Goal: Task Accomplishment & Management: Use online tool/utility

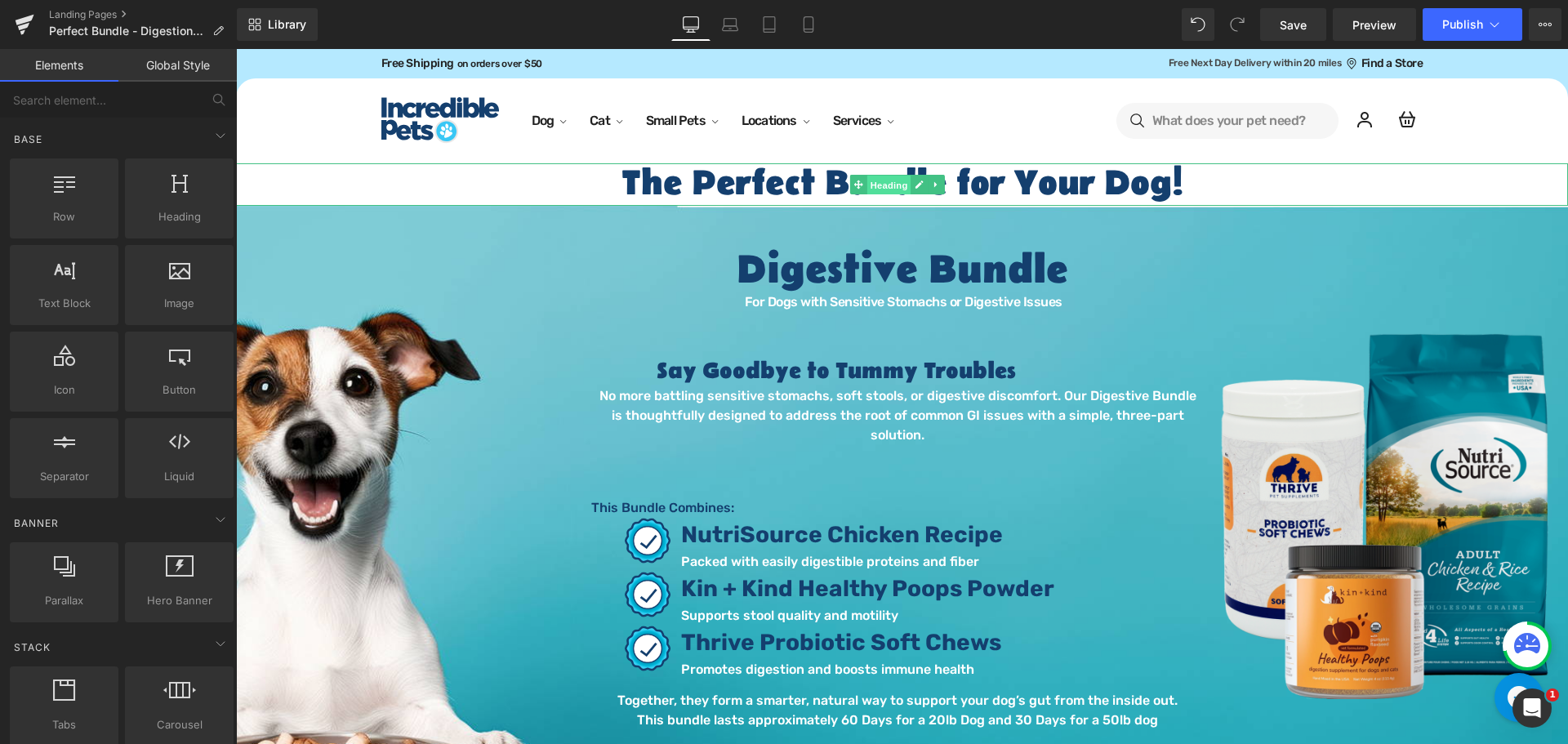
click at [881, 186] on span "Heading" at bounding box center [888, 185] width 44 height 20
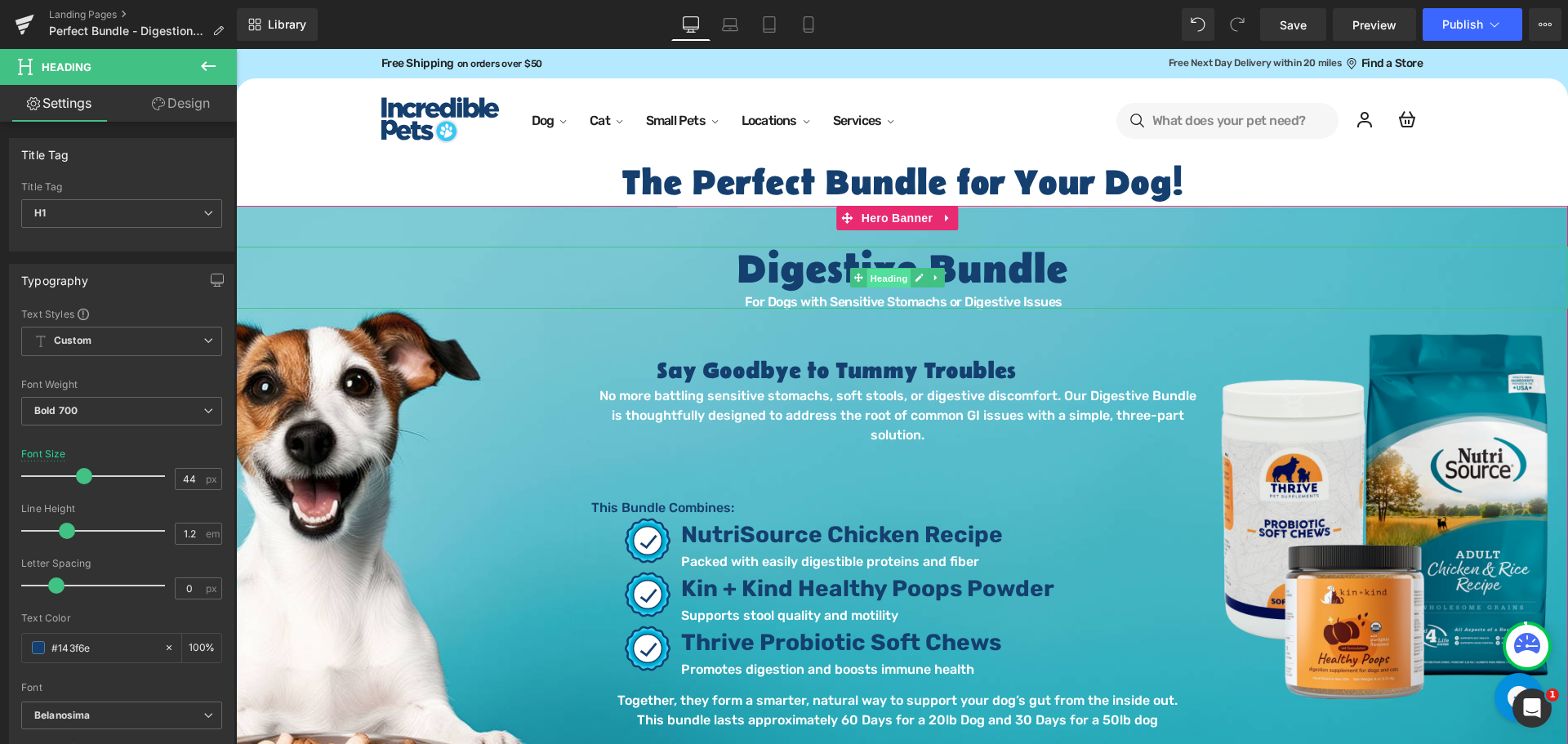
click at [880, 273] on span "Heading" at bounding box center [888, 279] width 44 height 20
click at [1373, 521] on span "Image" at bounding box center [1385, 517] width 35 height 20
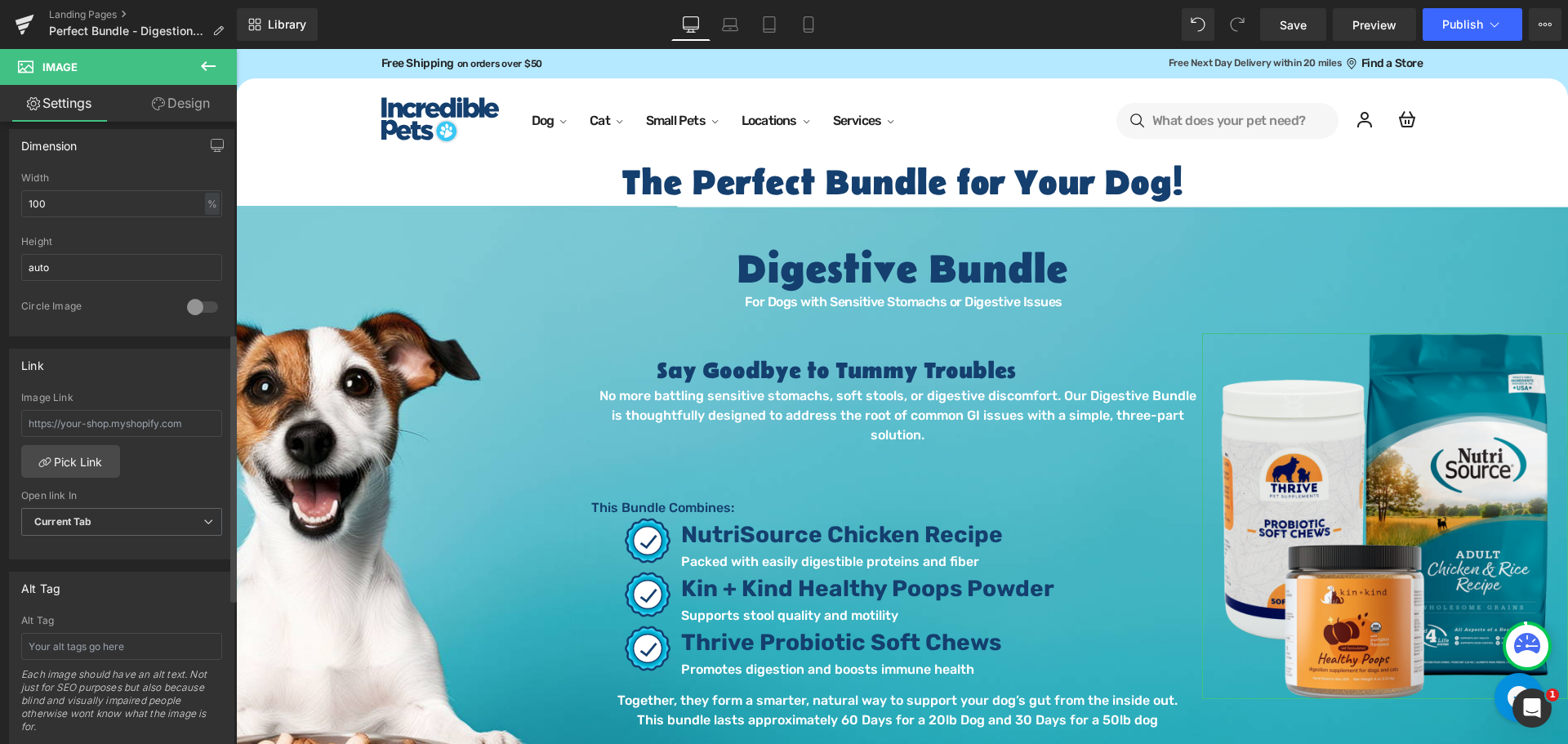
scroll to position [653, 0]
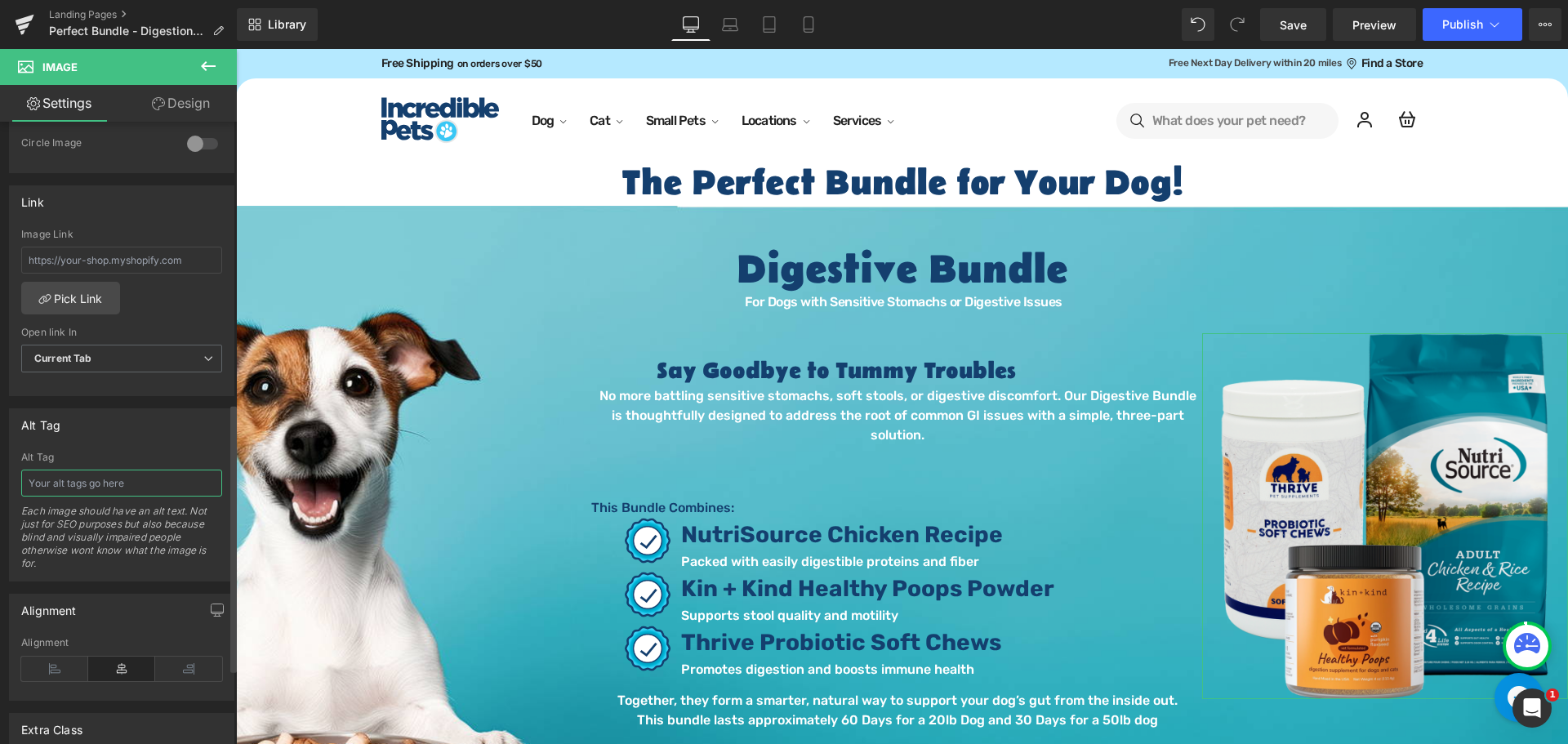
click at [141, 487] on input "text" at bounding box center [121, 483] width 201 height 27
type input "Grain inclusive perfect digestion Bundle. dog food, probiotics and prebiotics"
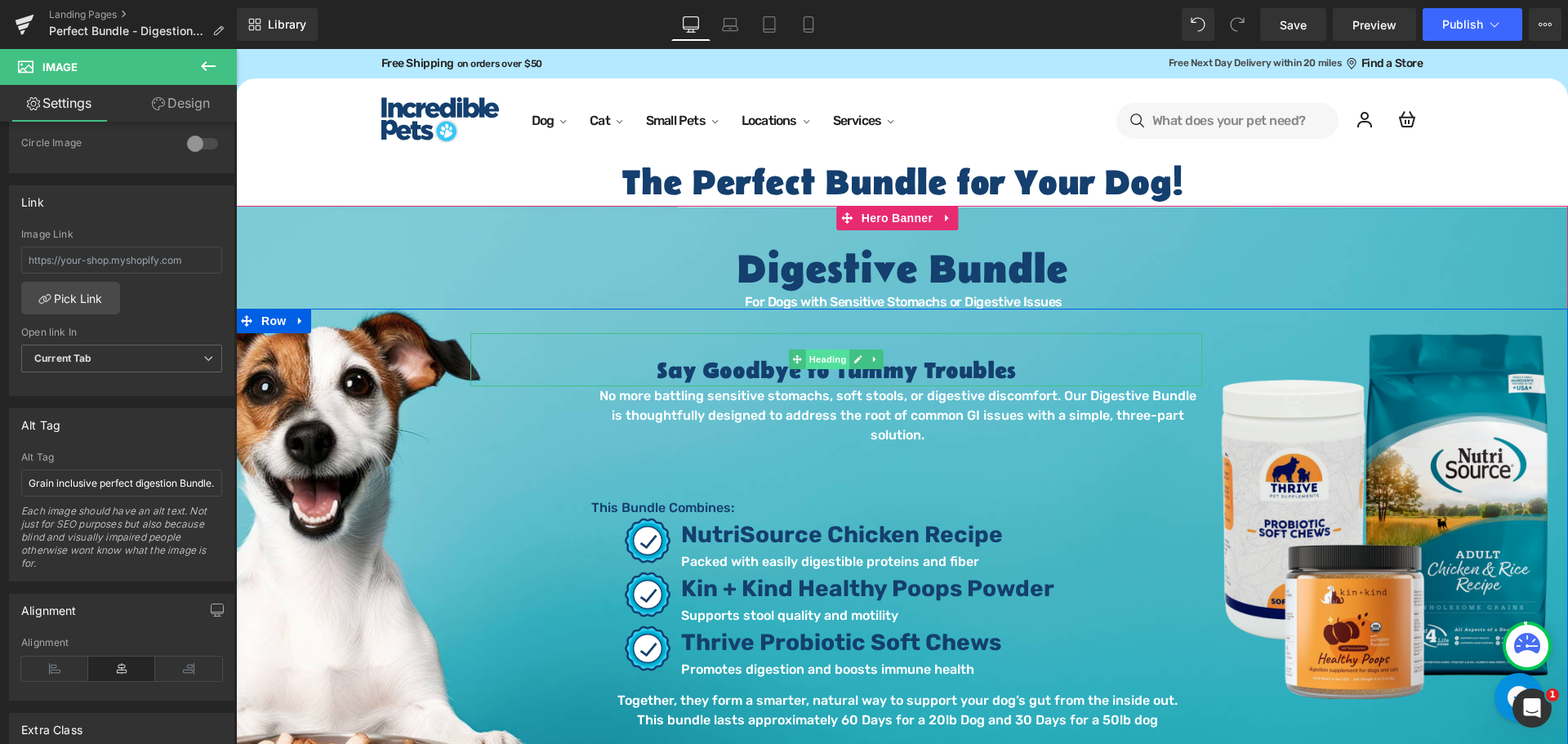
click at [823, 363] on span "Heading" at bounding box center [828, 360] width 44 height 20
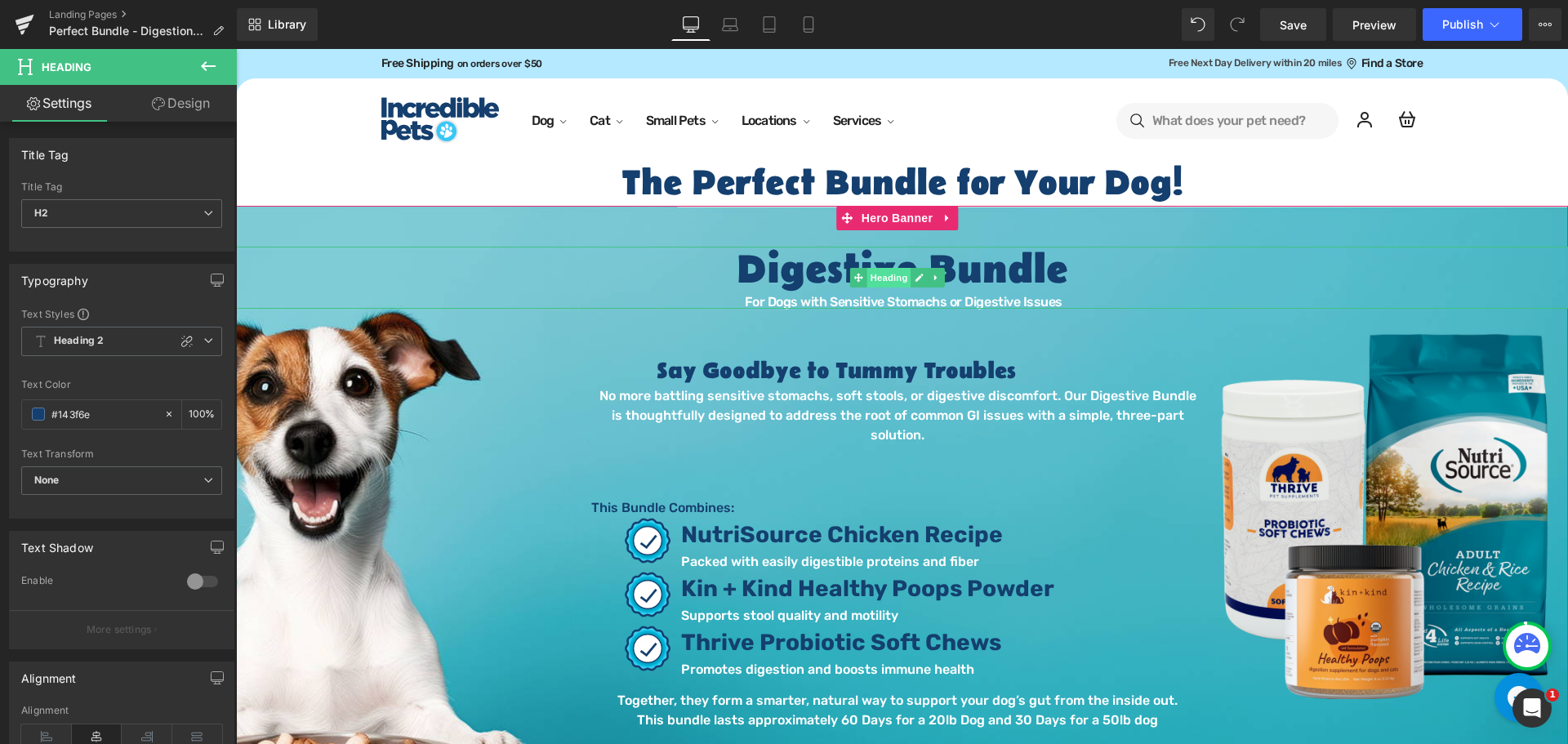
click at [878, 273] on span "Heading" at bounding box center [888, 278] width 44 height 20
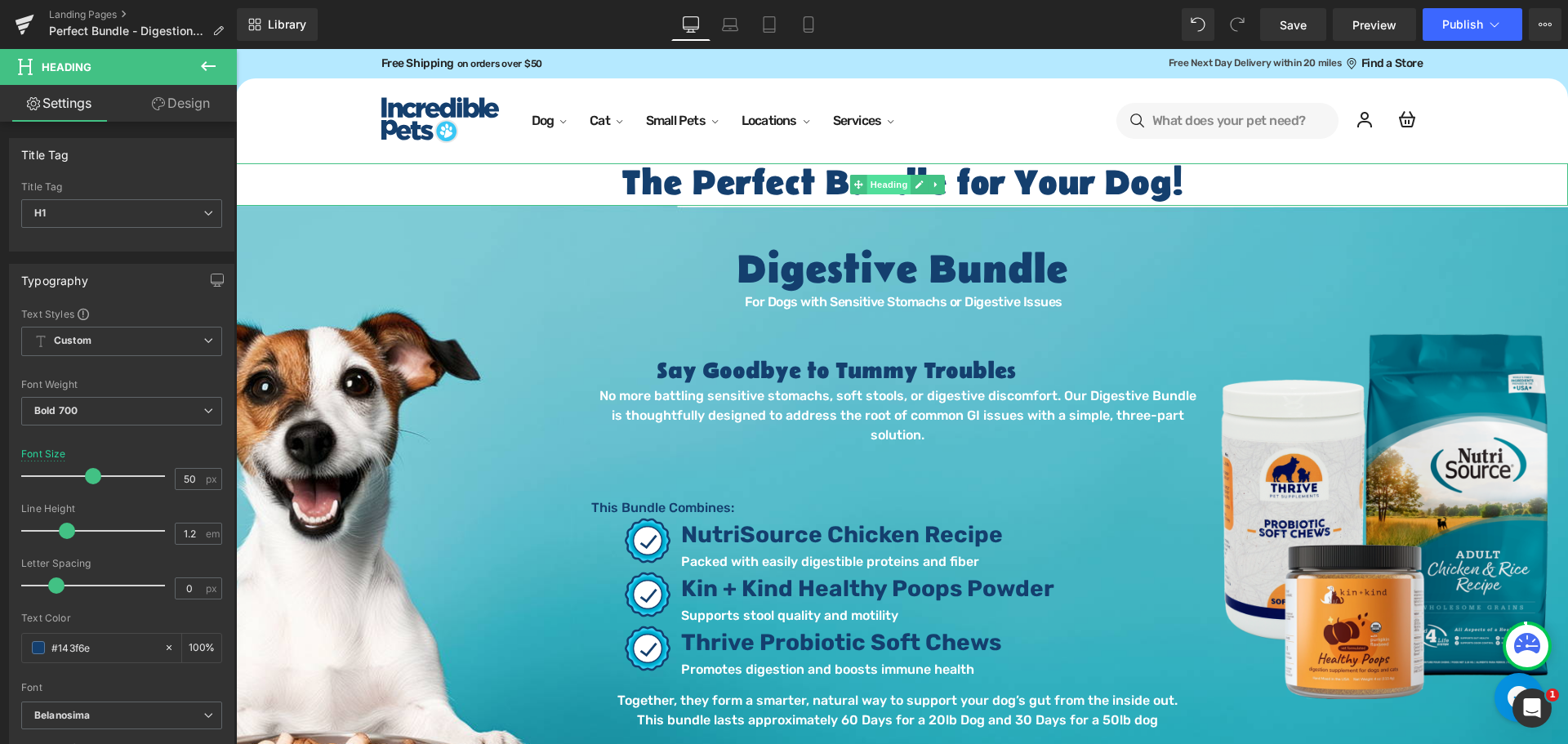
click at [895, 183] on span "Heading" at bounding box center [888, 184] width 44 height 20
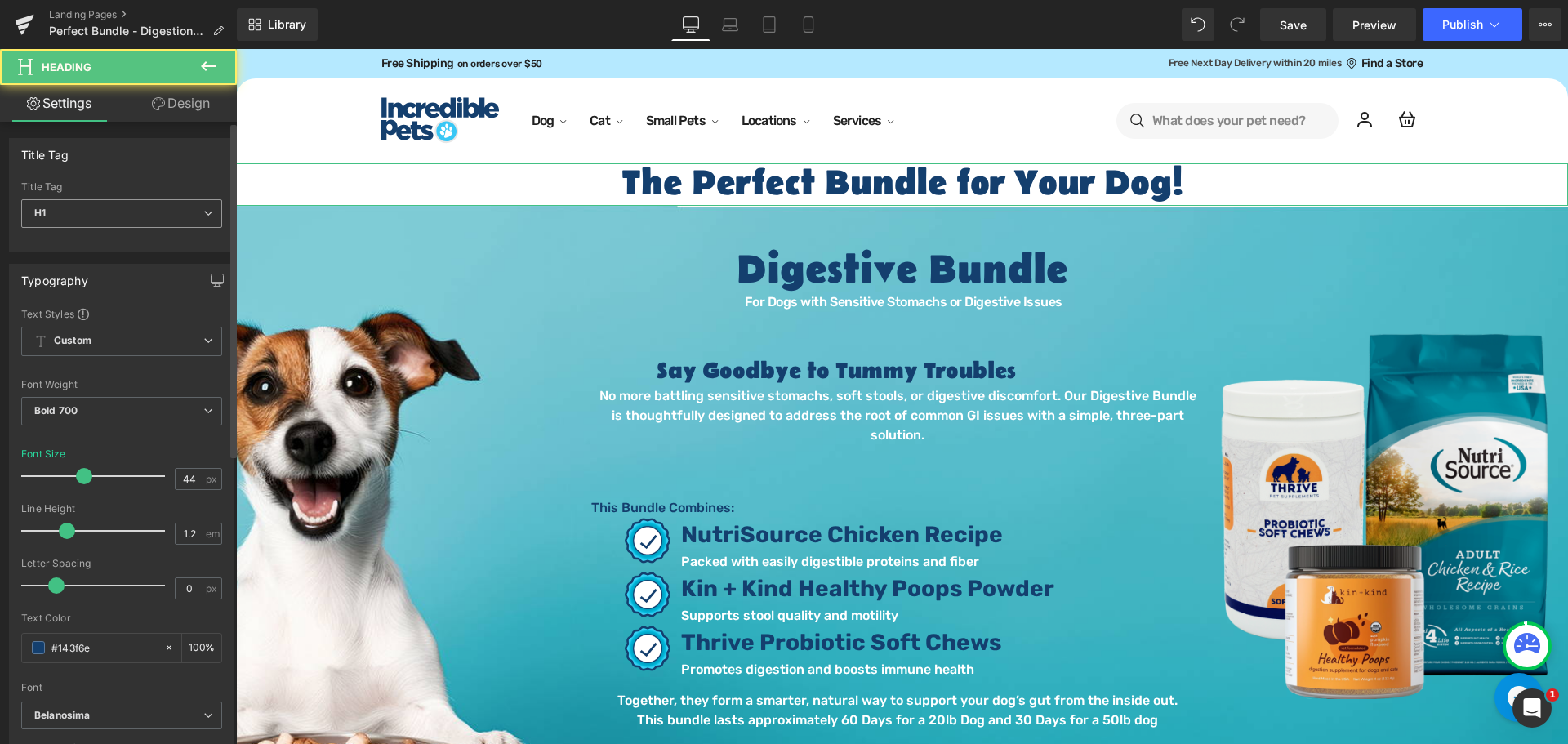
click at [195, 210] on span "H1" at bounding box center [121, 213] width 201 height 28
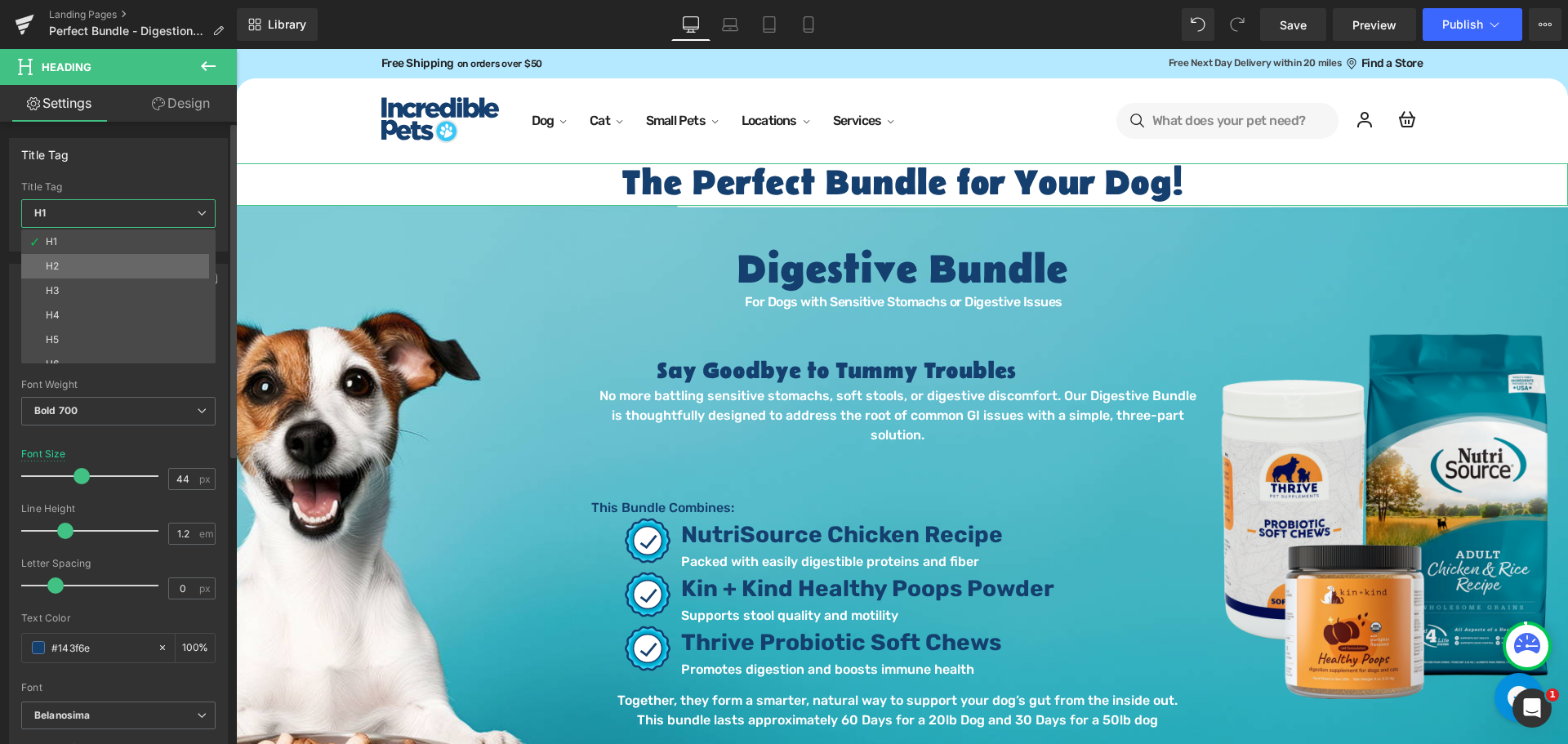
click at [54, 264] on div "H2" at bounding box center [52, 266] width 13 height 12
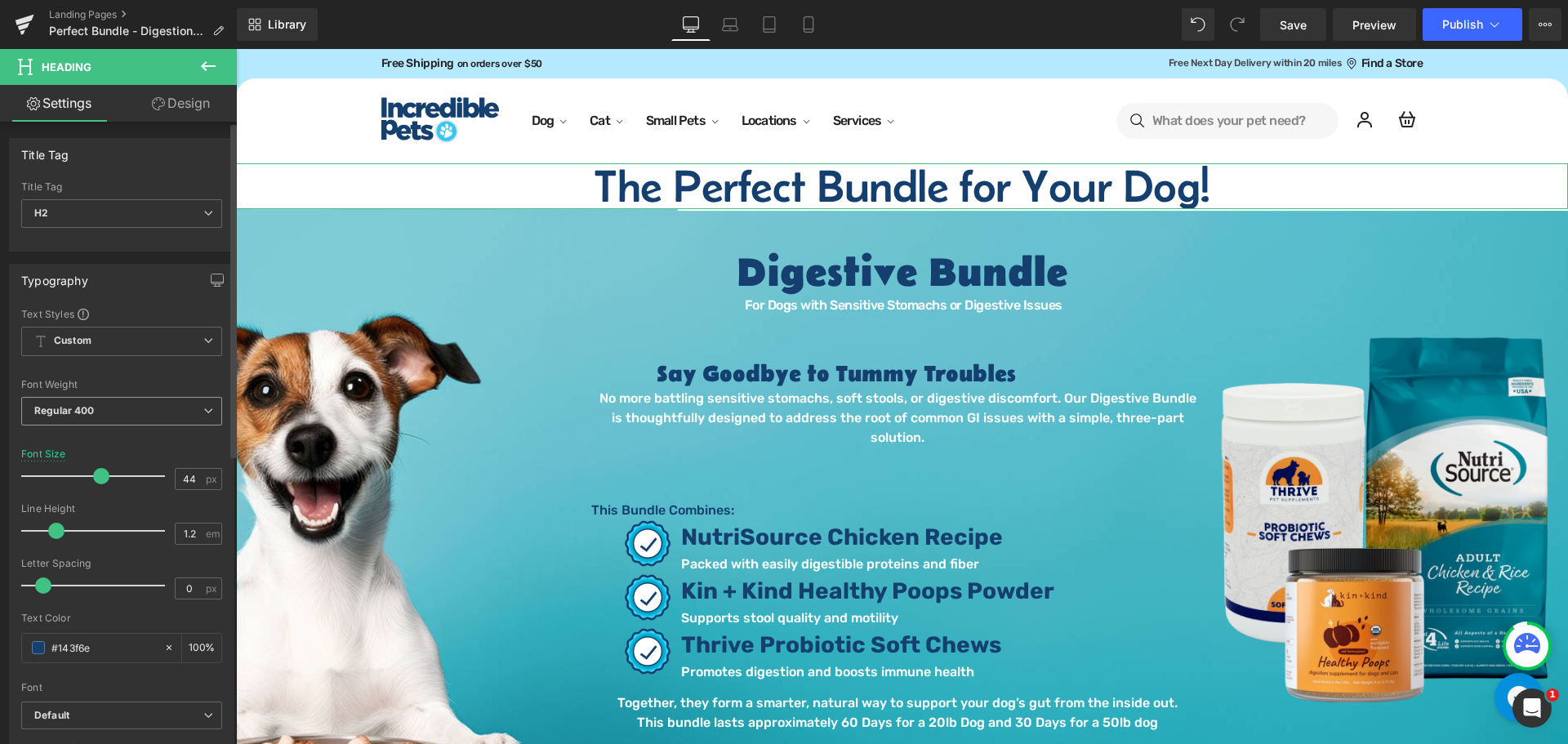
click at [191, 416] on span "Regular 400" at bounding box center [121, 411] width 201 height 28
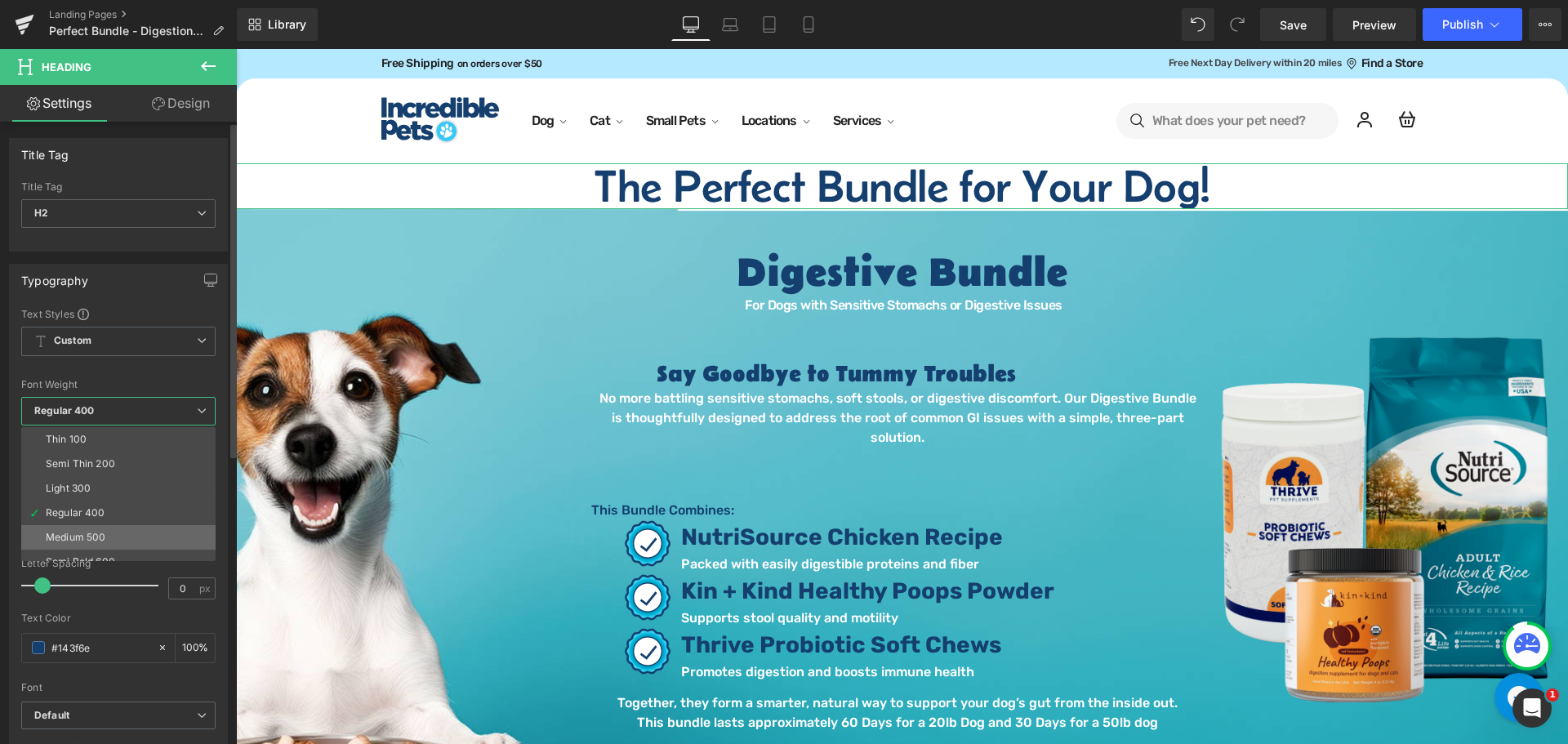
scroll to position [82, 0]
click at [107, 483] on div "Semi Bold 600" at bounding box center [80, 480] width 69 height 12
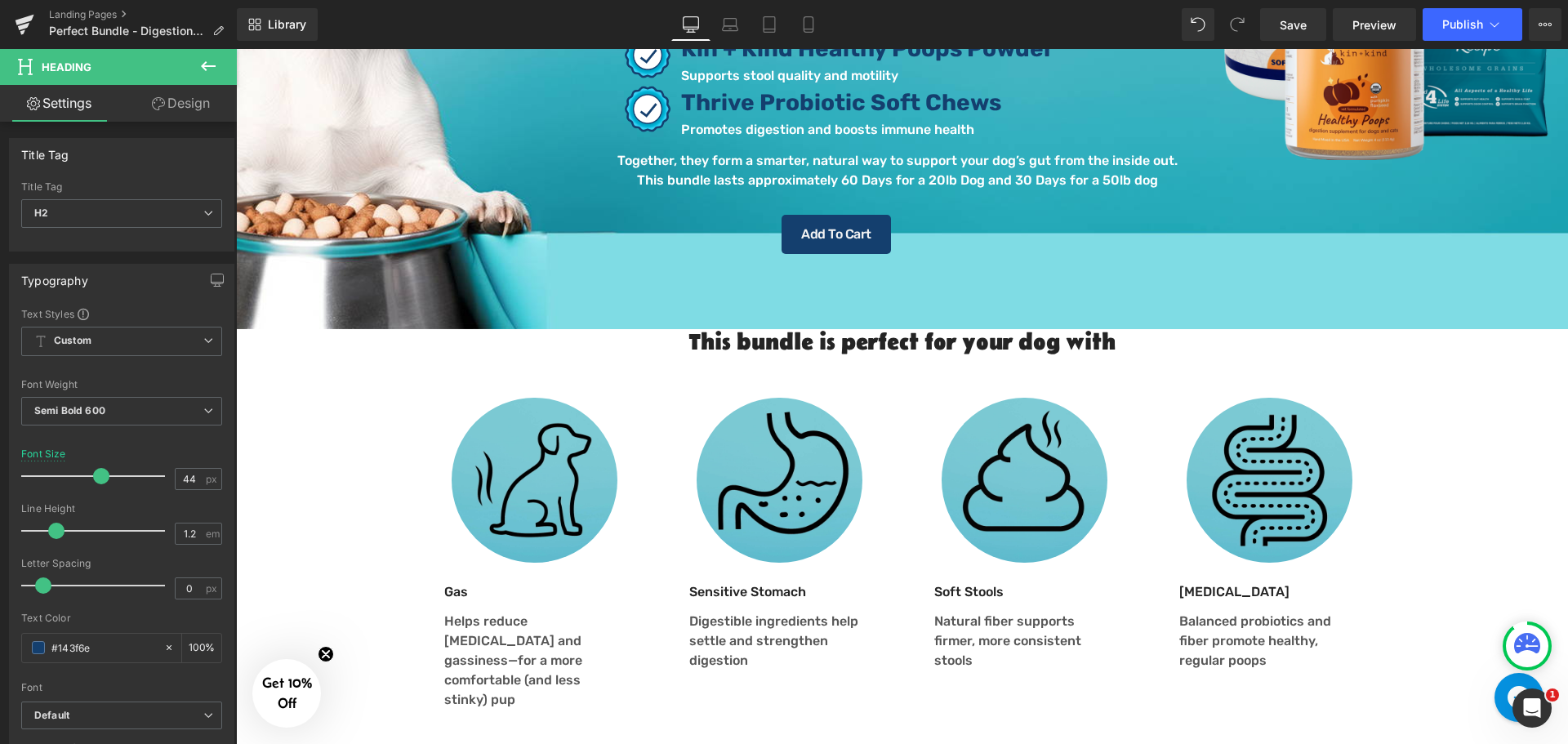
scroll to position [571, 0]
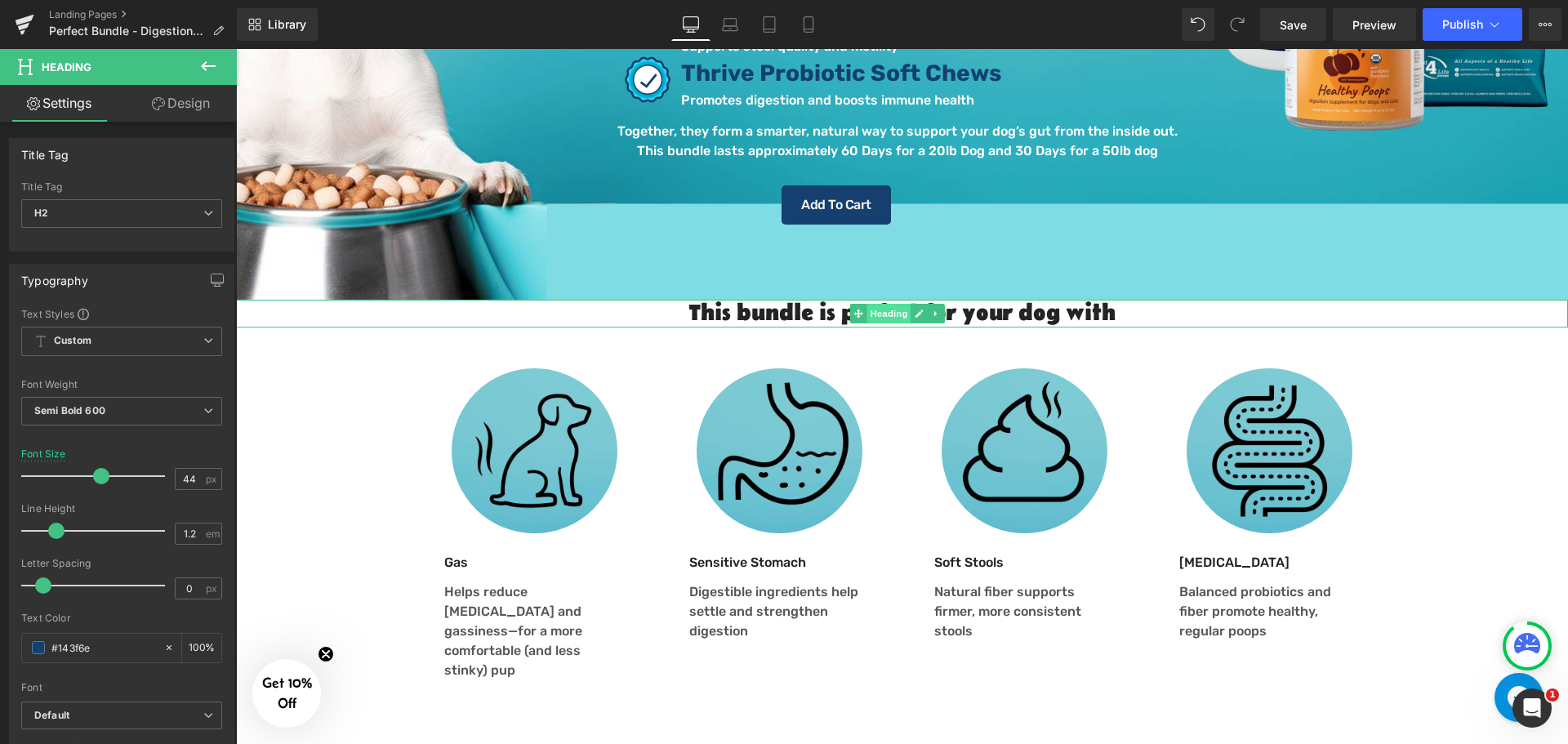
click at [886, 304] on span "Heading" at bounding box center [888, 314] width 44 height 20
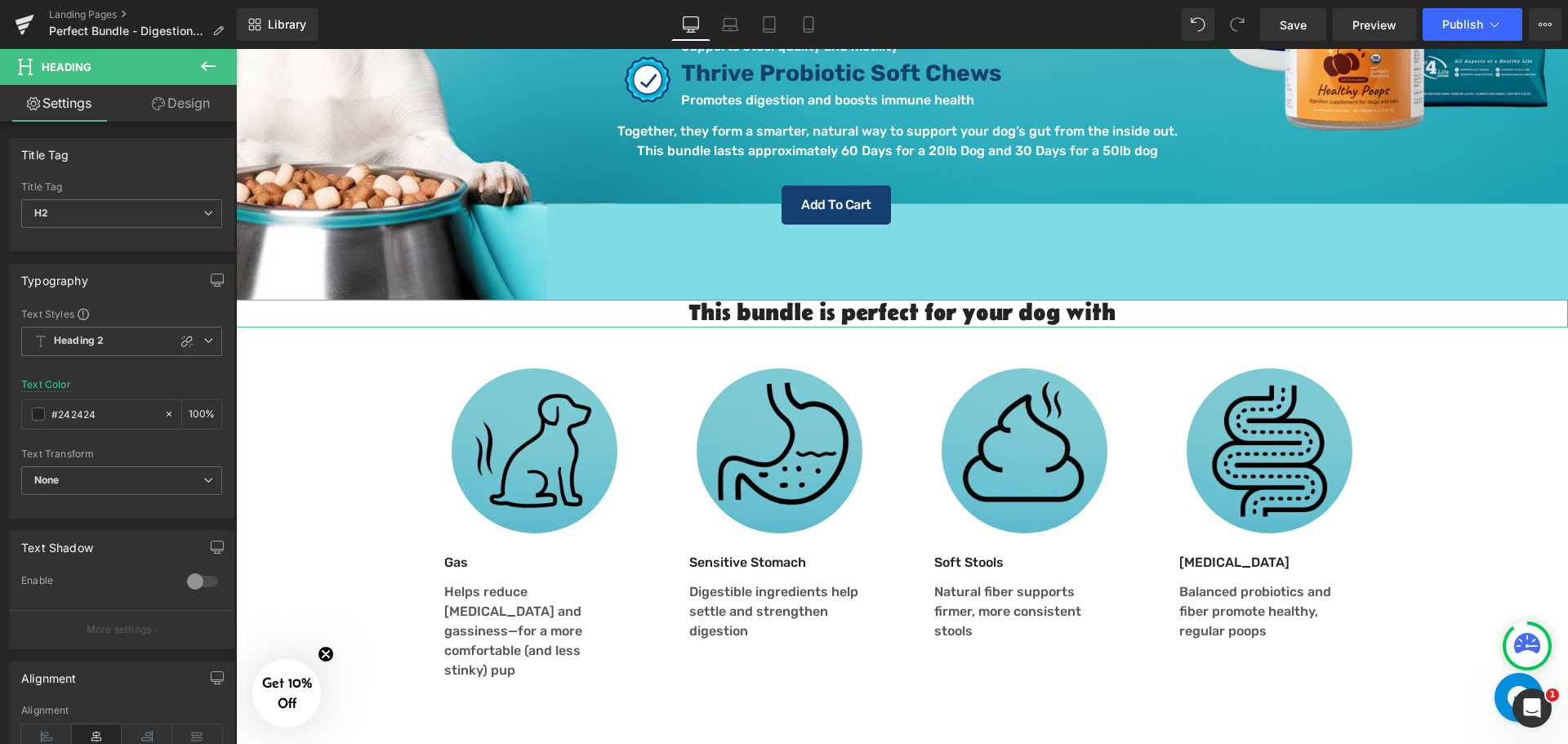
drag, startPoint x: 218, startPoint y: 102, endPoint x: 157, endPoint y: 133, distance: 68.4
click at [218, 102] on link "Design" at bounding box center [181, 104] width 118 height 36
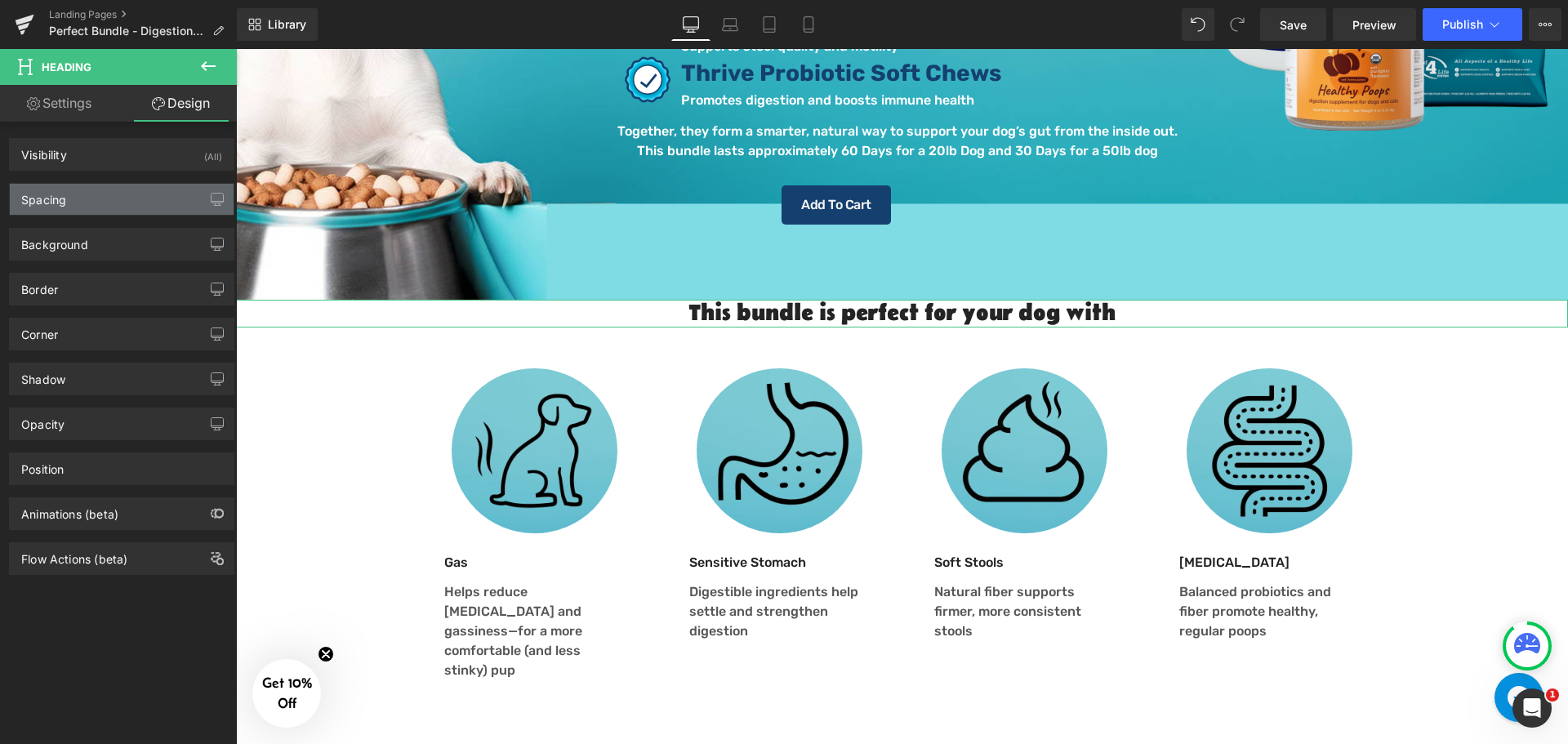
click at [79, 199] on div "Spacing" at bounding box center [122, 199] width 223 height 31
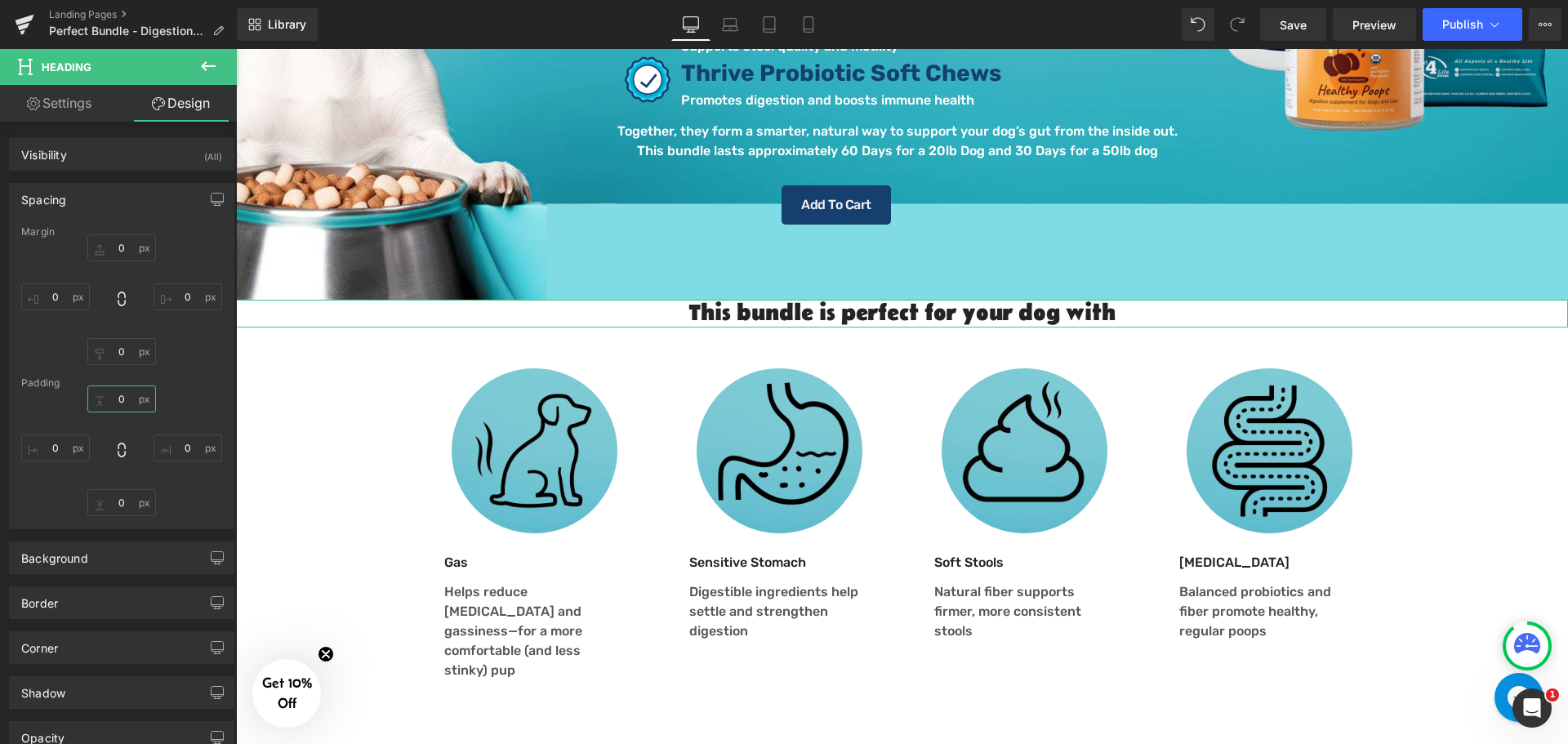
click at [125, 403] on input "text" at bounding box center [122, 399] width 69 height 27
type input "15"
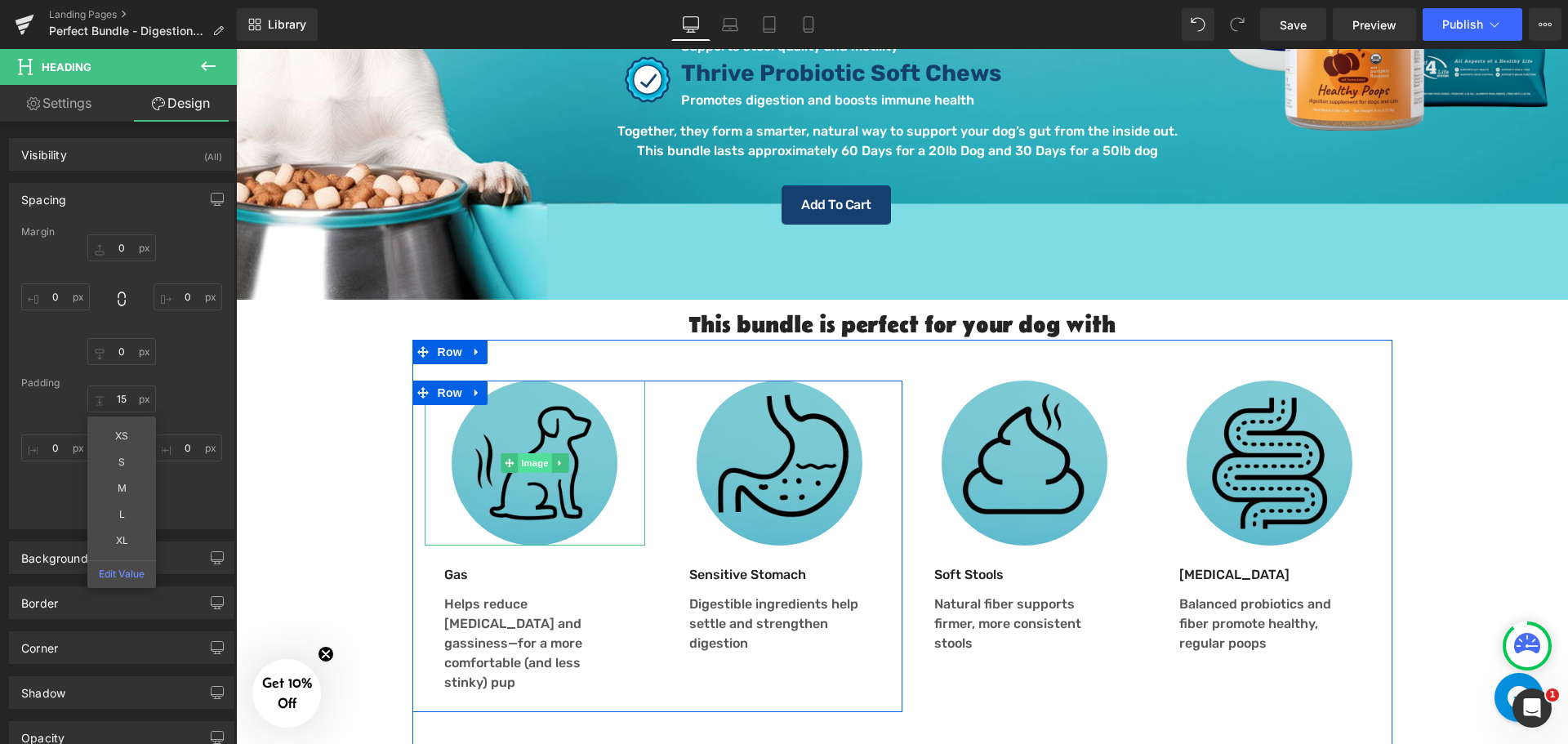
click at [521, 453] on span "Image" at bounding box center [535, 463] width 35 height 20
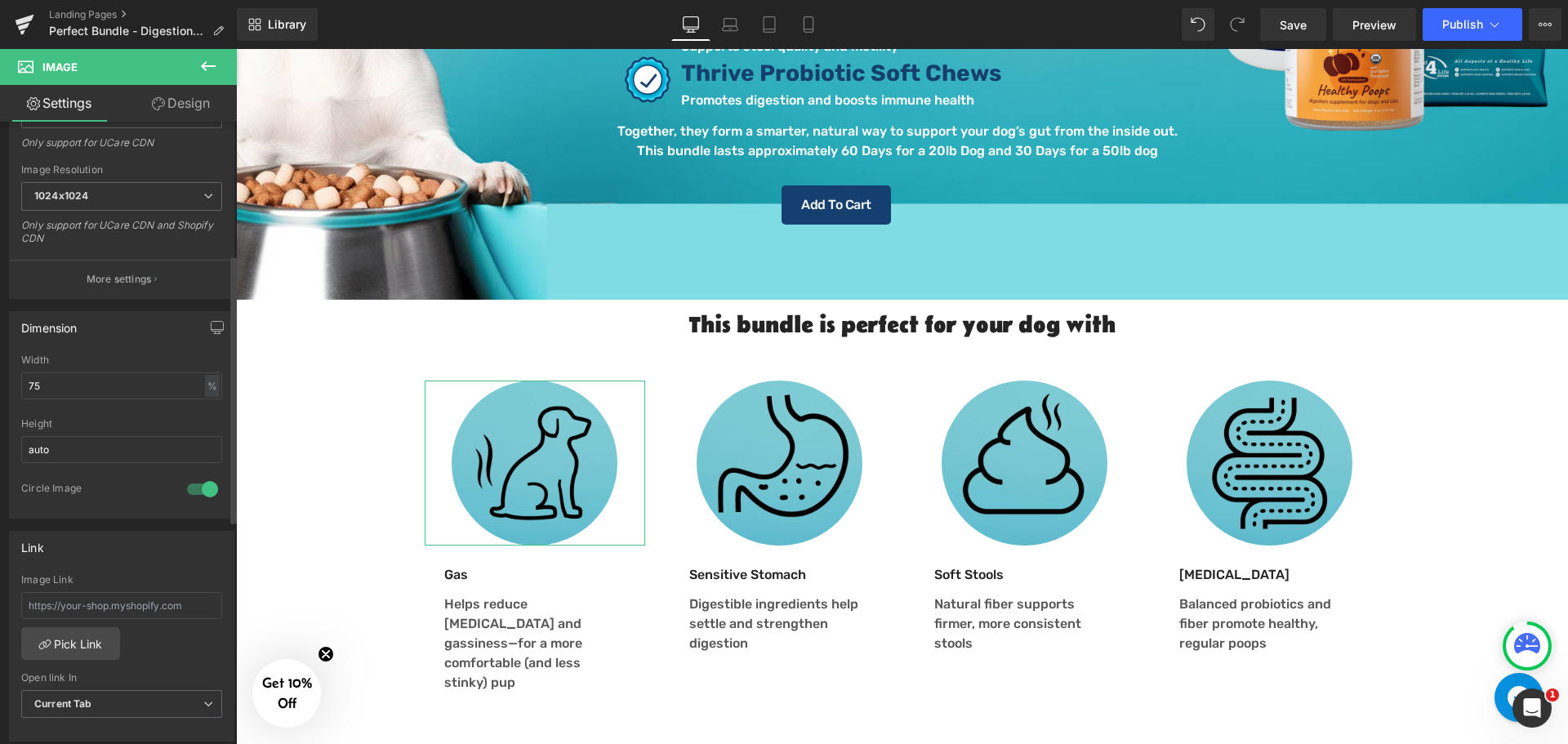
scroll to position [491, 0]
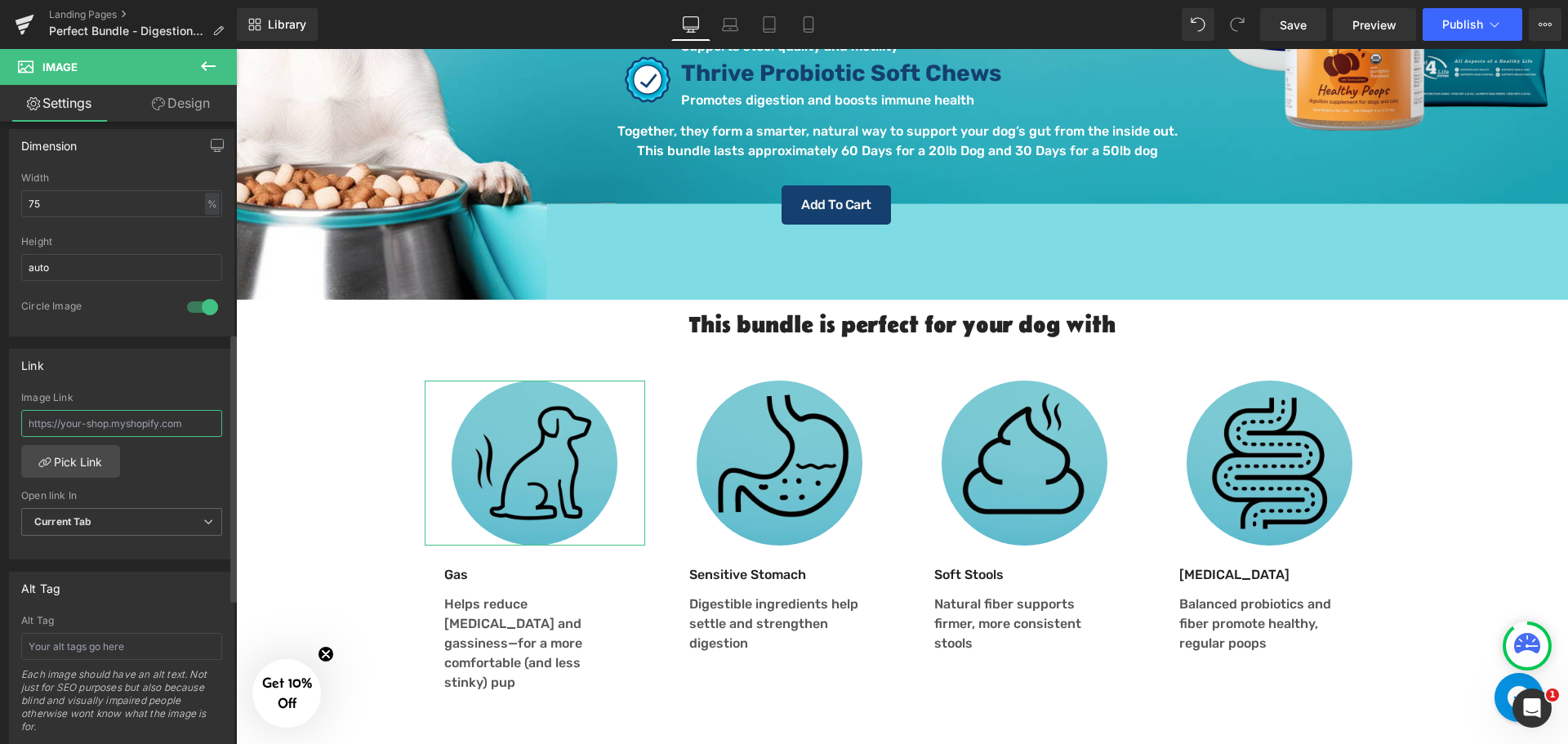
click at [134, 424] on input "text" at bounding box center [121, 423] width 201 height 27
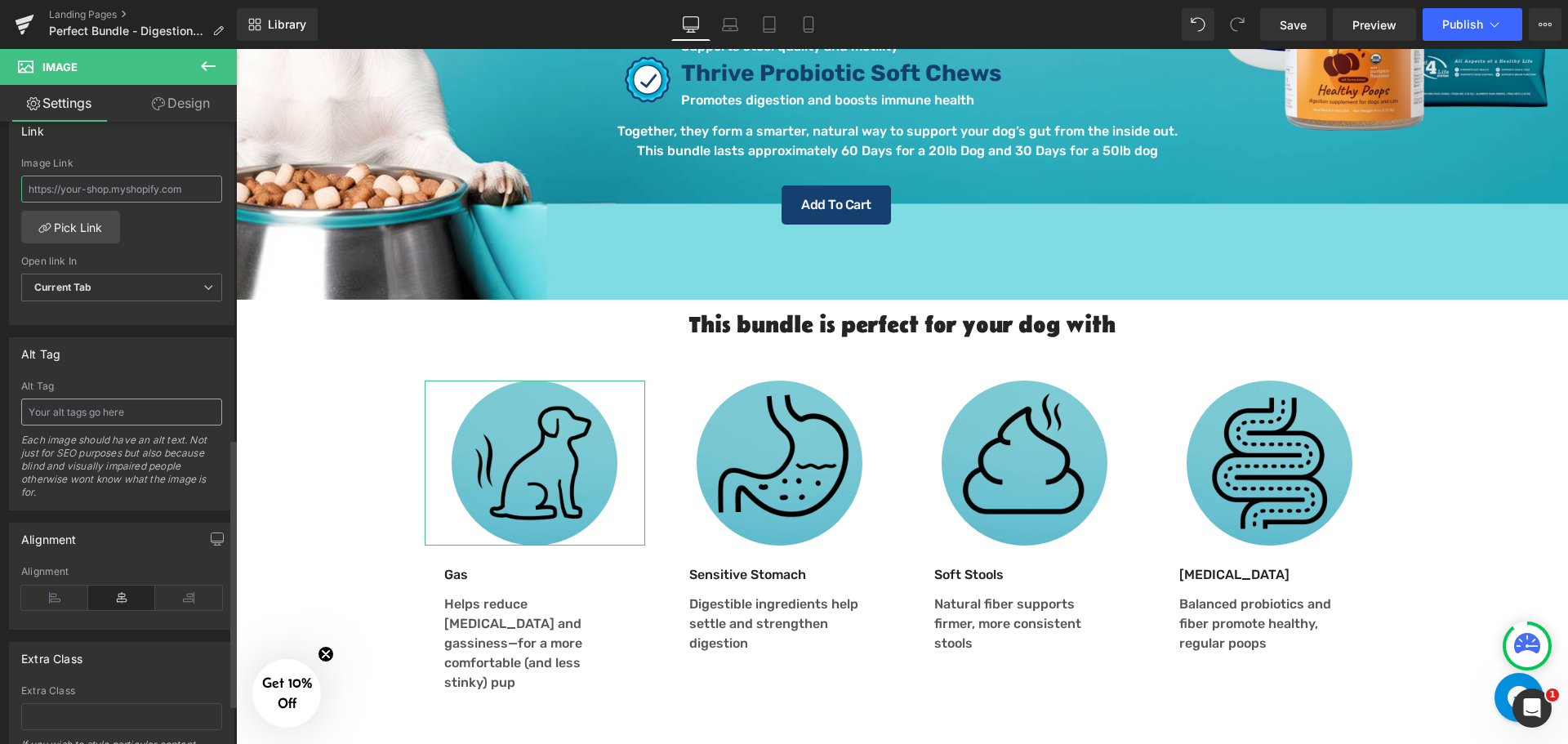
scroll to position [735, 0]
click at [109, 406] on input "text" at bounding box center [121, 402] width 201 height 27
type input "I"
type input "C"
type input "Dog With Gas Icon"
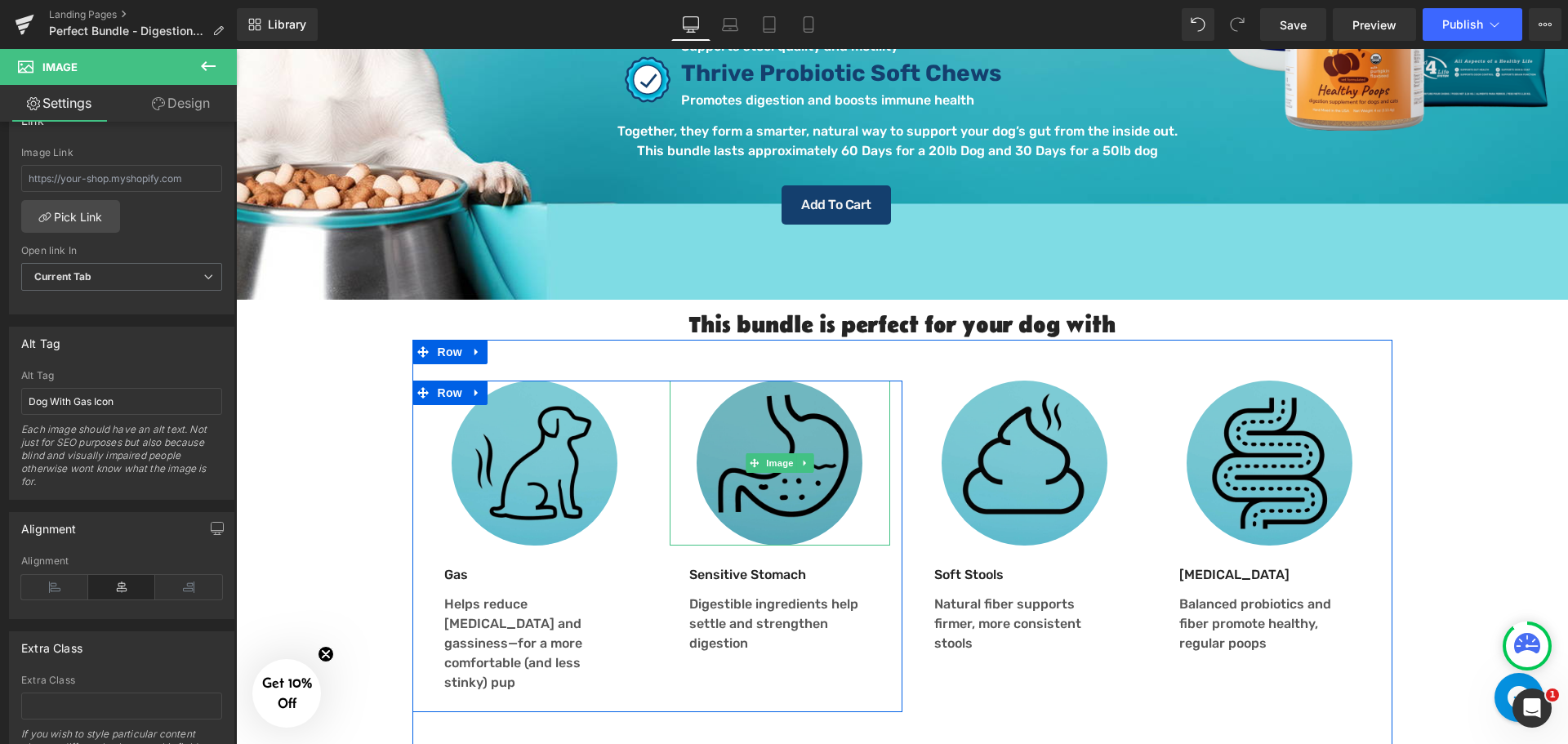
click at [773, 453] on img at bounding box center [779, 463] width 166 height 166
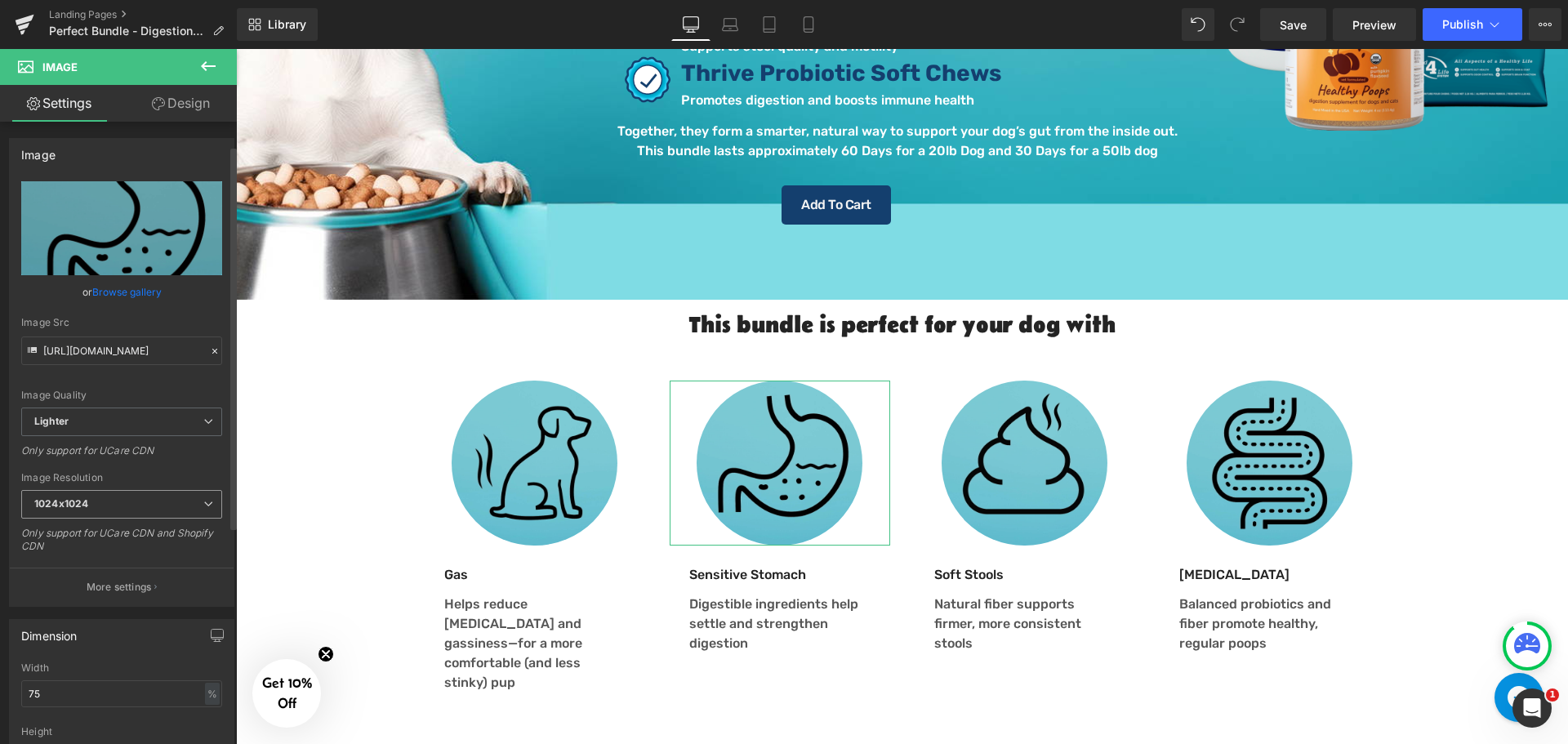
scroll to position [571, 0]
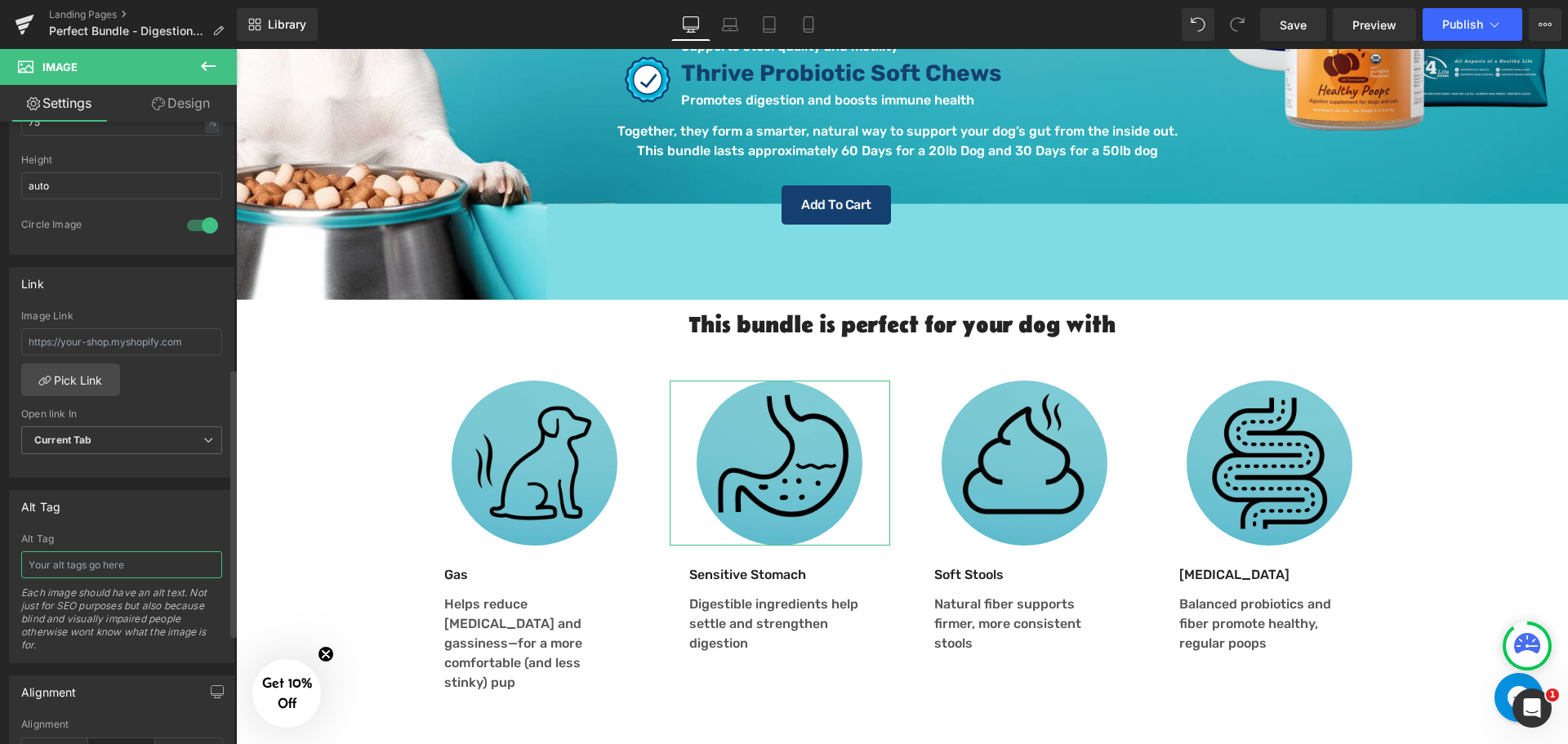
click at [101, 563] on input "text" at bounding box center [121, 565] width 201 height 27
type input "Sensitive Stomach Icon"
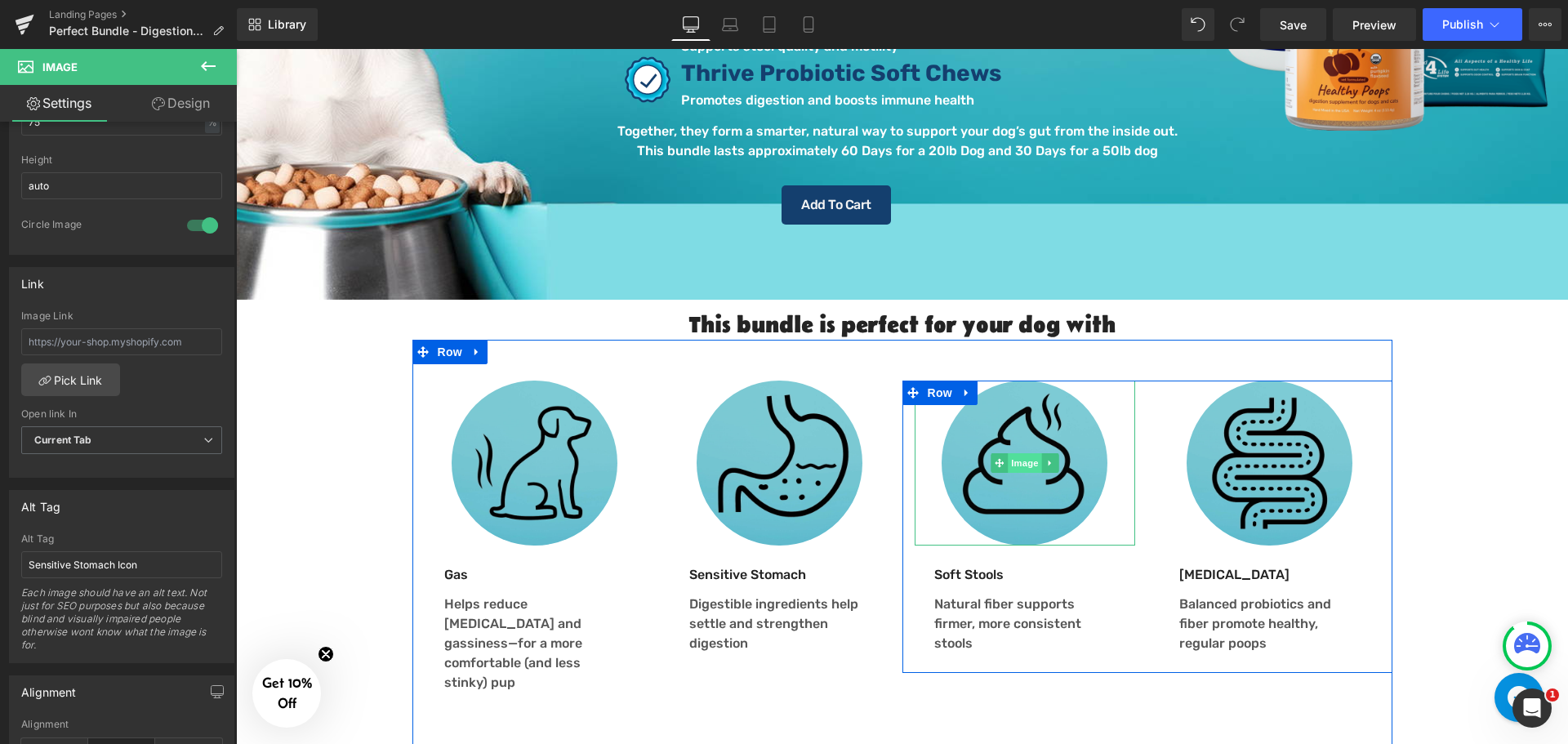
click at [1021, 453] on span "Image" at bounding box center [1025, 463] width 35 height 20
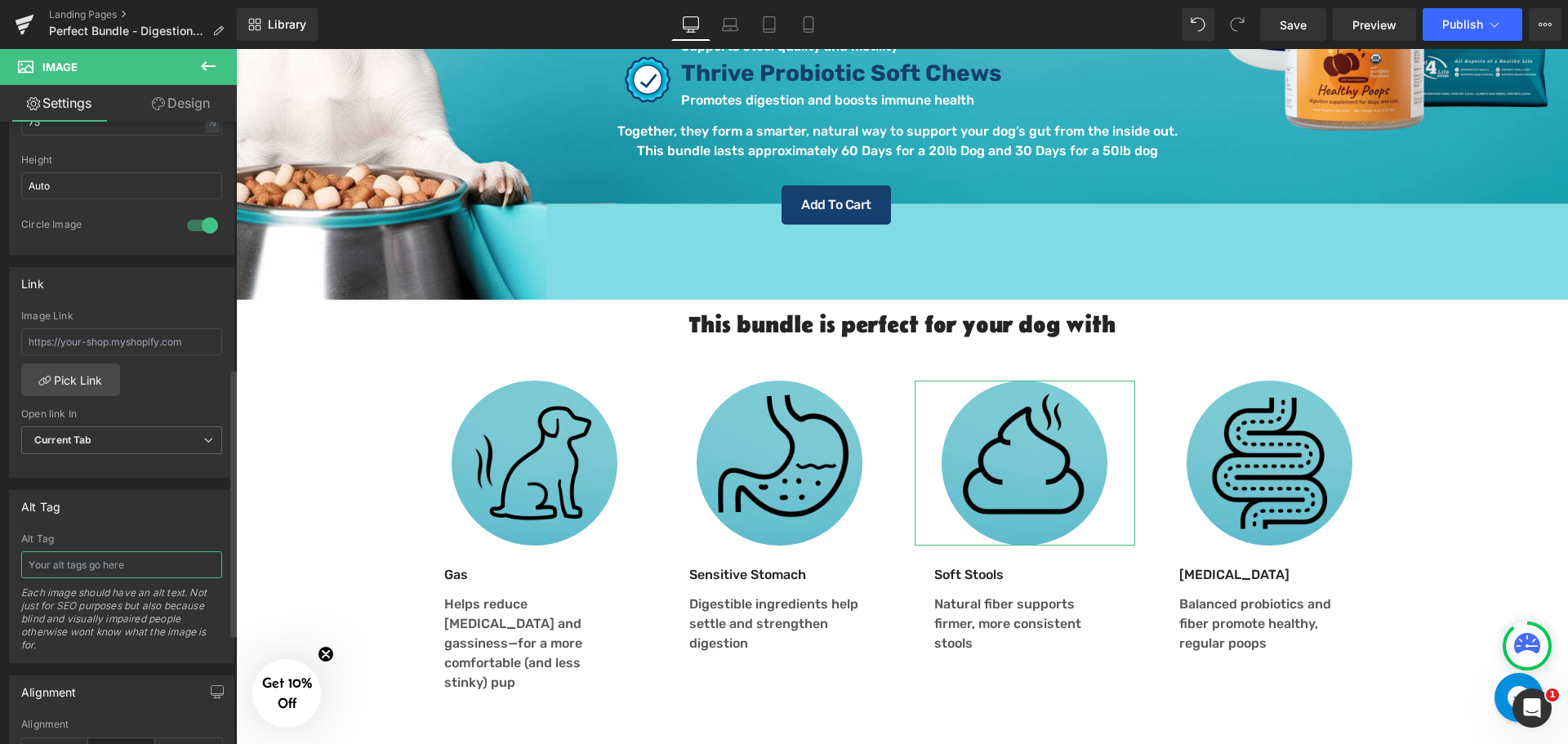
click at [97, 563] on input "text" at bounding box center [121, 565] width 201 height 27
type input "Soft Stools Icon"
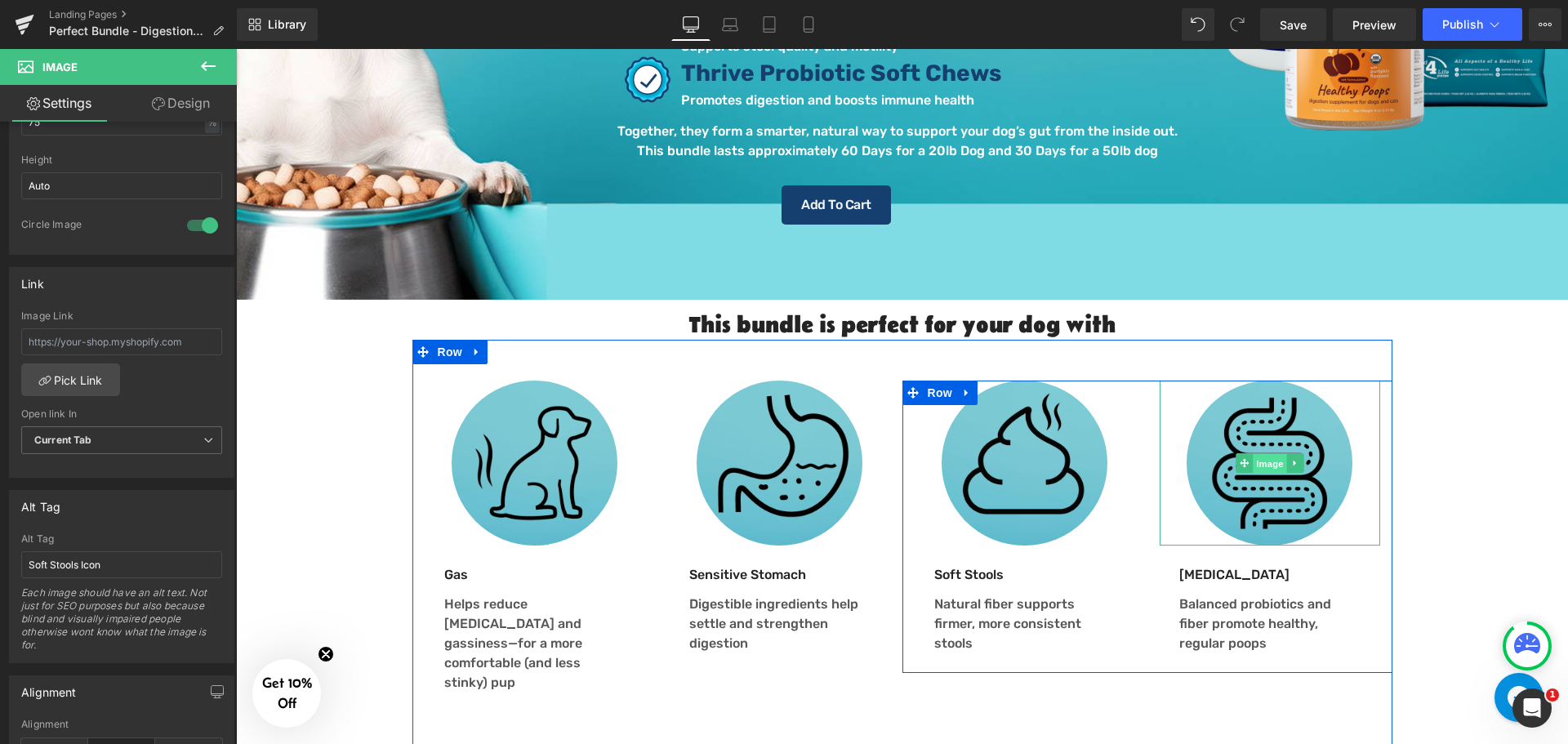
click at [1264, 454] on span "Image" at bounding box center [1269, 464] width 35 height 20
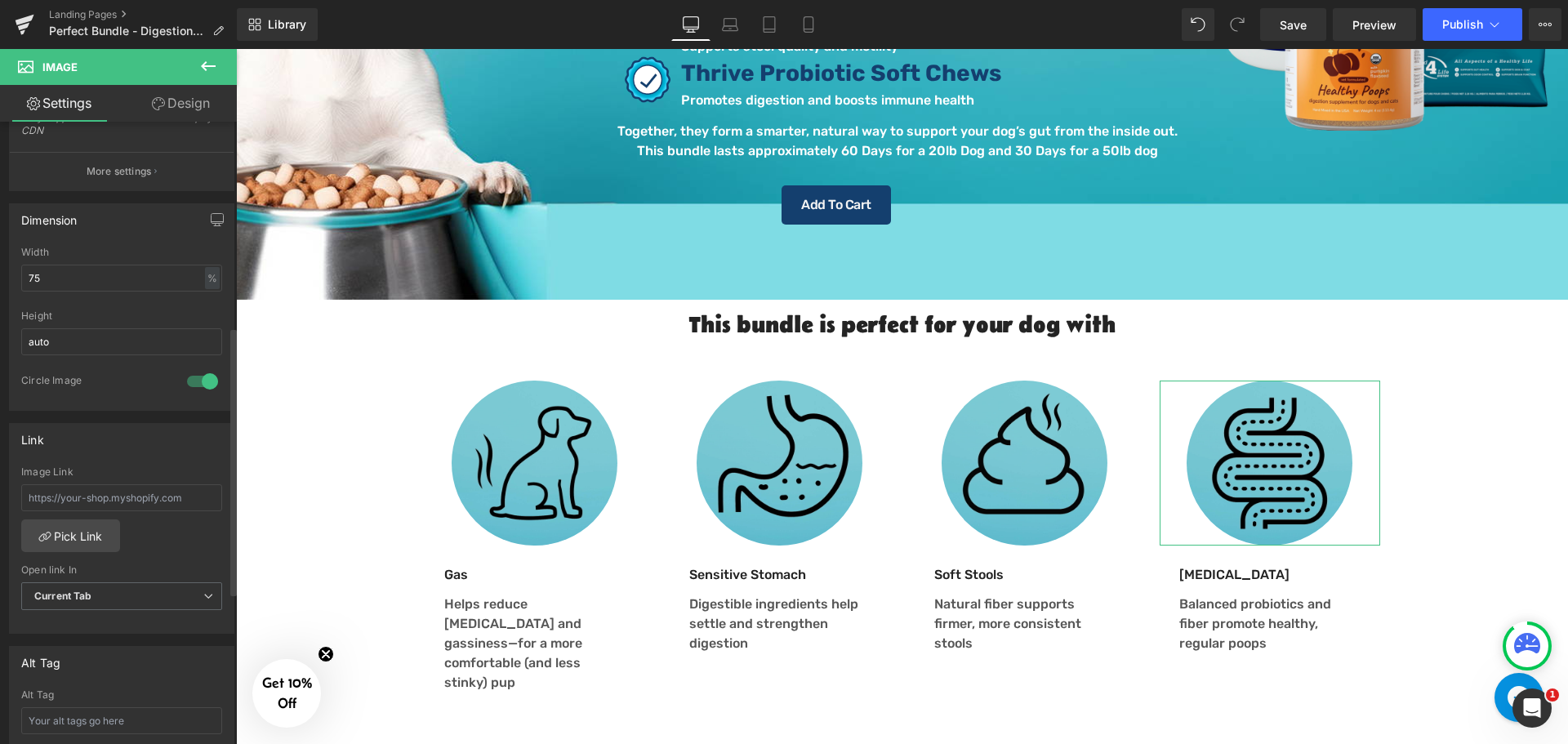
scroll to position [491, 0]
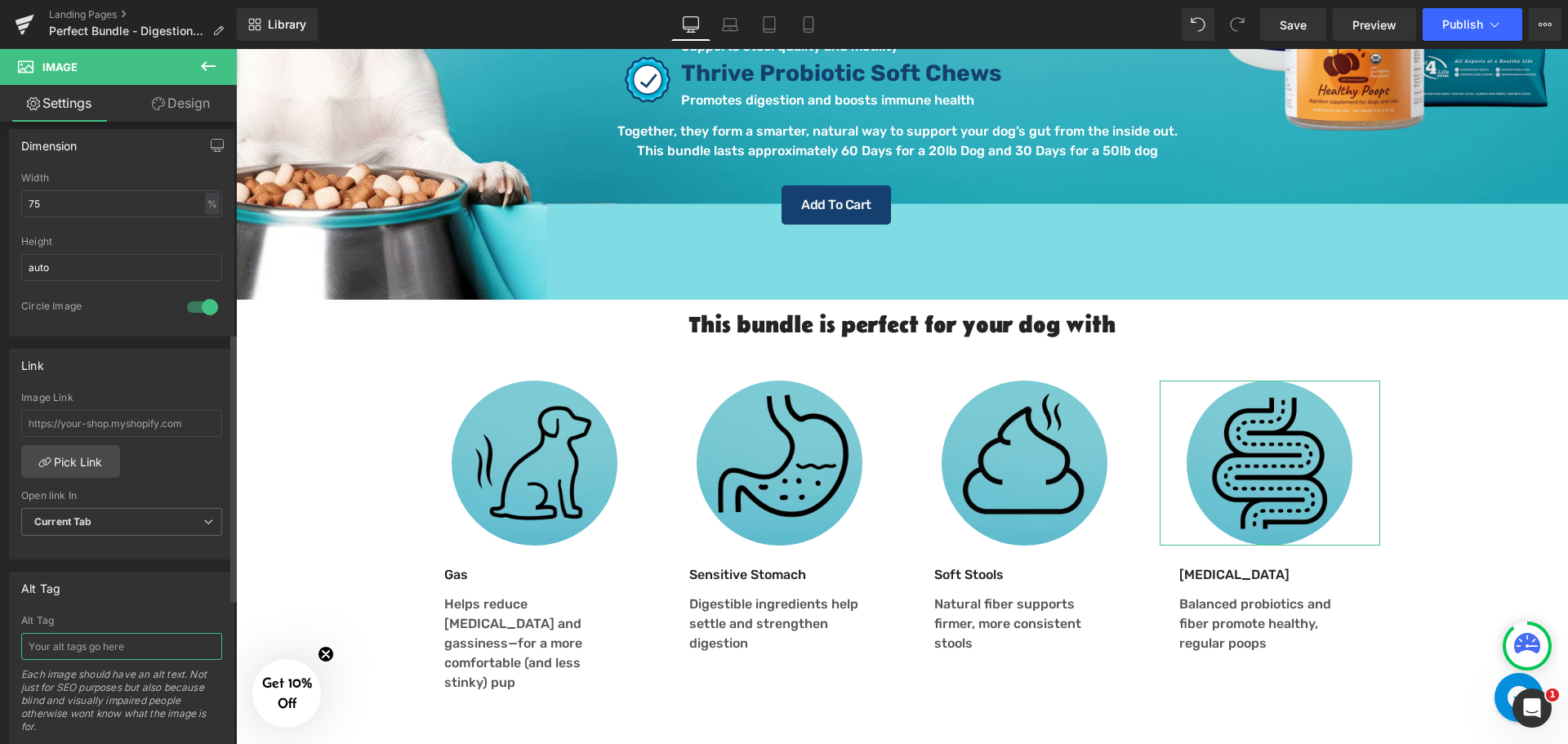
click at [121, 648] on input "text" at bounding box center [121, 647] width 201 height 27
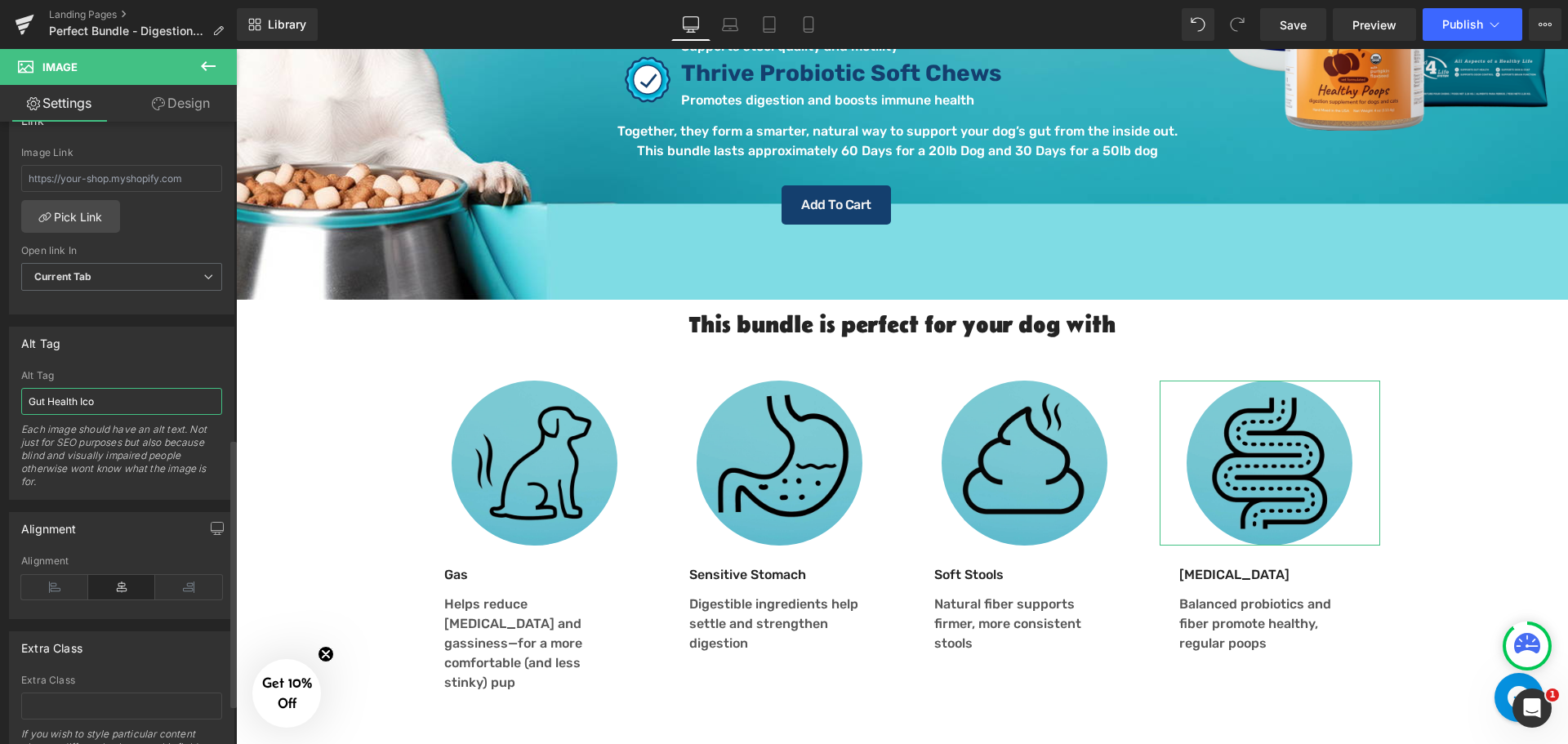
type input "Gut Health Icon"
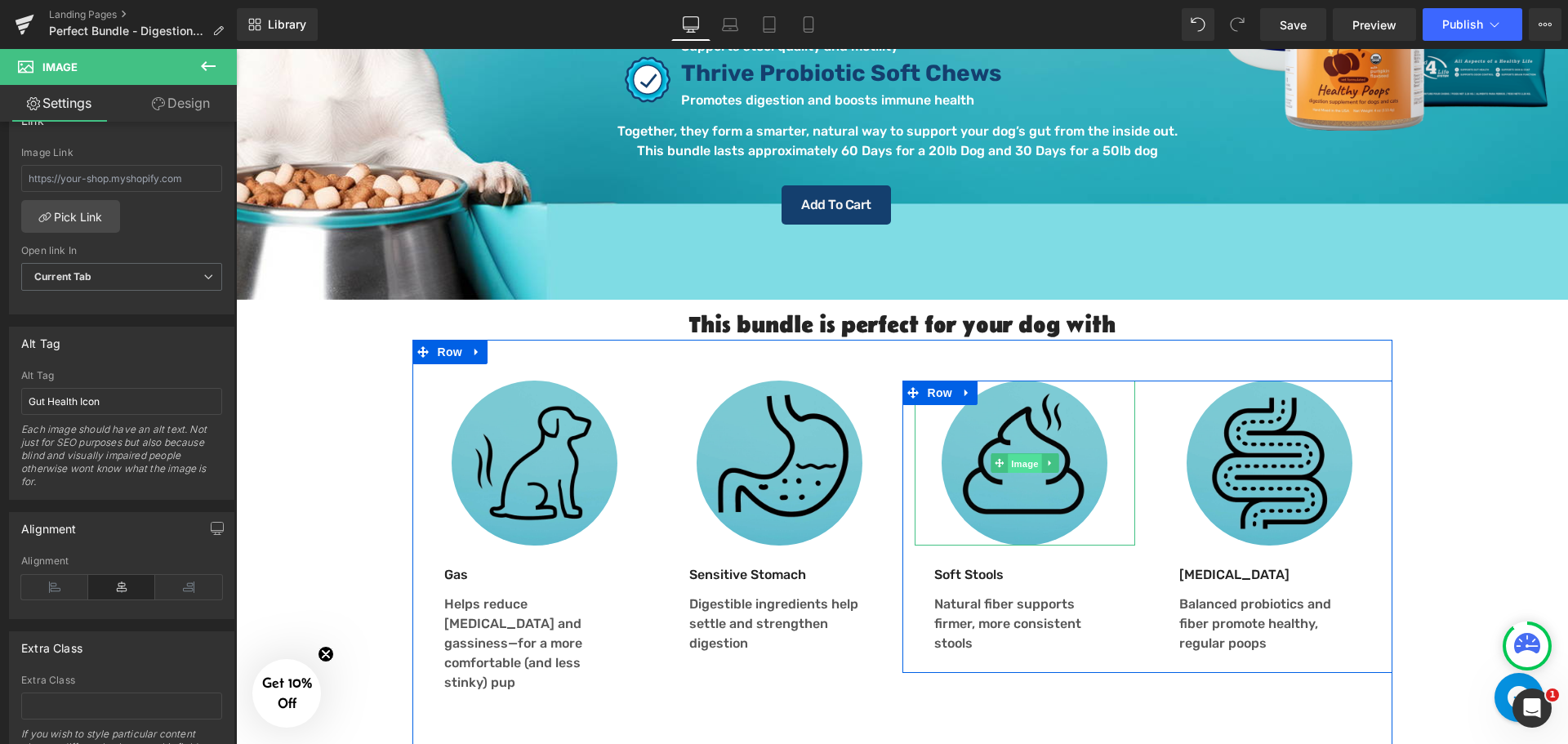
click at [1012, 454] on span "Image" at bounding box center [1025, 464] width 35 height 20
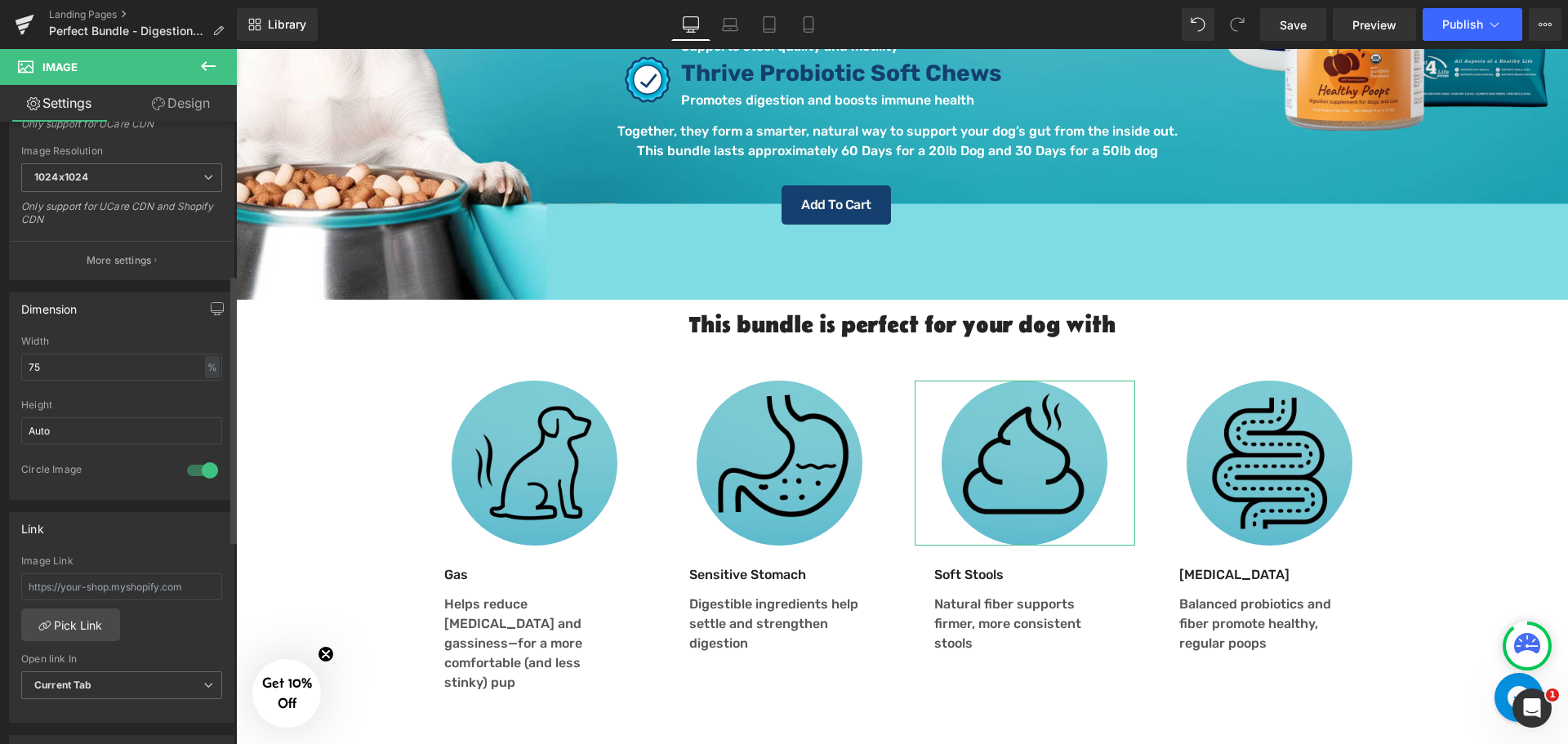
scroll to position [491, 0]
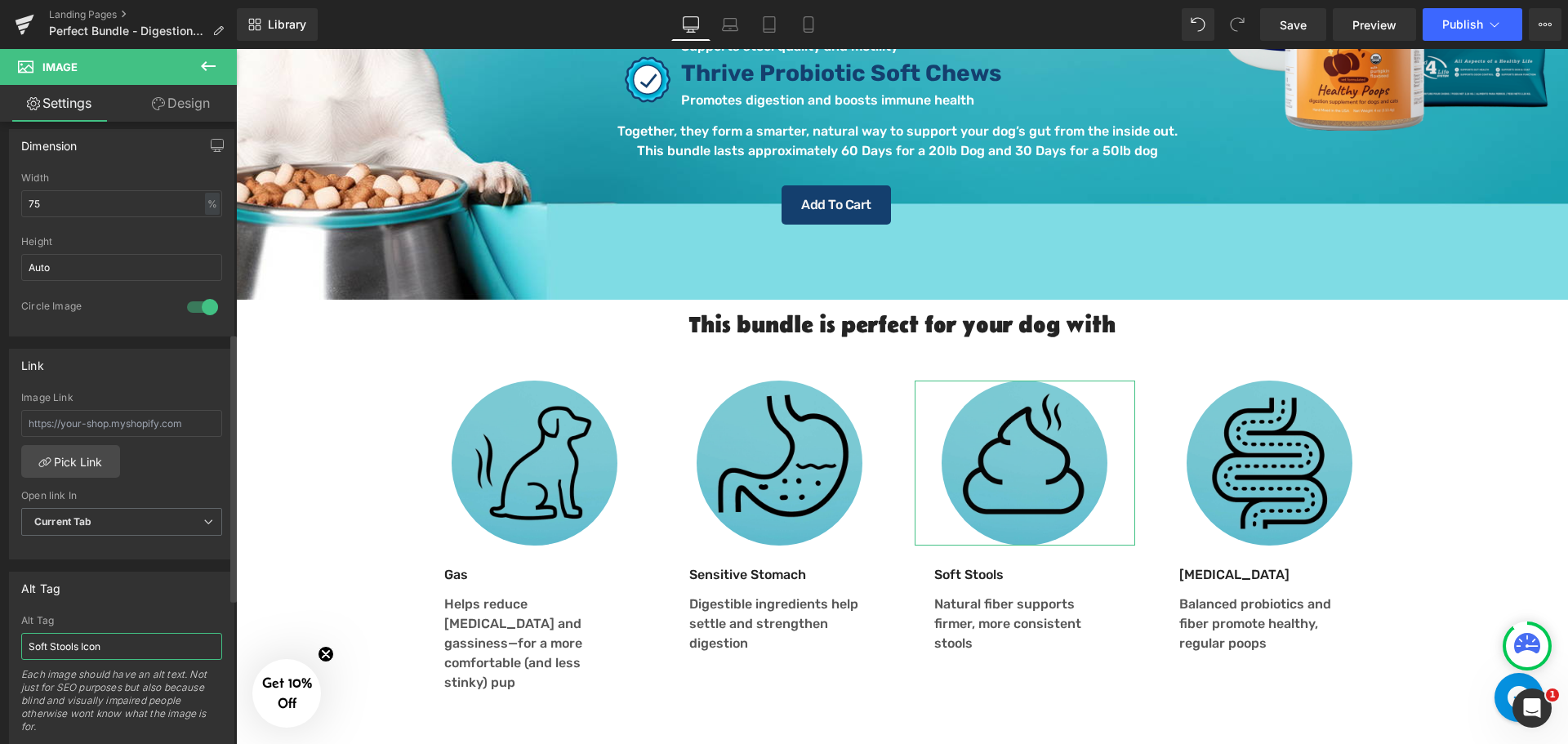
click at [51, 653] on input "Soft Stools Icon" at bounding box center [121, 647] width 201 height 27
type input "Pet Stools Icon"
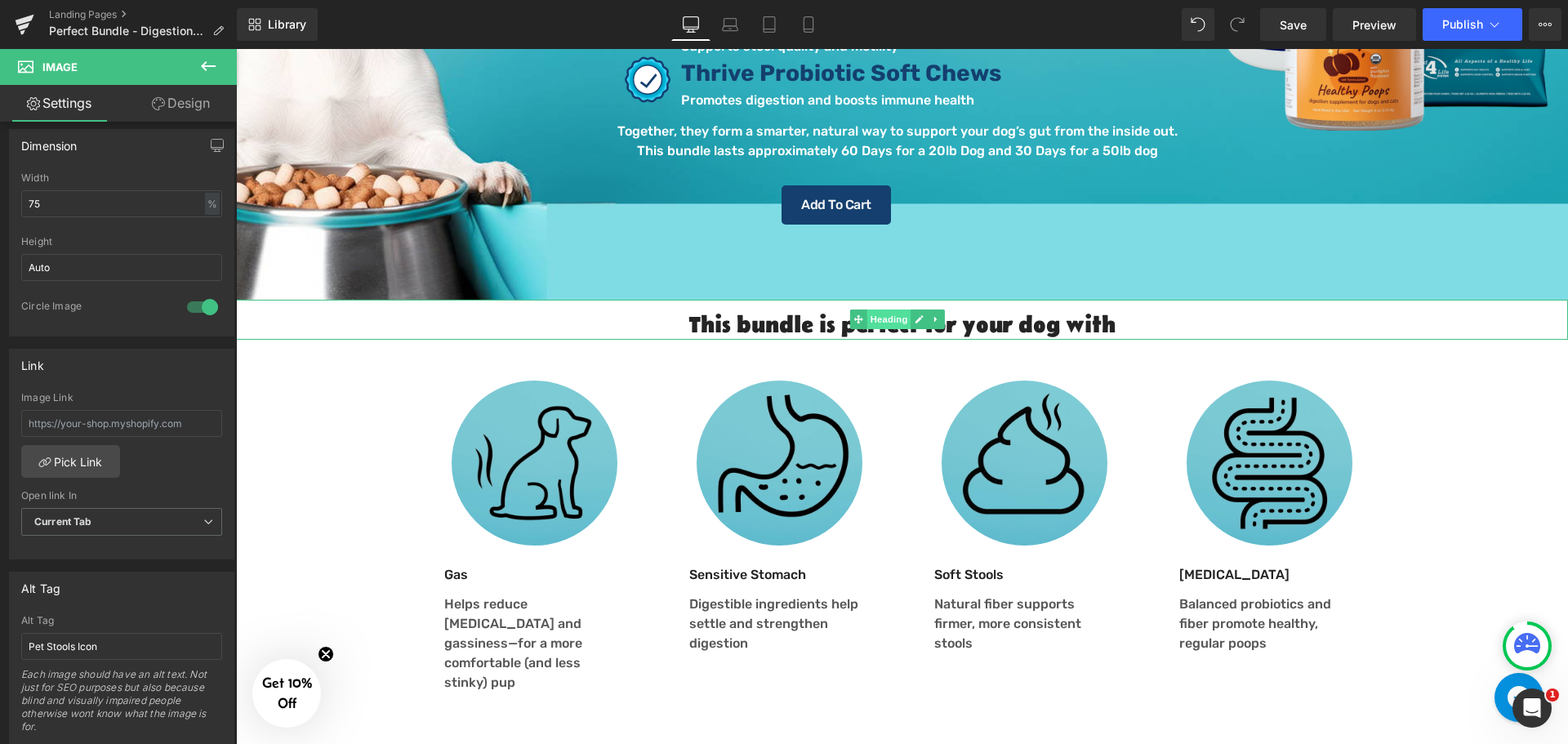
click at [891, 310] on span "Heading" at bounding box center [888, 320] width 44 height 20
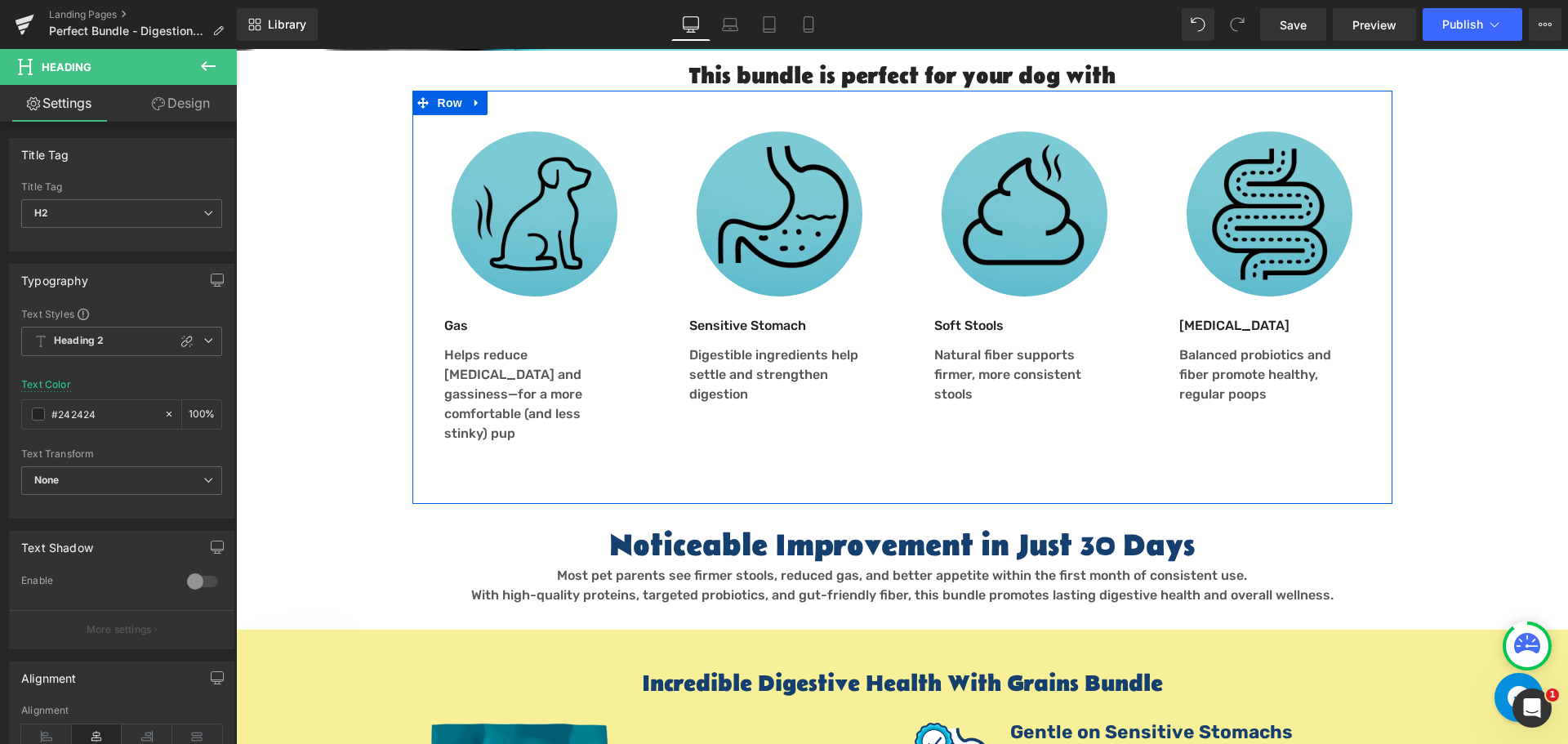
scroll to position [898, 0]
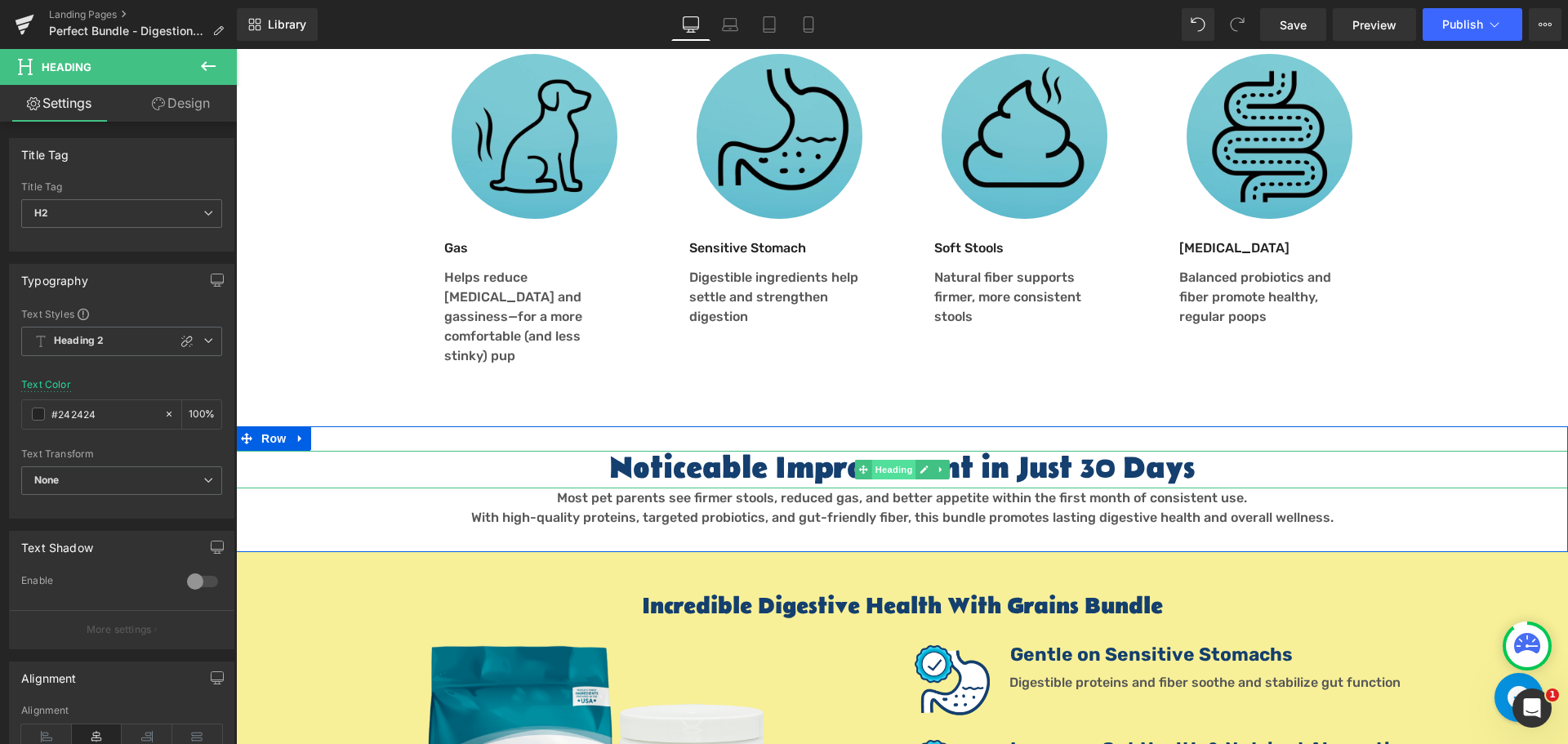
click at [902, 460] on span "Heading" at bounding box center [893, 470] width 44 height 20
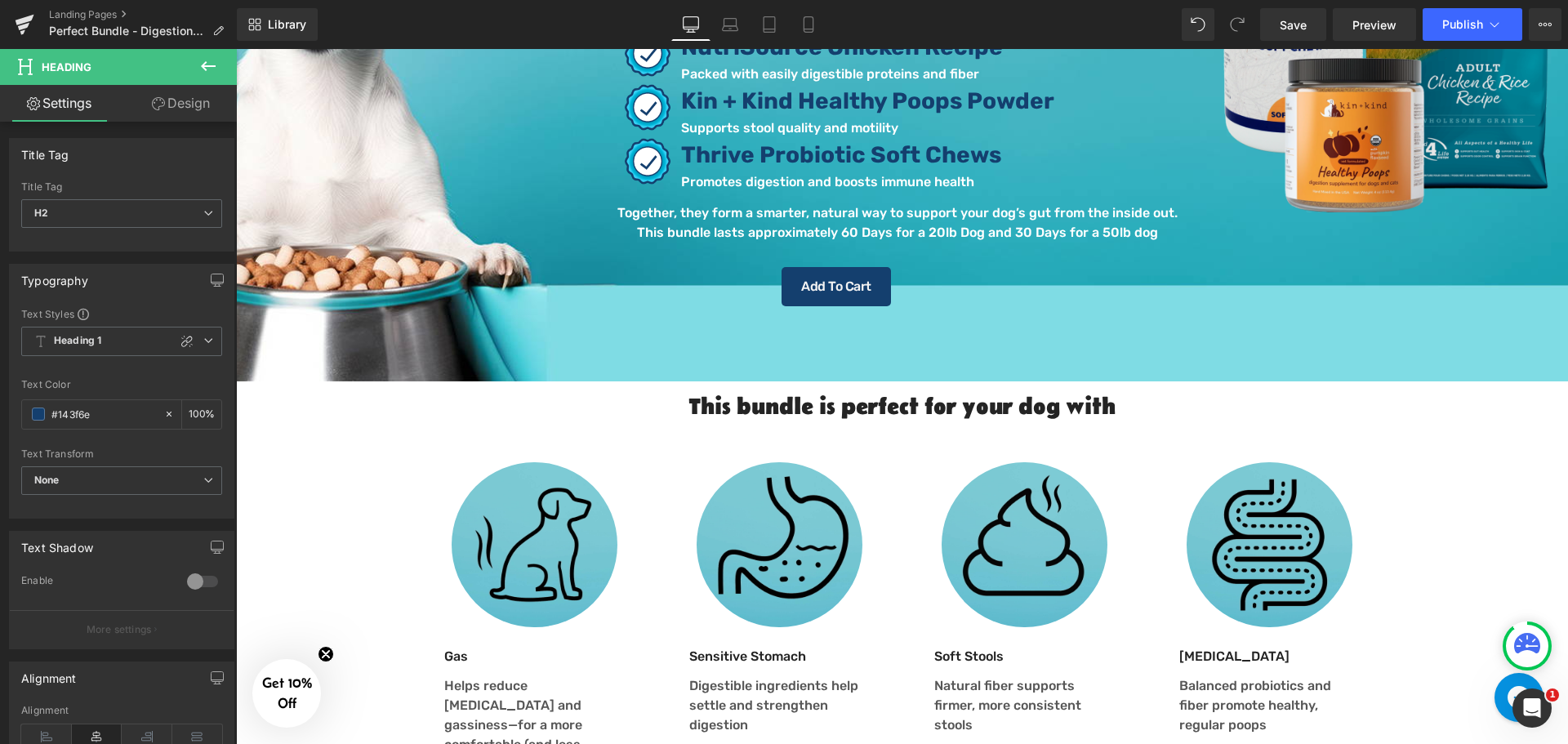
scroll to position [0, 0]
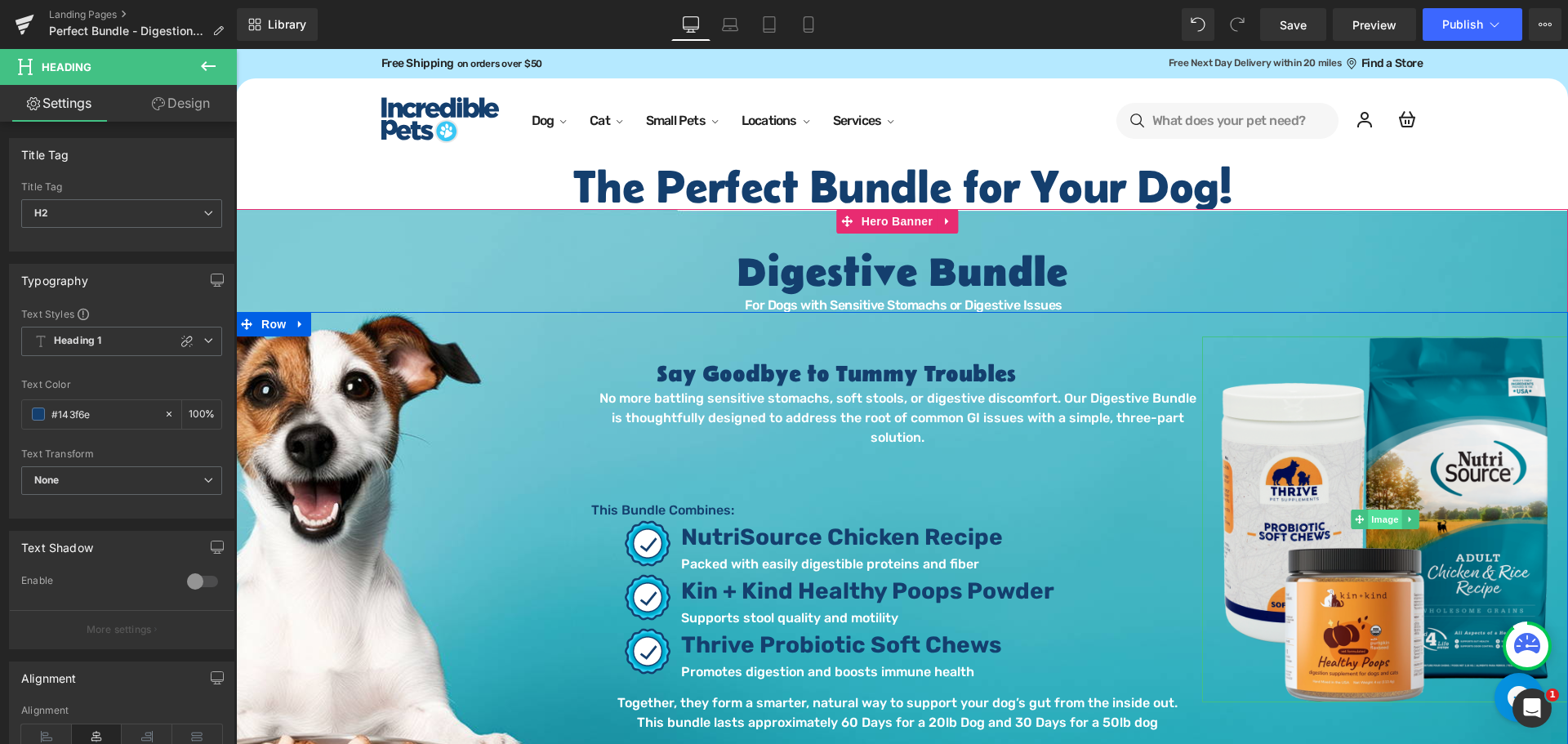
click at [1378, 523] on span "Image" at bounding box center [1385, 520] width 35 height 20
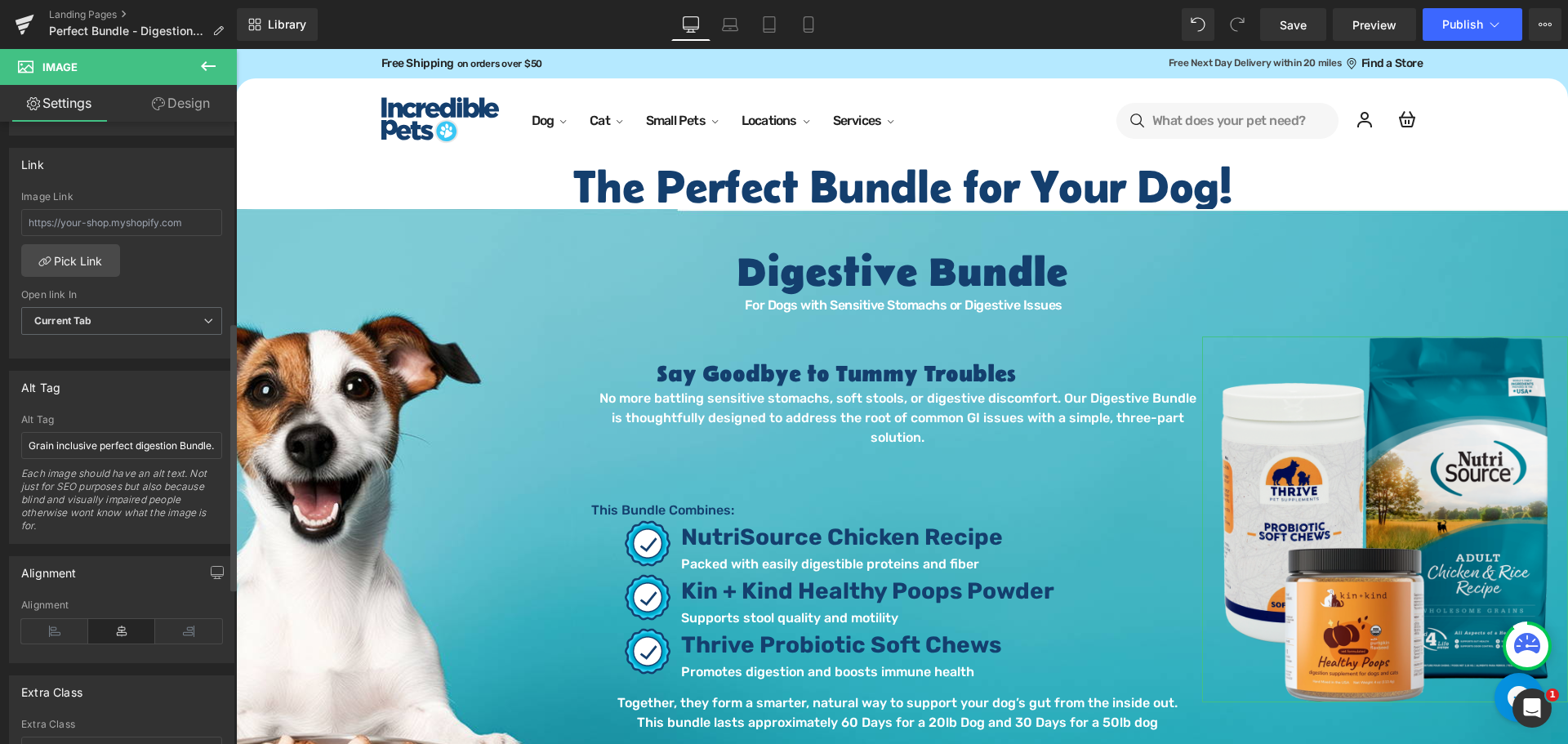
scroll to position [735, 0]
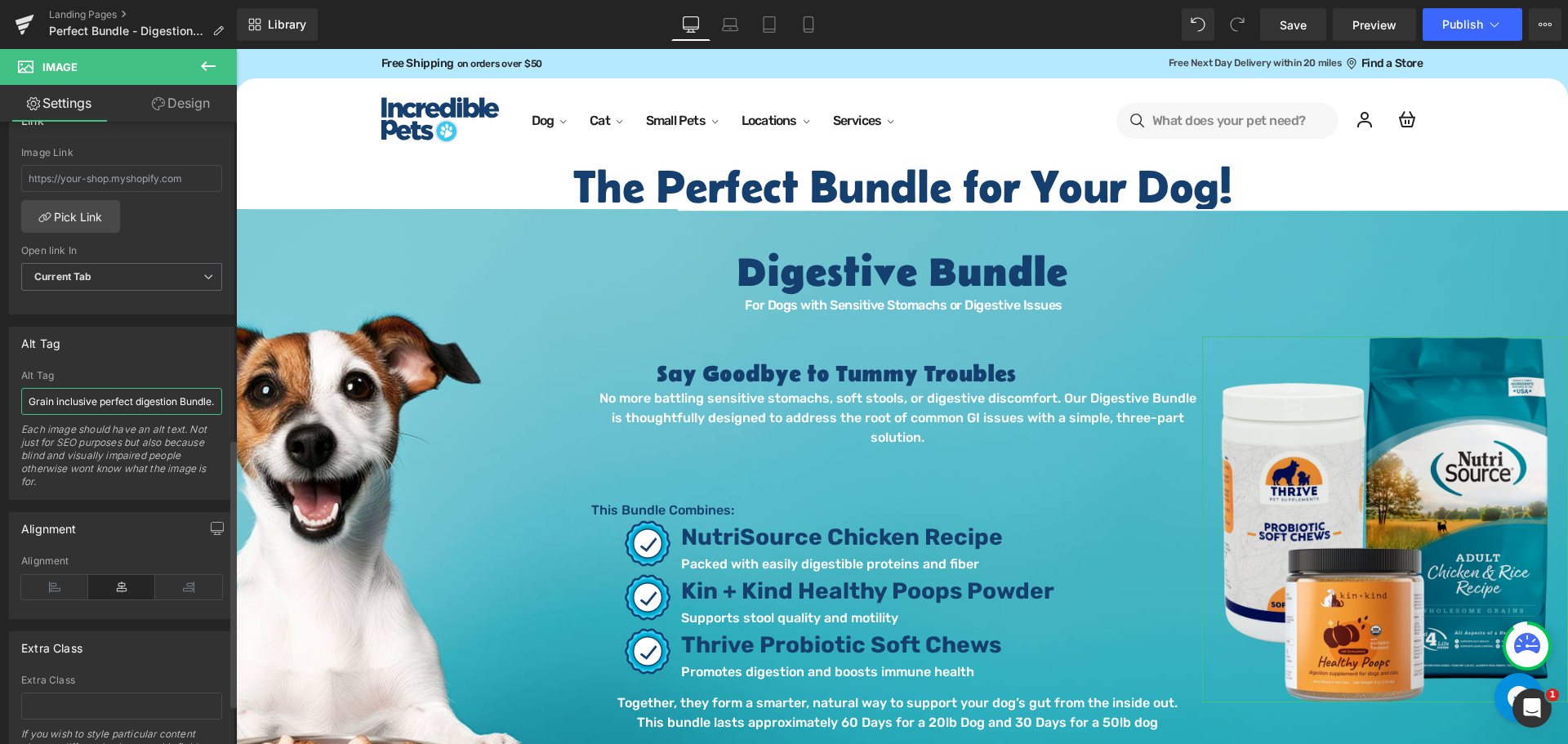
click at [122, 391] on input "Grain inclusive perfect digestion Bundle. dog food, probiotics and prebiotics" at bounding box center [121, 402] width 201 height 27
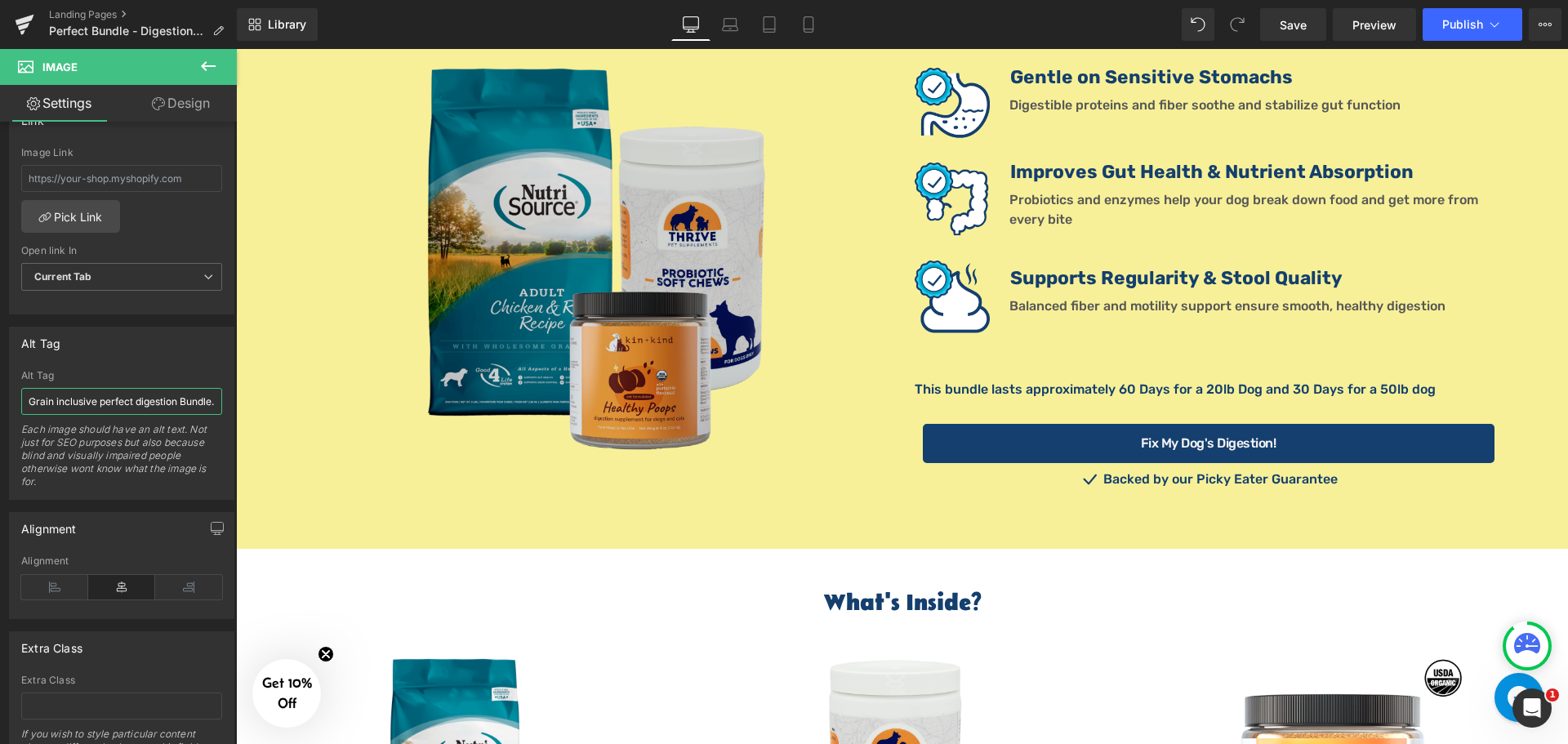
scroll to position [1389, 0]
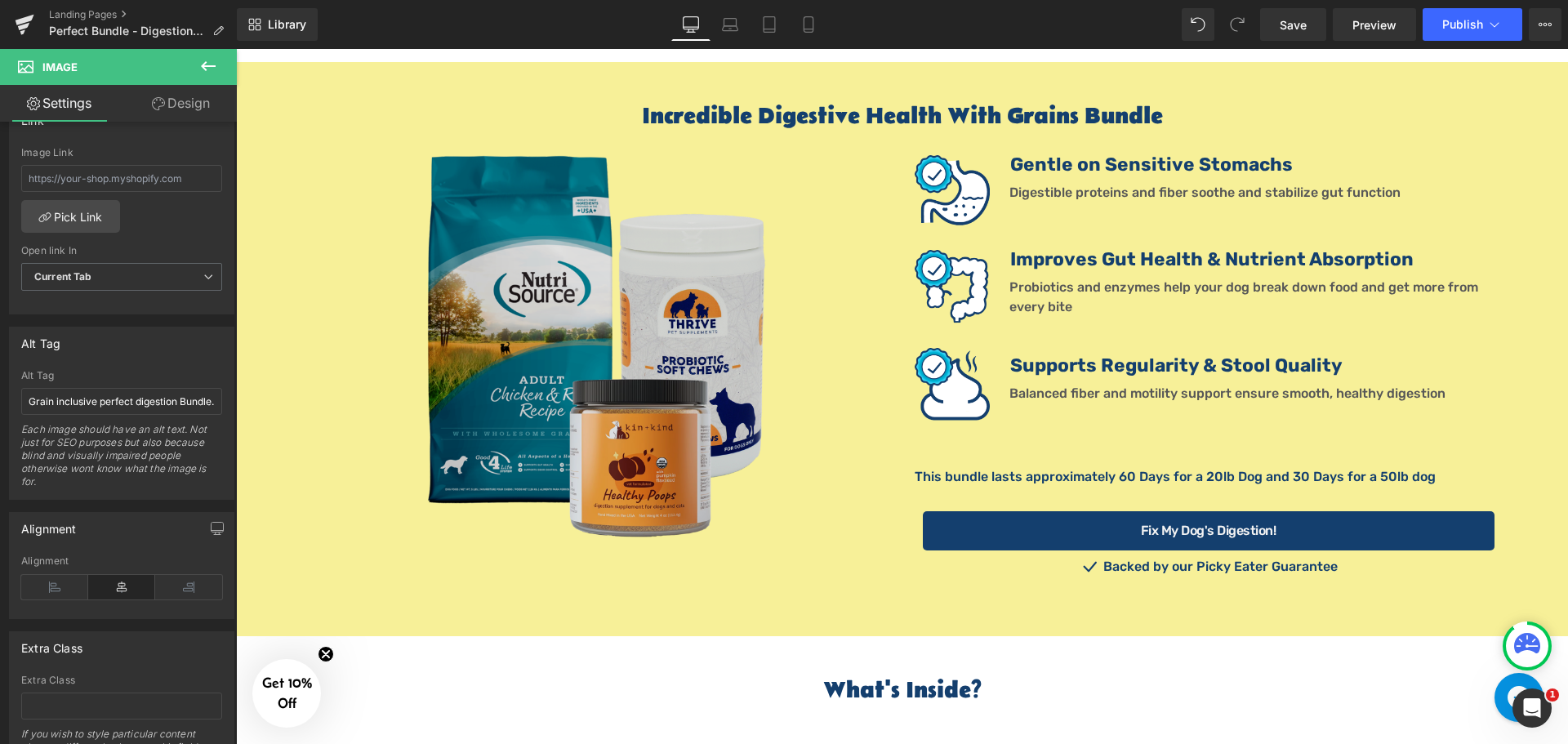
click at [594, 282] on img at bounding box center [596, 346] width 382 height 382
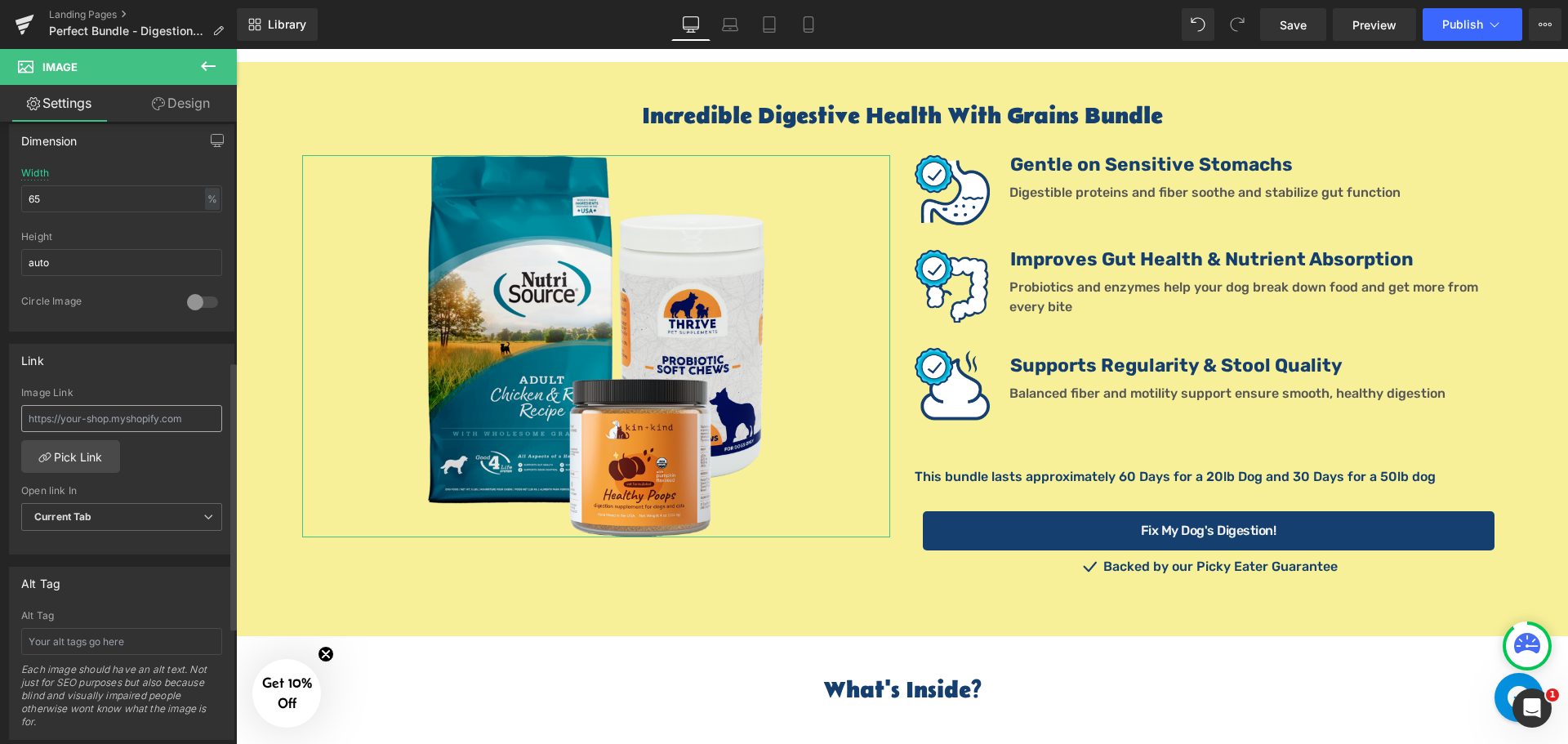
scroll to position [571, 0]
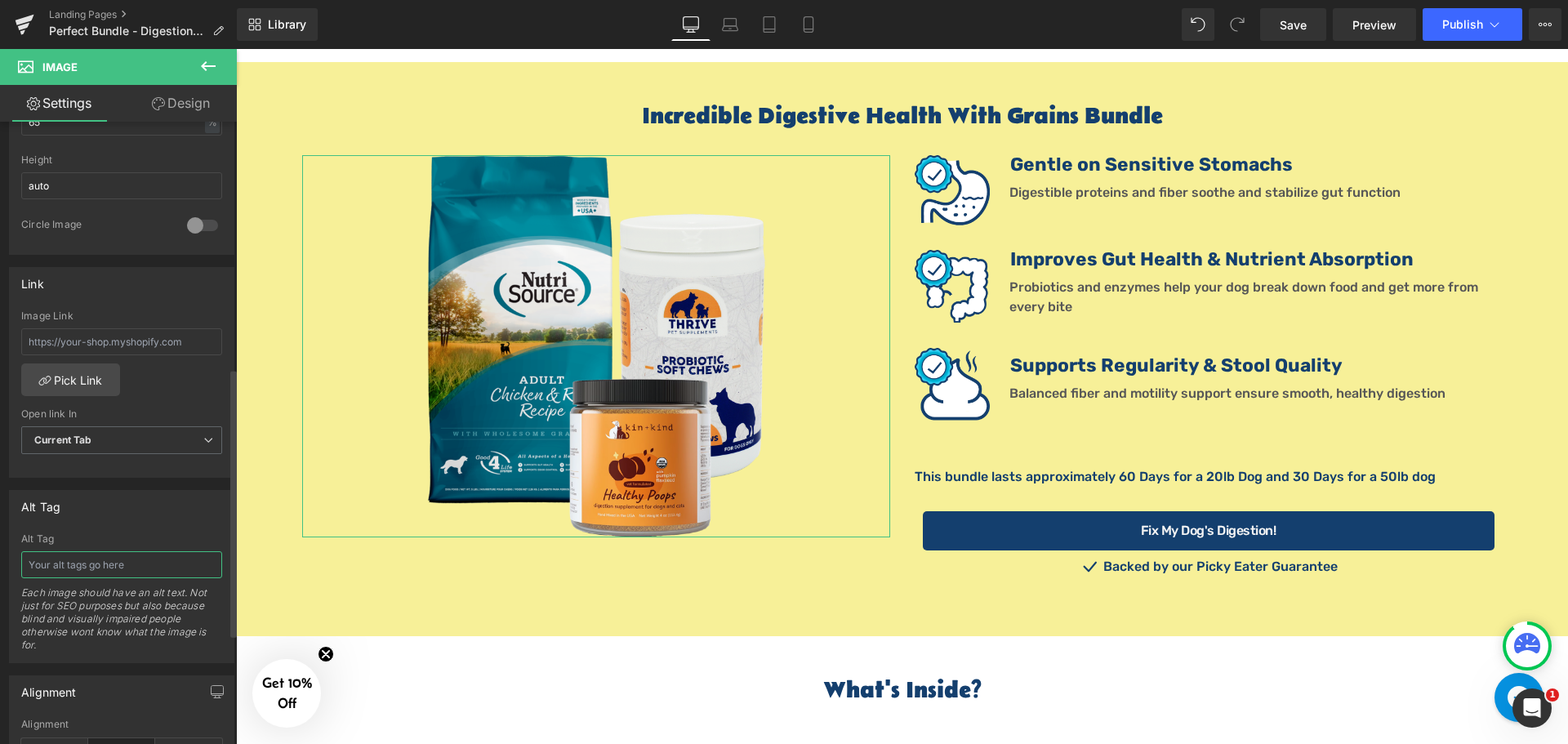
click at [94, 570] on input "text" at bounding box center [121, 565] width 201 height 27
paste input "Grain inclusive perfect digestion Bundle. dog food, probiotics and prebiotics"
type input "Grain inclusive perfect digestion Bundle. dog food, probiotics and prebiotics"
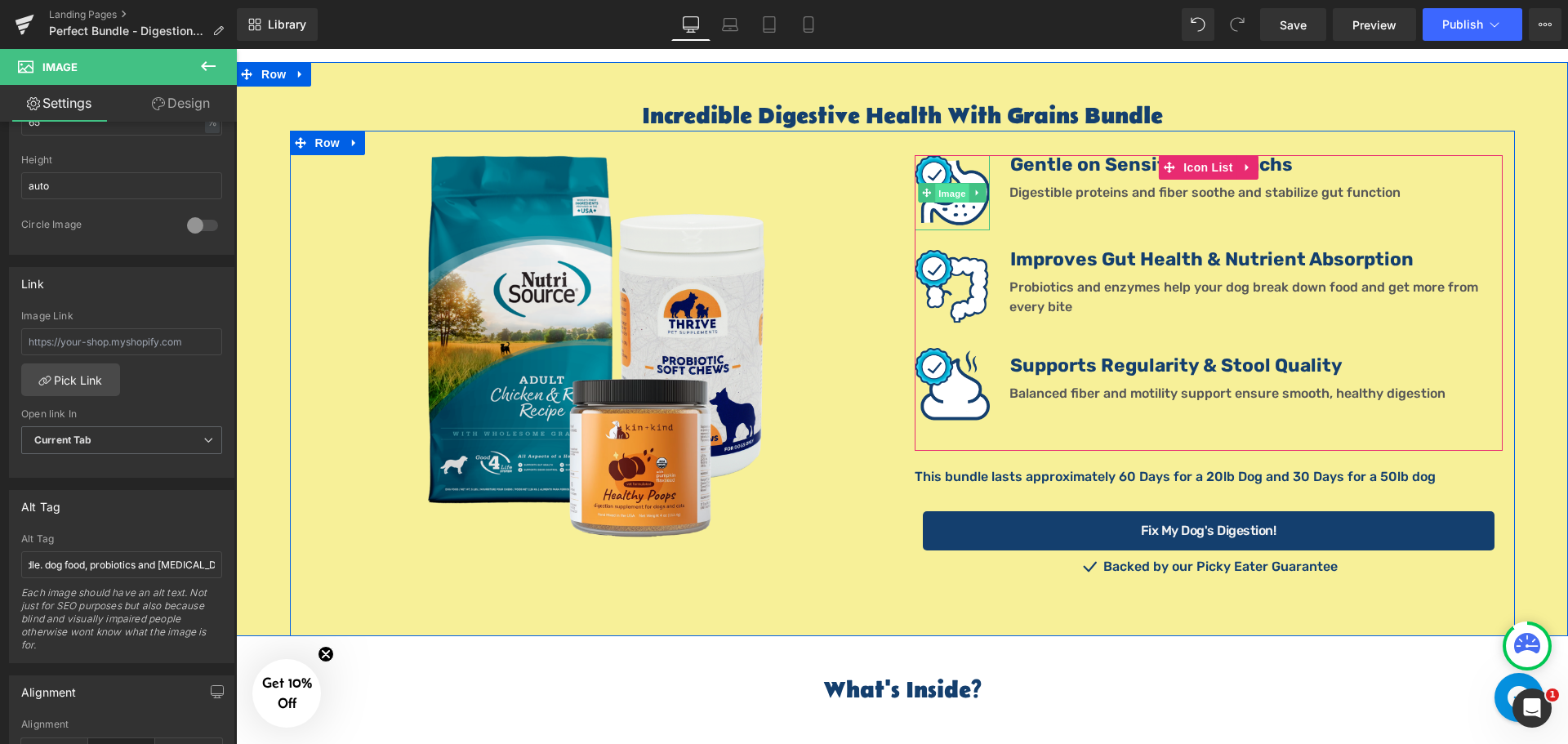
click at [946, 184] on span "Image" at bounding box center [952, 193] width 35 height 20
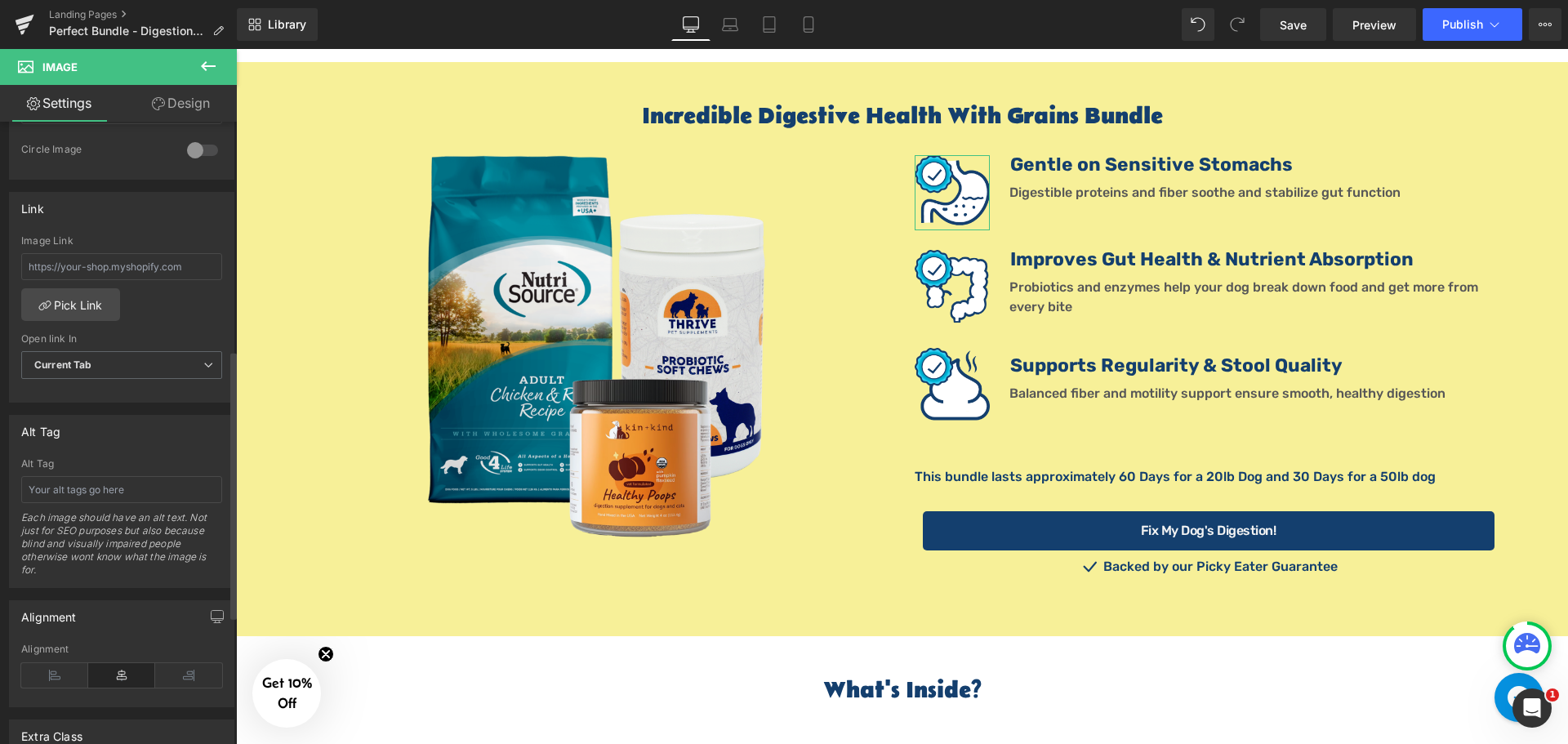
scroll to position [653, 0]
click at [90, 488] on input "text" at bounding box center [121, 483] width 201 height 27
type input "Gentle on Sensitive Stomachs Icon"
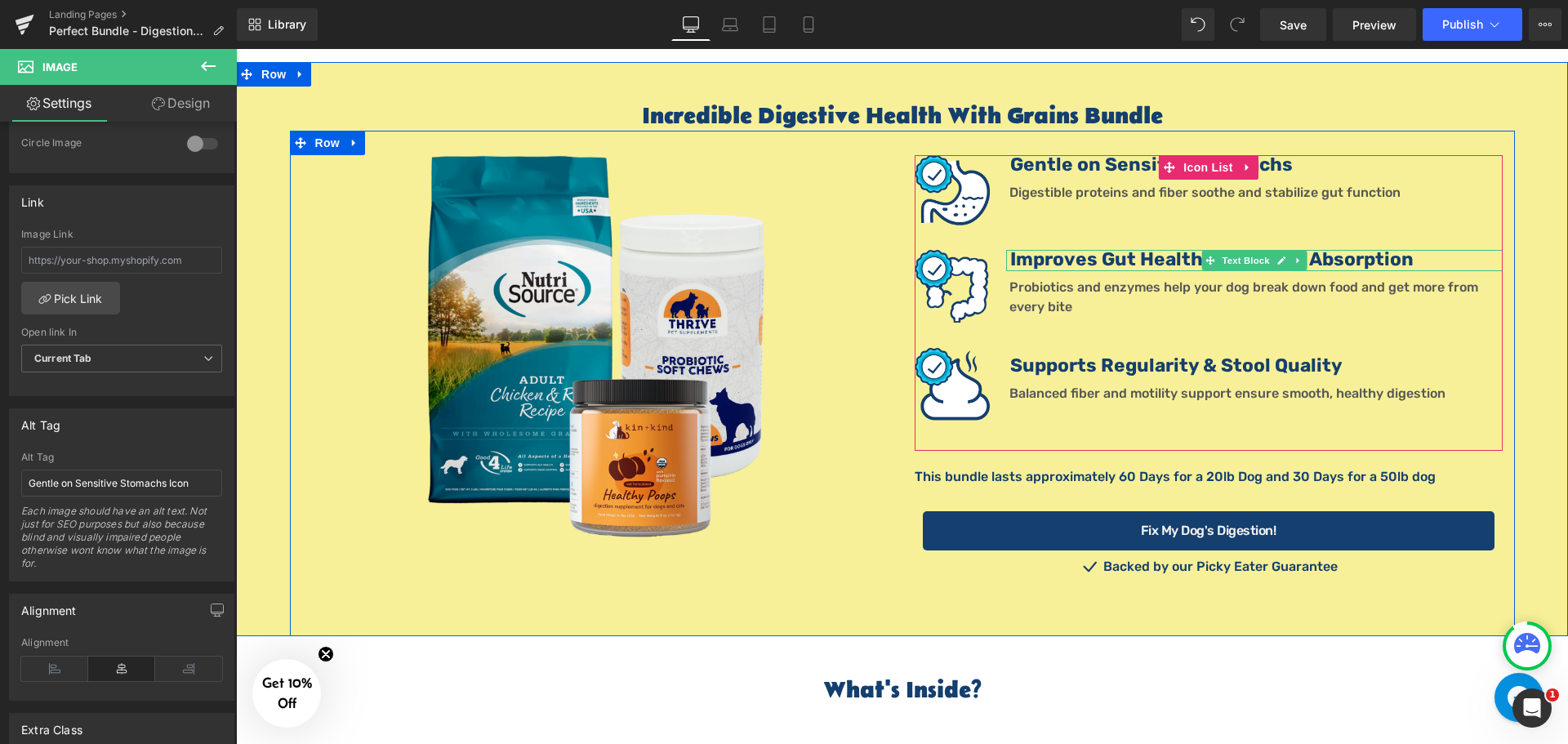
drag, startPoint x: 1139, startPoint y: 223, endPoint x: 1162, endPoint y: 220, distance: 23.2
click at [1139, 248] on b "Improves Gut Health & Nutrient Absorption" at bounding box center [1211, 259] width 403 height 22
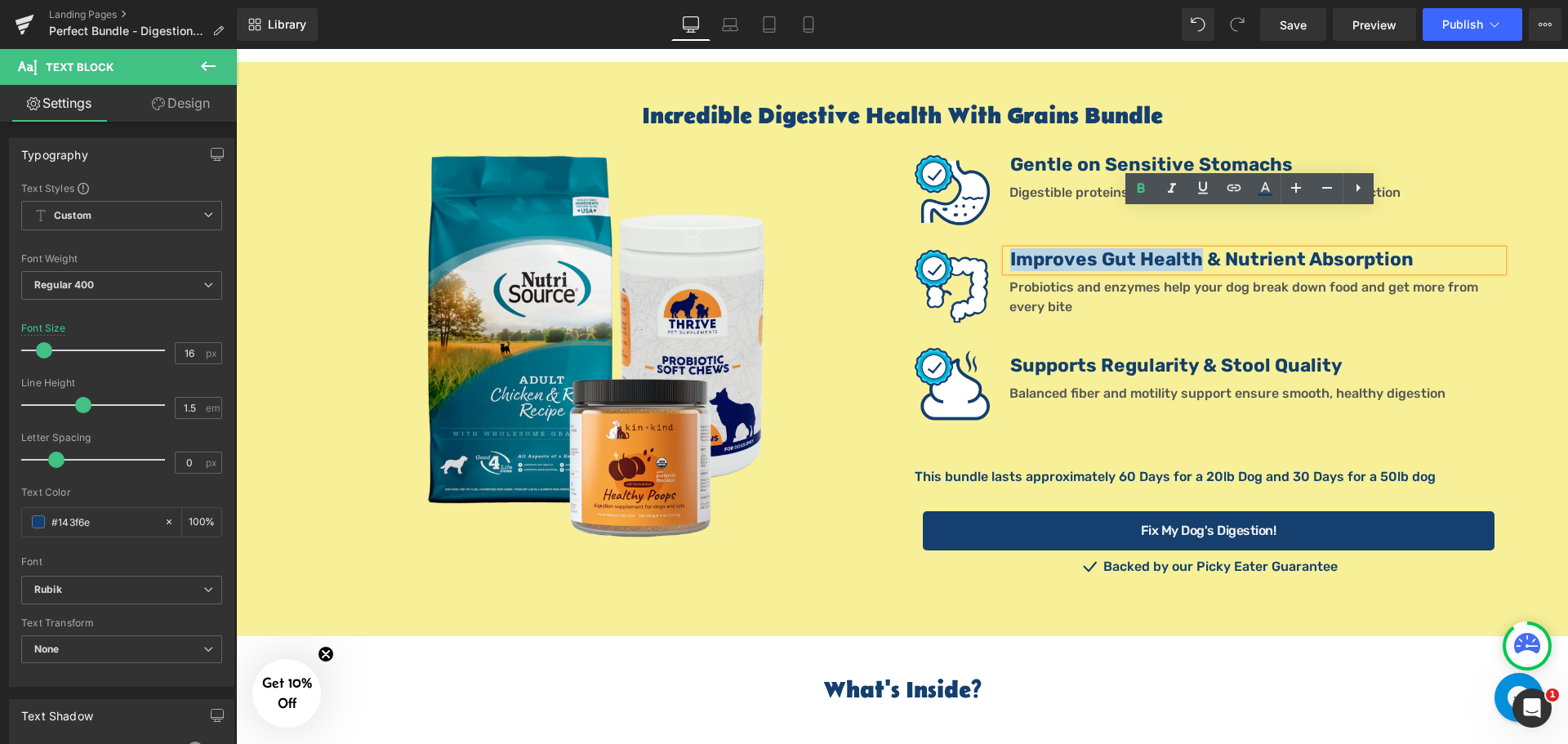
drag, startPoint x: 1192, startPoint y: 219, endPoint x: 1007, endPoint y: 224, distance: 185.1
click at [1010, 248] on b "Improves Gut Health & Nutrient Absorption" at bounding box center [1211, 259] width 403 height 22
copy b "Improves Gut Health"
click at [938, 278] on span "Image" at bounding box center [952, 288] width 35 height 20
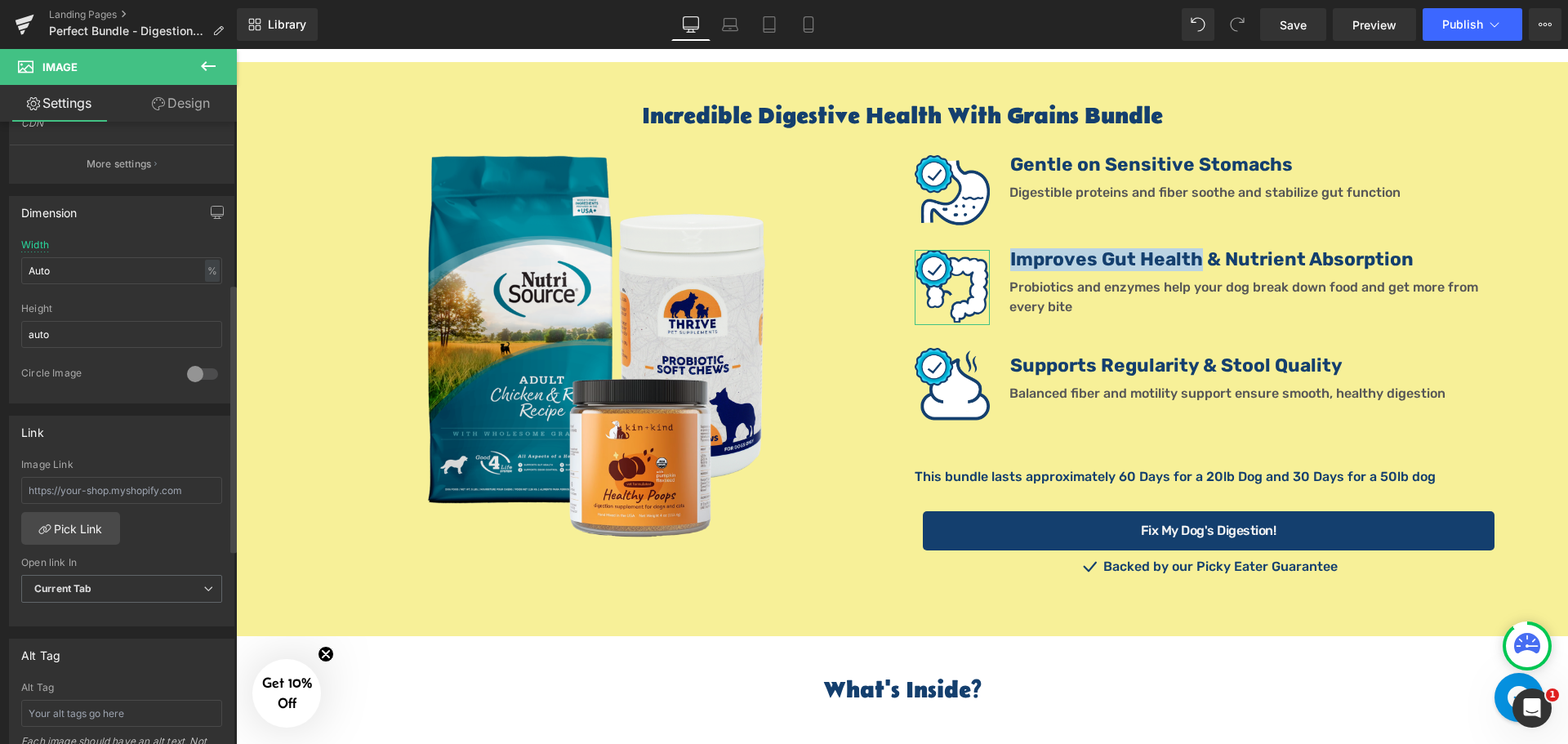
scroll to position [491, 0]
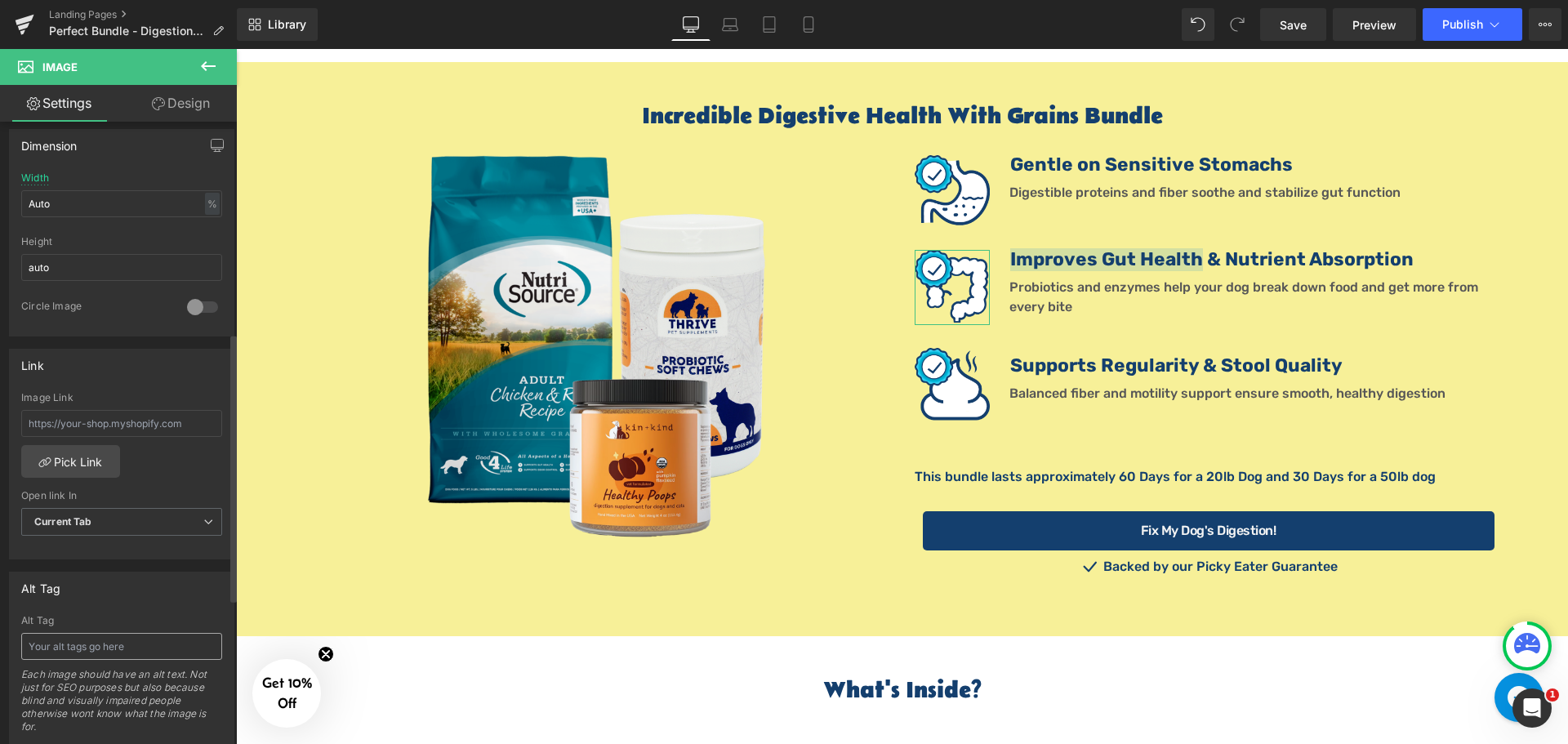
click at [79, 649] on input "text" at bounding box center [121, 647] width 201 height 27
type input "Improved Gut Health Icon"
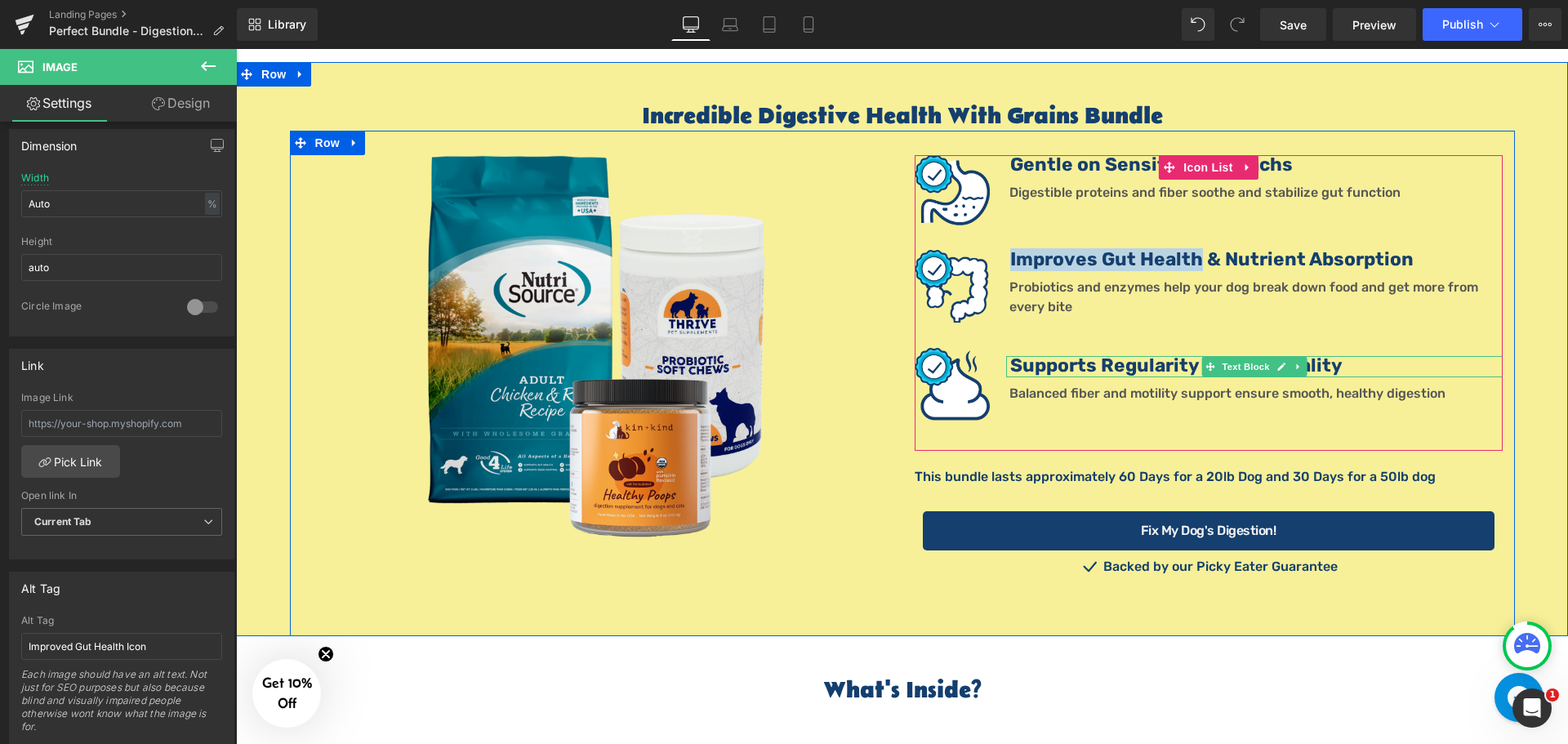
click at [1173, 354] on b "Supports Regularity & Stool Quality" at bounding box center [1176, 365] width 332 height 22
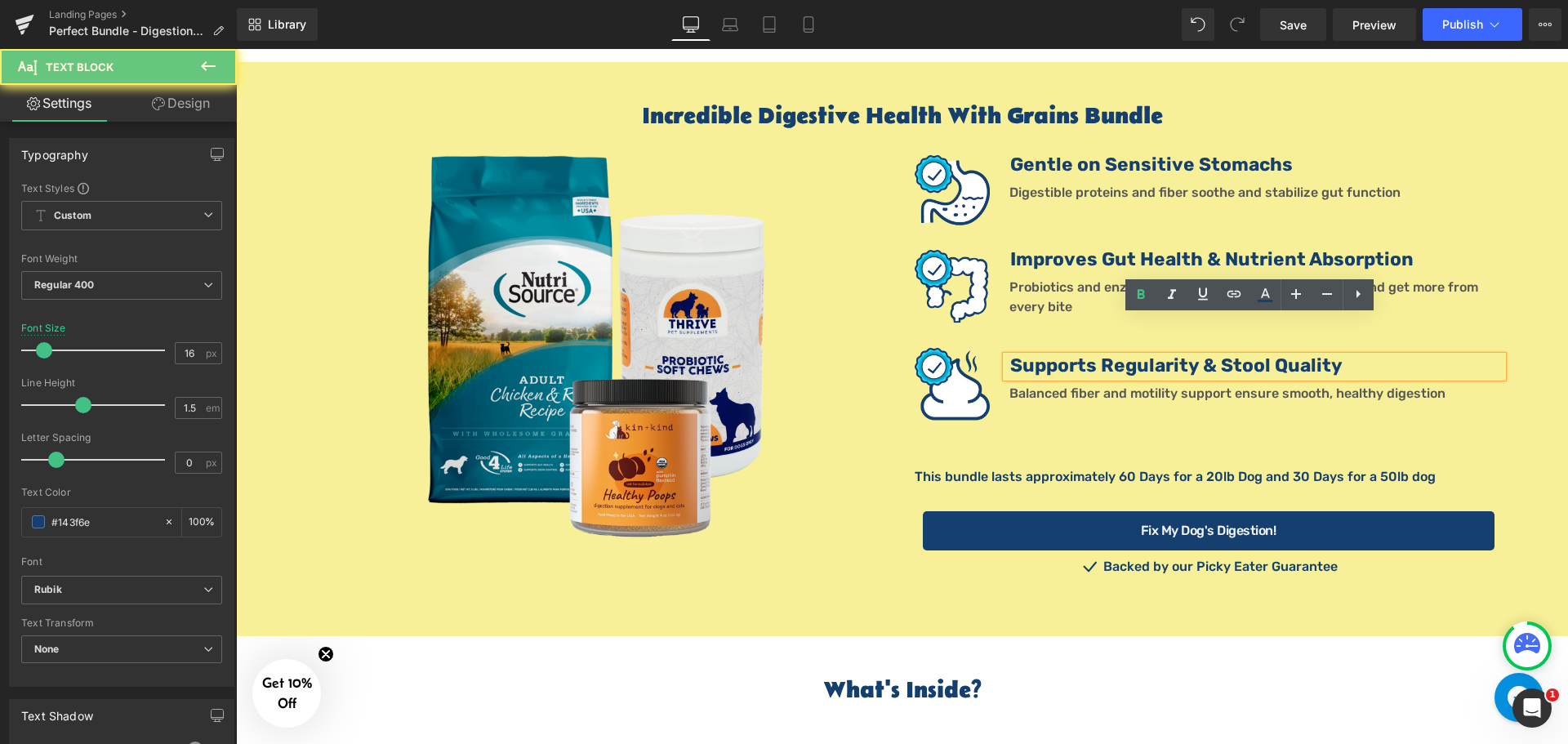
click at [1184, 354] on b "Supports Regularity & Stool Quality" at bounding box center [1176, 365] width 332 height 22
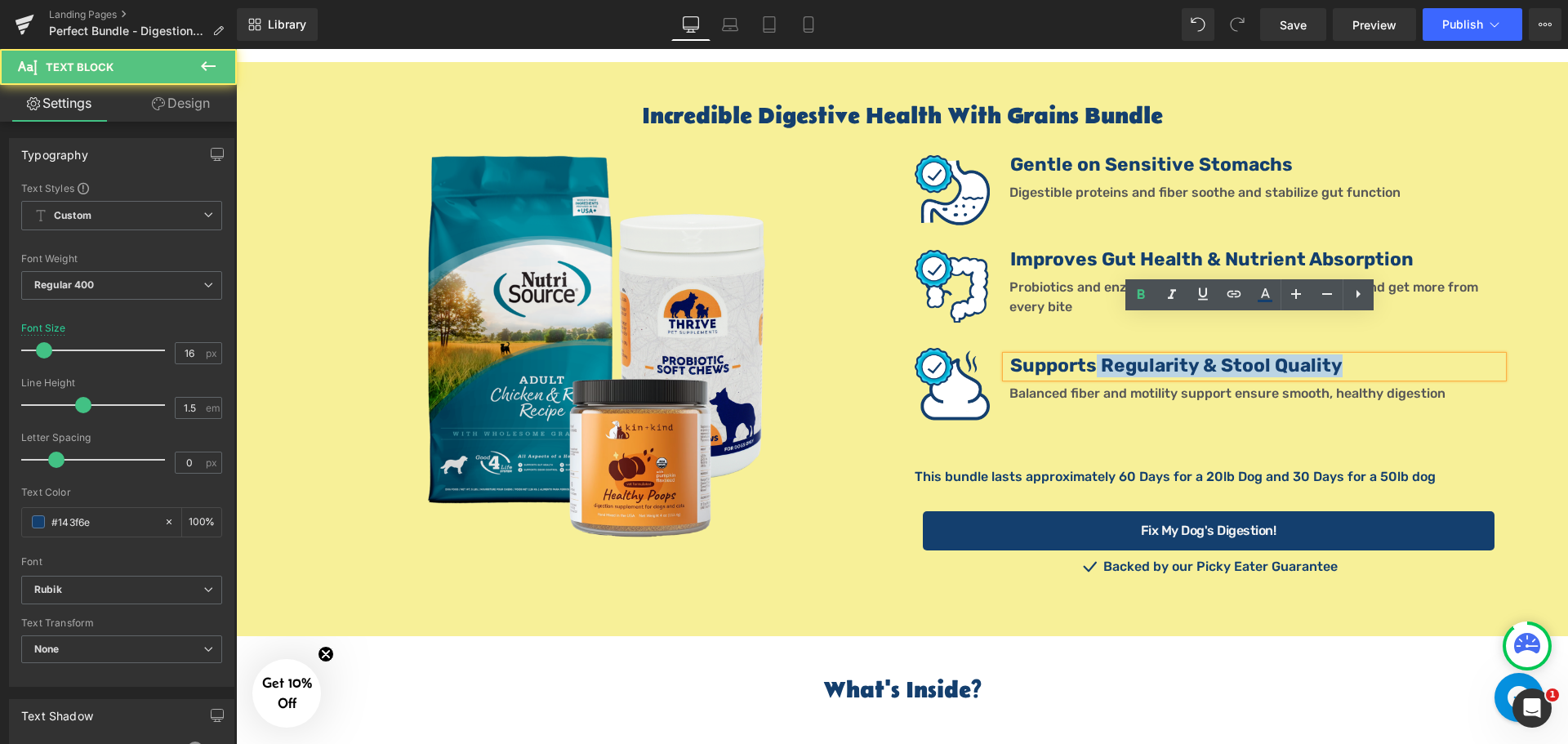
drag, startPoint x: 1089, startPoint y: 328, endPoint x: 996, endPoint y: 328, distance: 93.0
click at [1006, 356] on div "Supports Regularity & Stool Quality" at bounding box center [1254, 366] width 497 height 21
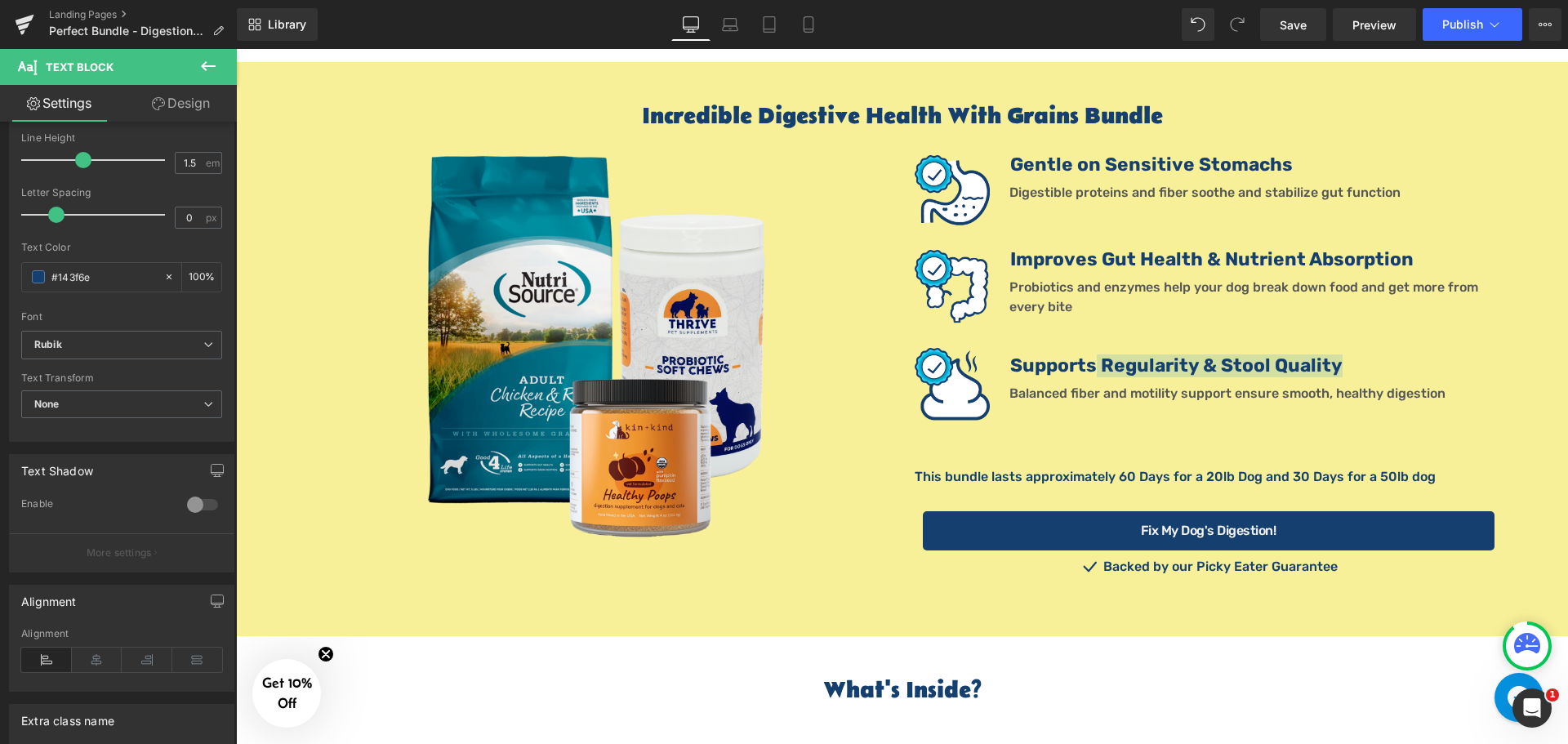
scroll to position [0, 0]
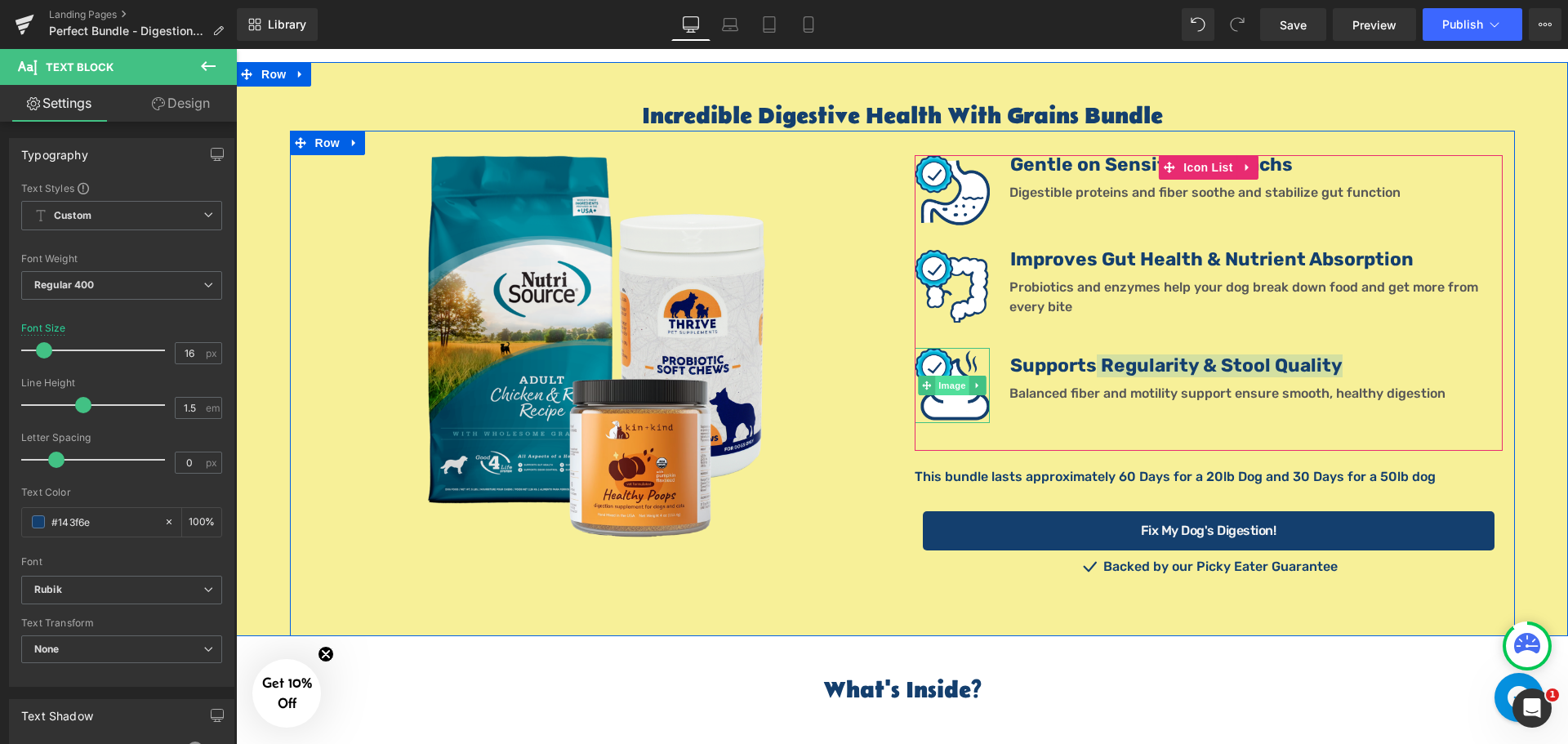
click at [952, 376] on span "Image" at bounding box center [952, 386] width 35 height 20
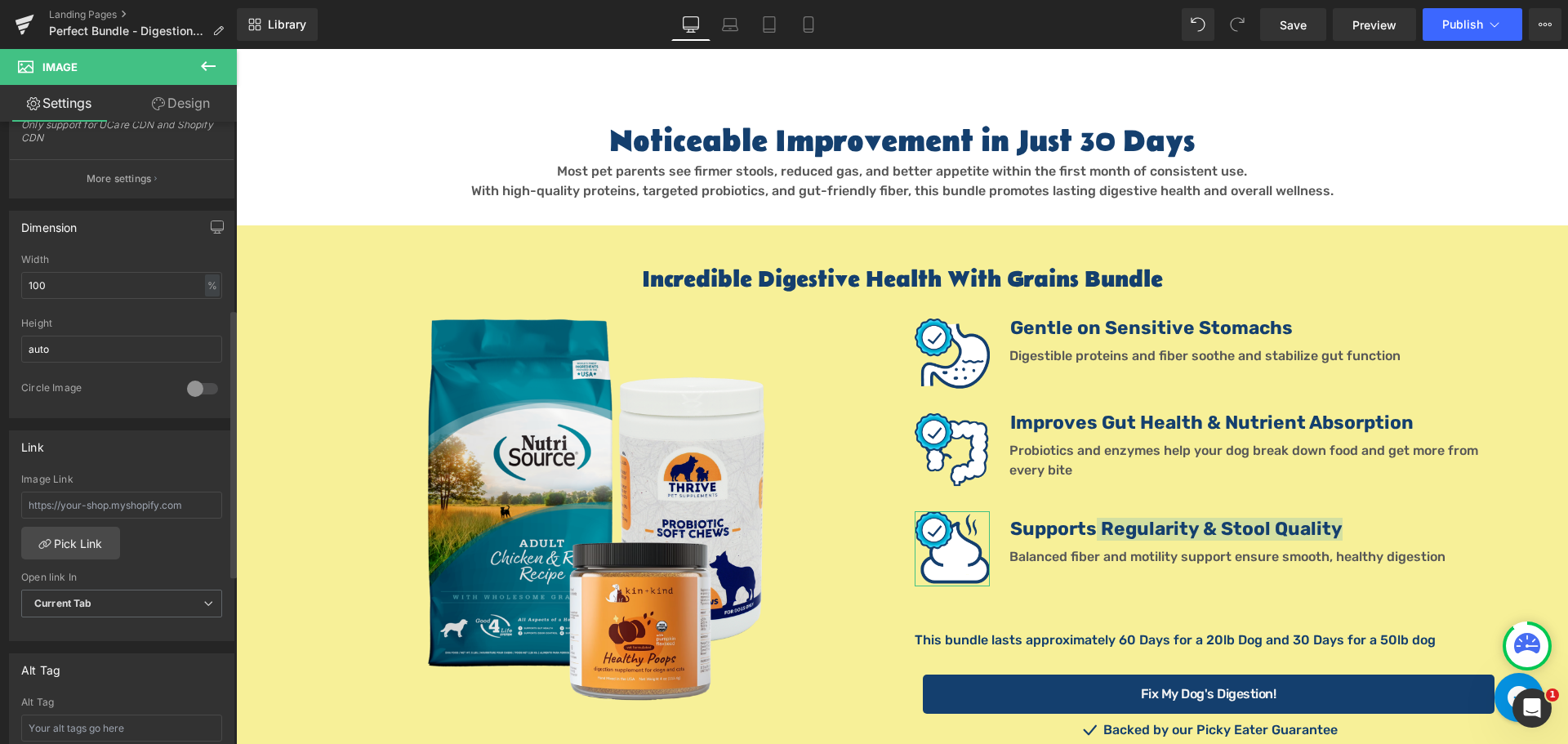
scroll to position [828, 0]
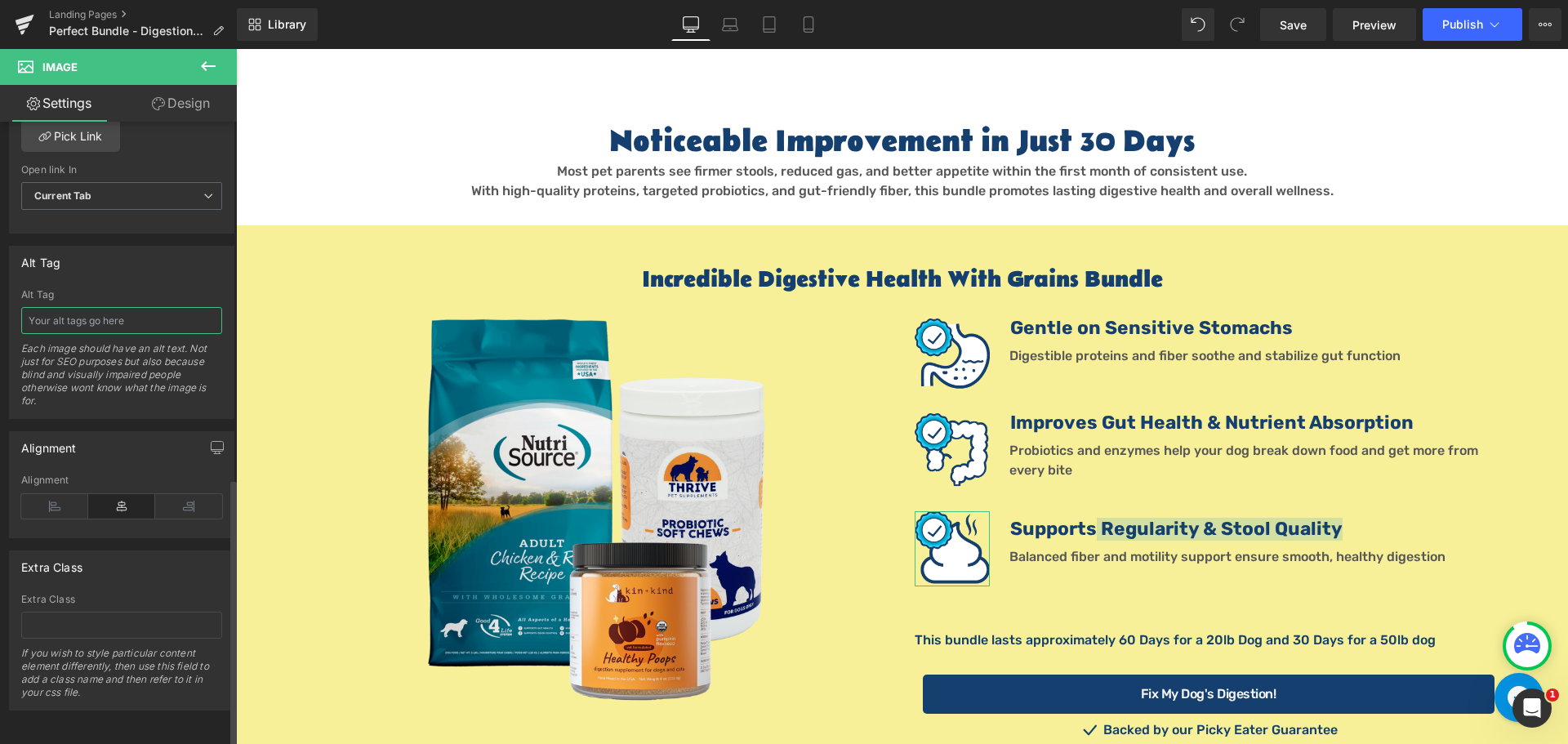
click at [110, 313] on input "text" at bounding box center [121, 321] width 201 height 27
type input "Supports Stool Quality Icon"
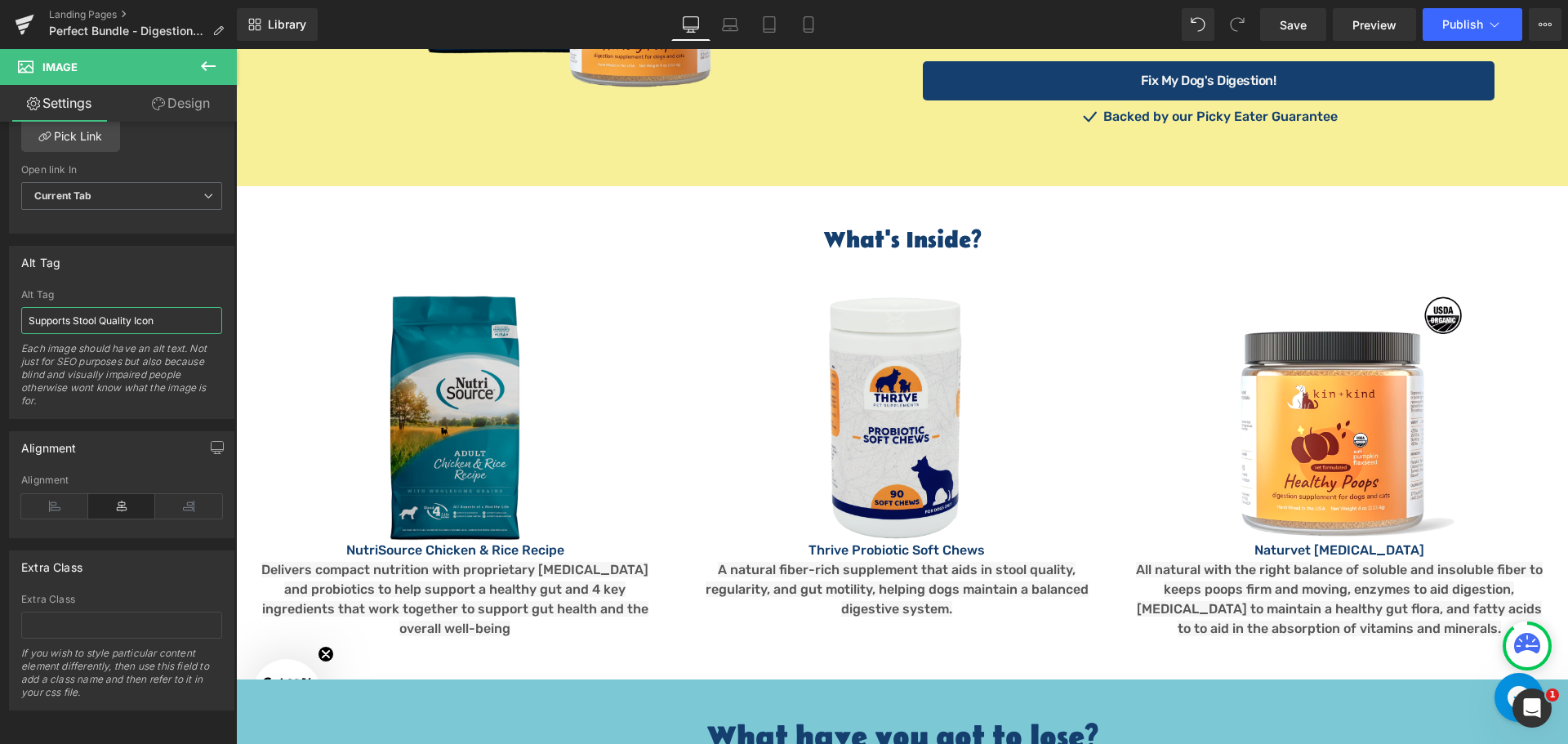
scroll to position [1879, 0]
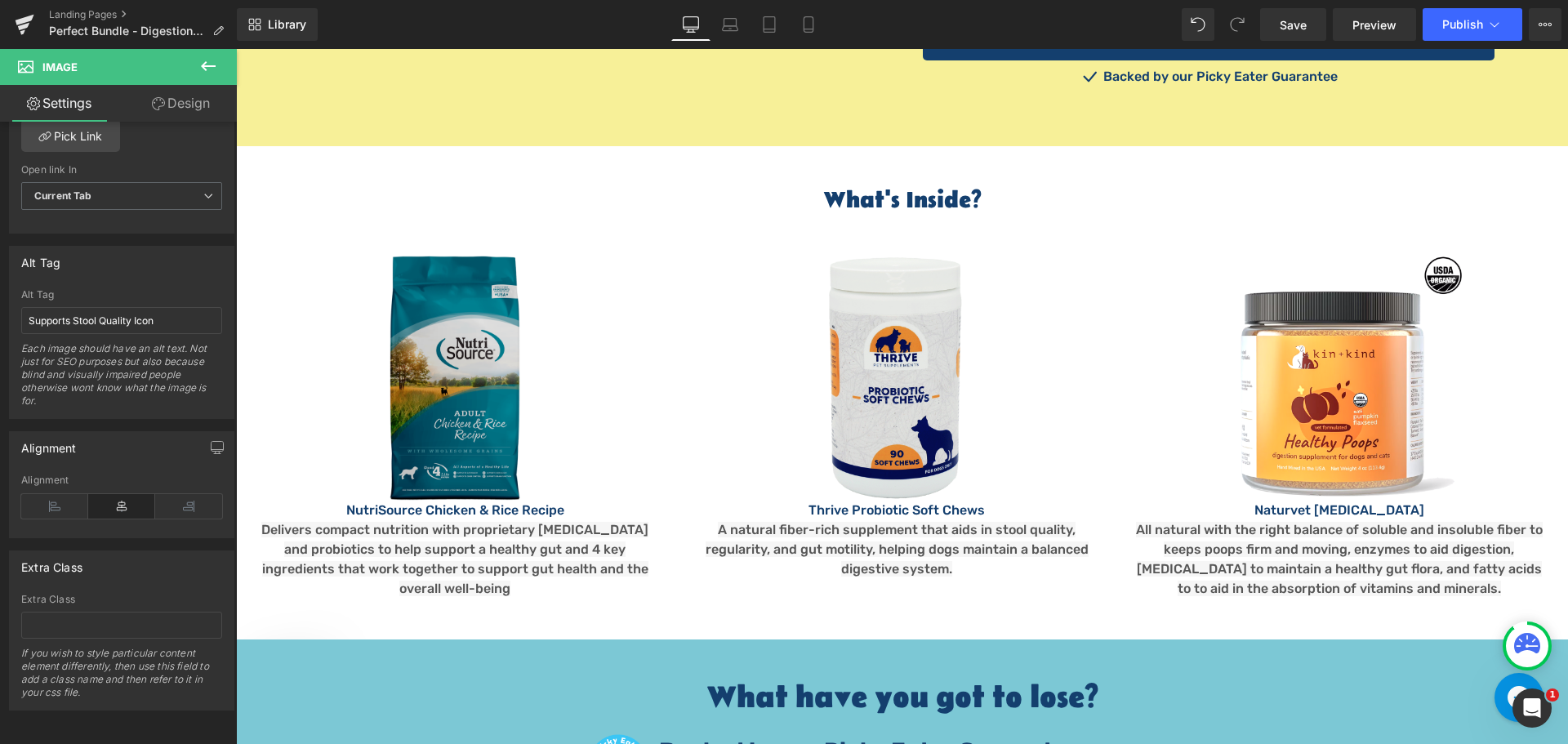
click at [449, 351] on img at bounding box center [455, 378] width 131 height 245
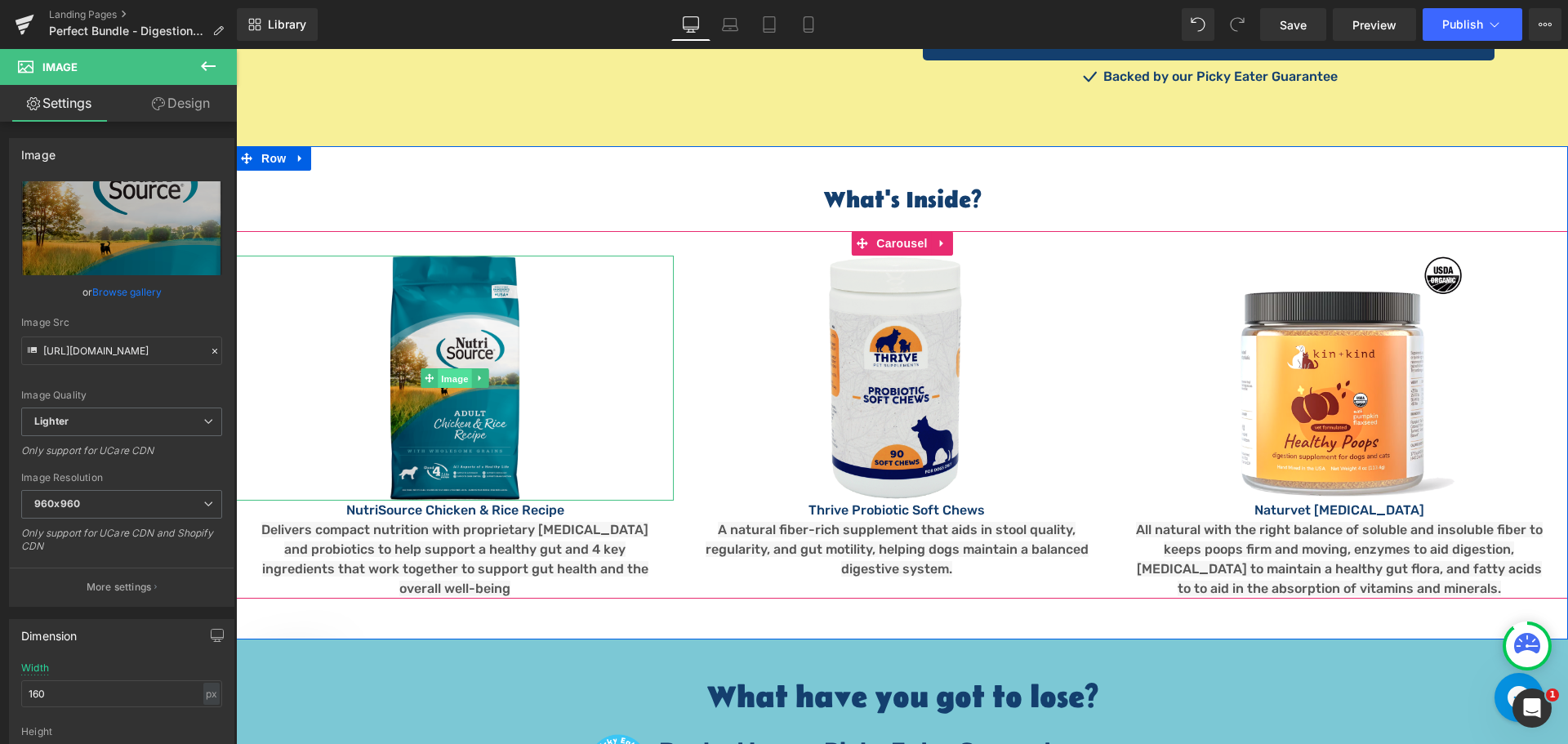
click at [449, 369] on span "Image" at bounding box center [455, 379] width 35 height 20
click at [547, 501] on p "NutriSource Chicken & Rice Recipe" at bounding box center [455, 511] width 438 height 20
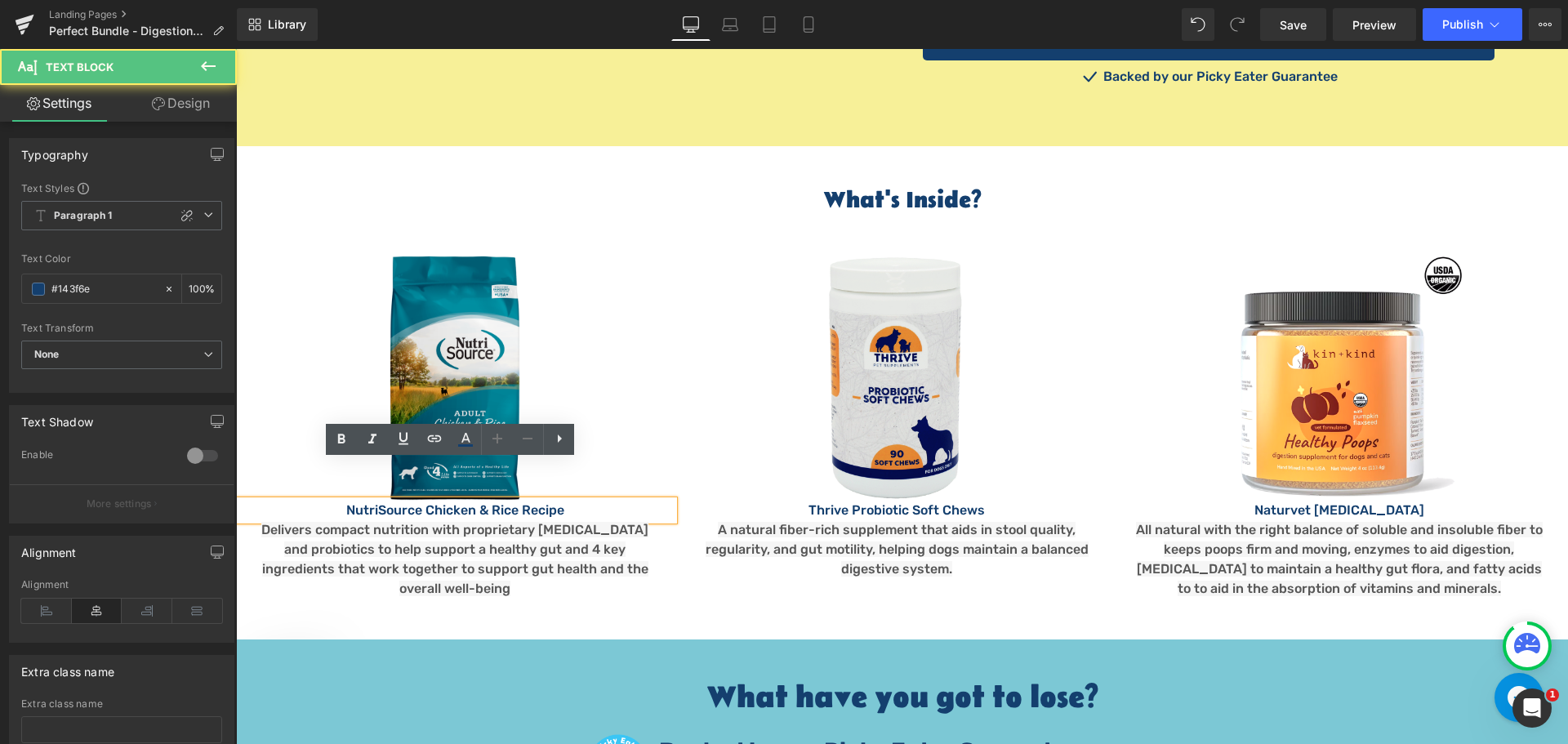
click at [564, 501] on p "NutriSource Chicken & Rice Recipe" at bounding box center [455, 511] width 438 height 20
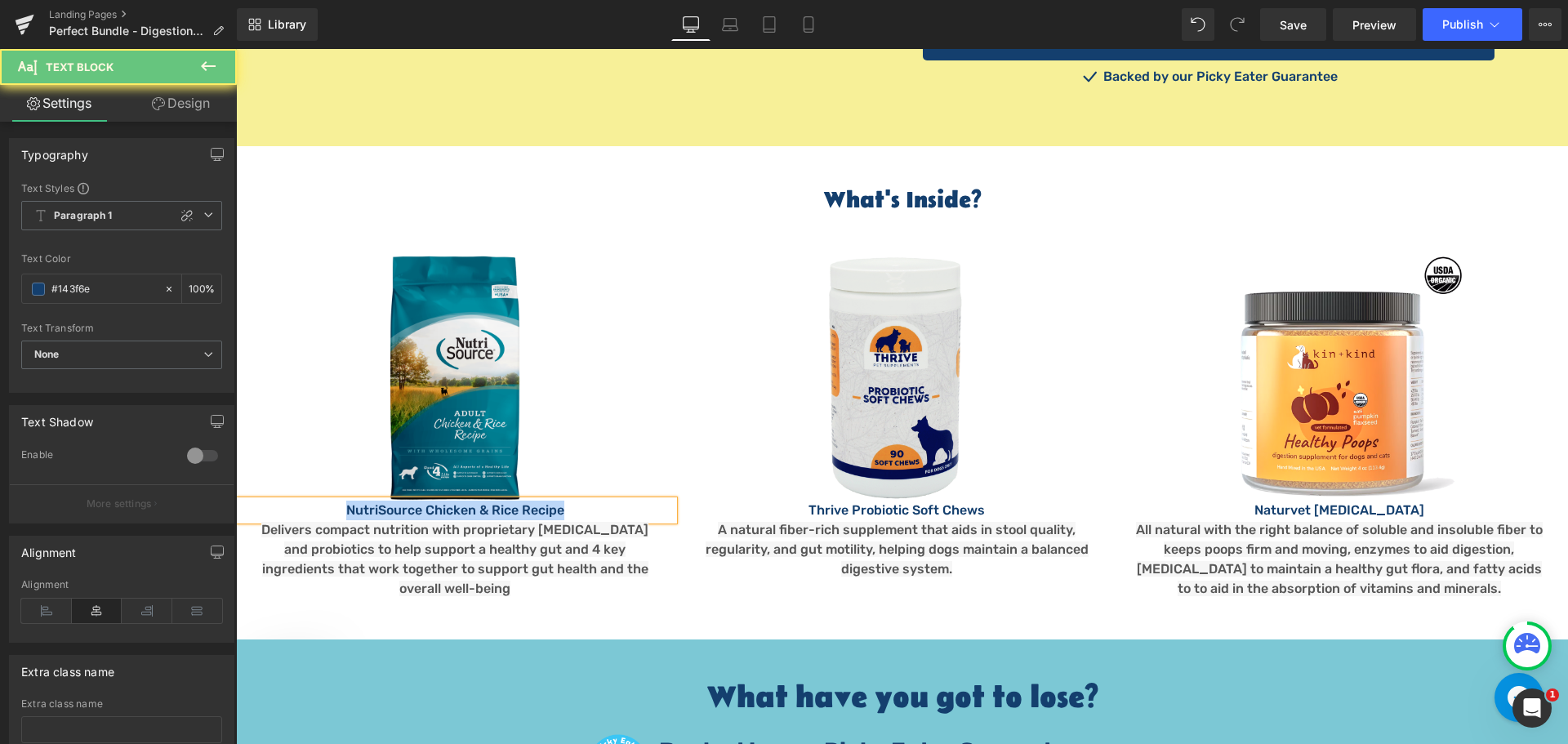
copy p "NutriSource Chicken & Rice Recipe"
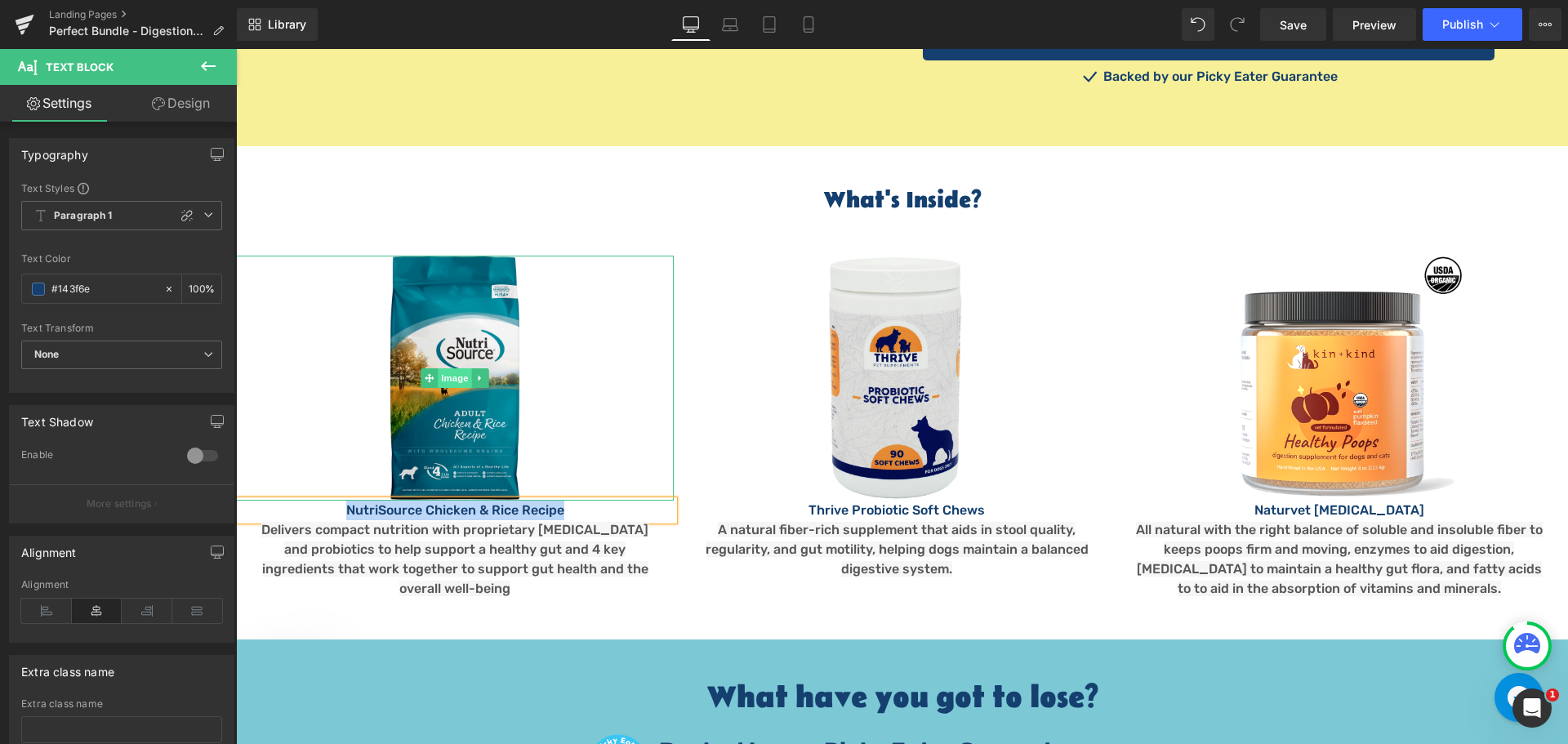
click at [451, 369] on span "Image" at bounding box center [455, 379] width 35 height 20
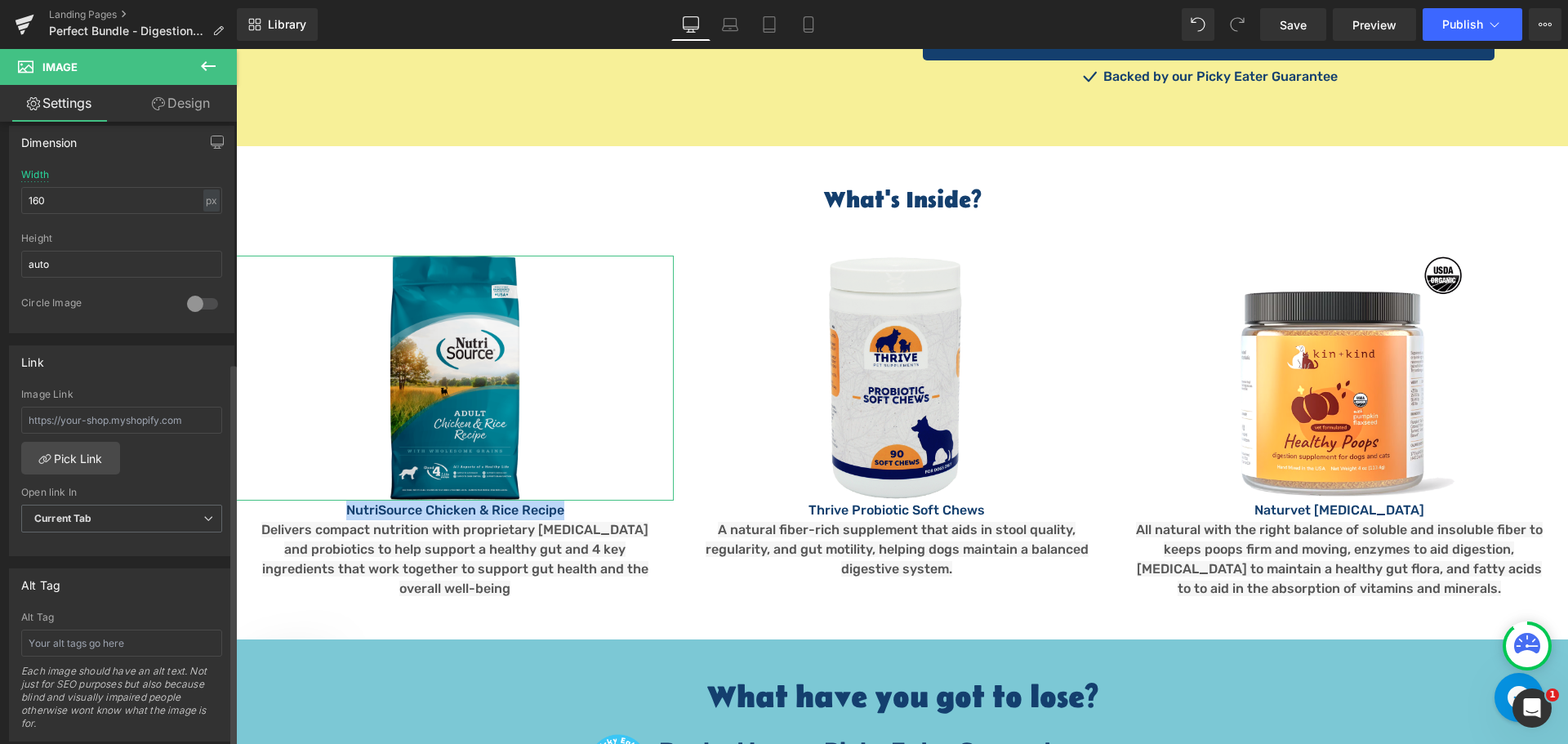
scroll to position [653, 0]
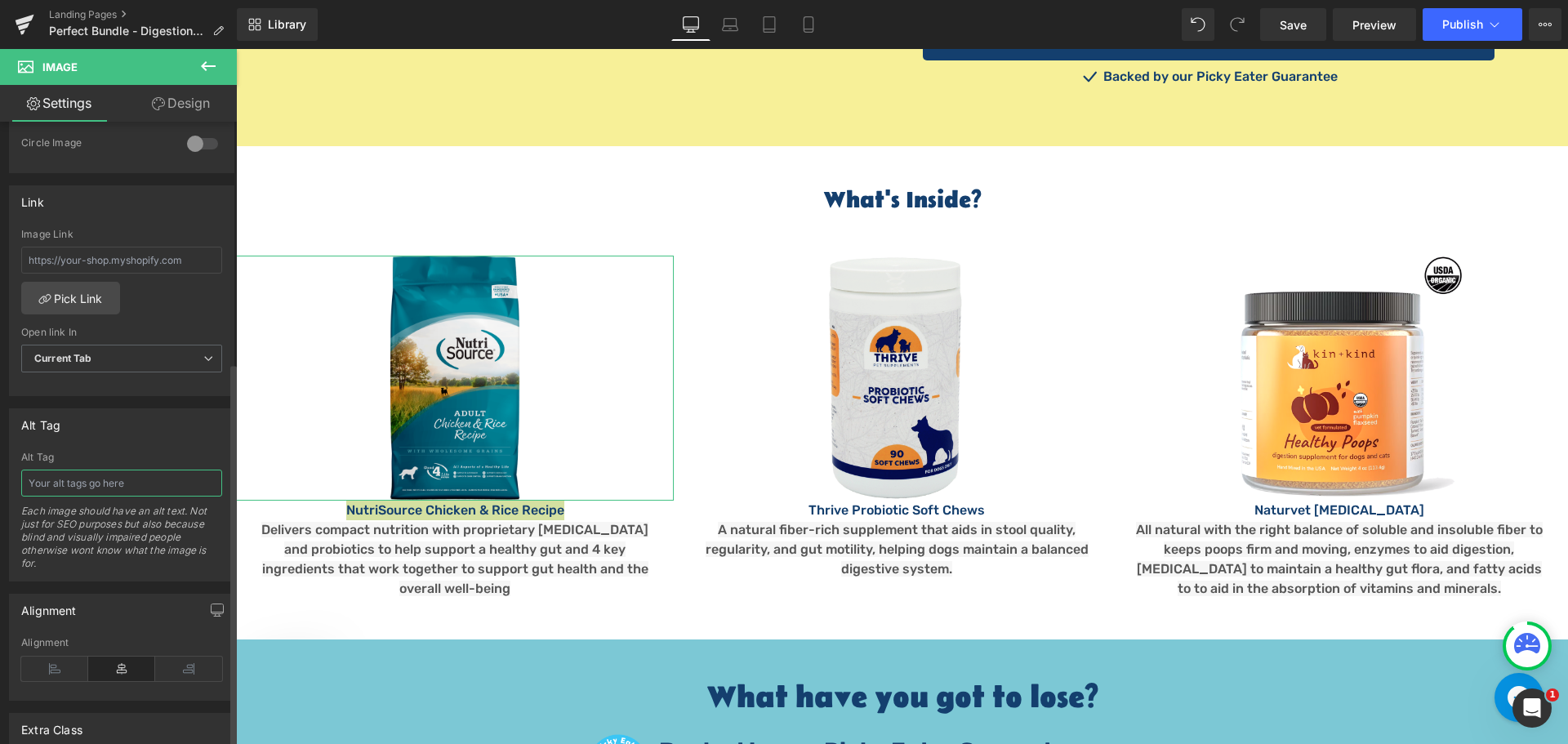
click at [89, 478] on input "text" at bounding box center [121, 483] width 201 height 27
paste input "NutriSource Chicken & Rice Recipe"
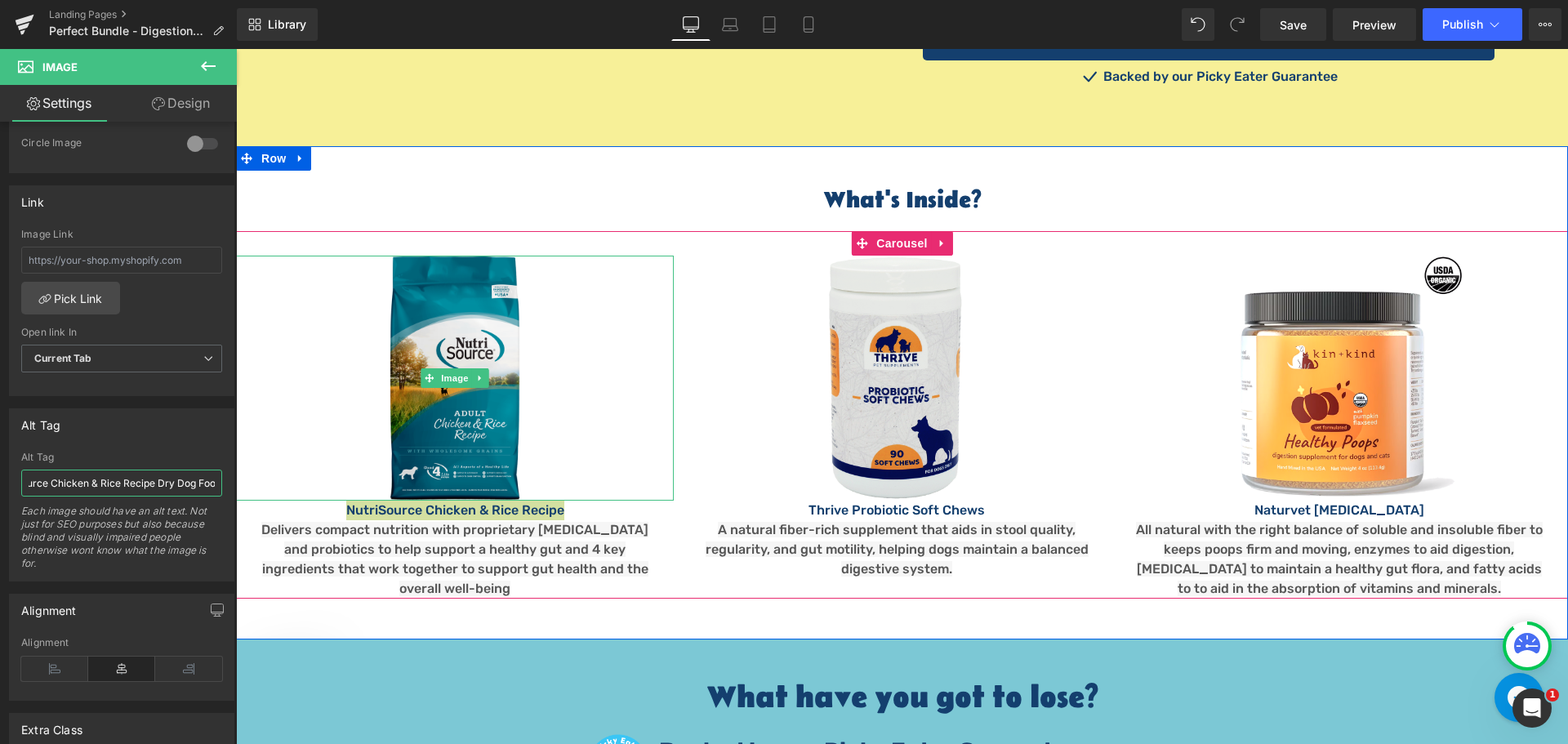
scroll to position [0, 43]
type input "NutriSource Chicken & Rice Recipe Dry Dog Food"
click at [888, 369] on span "Image" at bounding box center [897, 379] width 35 height 20
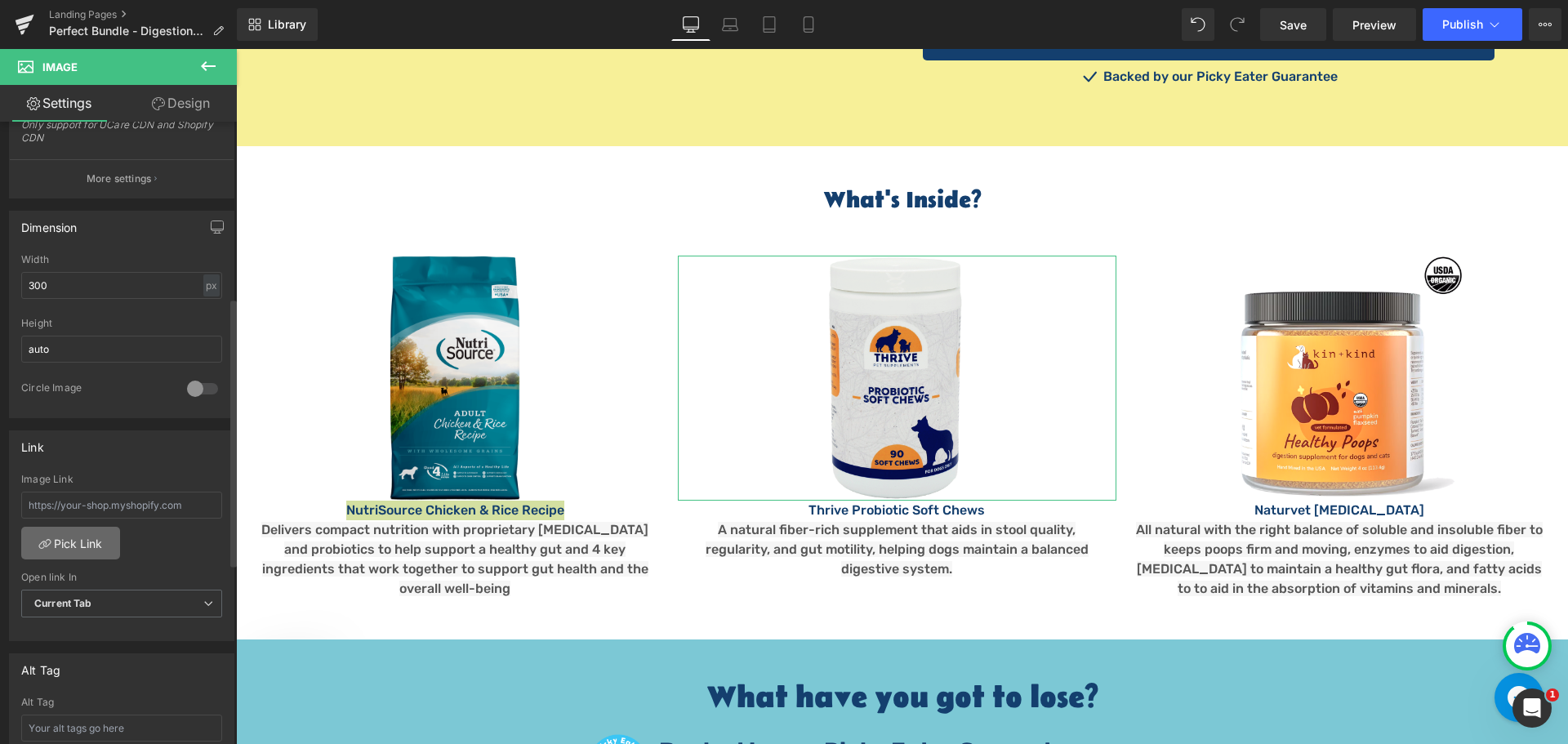
scroll to position [653, 0]
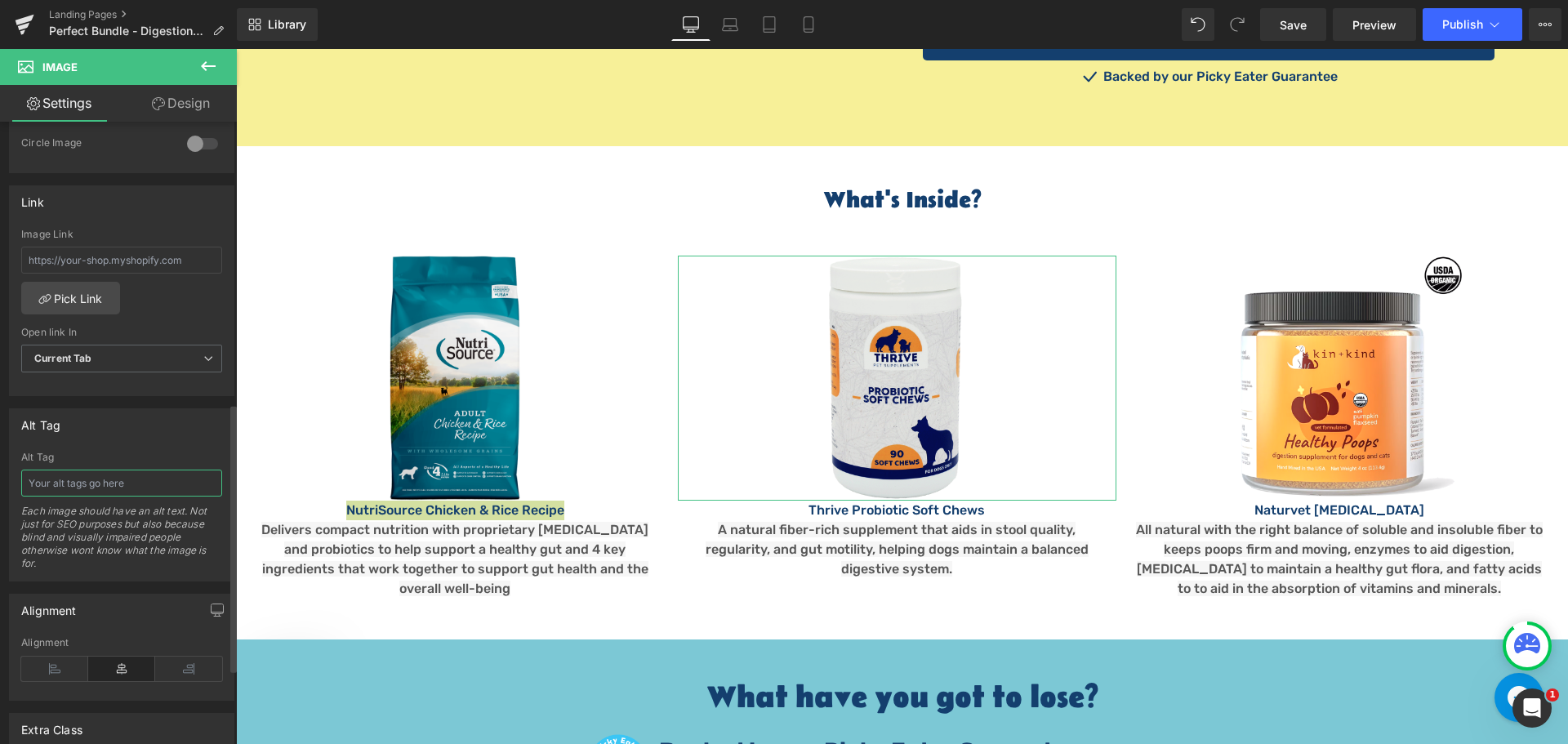
click at [75, 486] on input "text" at bounding box center [121, 483] width 201 height 27
type input "Thrive Pet Probiotic Soft Chews"
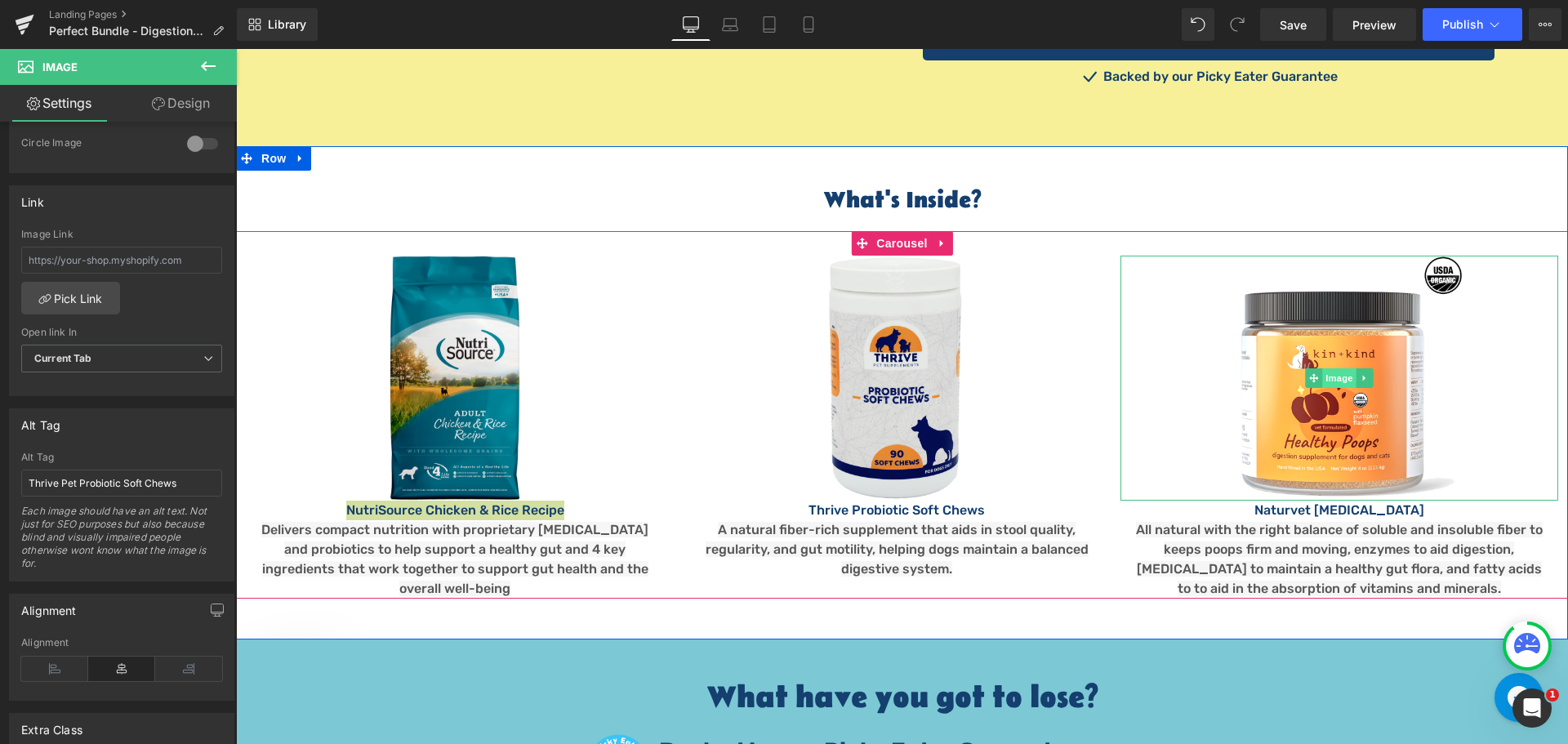
click at [1335, 369] on span "Image" at bounding box center [1339, 379] width 35 height 20
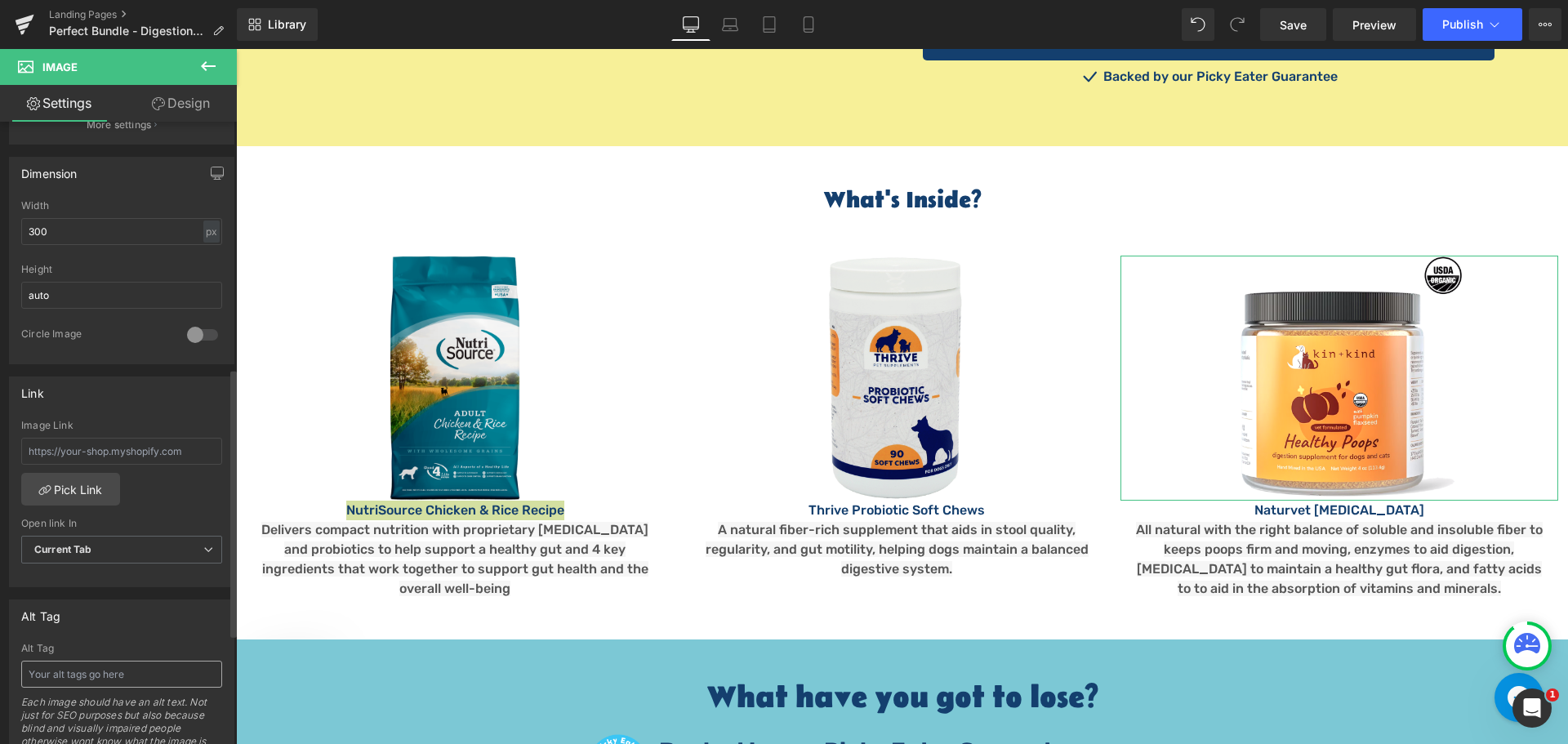
scroll to position [571, 0]
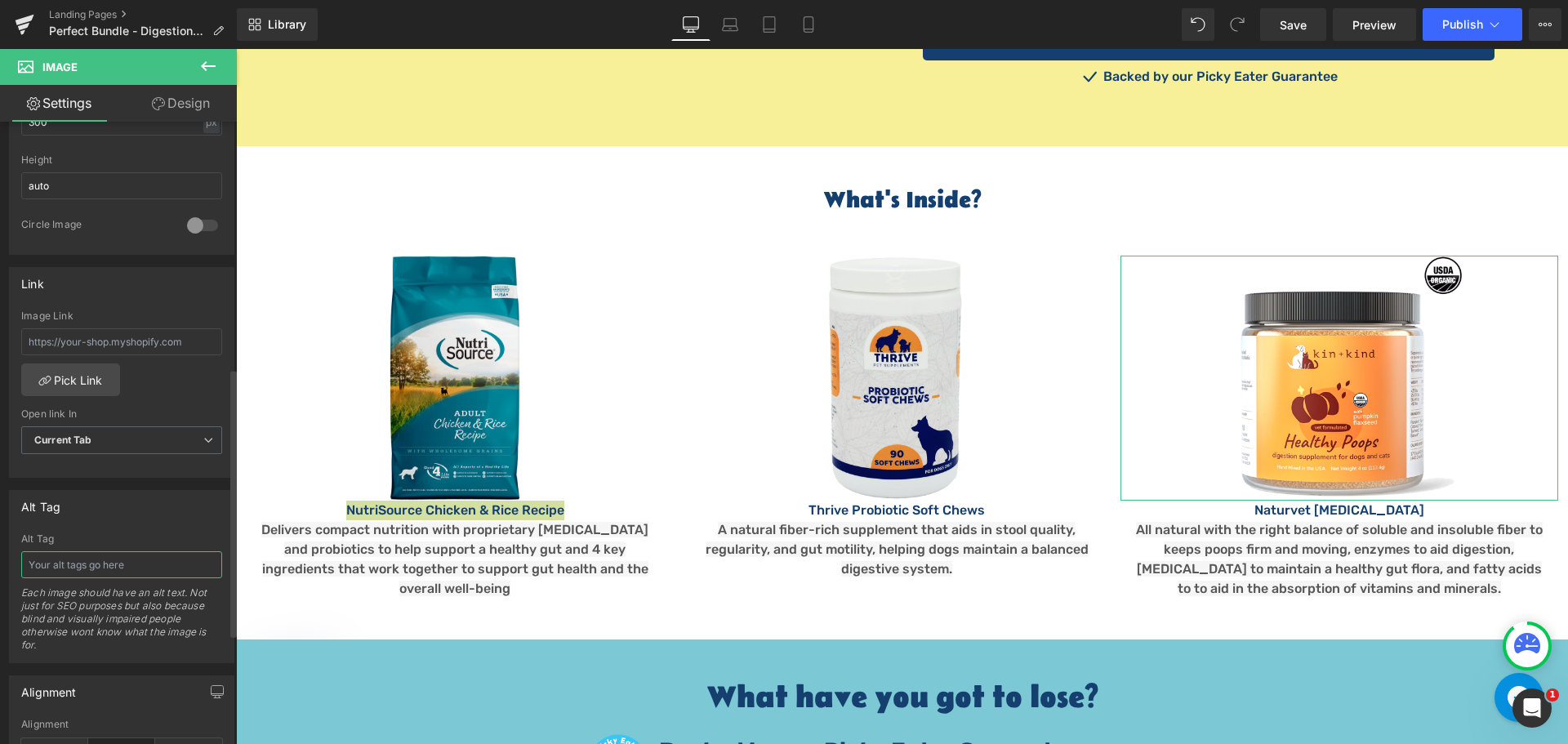
click at [78, 559] on input "text" at bounding box center [121, 565] width 201 height 27
type input "Kin + Kind Healthy Poops Prebiotic Supplement for dogs"
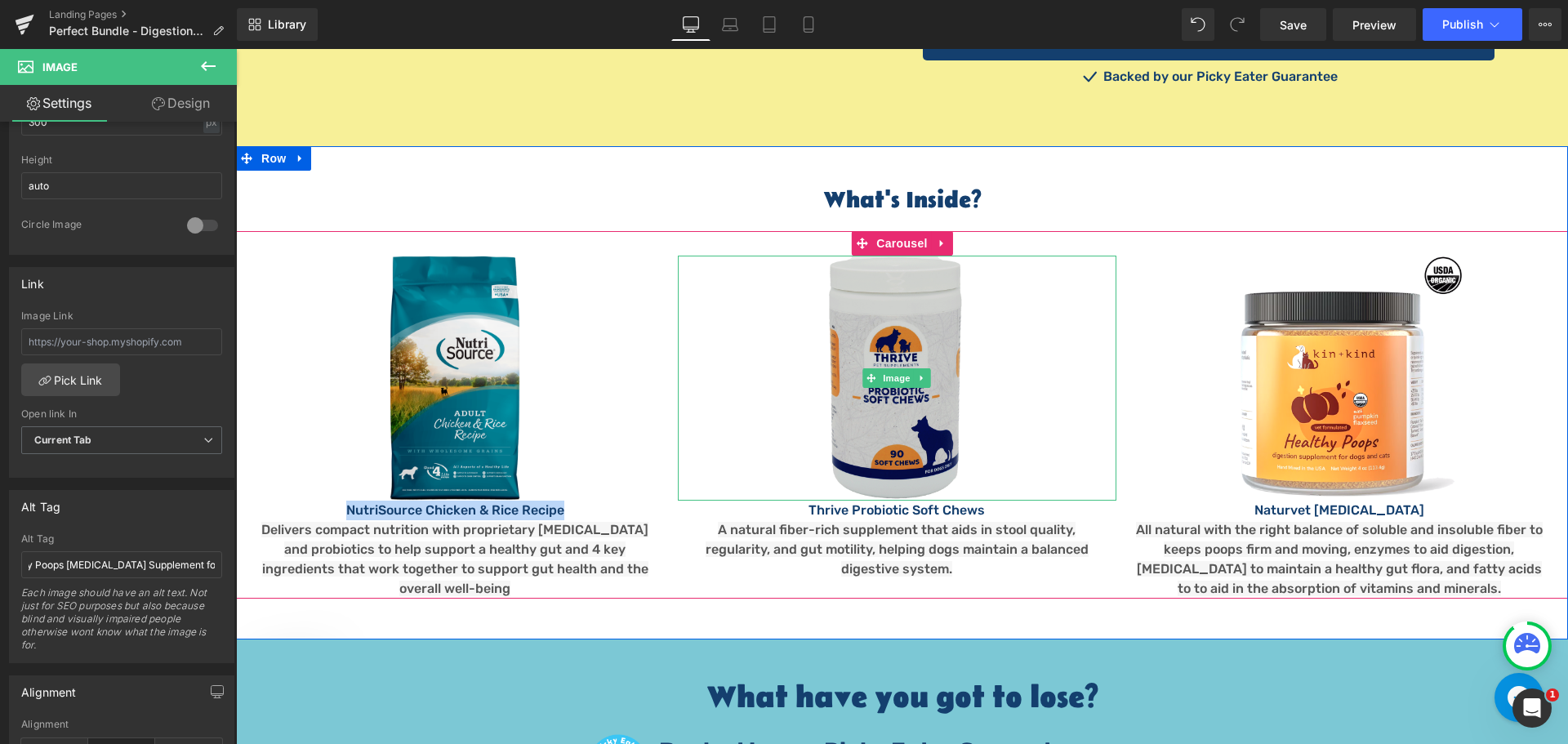
click at [859, 313] on img at bounding box center [896, 378] width 245 height 245
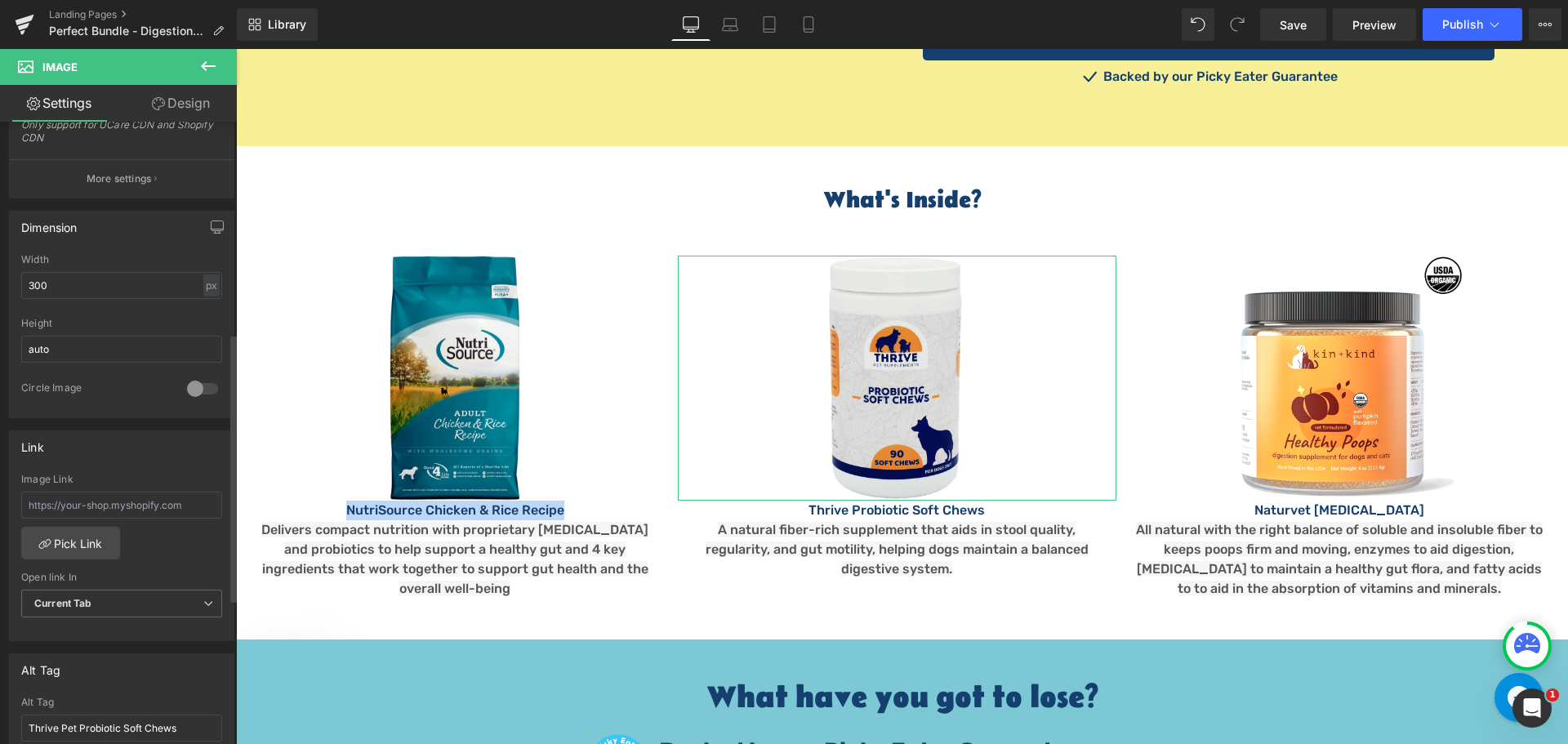
scroll to position [653, 0]
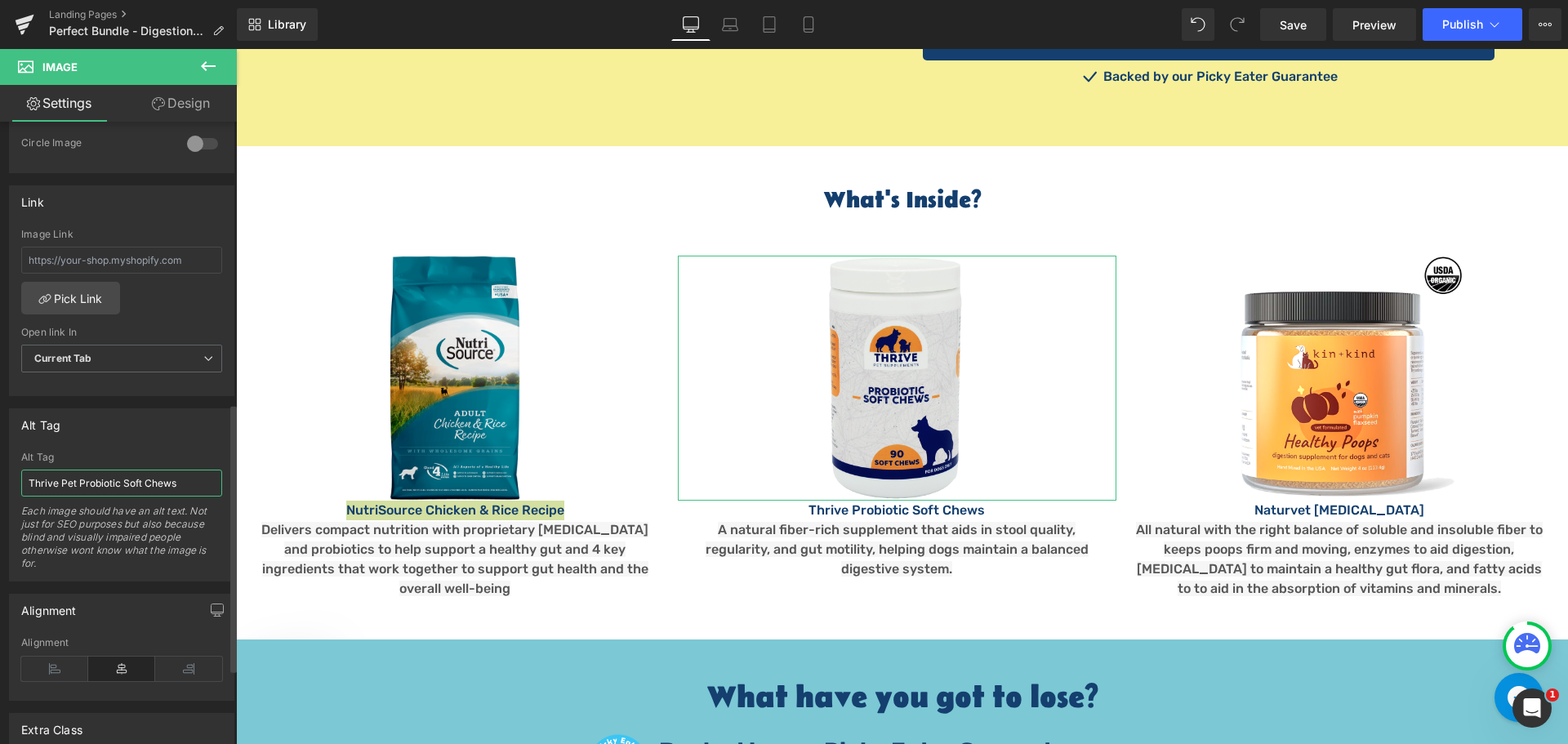
click at [198, 488] on input "Thrive Pet Probiotic Soft Chews" at bounding box center [121, 483] width 201 height 27
type input "Thrive Pet Probiotic Soft Chews for Dogs"
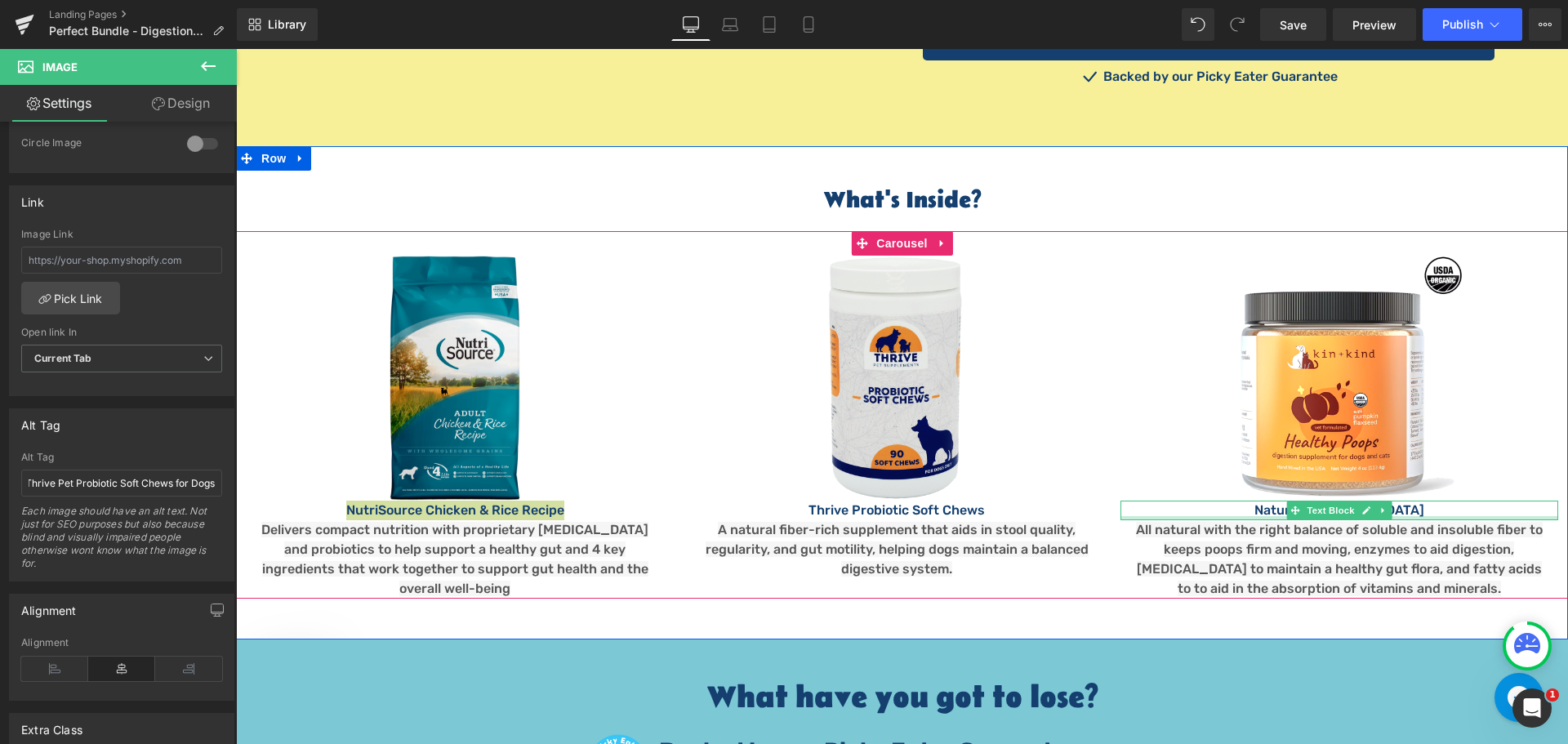
click at [1250, 516] on div at bounding box center [1339, 518] width 438 height 4
click at [1260, 501] on p "Naturvet Digestive Enzymes" at bounding box center [1339, 511] width 438 height 20
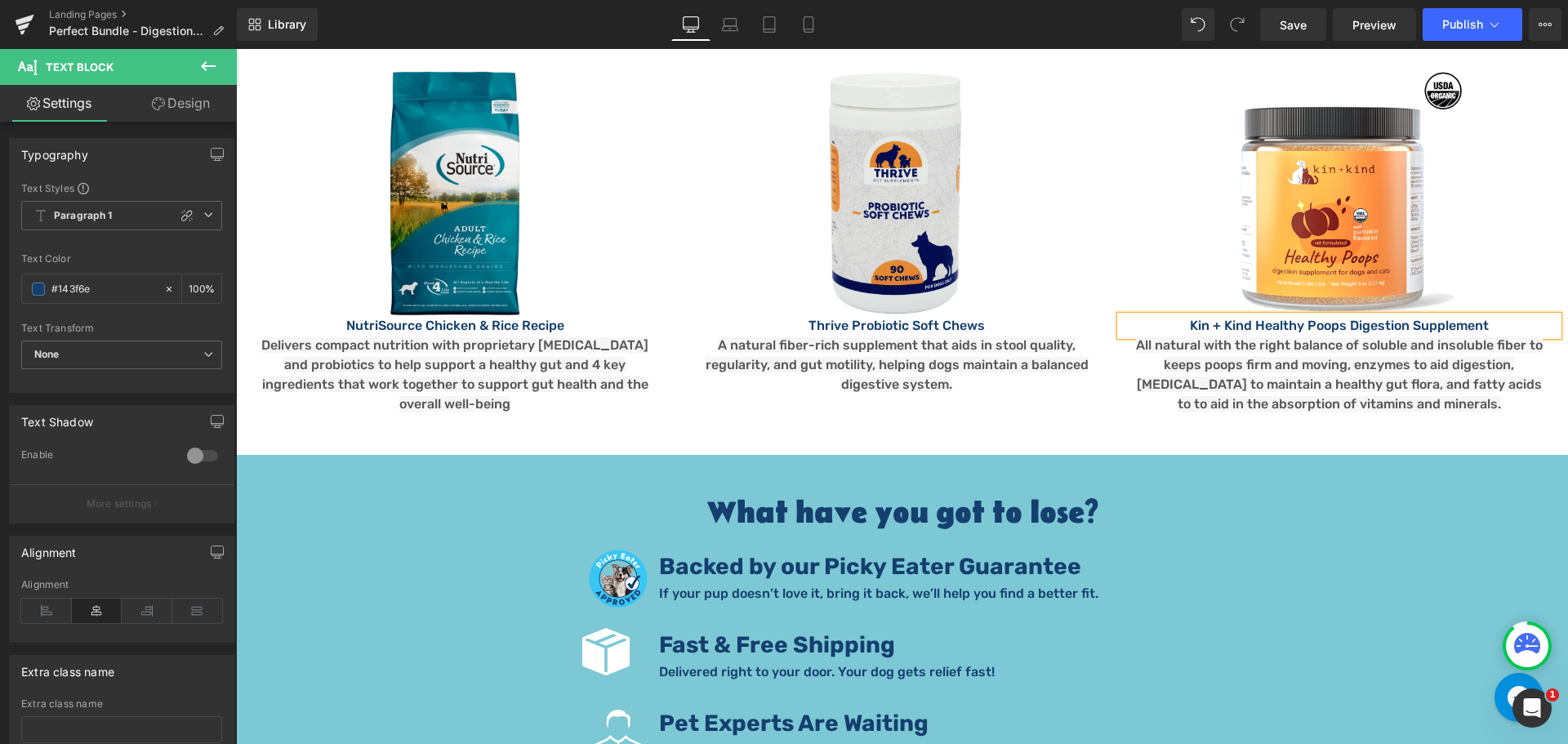
scroll to position [2206, 0]
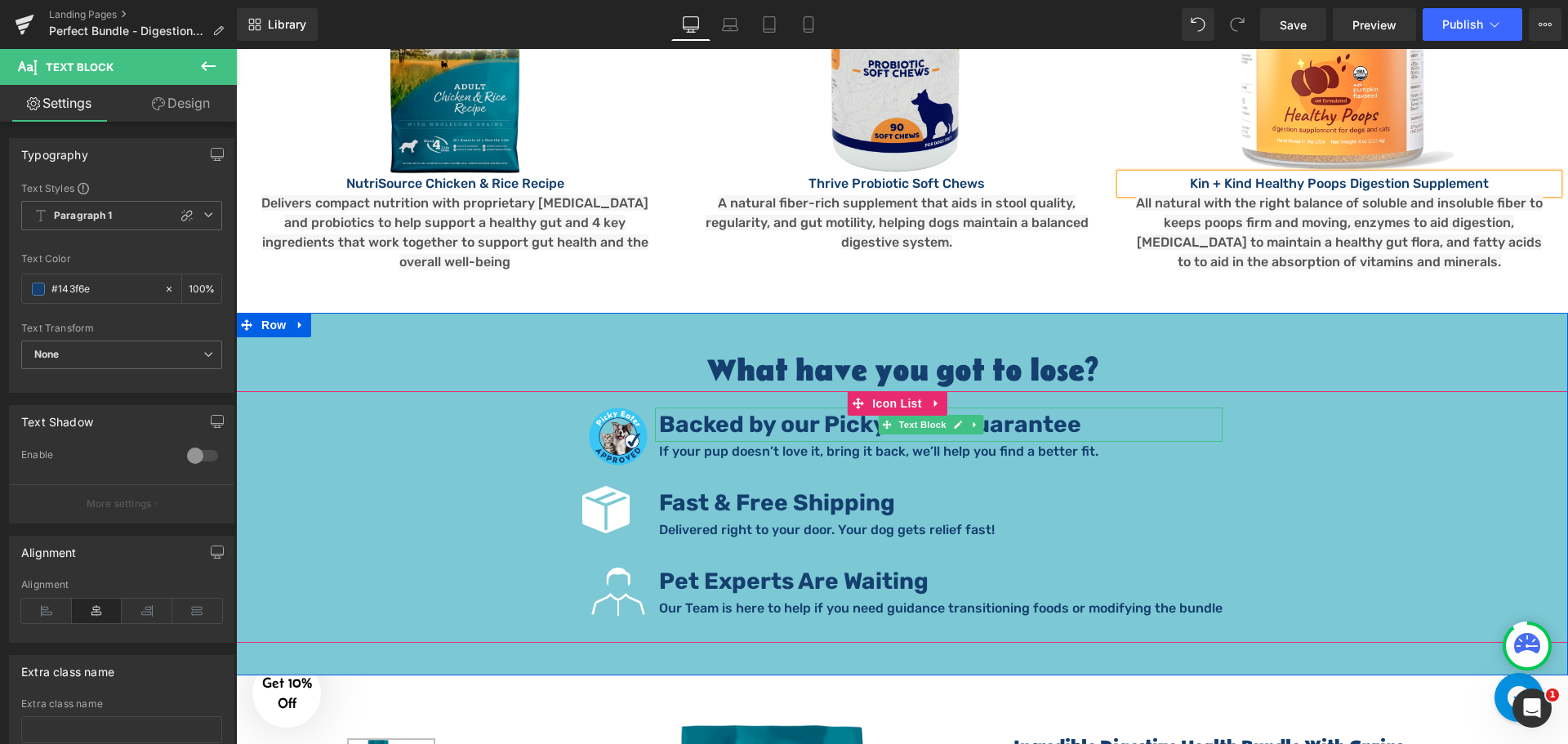
click at [825, 411] on strong "Backed by our Picky Eater Guarantee" at bounding box center [870, 424] width 422 height 27
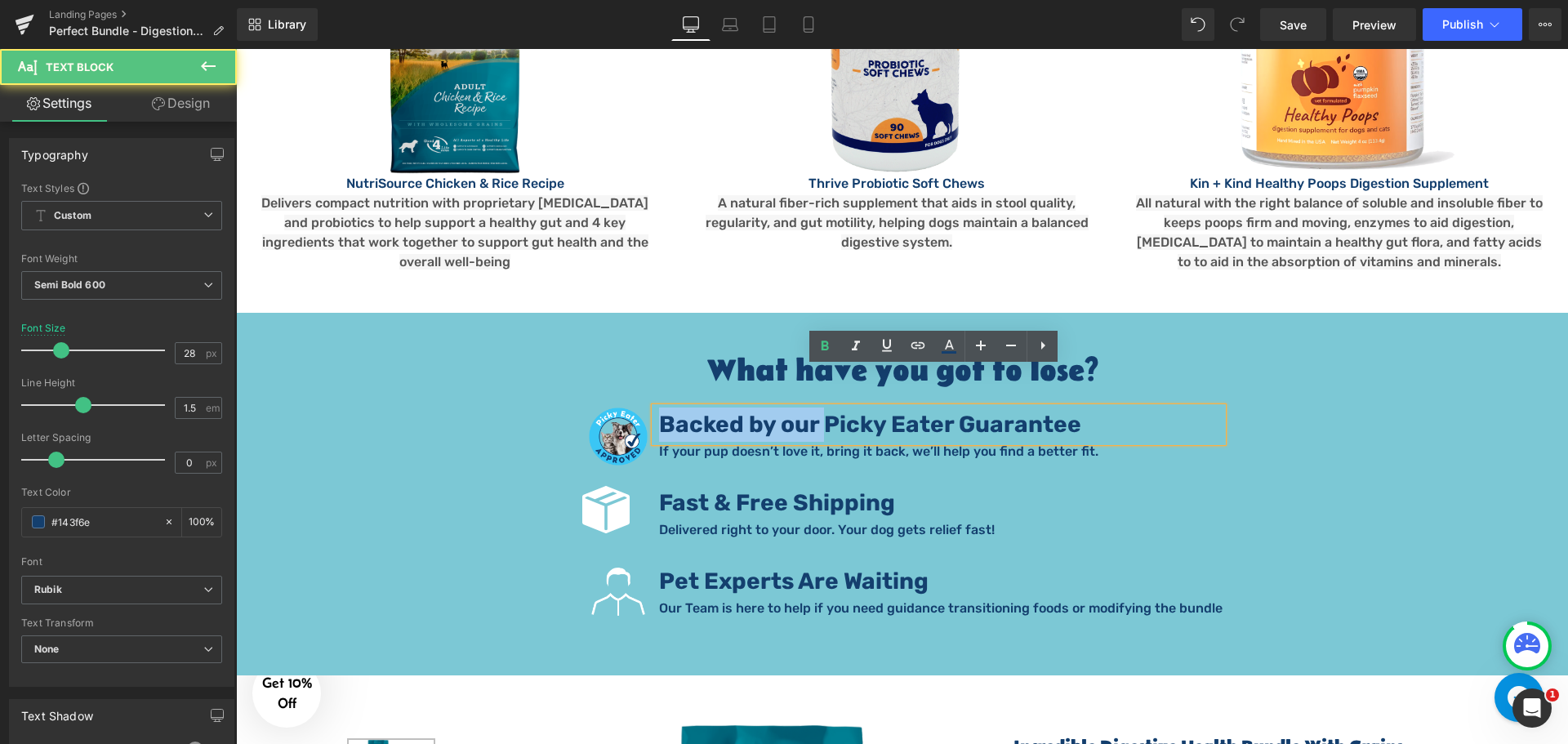
drag, startPoint x: 825, startPoint y: 384, endPoint x: 657, endPoint y: 390, distance: 168.1
click at [657, 408] on div "Backed by our Picky Eater Guarantee" at bounding box center [938, 425] width 567 height 35
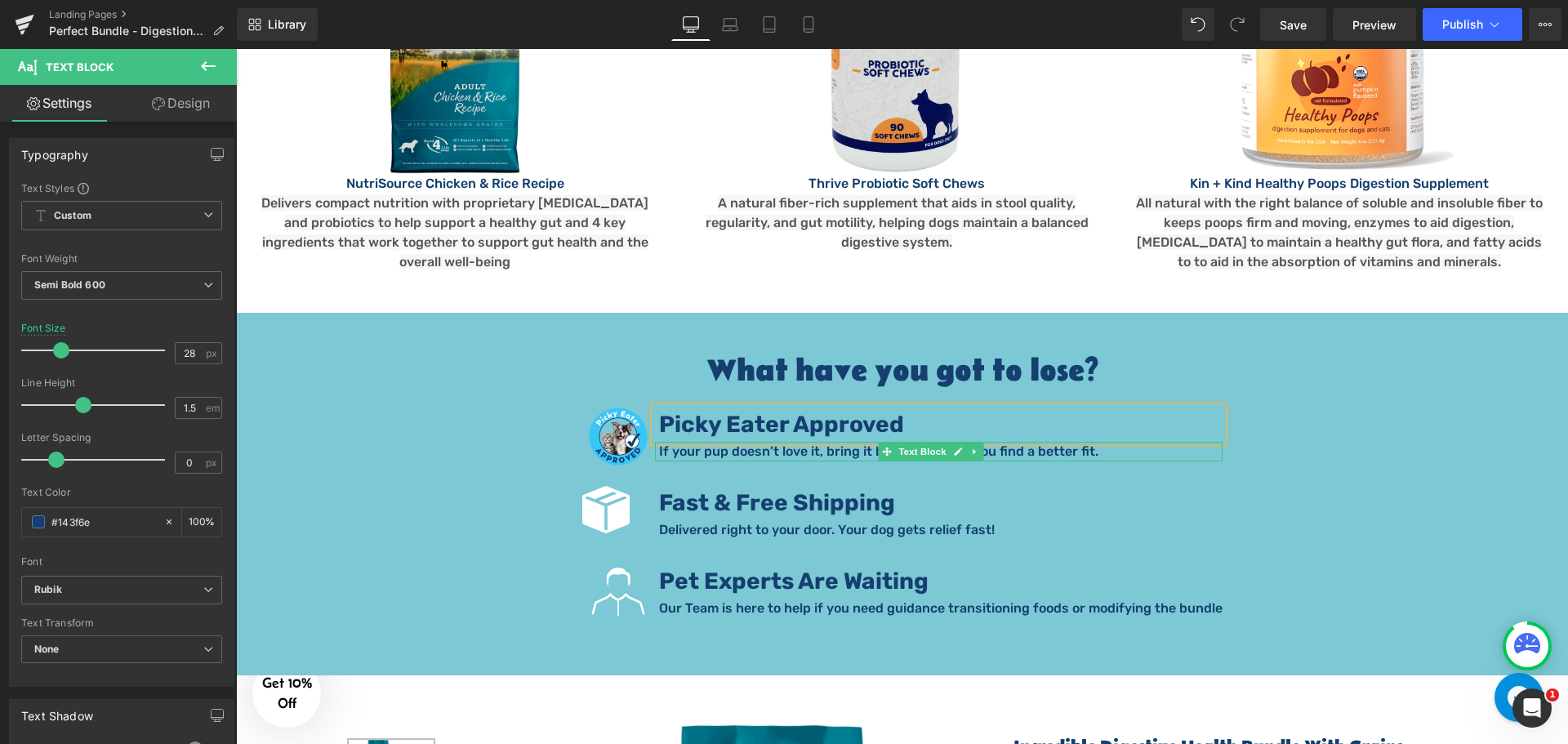
click at [725, 441] on p "If your pup doesn’t love it, bring it back, we’ll help you find a better fit." at bounding box center [941, 451] width 563 height 20
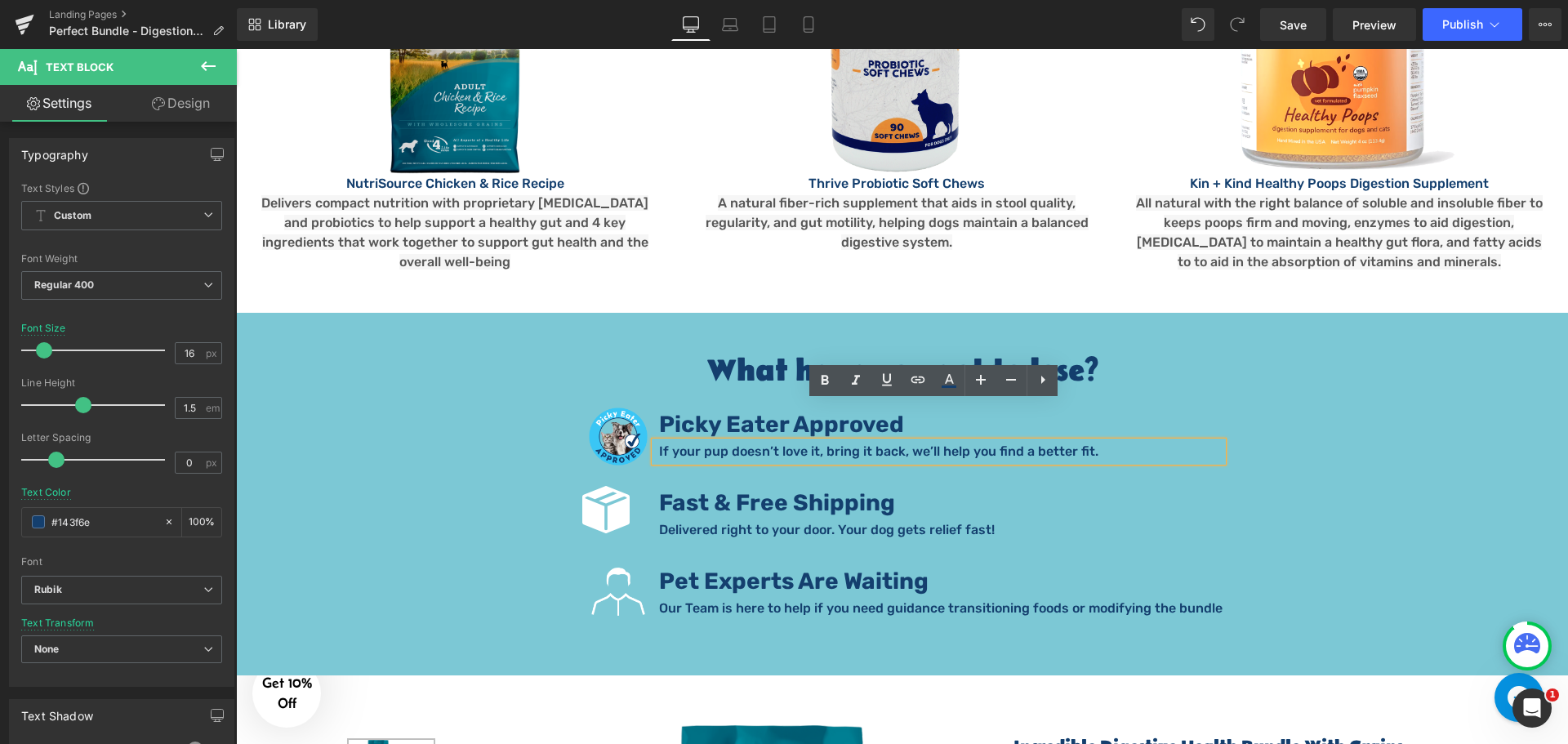
click at [767, 441] on p "If your pup doesn’t love it, bring it back, we’ll help you find a better fit." at bounding box center [941, 451] width 563 height 20
click at [625, 426] on span "Image" at bounding box center [618, 436] width 35 height 20
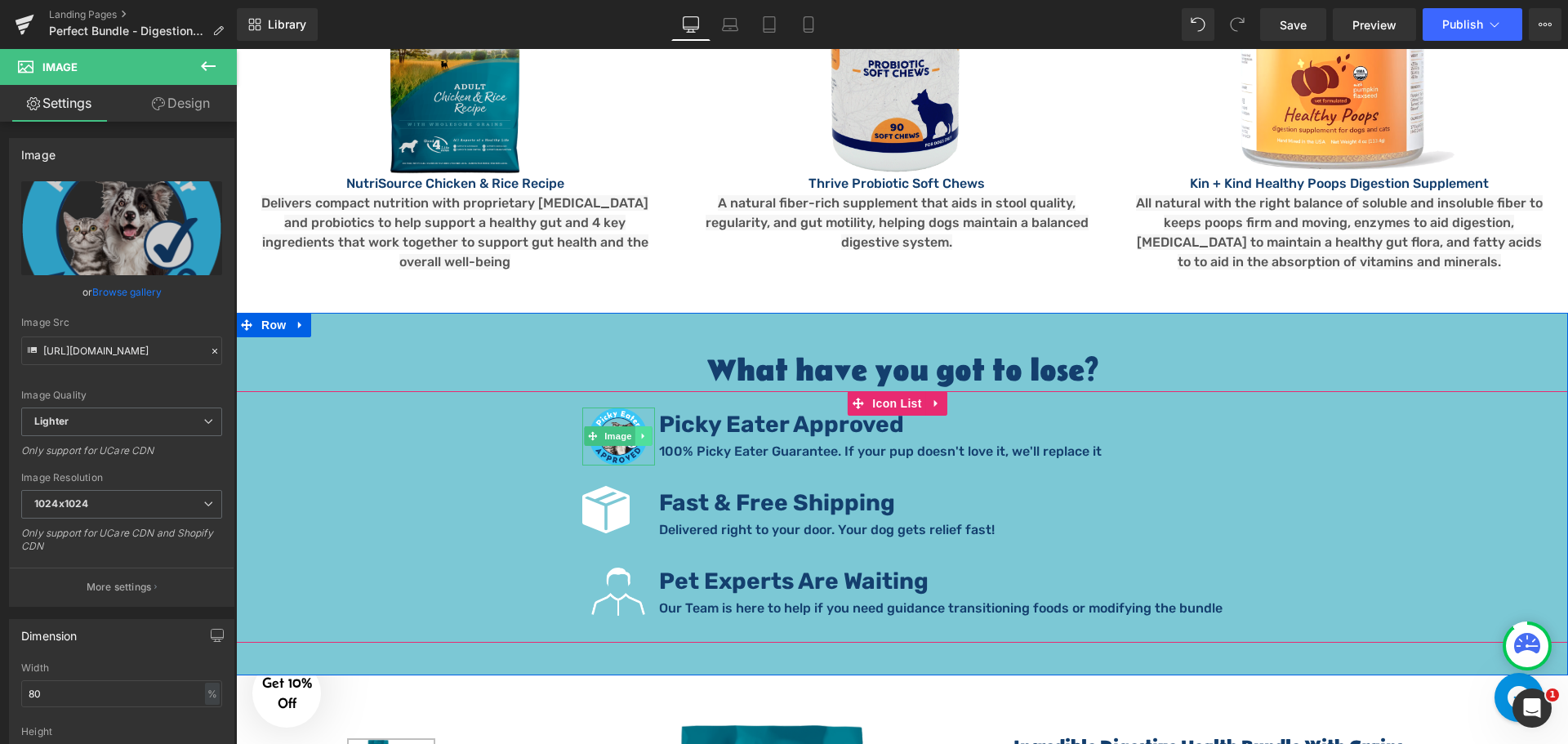
click at [642, 432] on icon at bounding box center [644, 436] width 9 height 10
click at [651, 432] on icon at bounding box center [652, 436] width 9 height 10
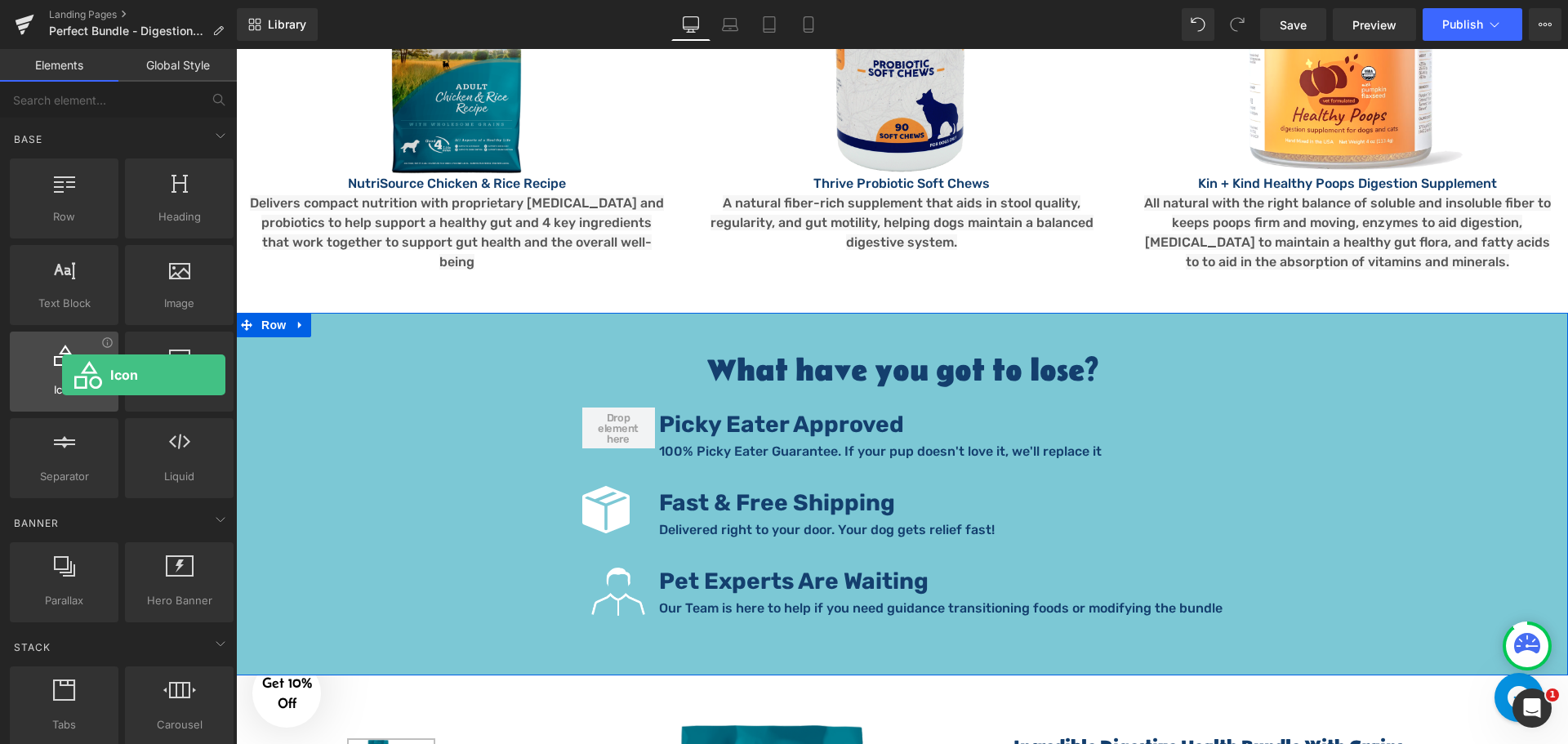
click at [62, 375] on div at bounding box center [64, 362] width 99 height 36
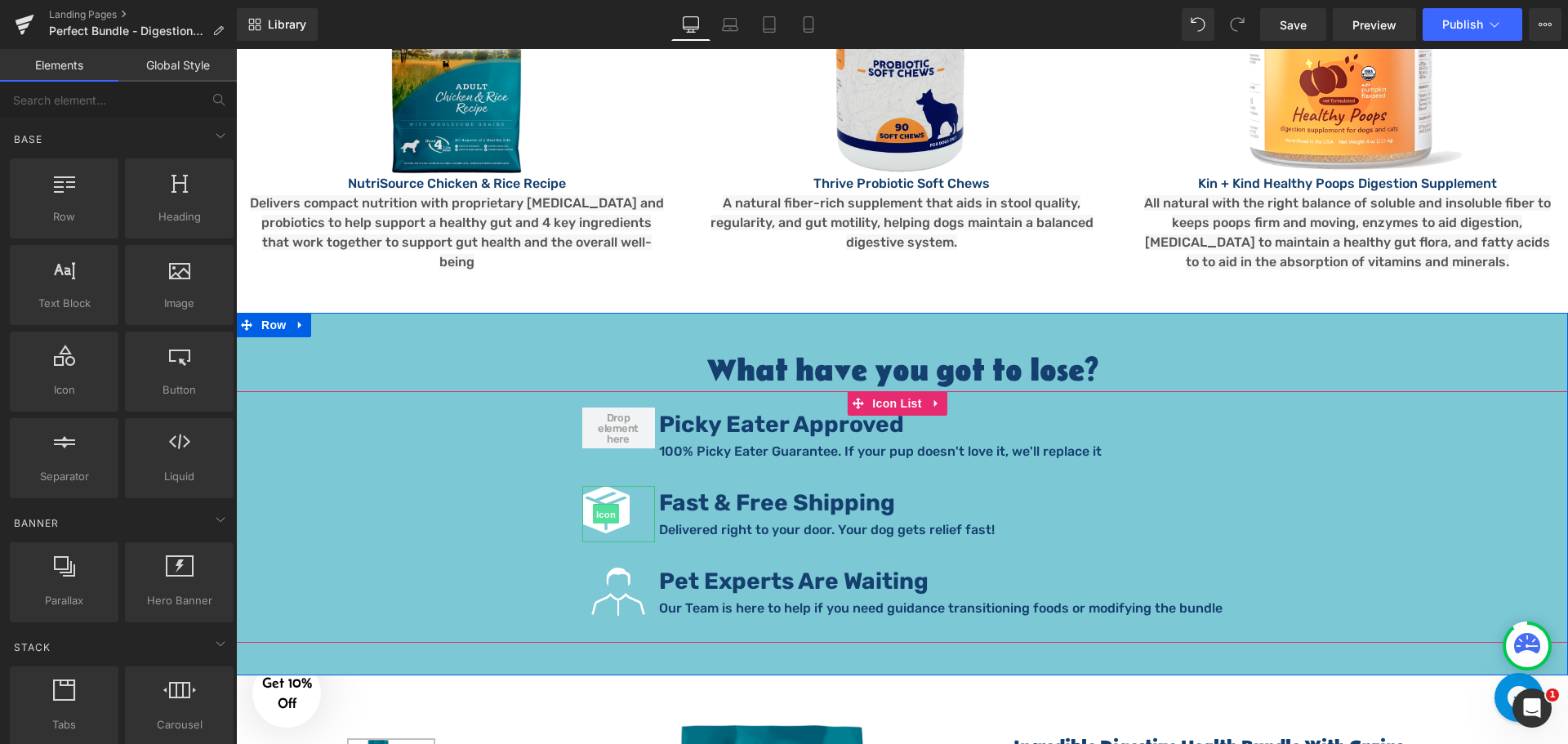
click at [609, 505] on span "Icon" at bounding box center [606, 515] width 26 height 20
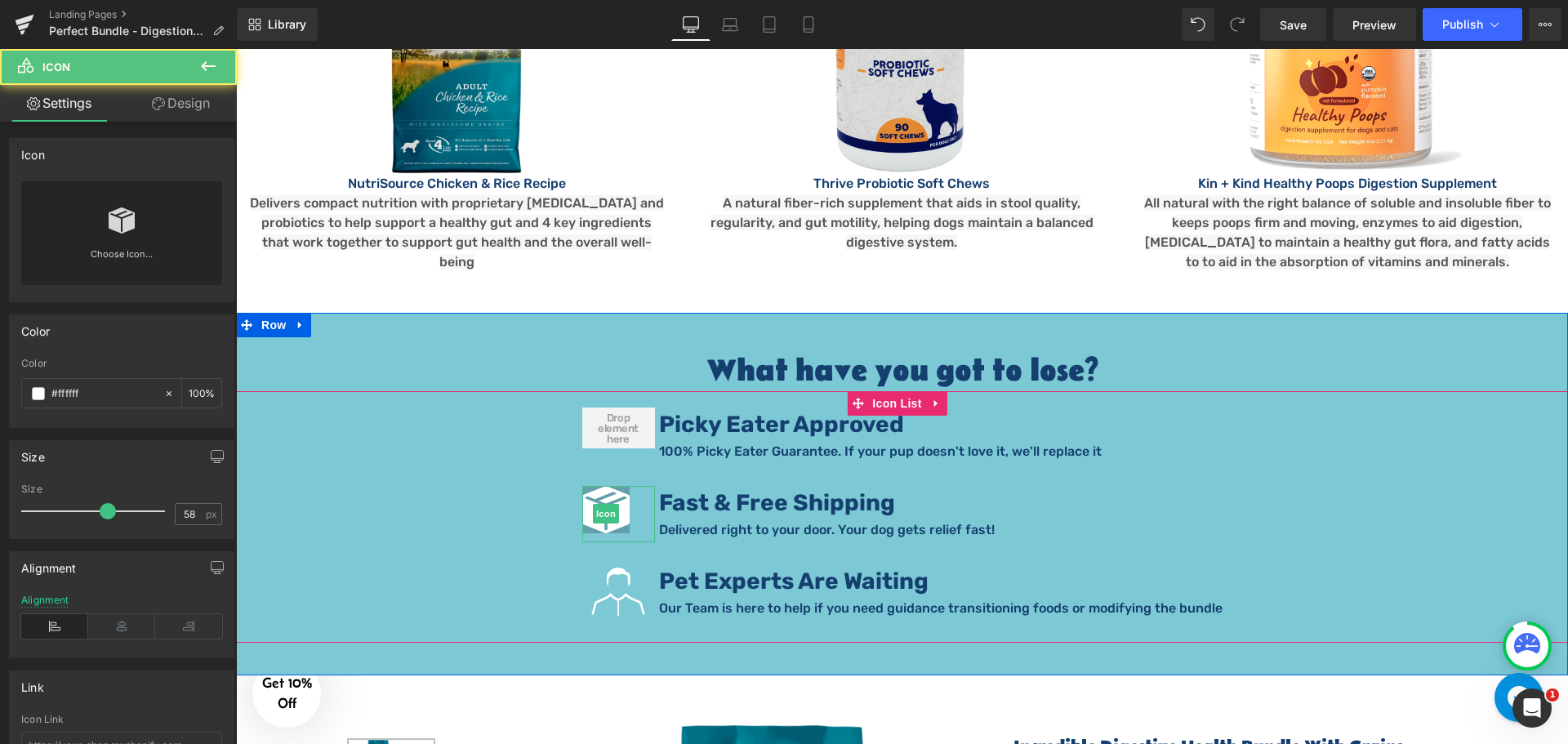
click at [620, 486] on icon at bounding box center [606, 510] width 47 height 47
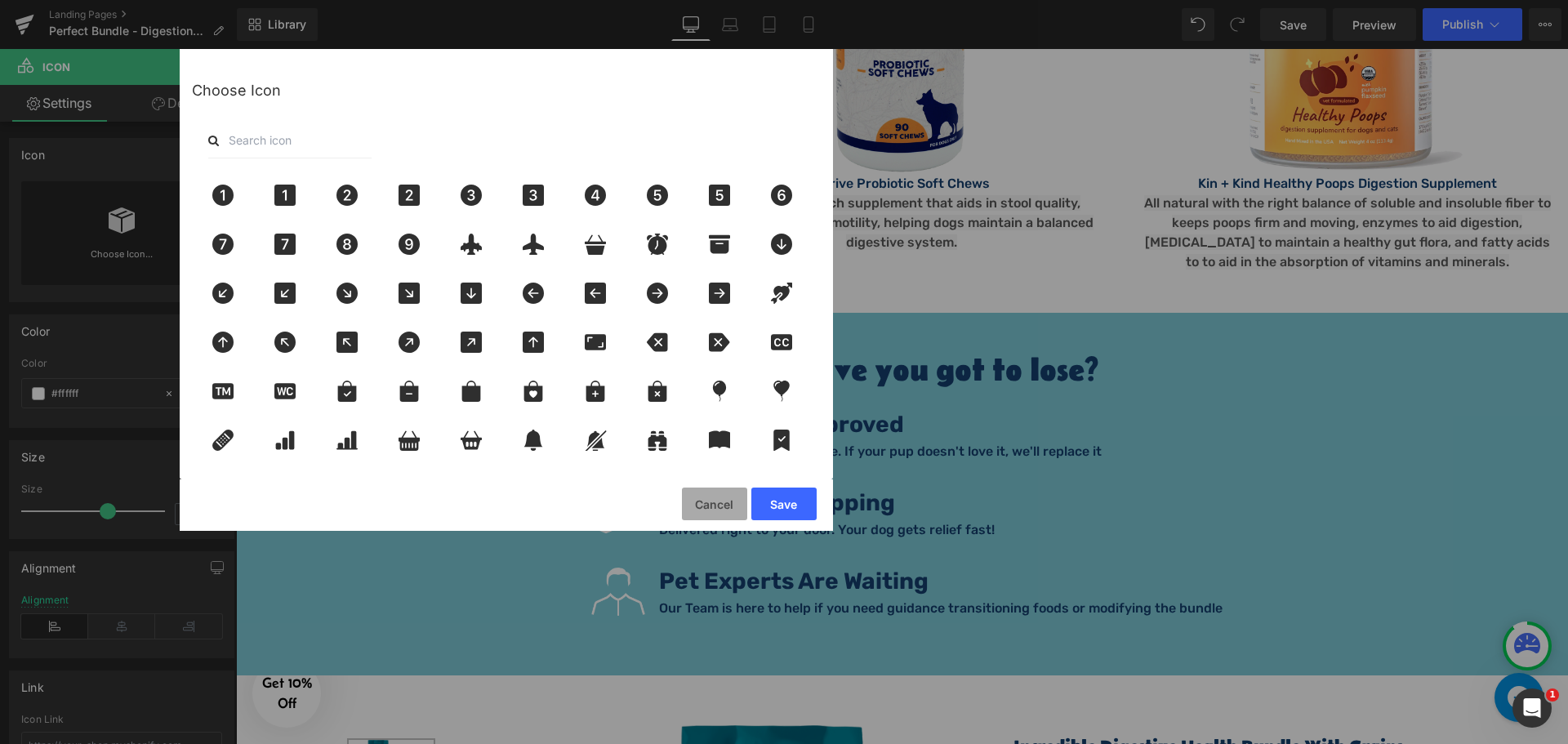
click at [702, 503] on button "Cancel" at bounding box center [715, 504] width 65 height 33
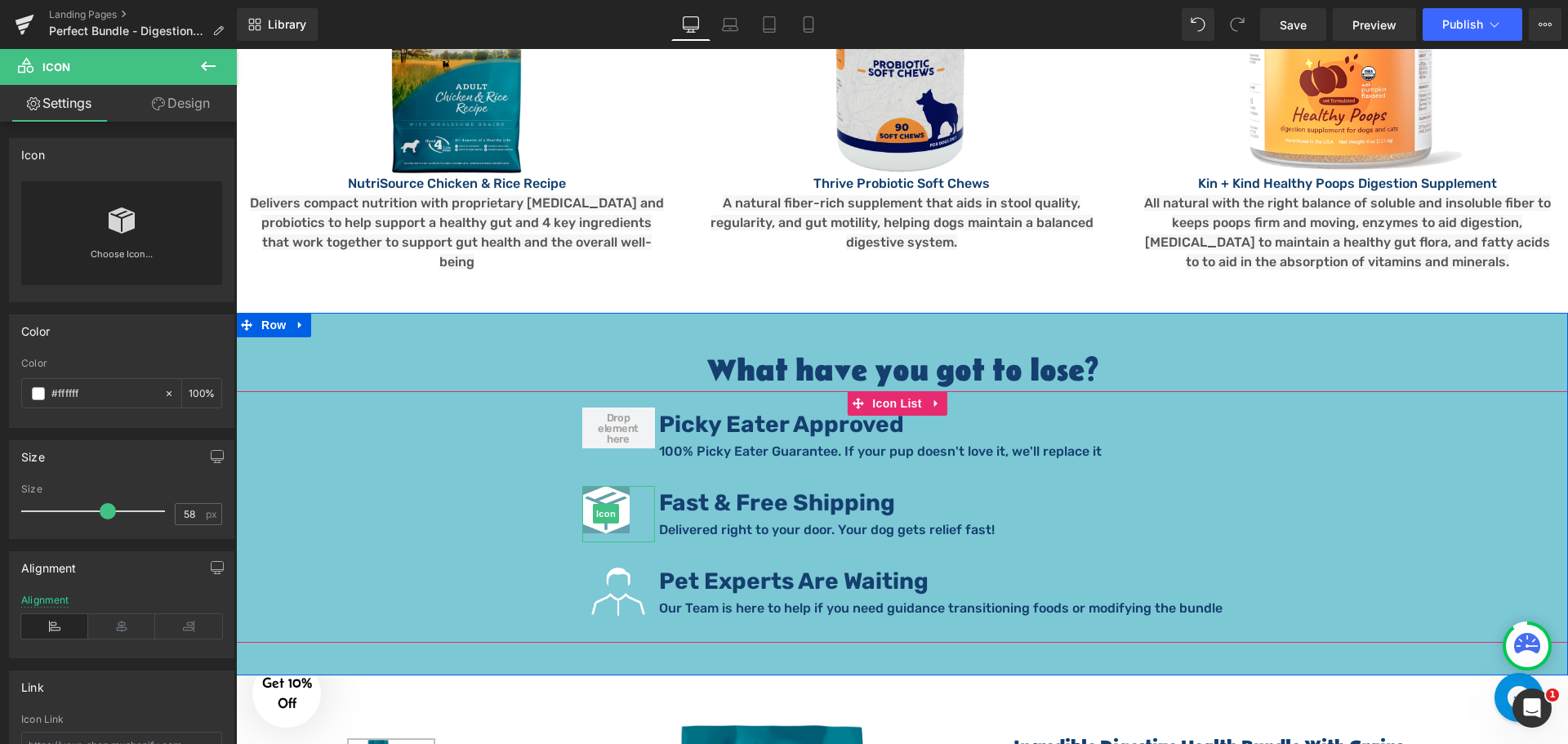
click at [629, 486] on icon at bounding box center [606, 510] width 47 height 47
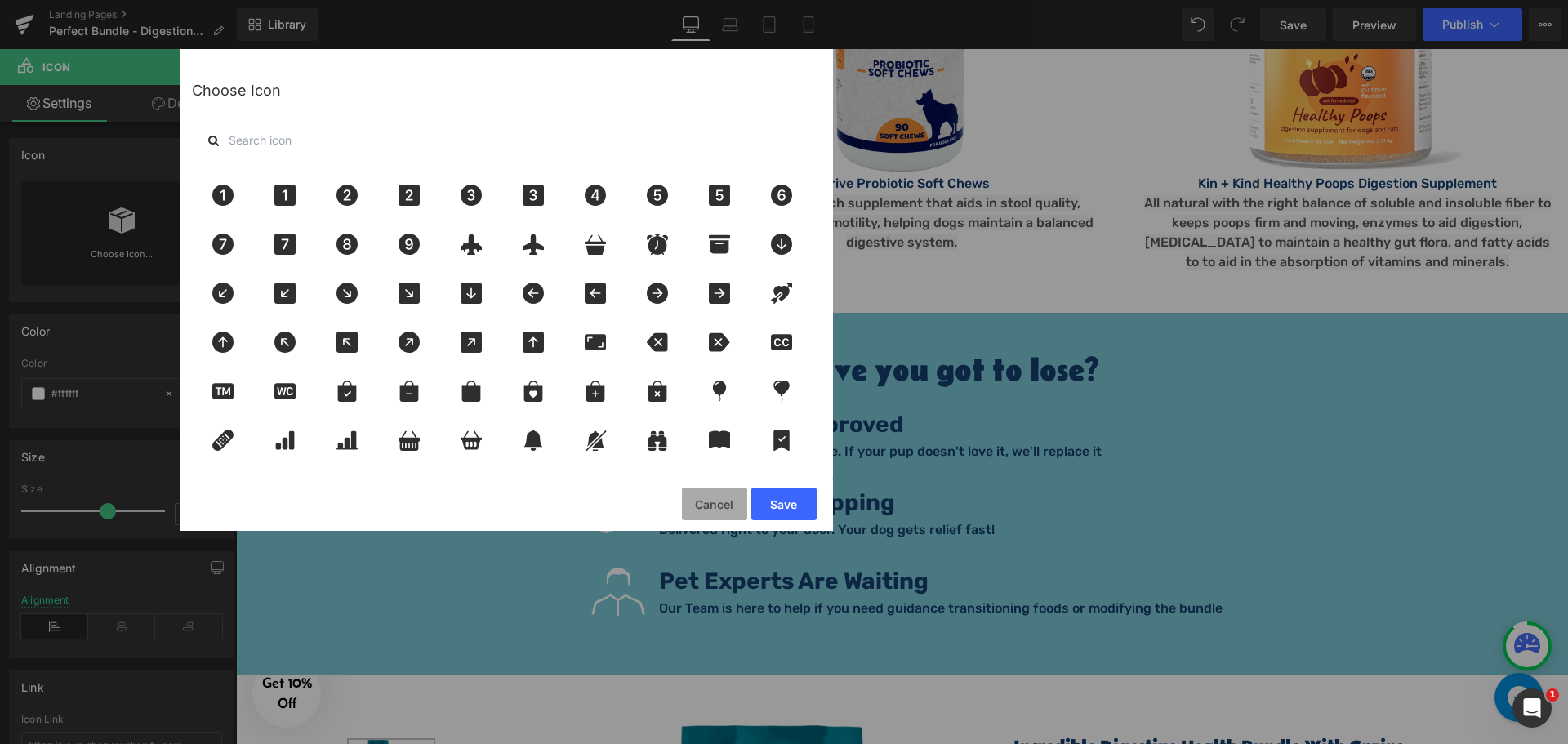
click at [737, 515] on button "Cancel" at bounding box center [715, 504] width 65 height 33
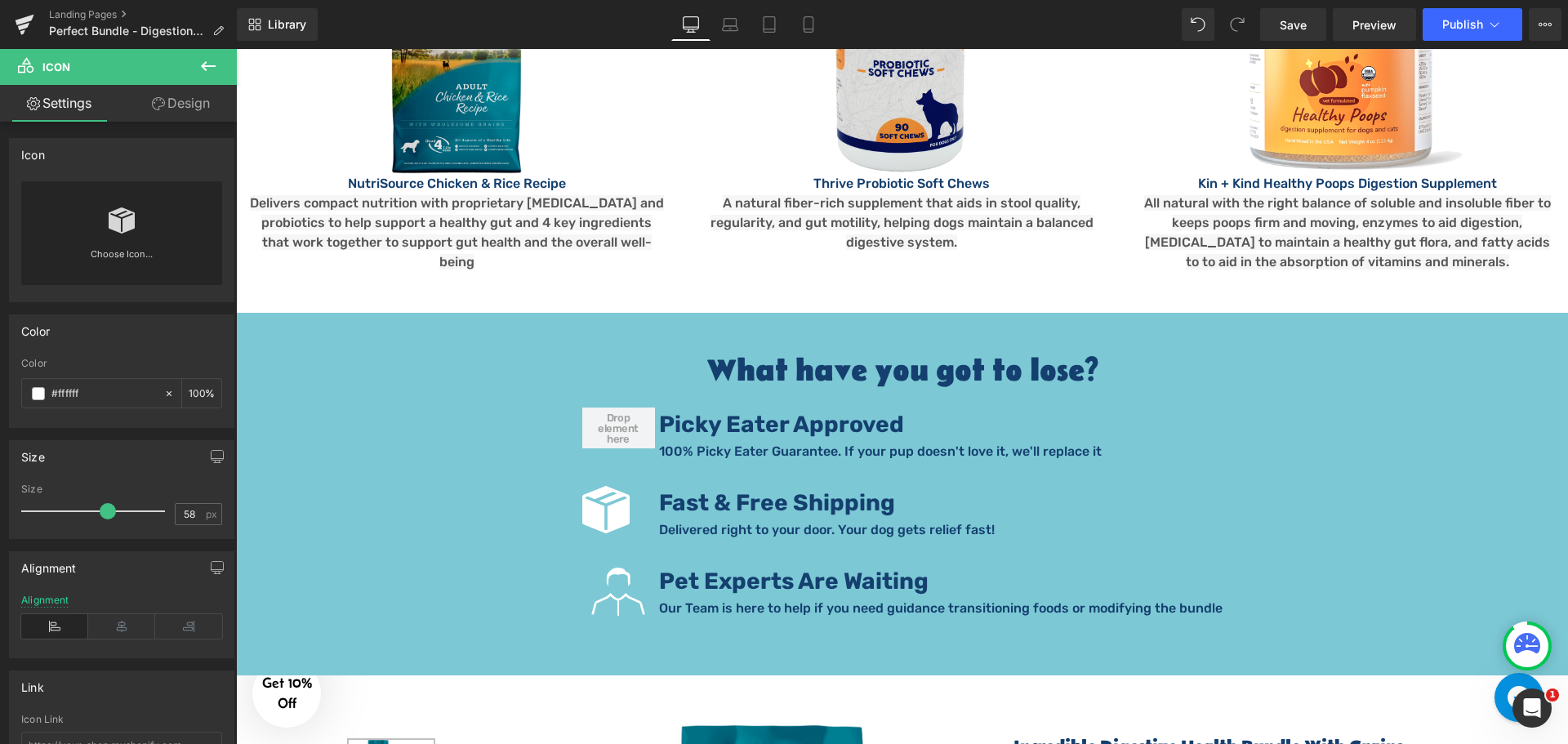
click at [210, 76] on button at bounding box center [208, 67] width 57 height 36
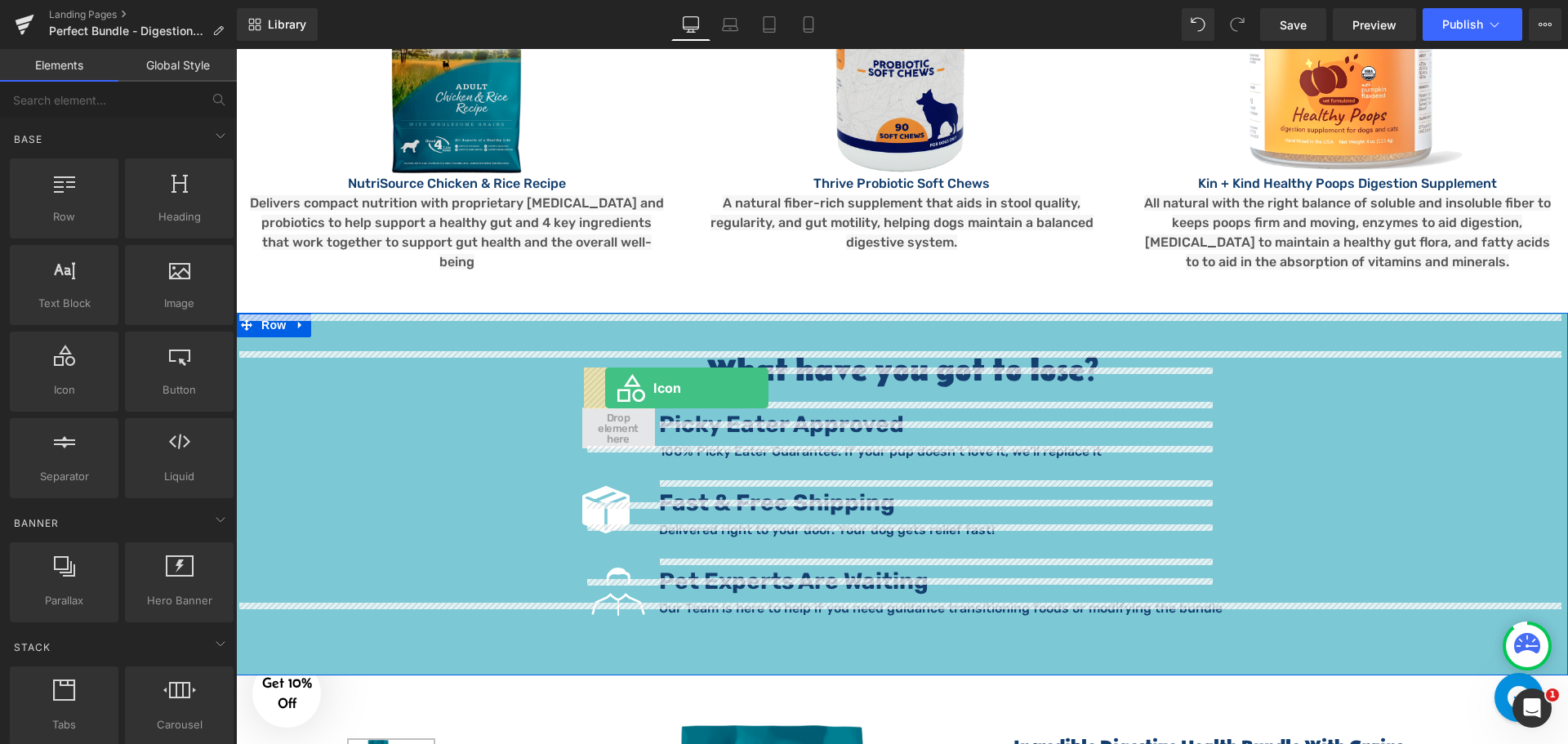
drag, startPoint x: 300, startPoint y: 426, endPoint x: 605, endPoint y: 388, distance: 307.4
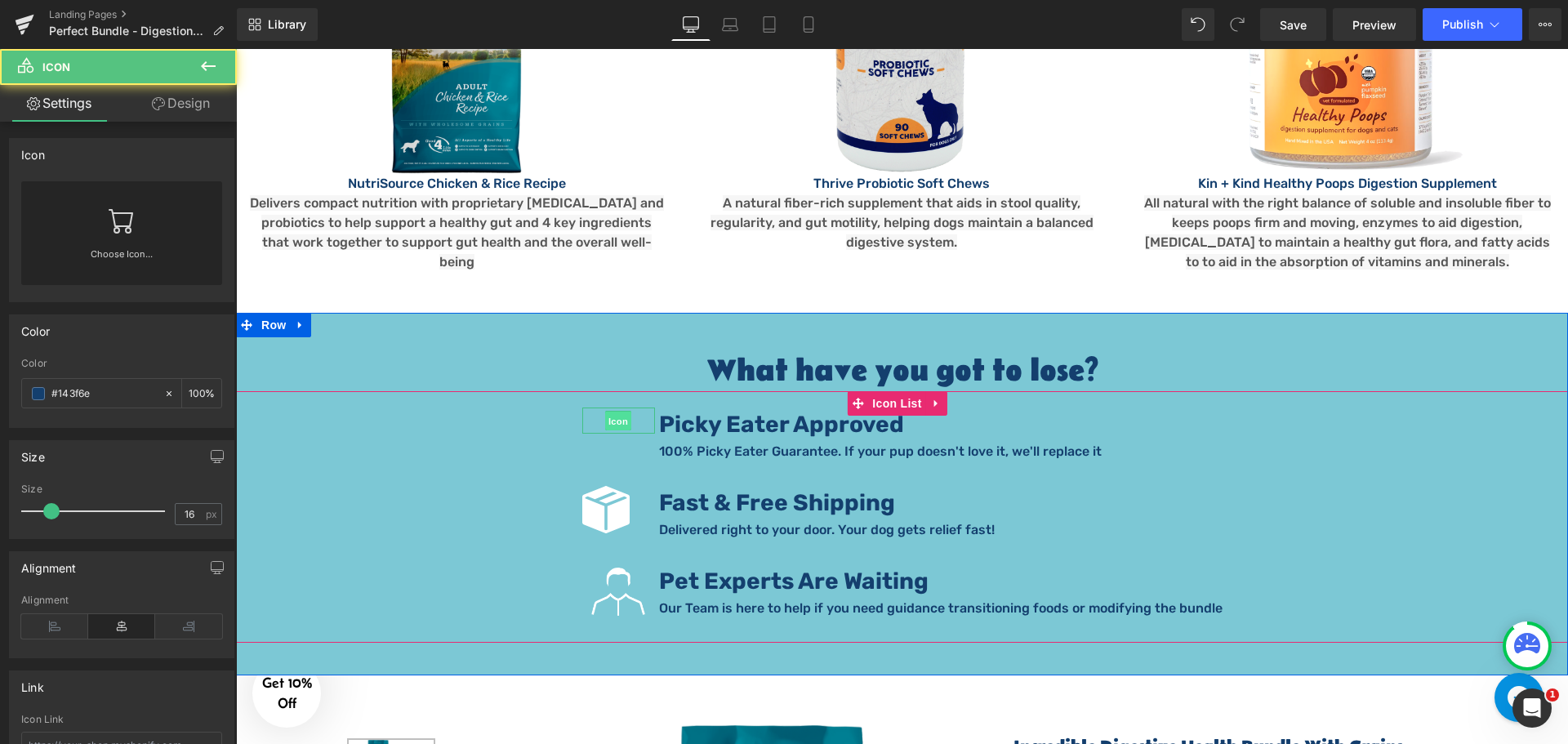
click at [612, 412] on span "Icon" at bounding box center [617, 422] width 26 height 20
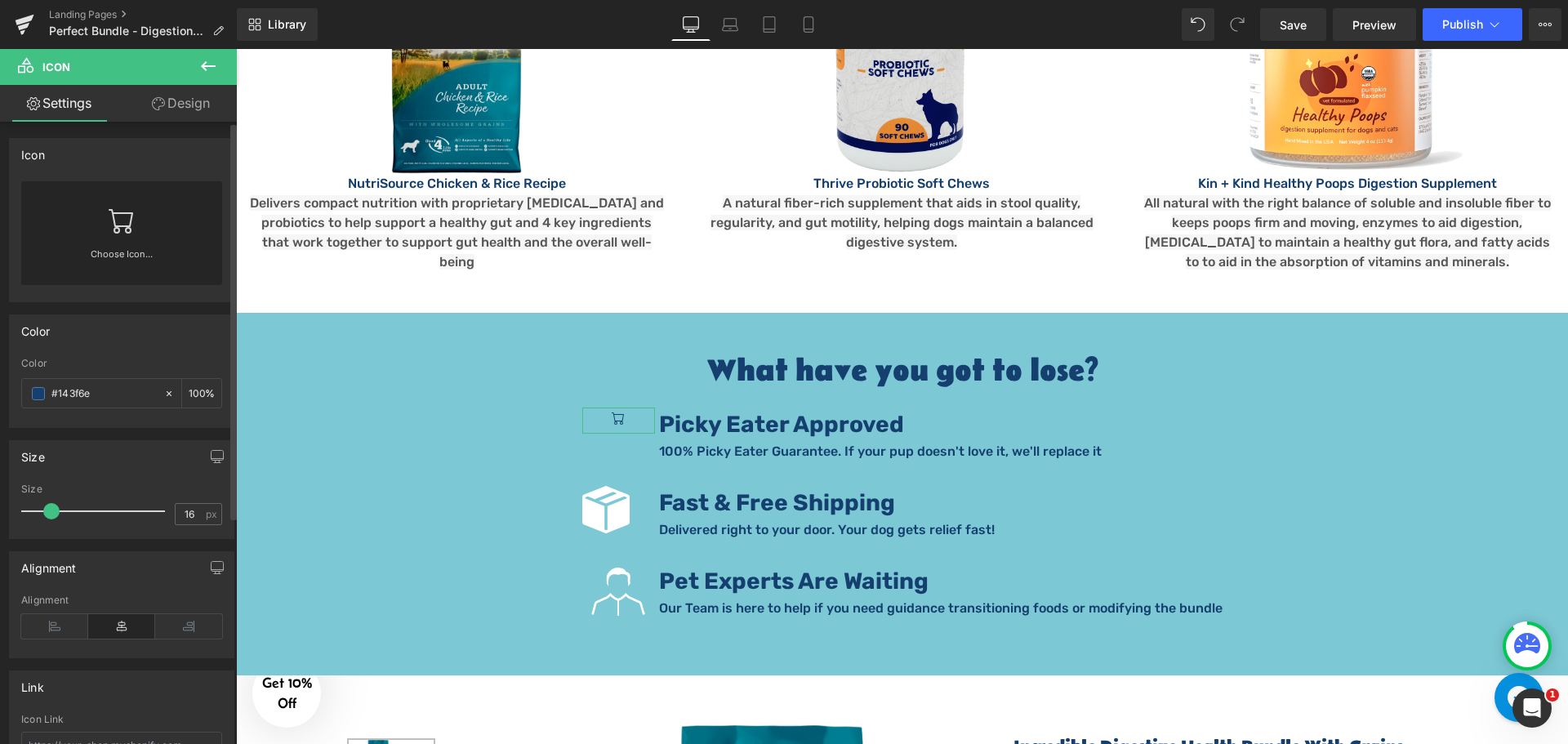
click at [122, 243] on link at bounding box center [122, 214] width 26 height 65
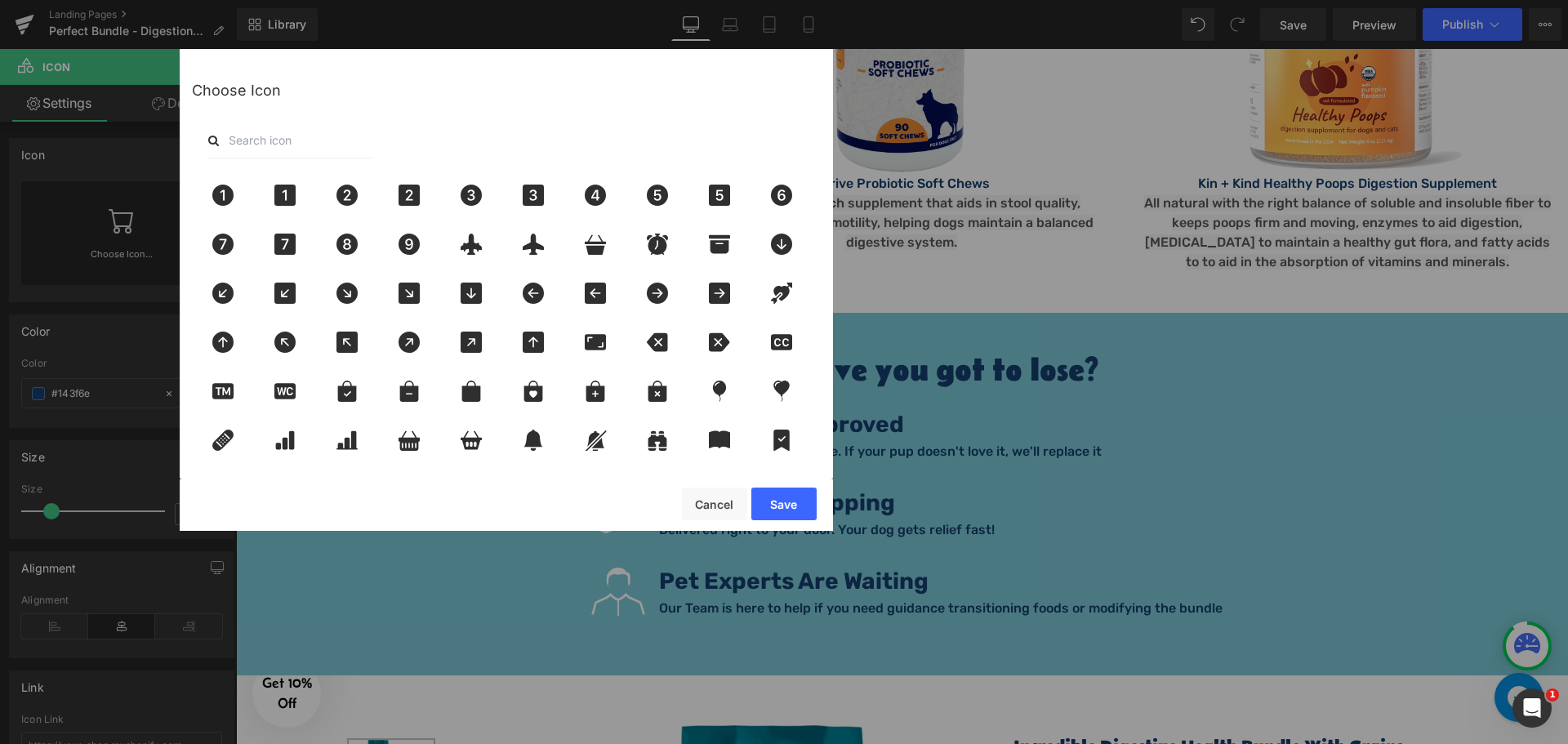
click at [304, 134] on input "text" at bounding box center [290, 141] width 163 height 36
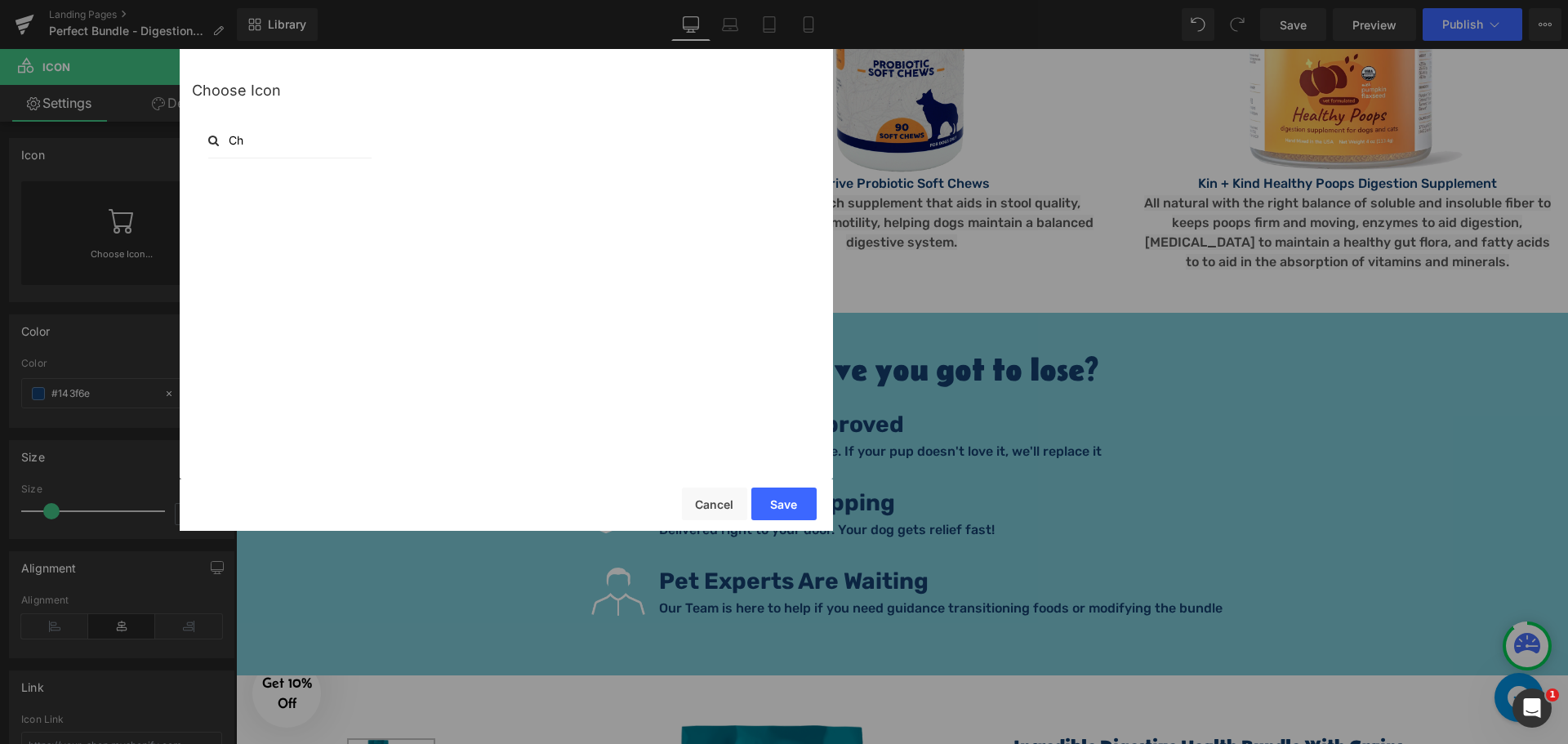
type input "C"
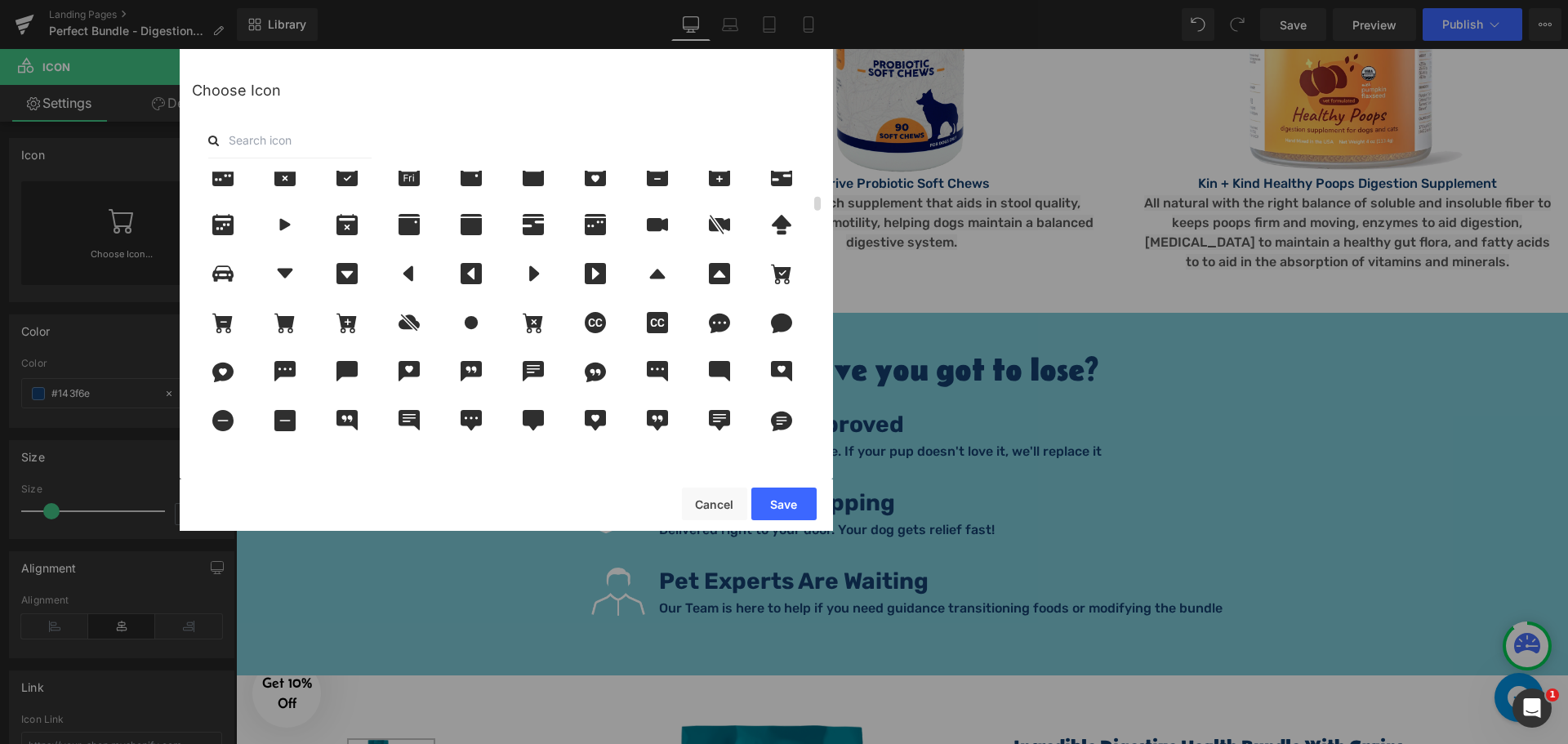
scroll to position [491, 0]
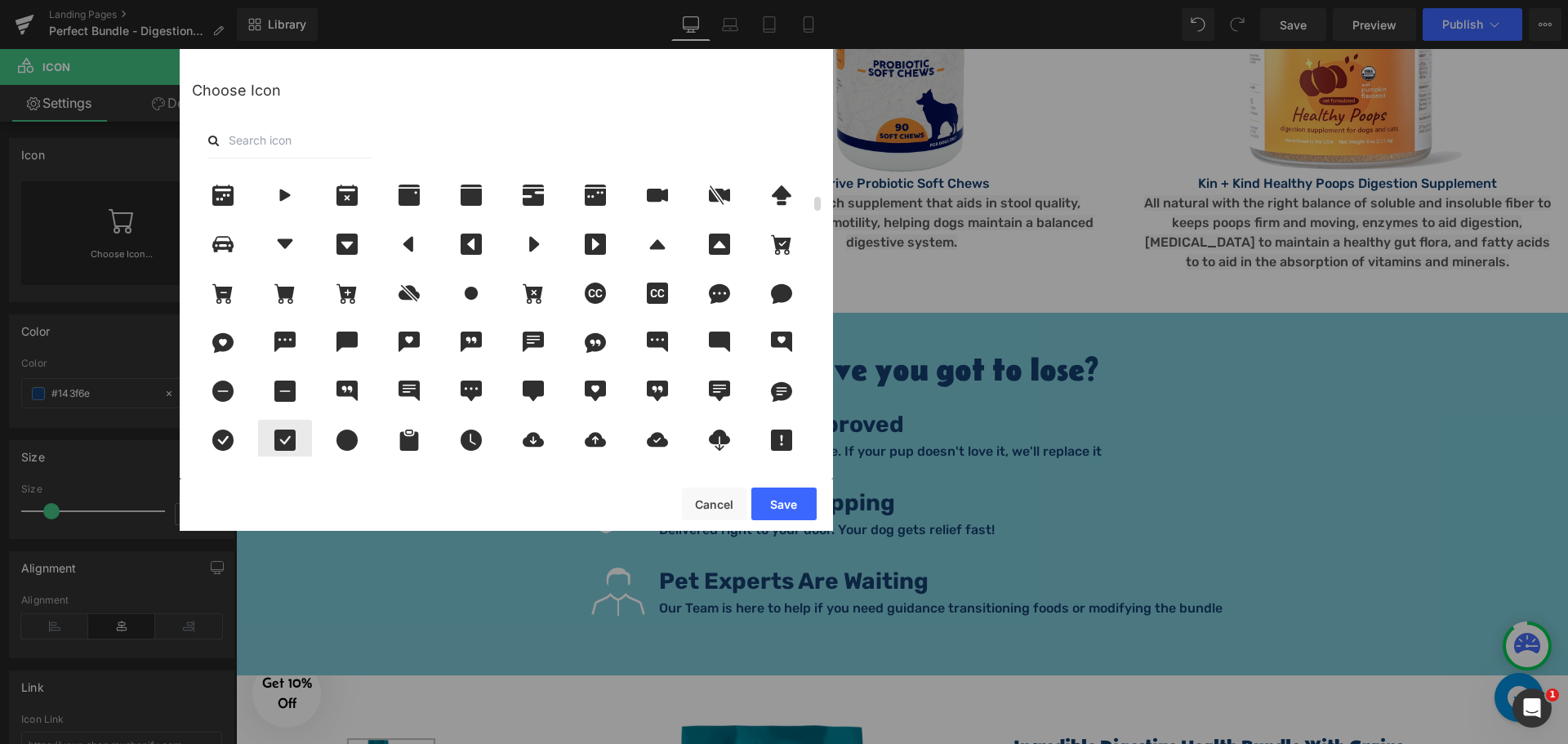
click at [285, 443] on icon at bounding box center [285, 440] width 35 height 21
click at [792, 513] on button "Save" at bounding box center [784, 504] width 65 height 33
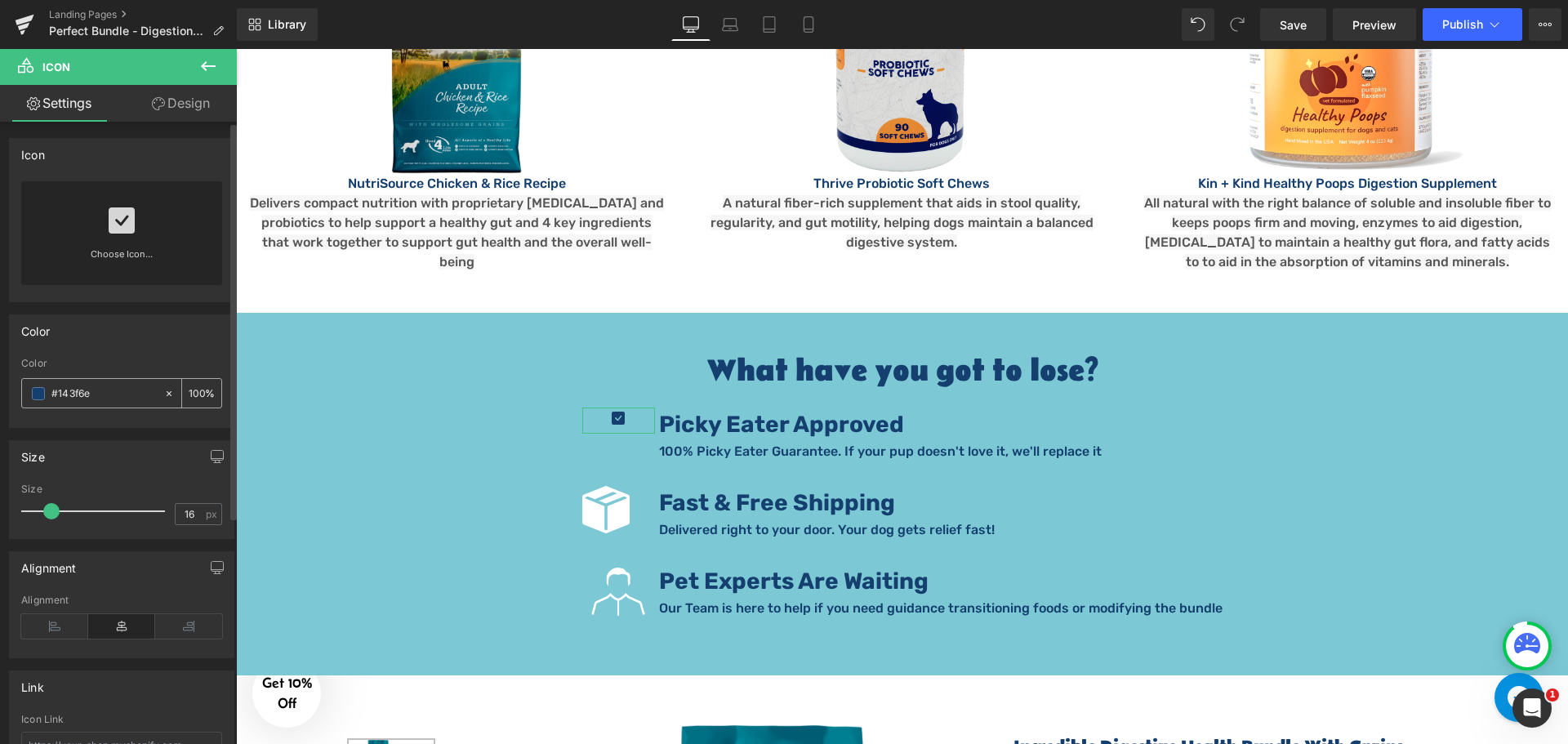
click at [85, 390] on input "#143f6e" at bounding box center [104, 394] width 104 height 18
type input "#ffffff"
click at [182, 518] on input "16" at bounding box center [189, 514] width 28 height 20
type input "50"
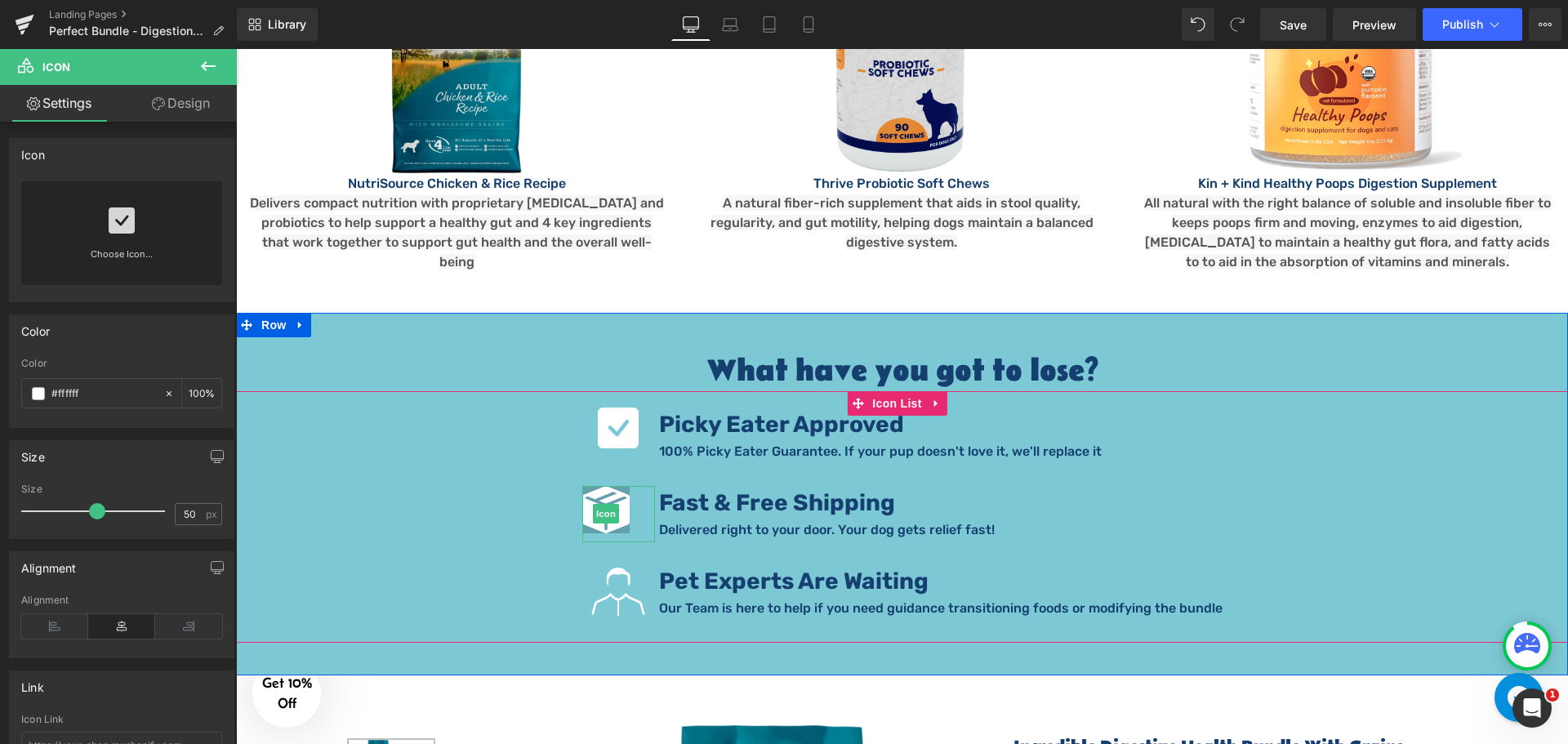
click at [621, 486] on icon at bounding box center [606, 510] width 47 height 47
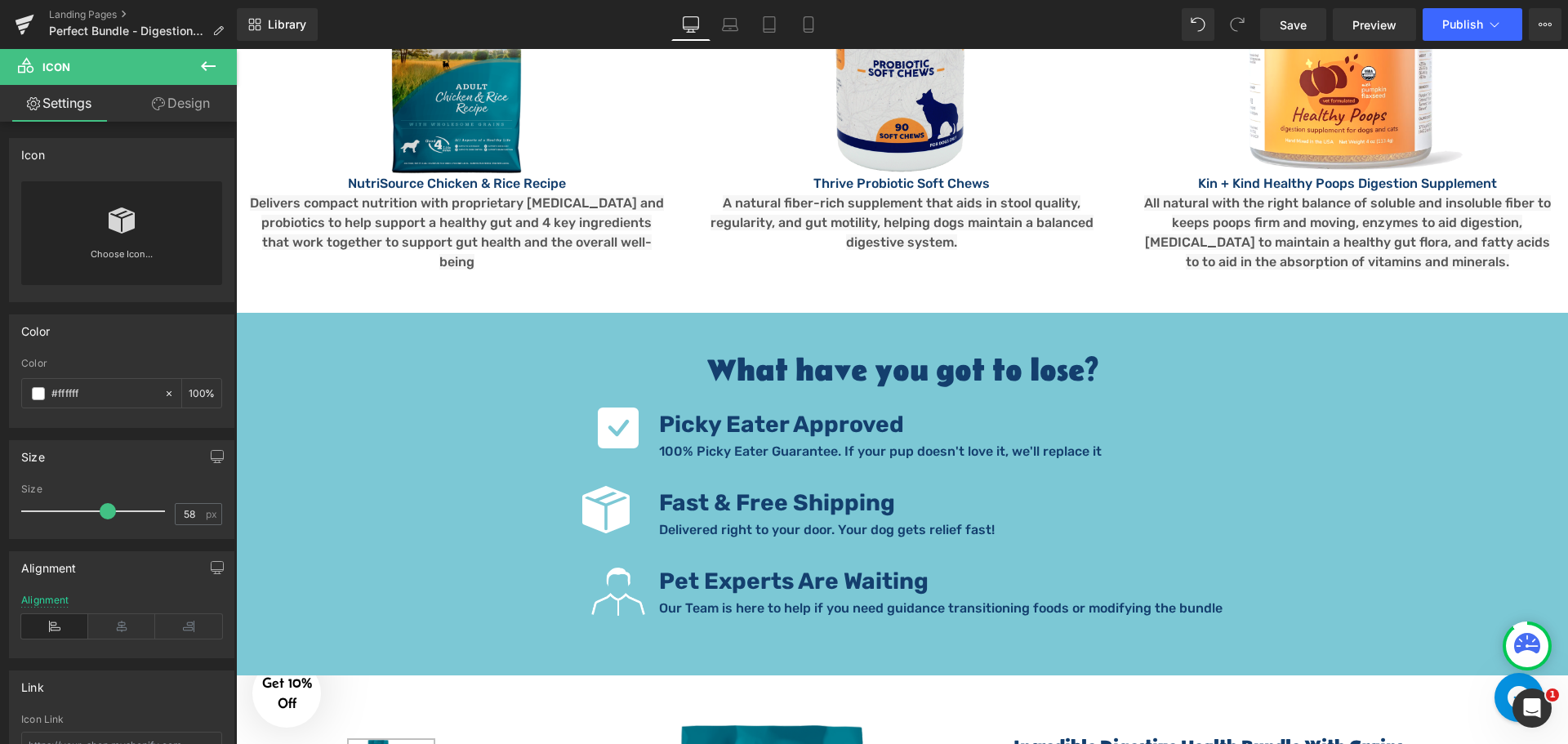
click at [61, 0] on div "Icon You are previewing how the will restyle your page. You can not edit Elemen…" at bounding box center [784, 0] width 1568 height 0
click at [212, 93] on link "Design" at bounding box center [181, 104] width 118 height 36
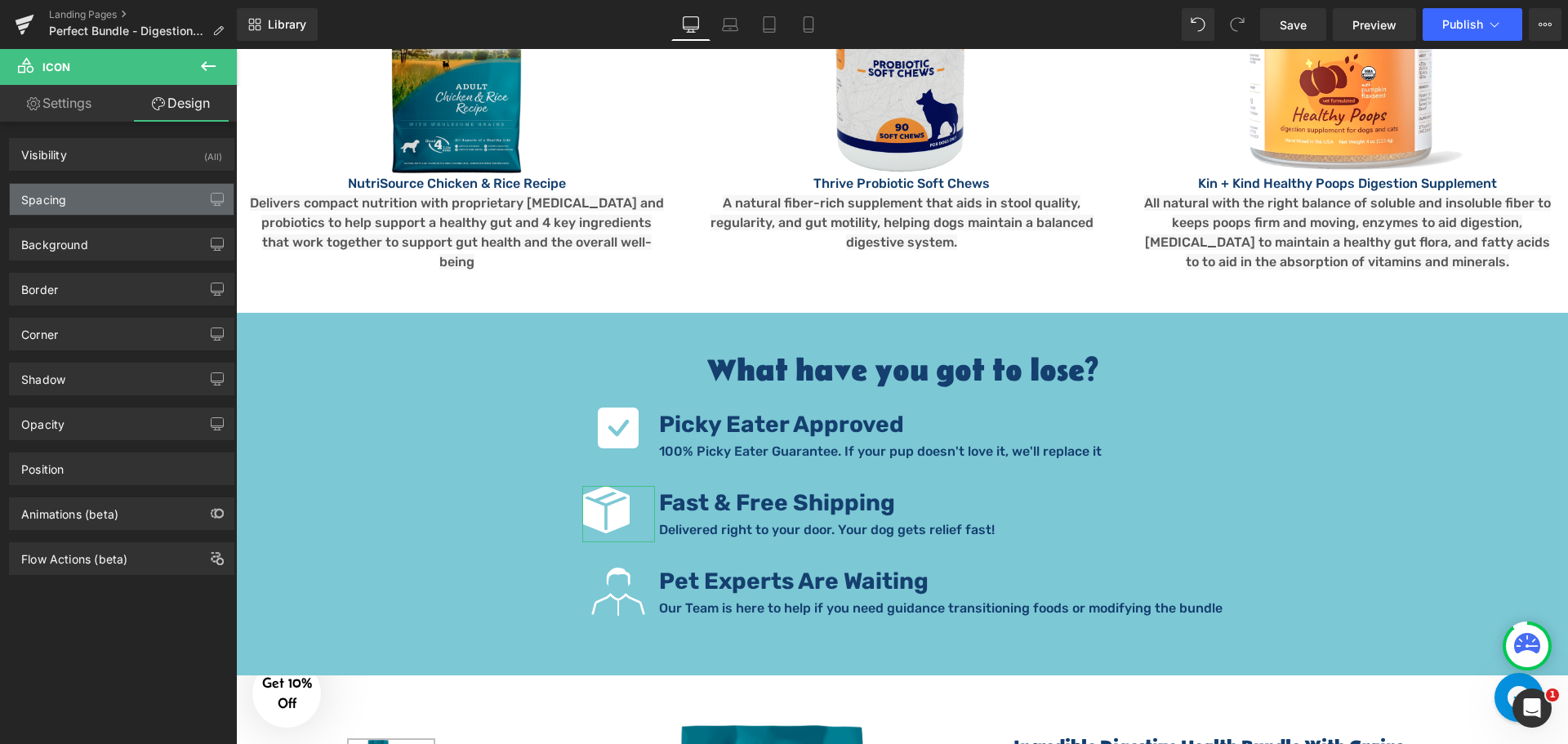
click at [77, 210] on div "Spacing" at bounding box center [122, 199] width 223 height 31
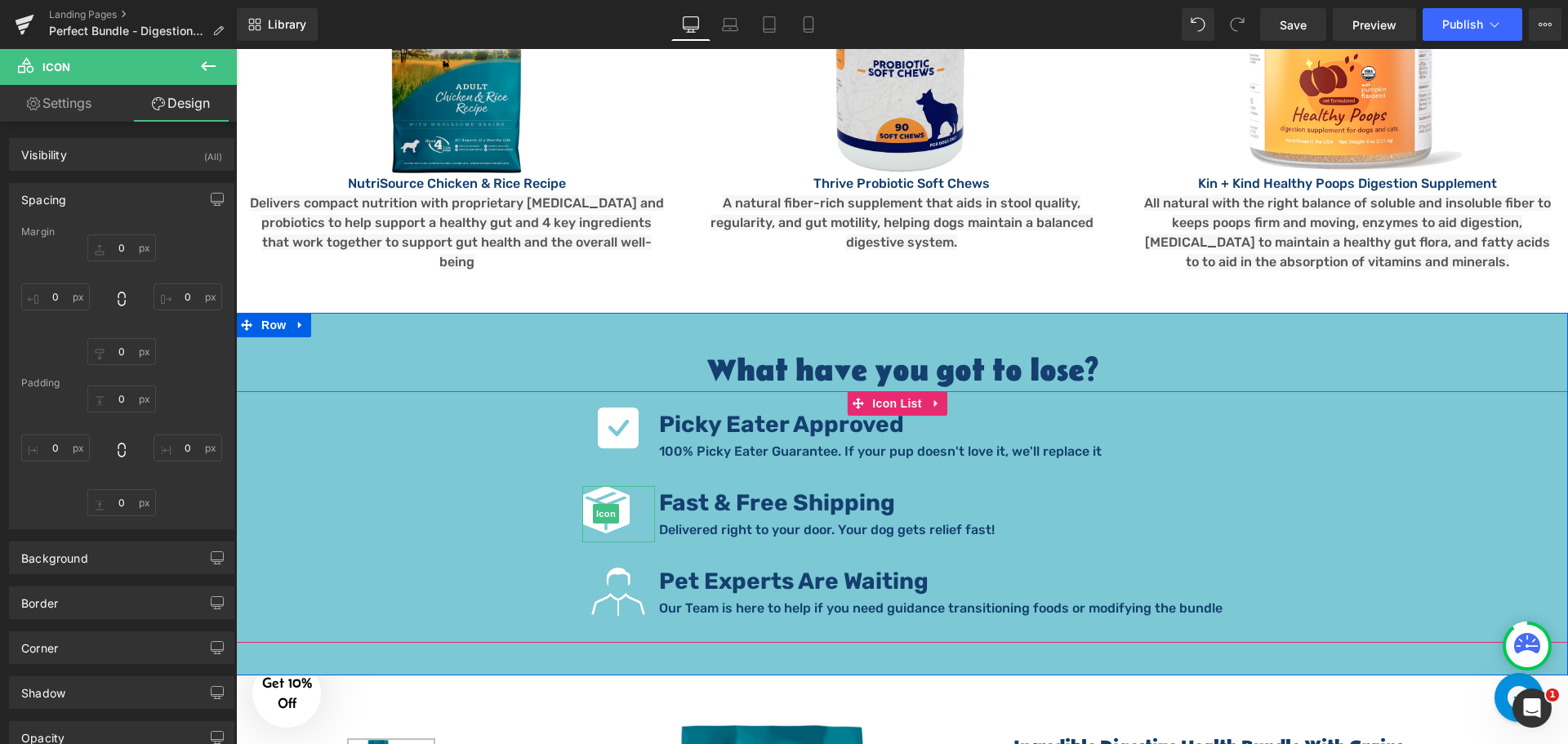
click at [647, 486] on div at bounding box center [618, 514] width 73 height 56
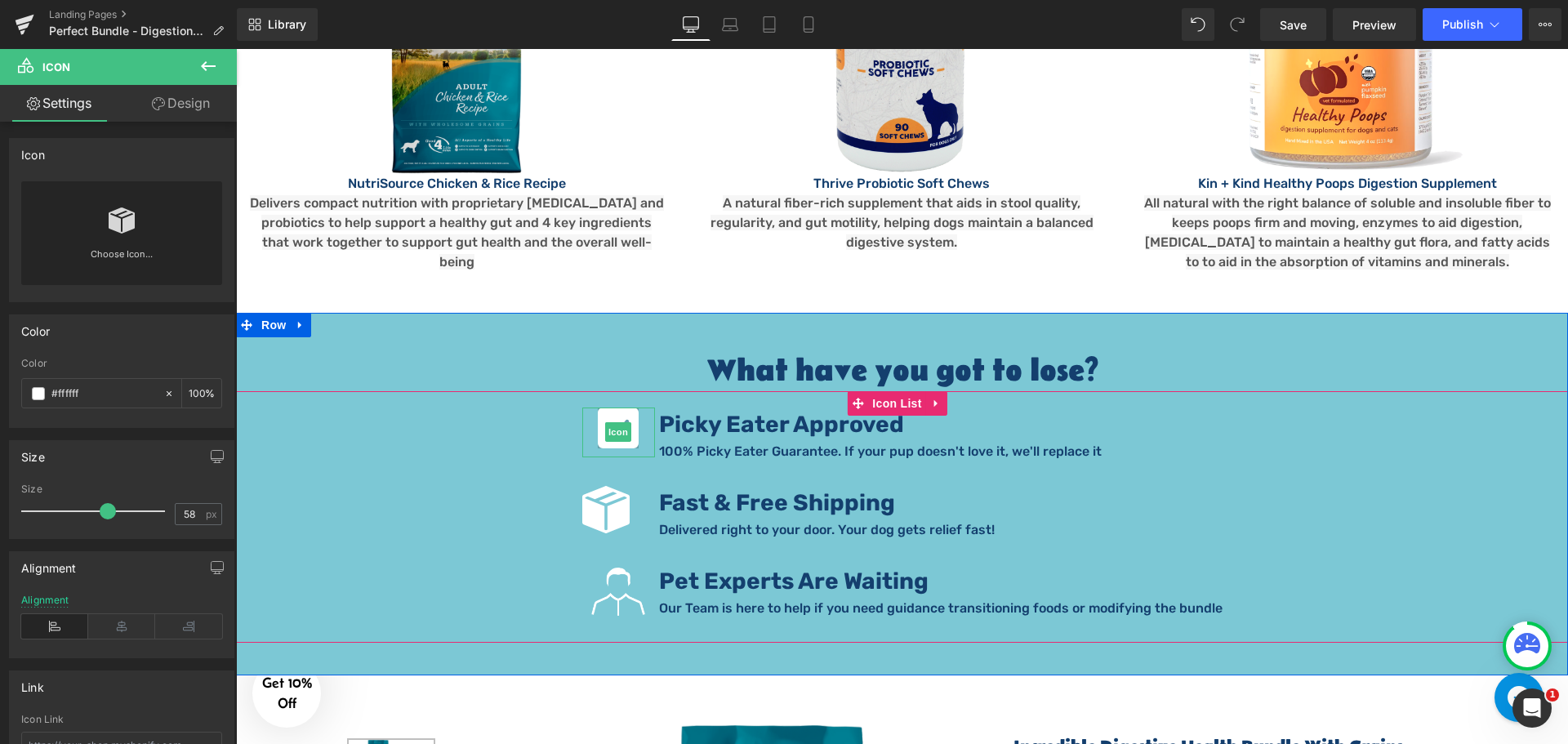
click at [638, 408] on icon at bounding box center [617, 428] width 41 height 41
click at [103, 0] on div "Icon You are previewing how the will restyle your page. You can not edit Elemen…" at bounding box center [784, 0] width 1568 height 0
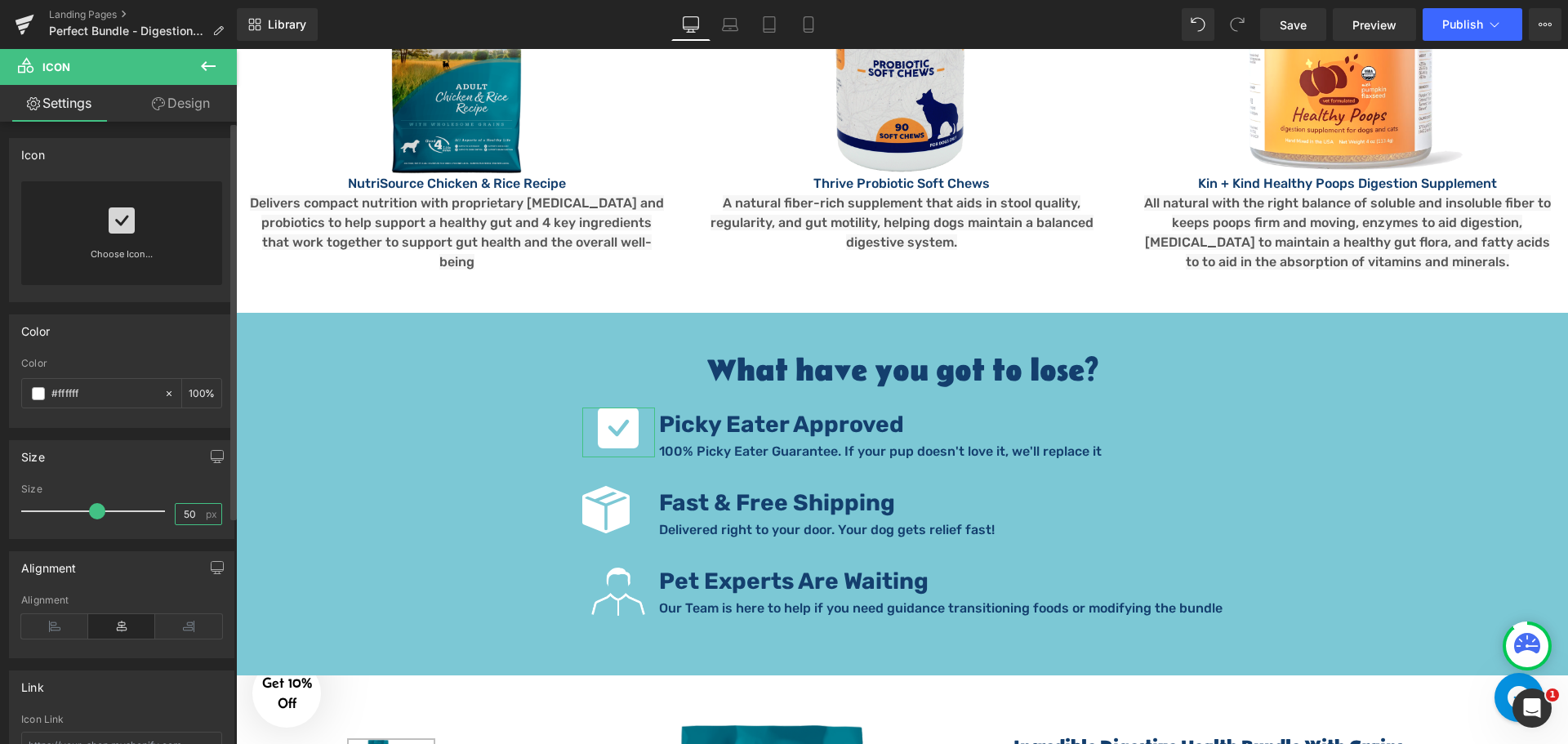
click at [193, 516] on input "50" at bounding box center [189, 514] width 28 height 20
click at [59, 630] on icon at bounding box center [54, 626] width 67 height 25
click at [197, 515] on input "58" at bounding box center [189, 514] width 28 height 20
type input "55"
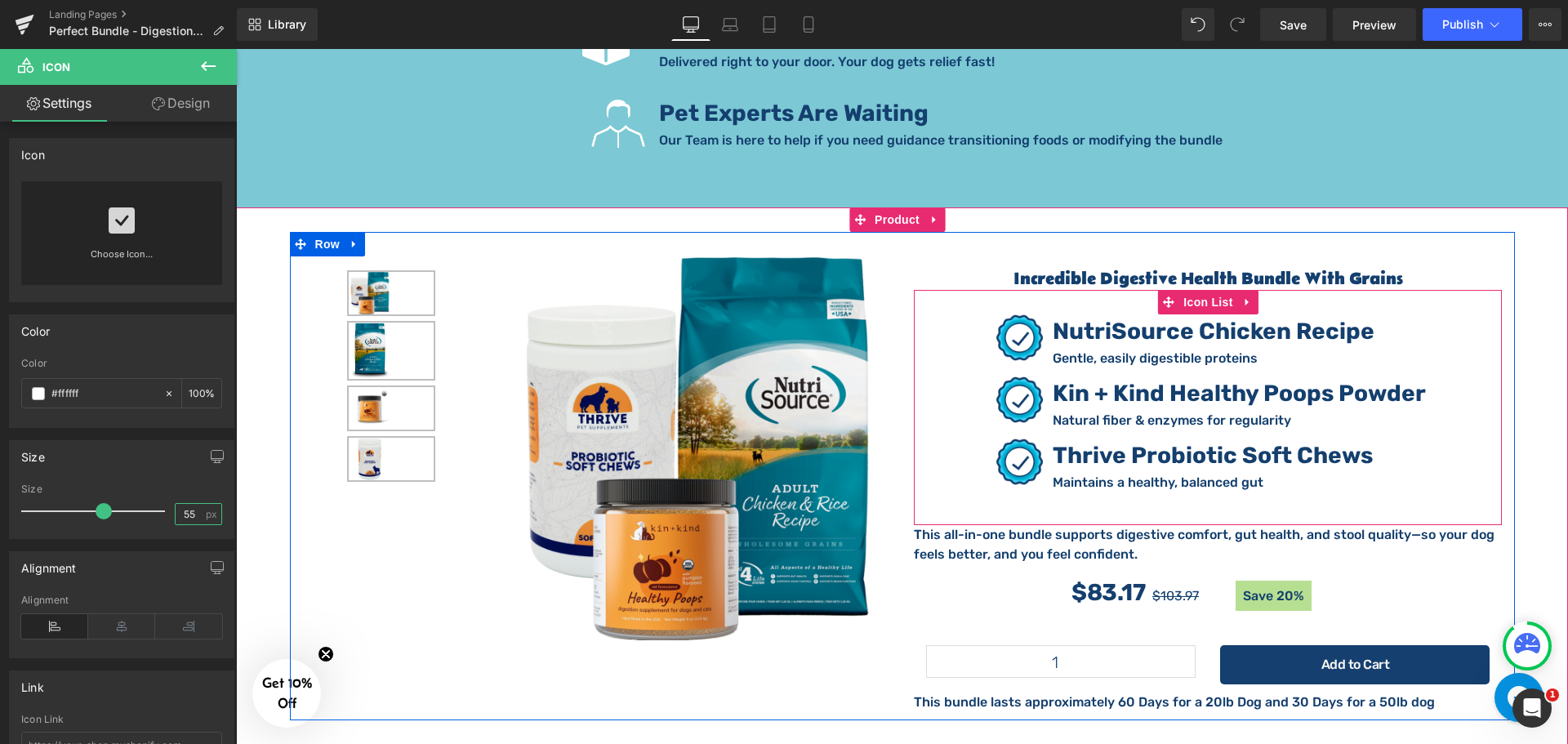
scroll to position [2777, 0]
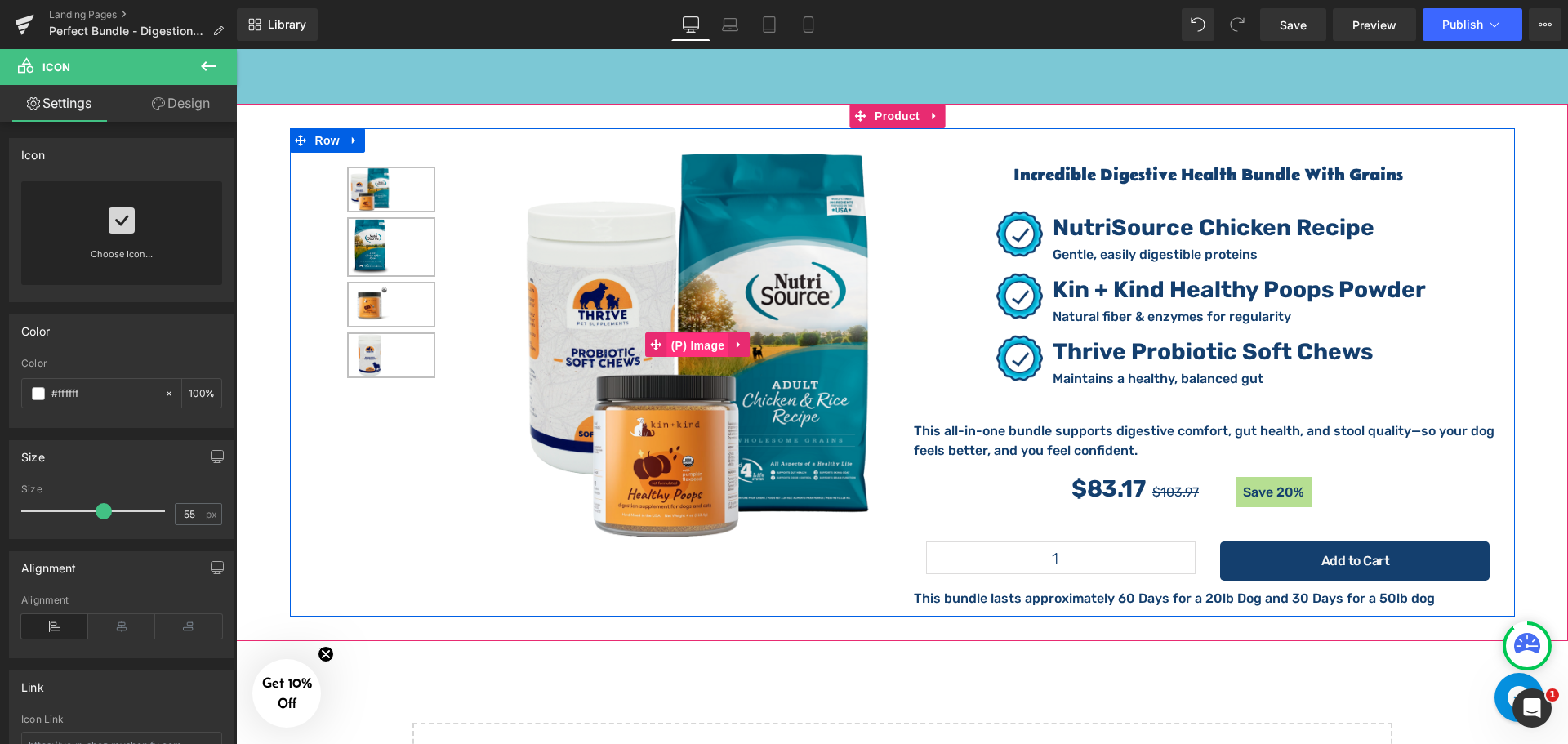
click at [683, 333] on span "(P) Image" at bounding box center [698, 345] width 62 height 25
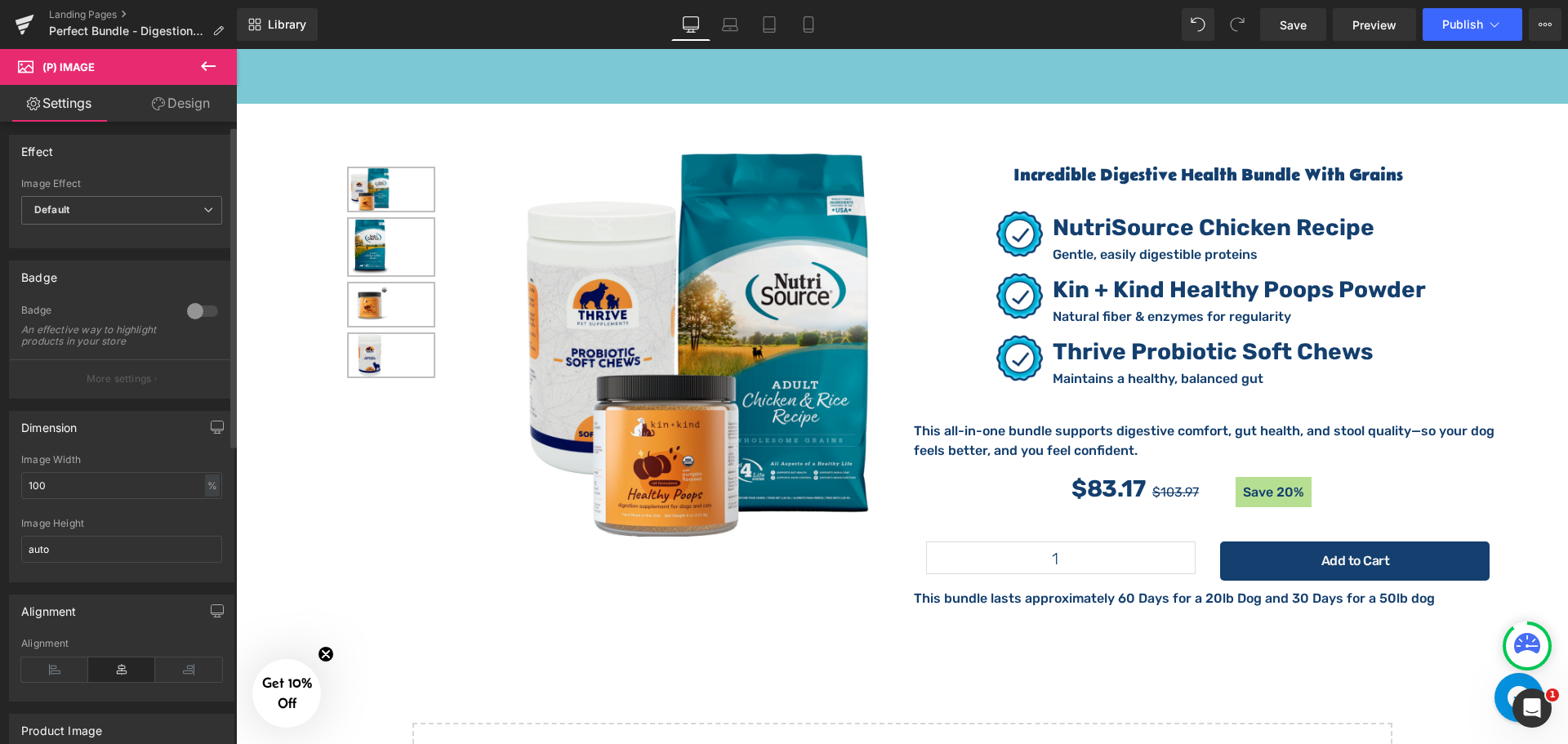
scroll to position [0, 0]
click at [212, 77] on button at bounding box center [208, 67] width 57 height 36
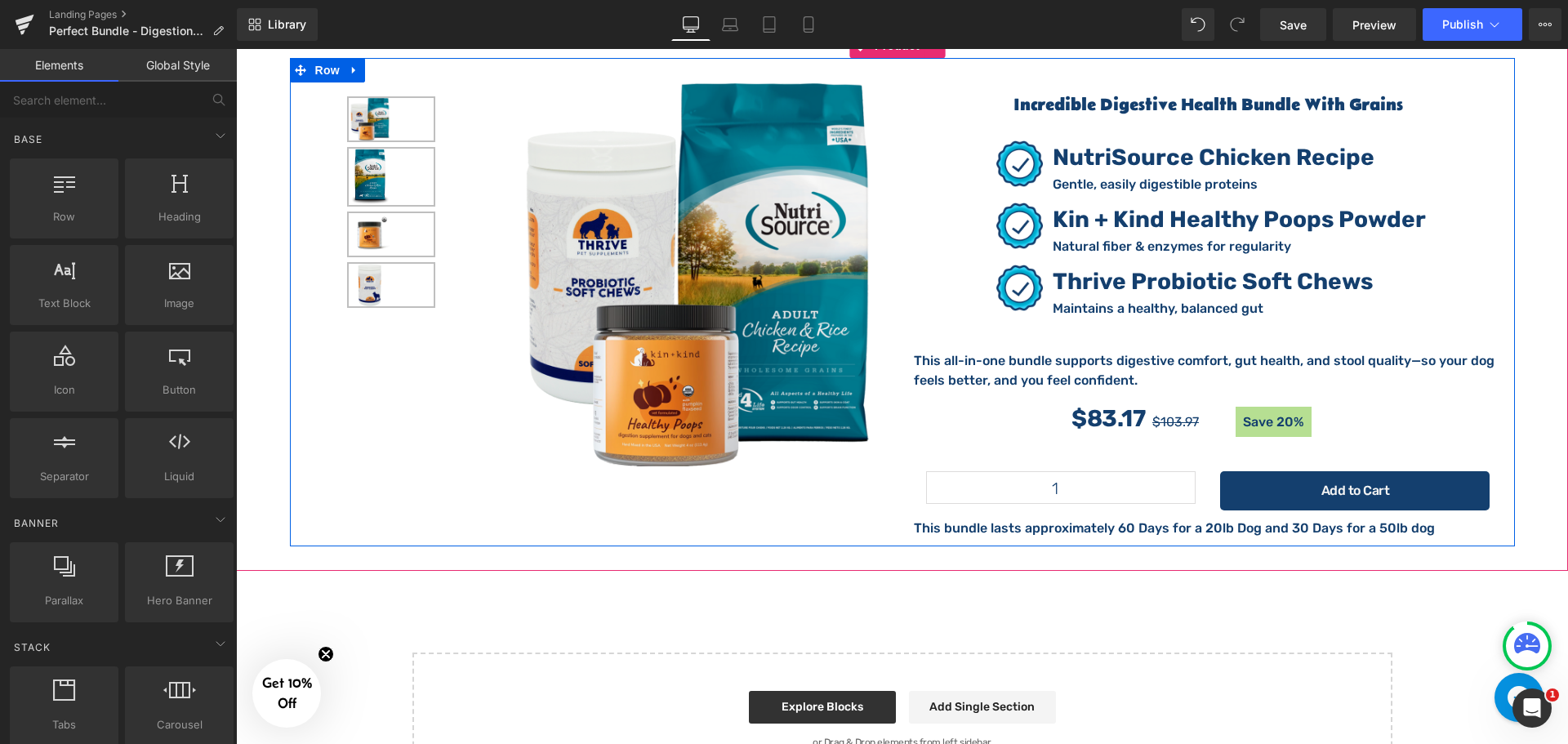
scroll to position [2941, 0]
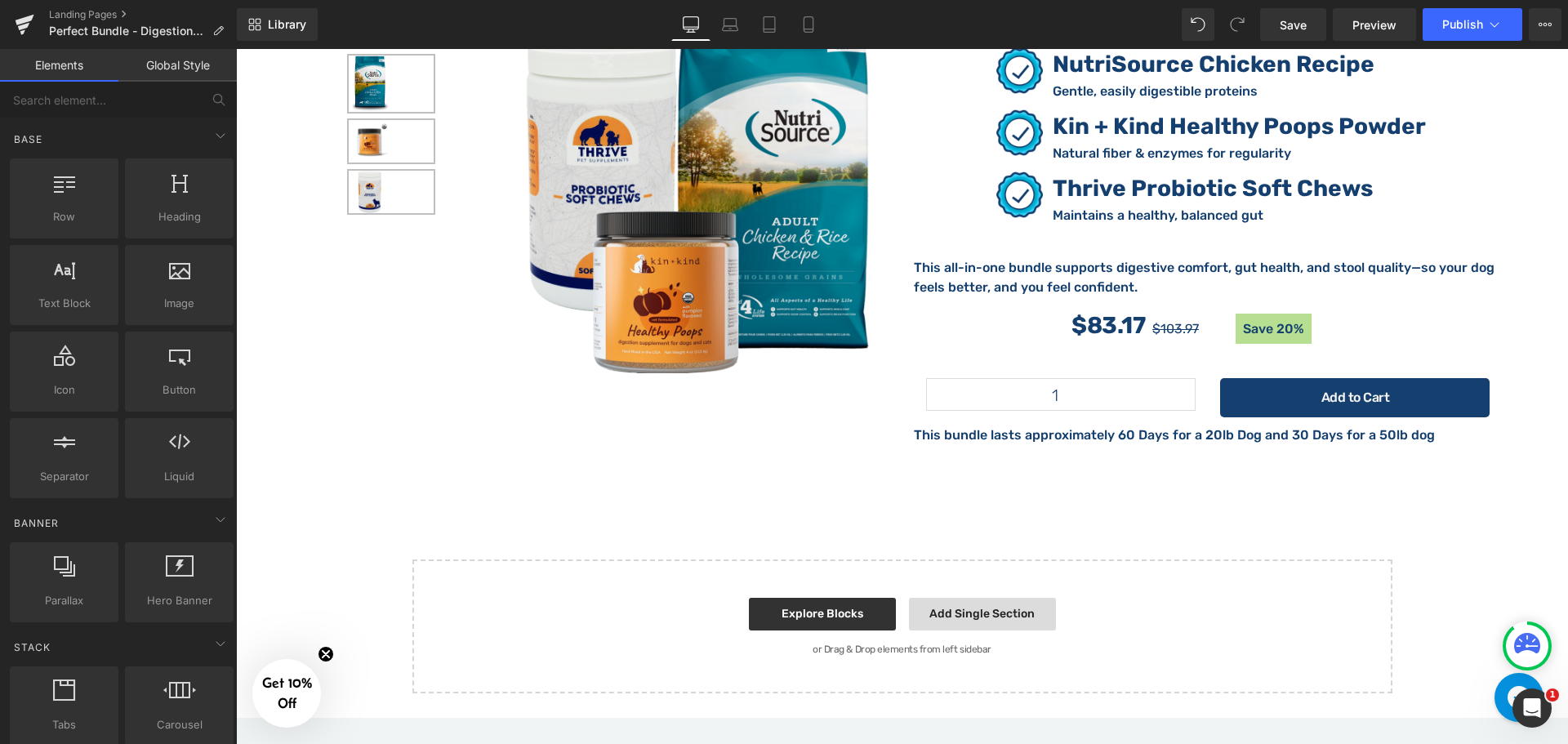
click at [944, 598] on link "Add Single Section" at bounding box center [982, 614] width 147 height 33
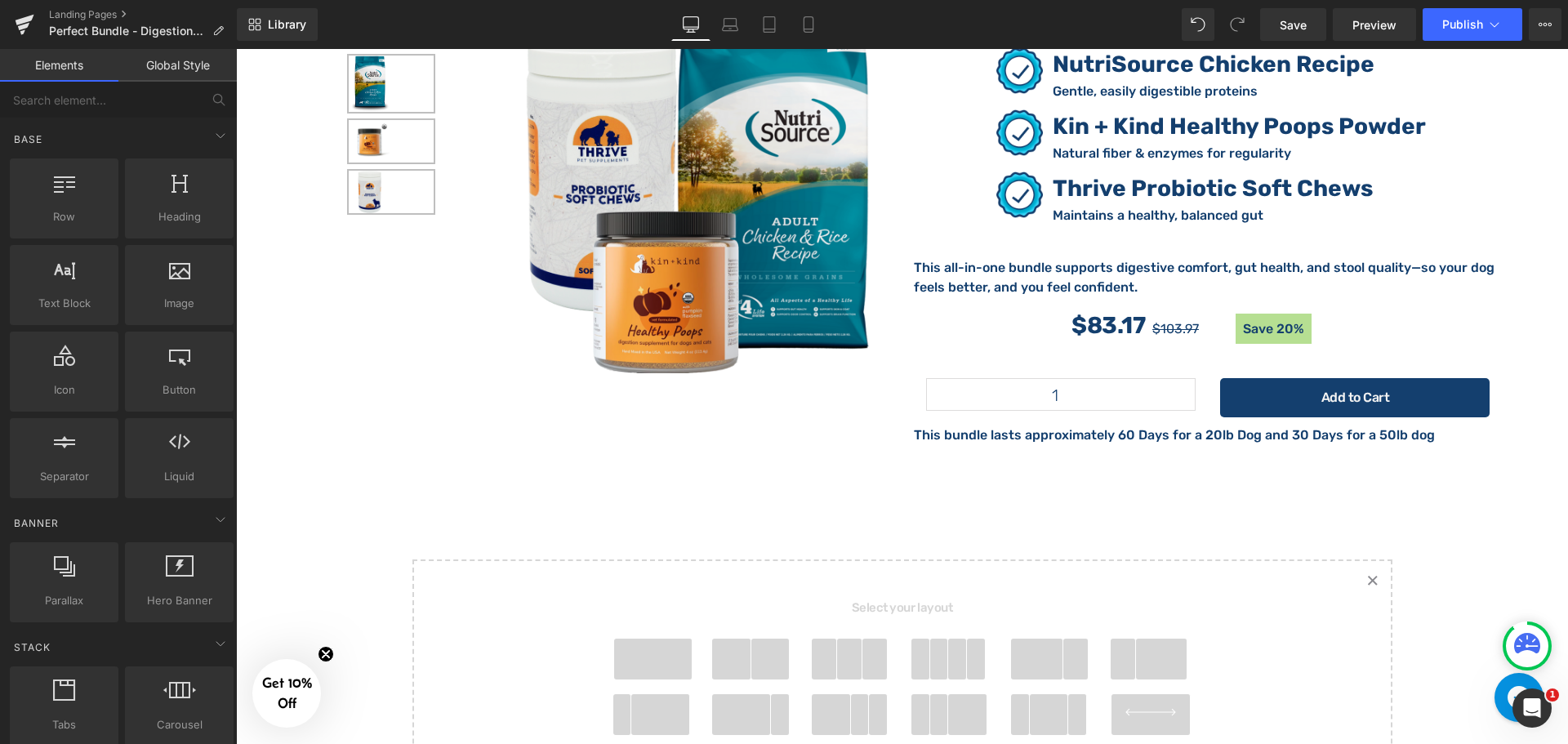
click at [649, 639] on span at bounding box center [653, 659] width 78 height 41
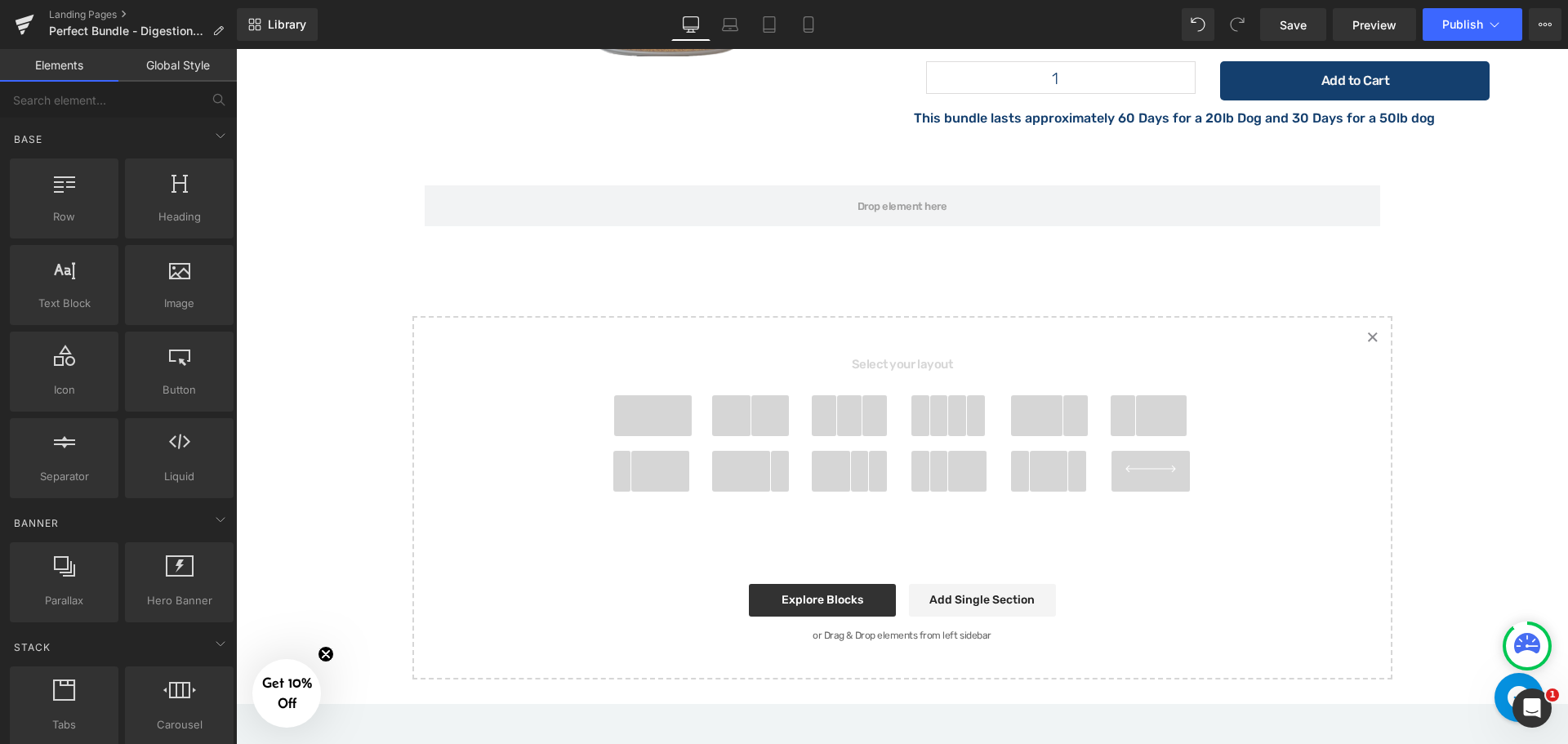
scroll to position [3264, 0]
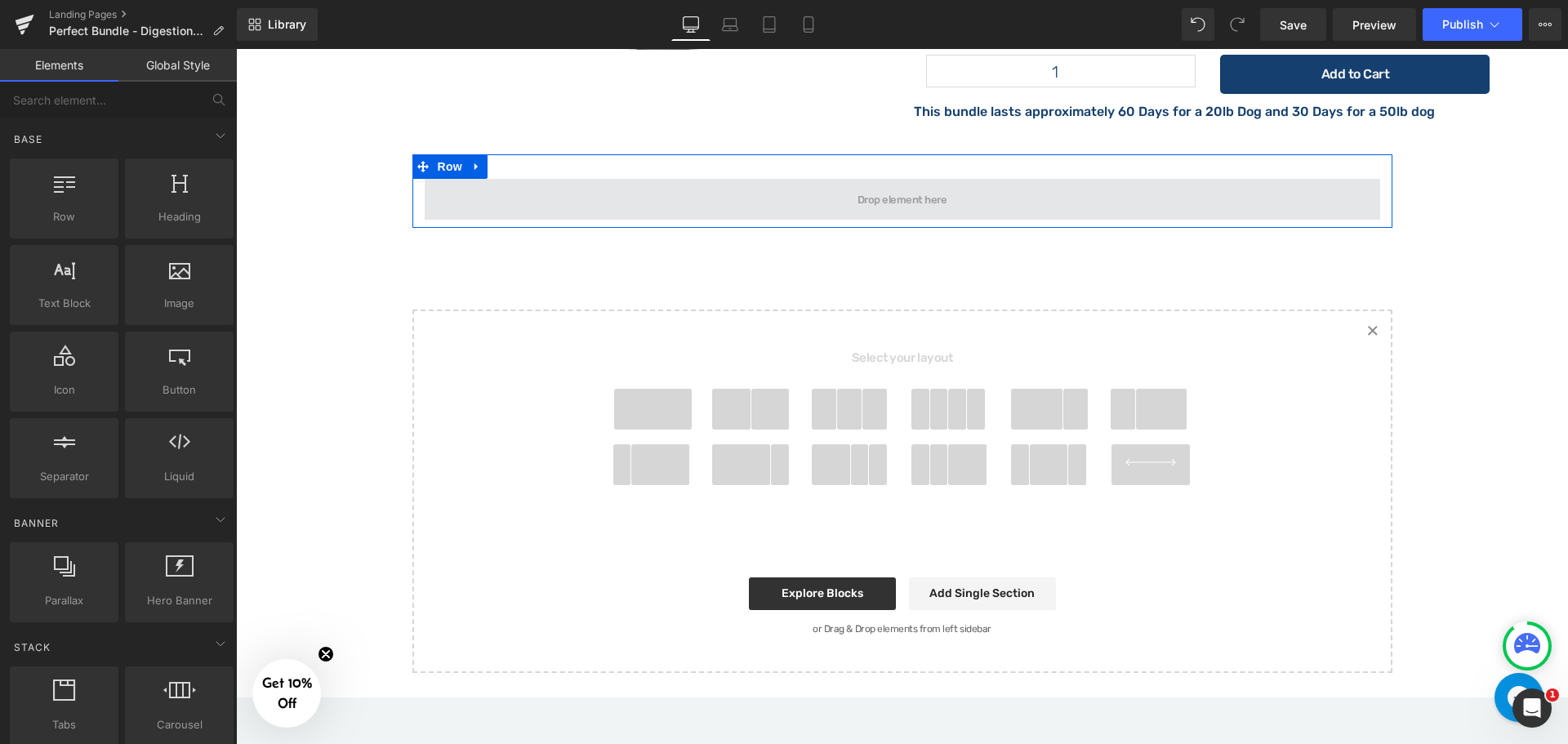
click at [910, 179] on span at bounding box center [902, 199] width 955 height 41
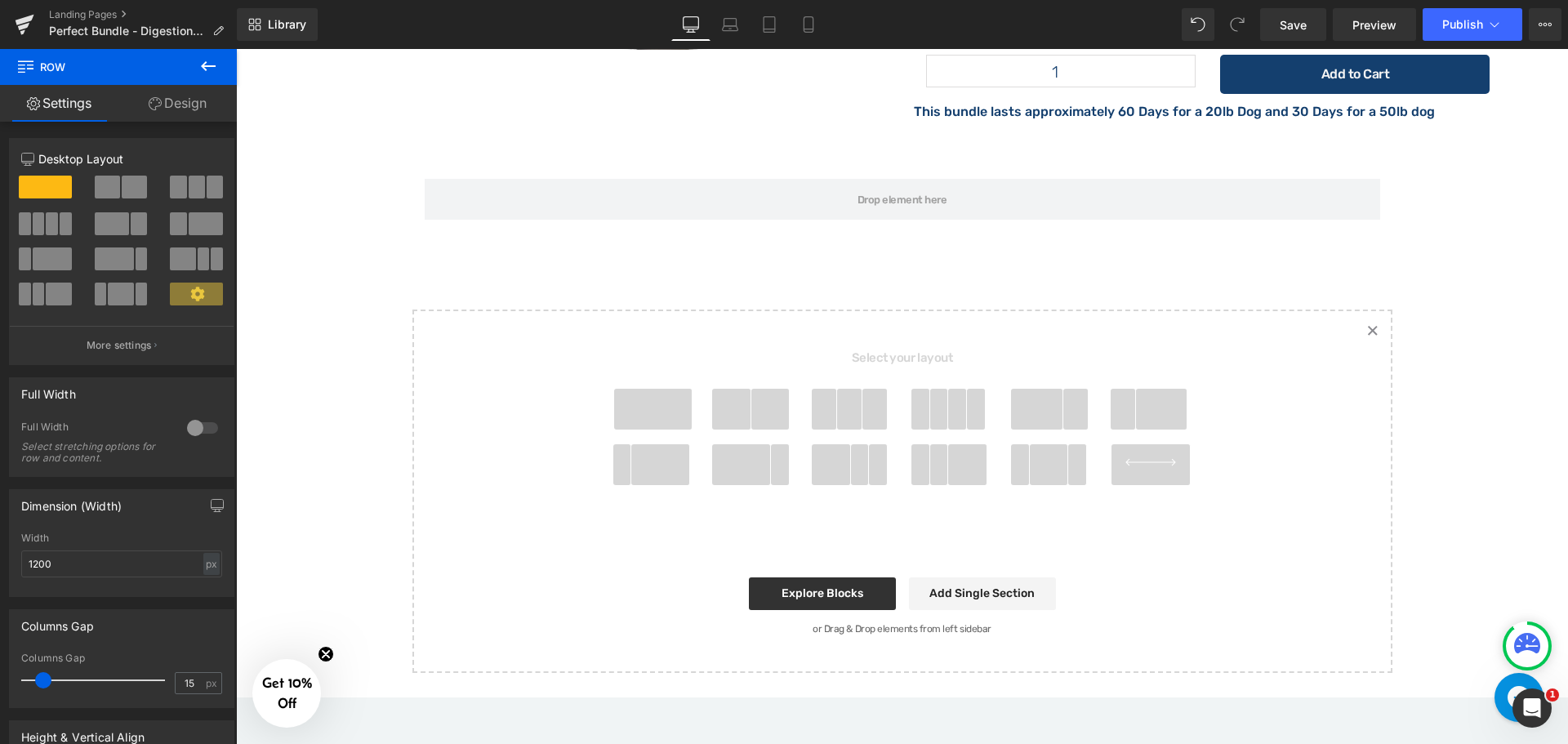
click at [211, 70] on icon at bounding box center [209, 66] width 20 height 20
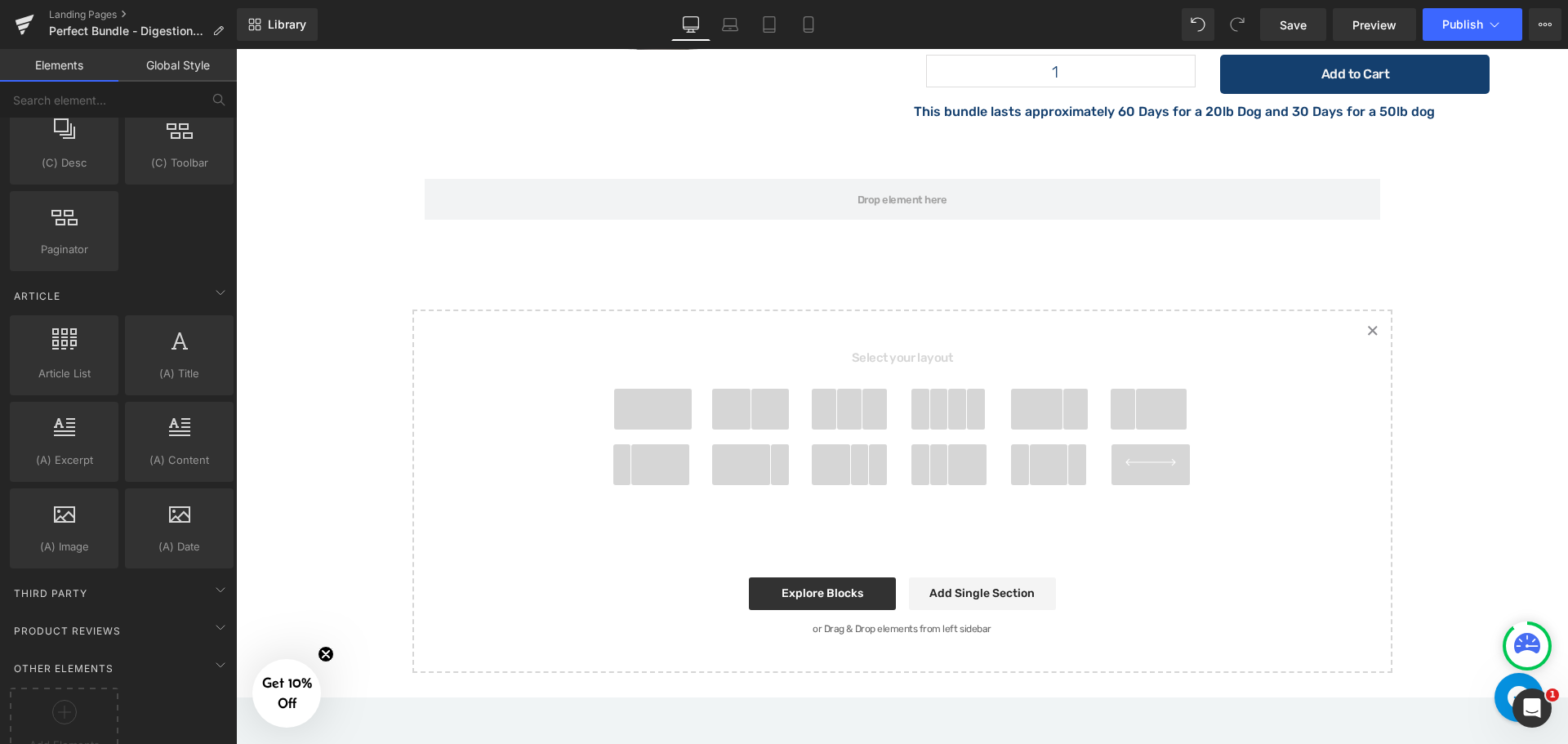
scroll to position [2977, 0]
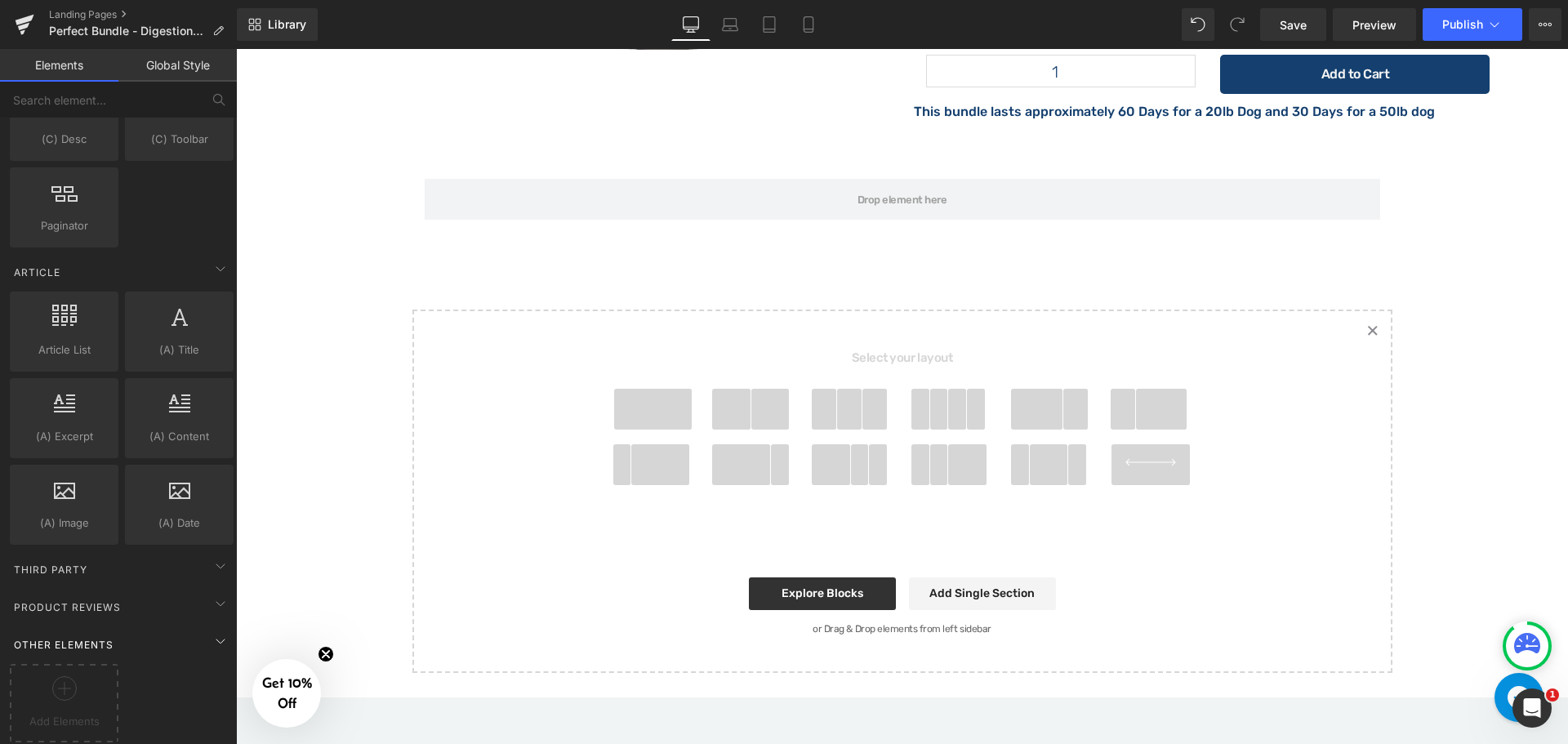
click at [106, 637] on span "Other Elements" at bounding box center [63, 644] width 103 height 15
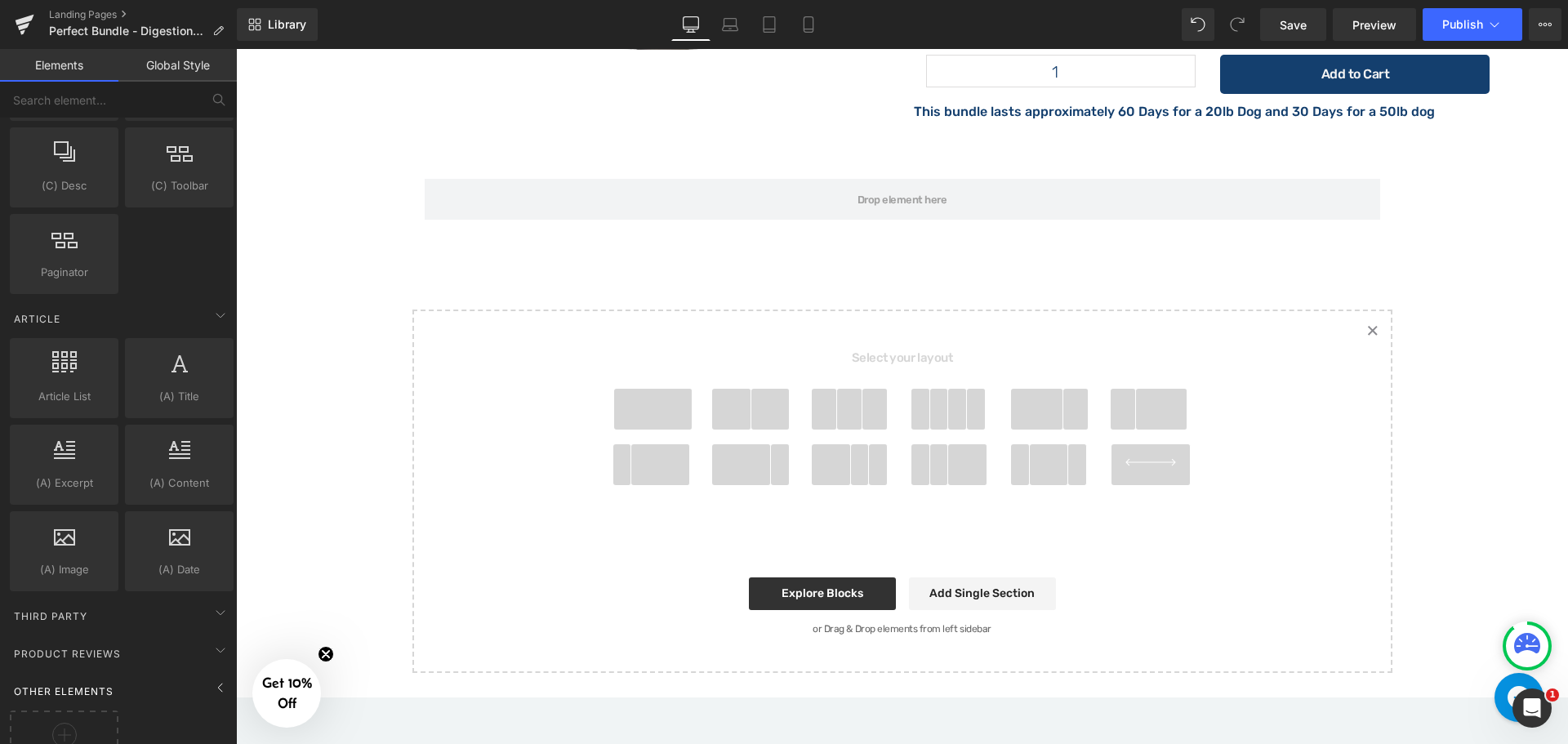
scroll to position [2892, 0]
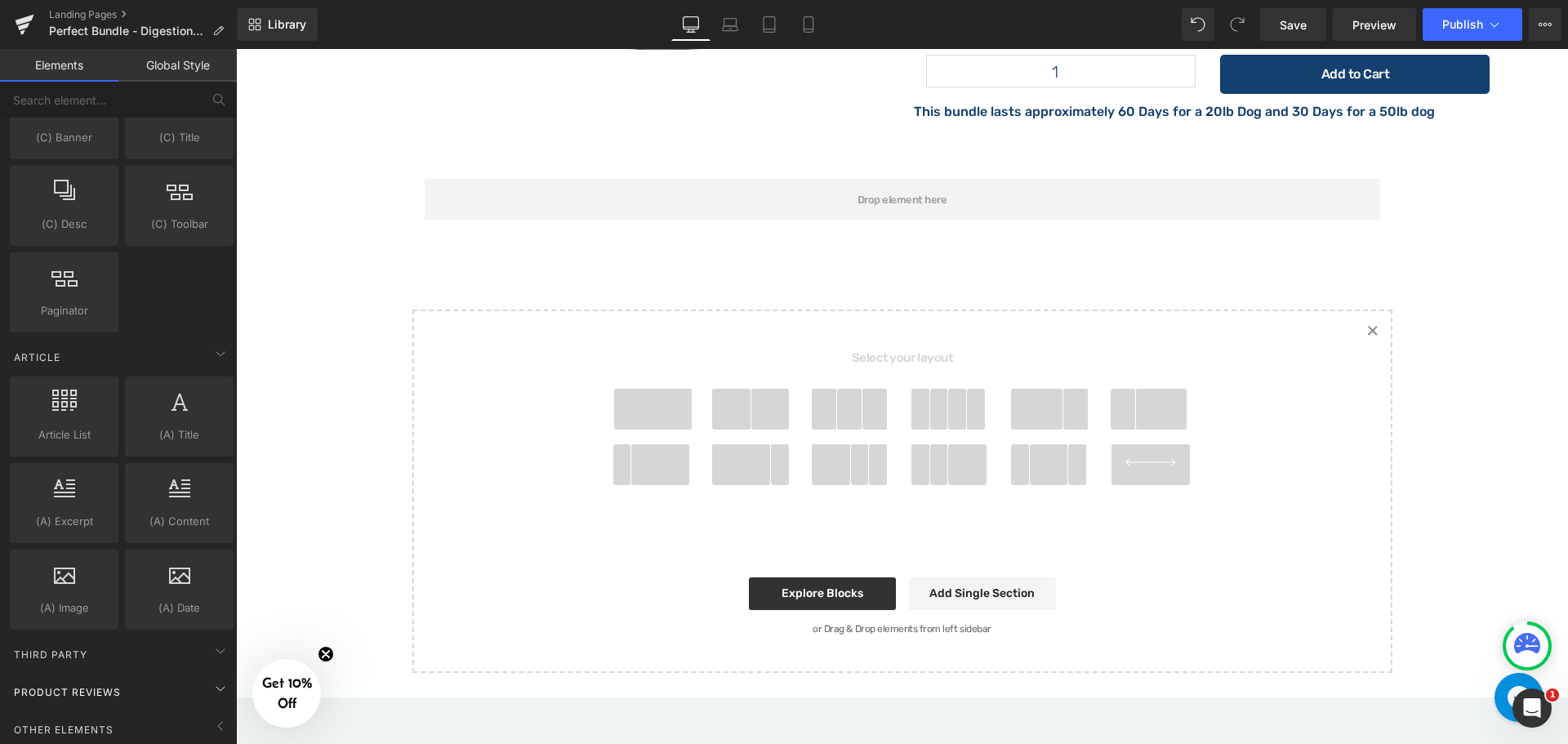
click at [204, 688] on div "Product Reviews" at bounding box center [122, 692] width 231 height 33
click at [209, 648] on span at bounding box center [220, 650] width 26 height 26
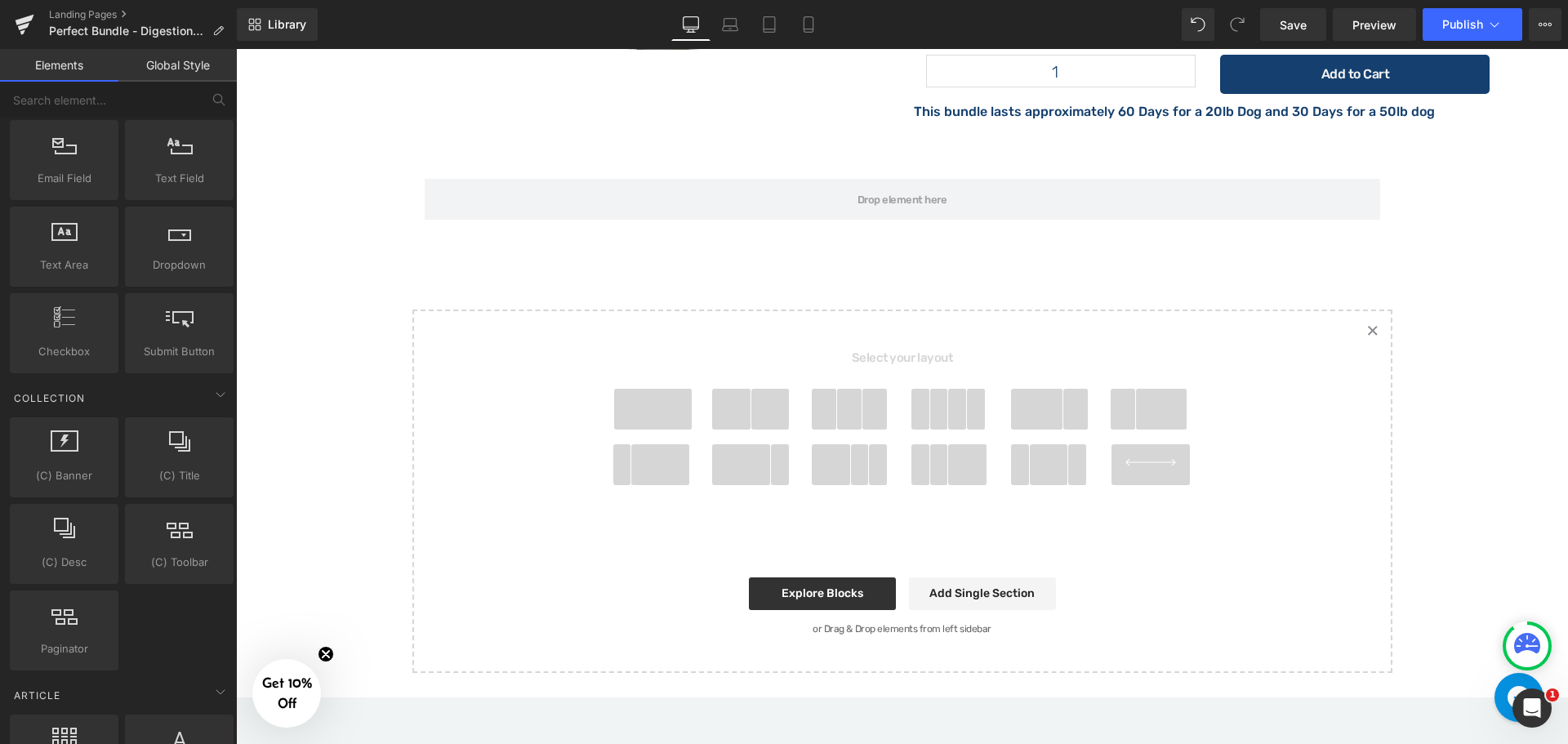
scroll to position [2484, 0]
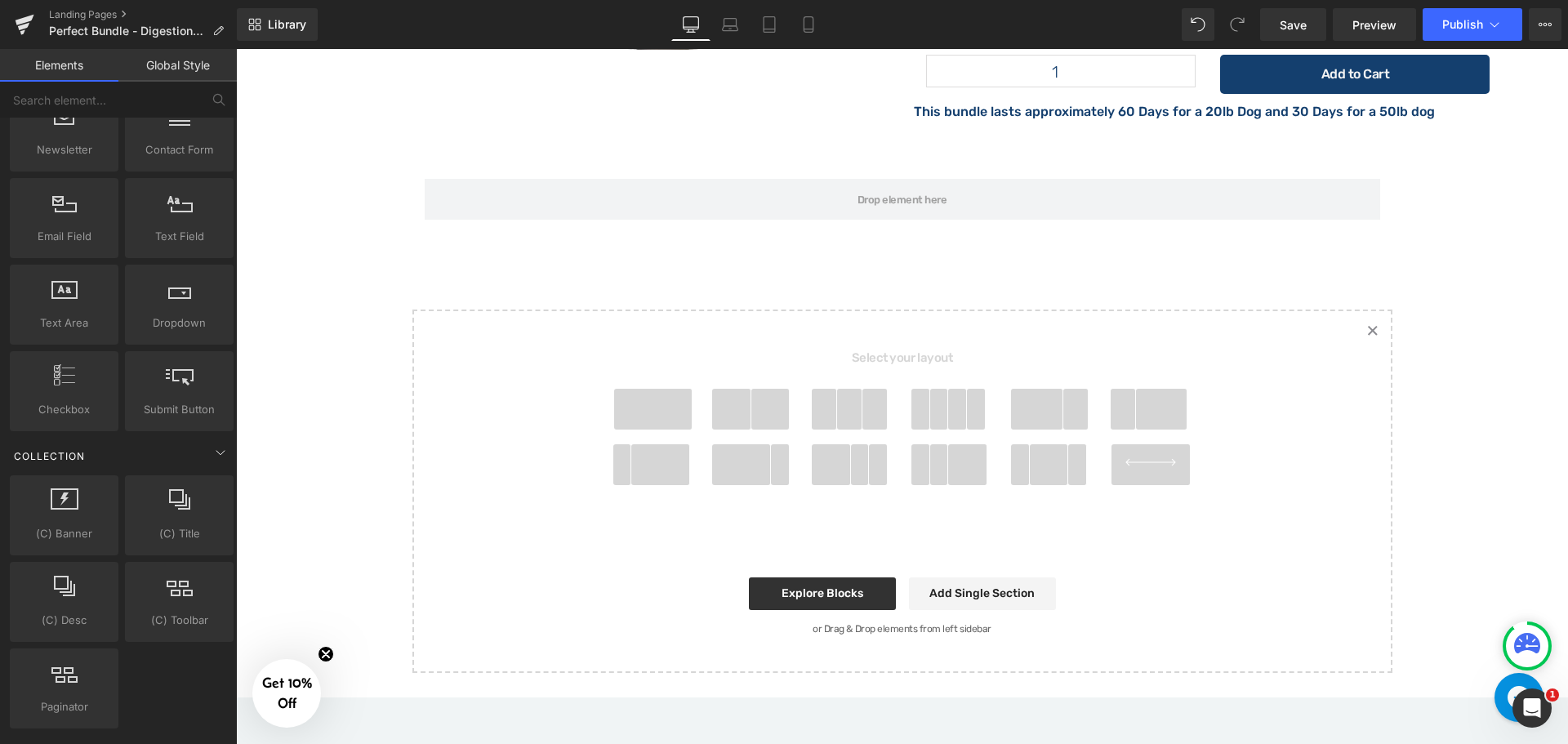
drag, startPoint x: 203, startPoint y: 449, endPoint x: 194, endPoint y: 450, distance: 9.1
click at [194, 446] on div "Collection" at bounding box center [122, 456] width 231 height 33
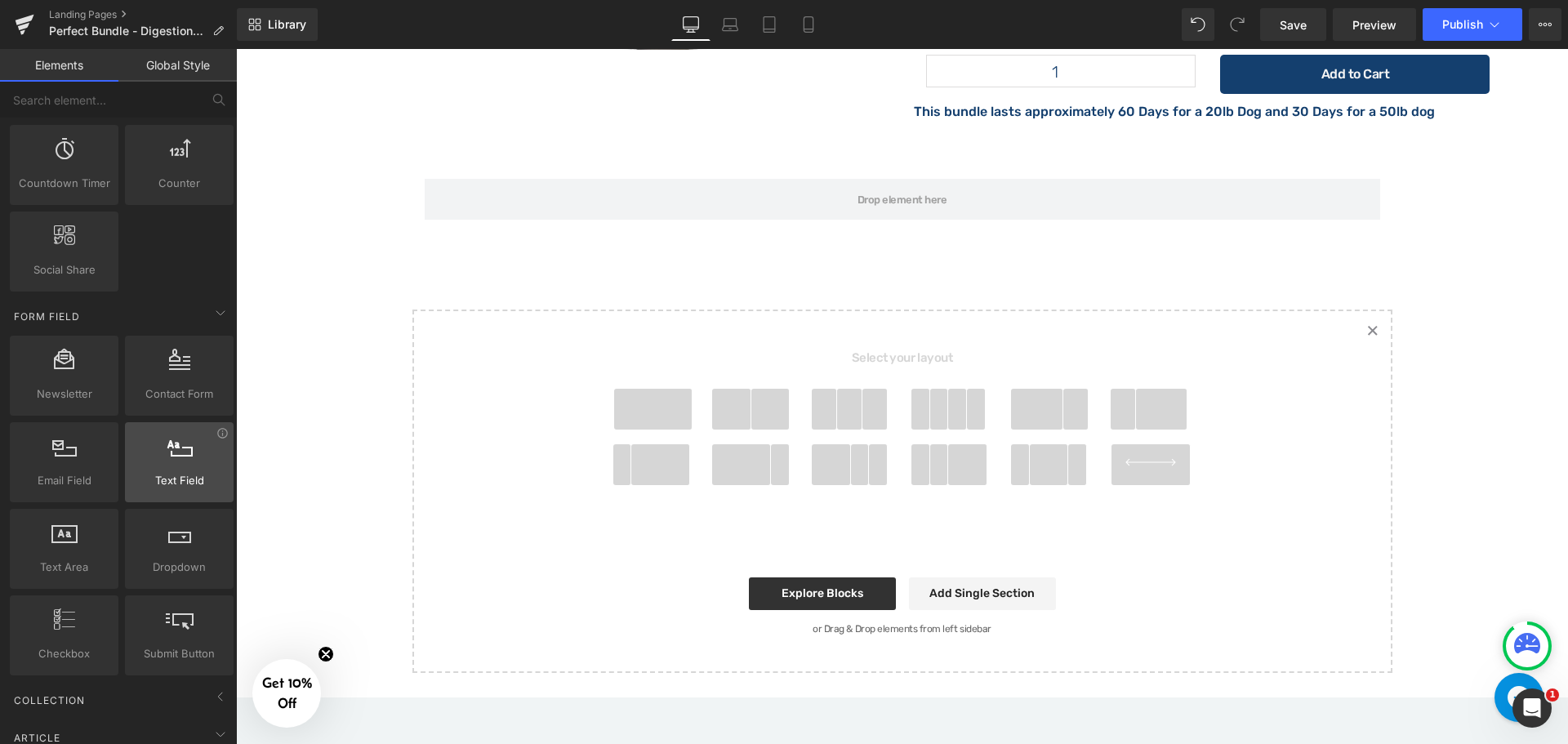
scroll to position [2238, 0]
click at [213, 322] on icon at bounding box center [221, 314] width 20 height 20
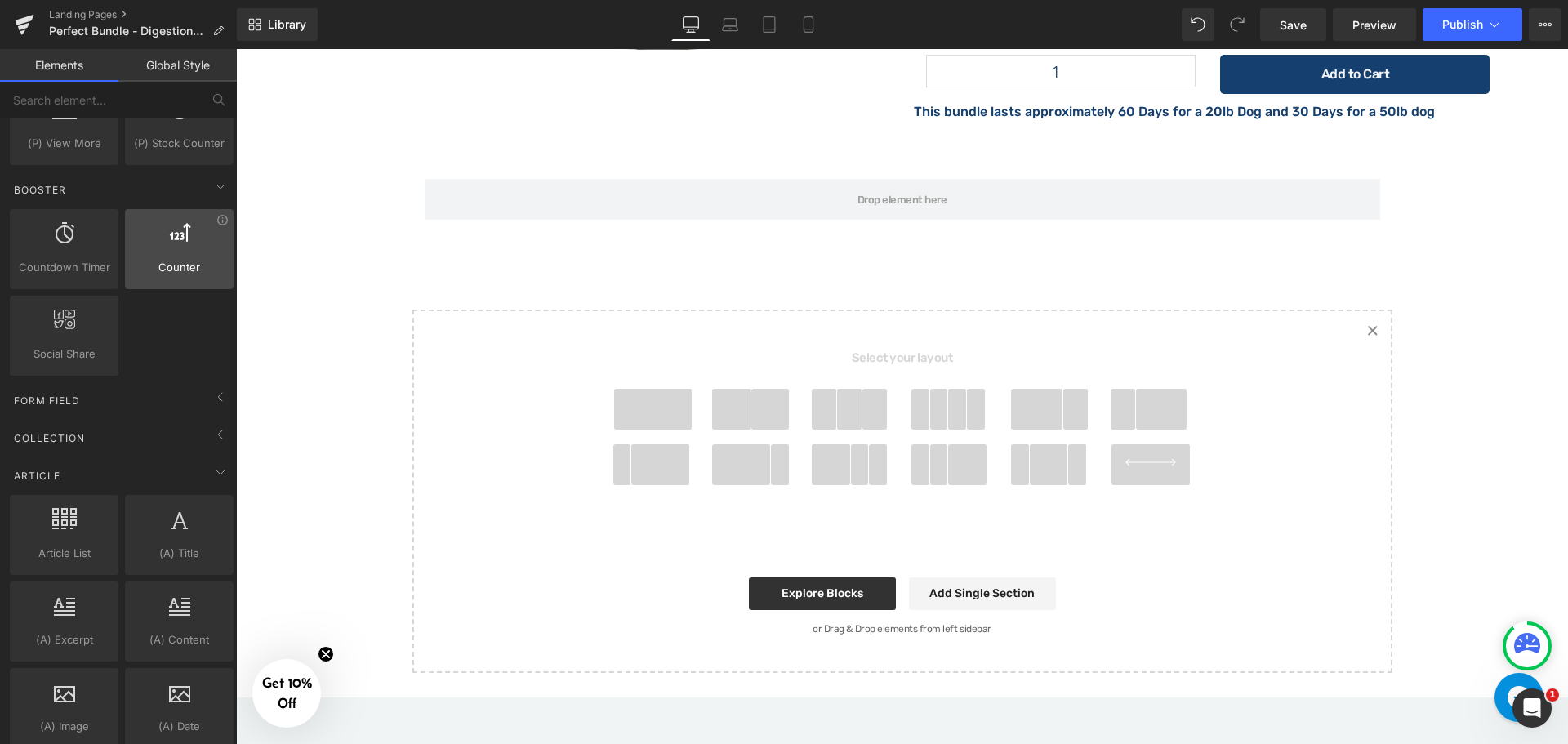
scroll to position [2075, 0]
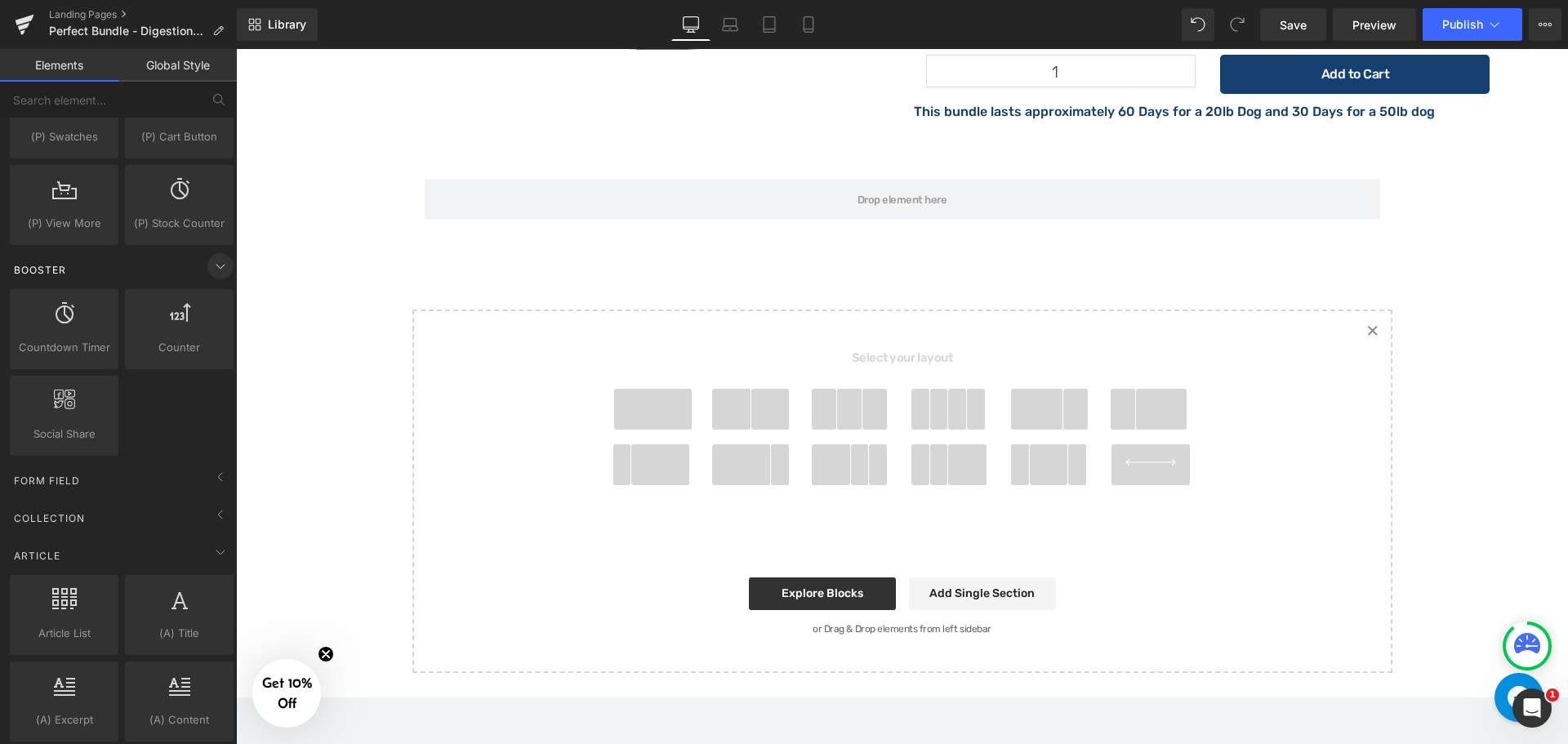
click at [207, 266] on span at bounding box center [220, 266] width 26 height 26
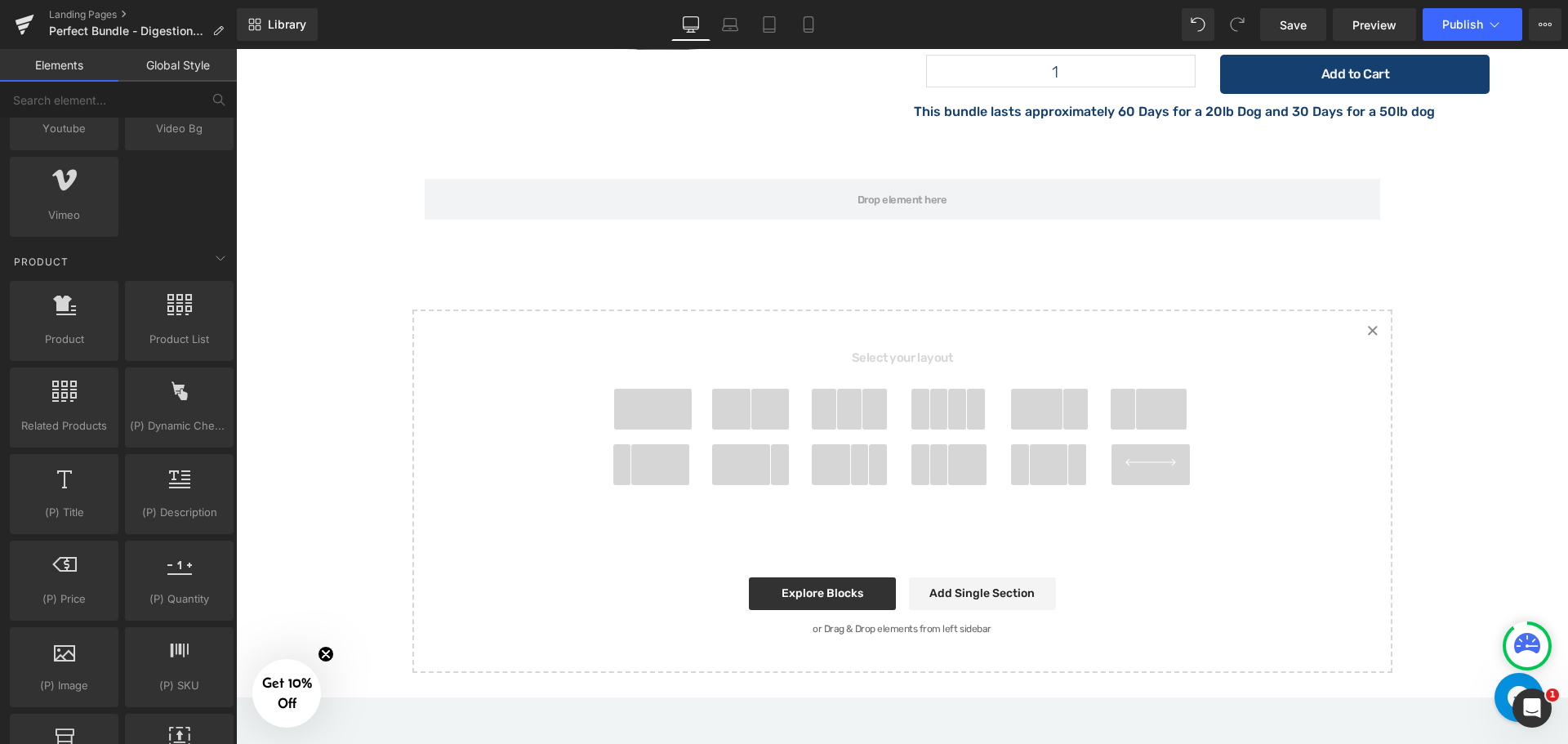
scroll to position [1258, 0]
click at [211, 266] on icon at bounding box center [221, 266] width 20 height 20
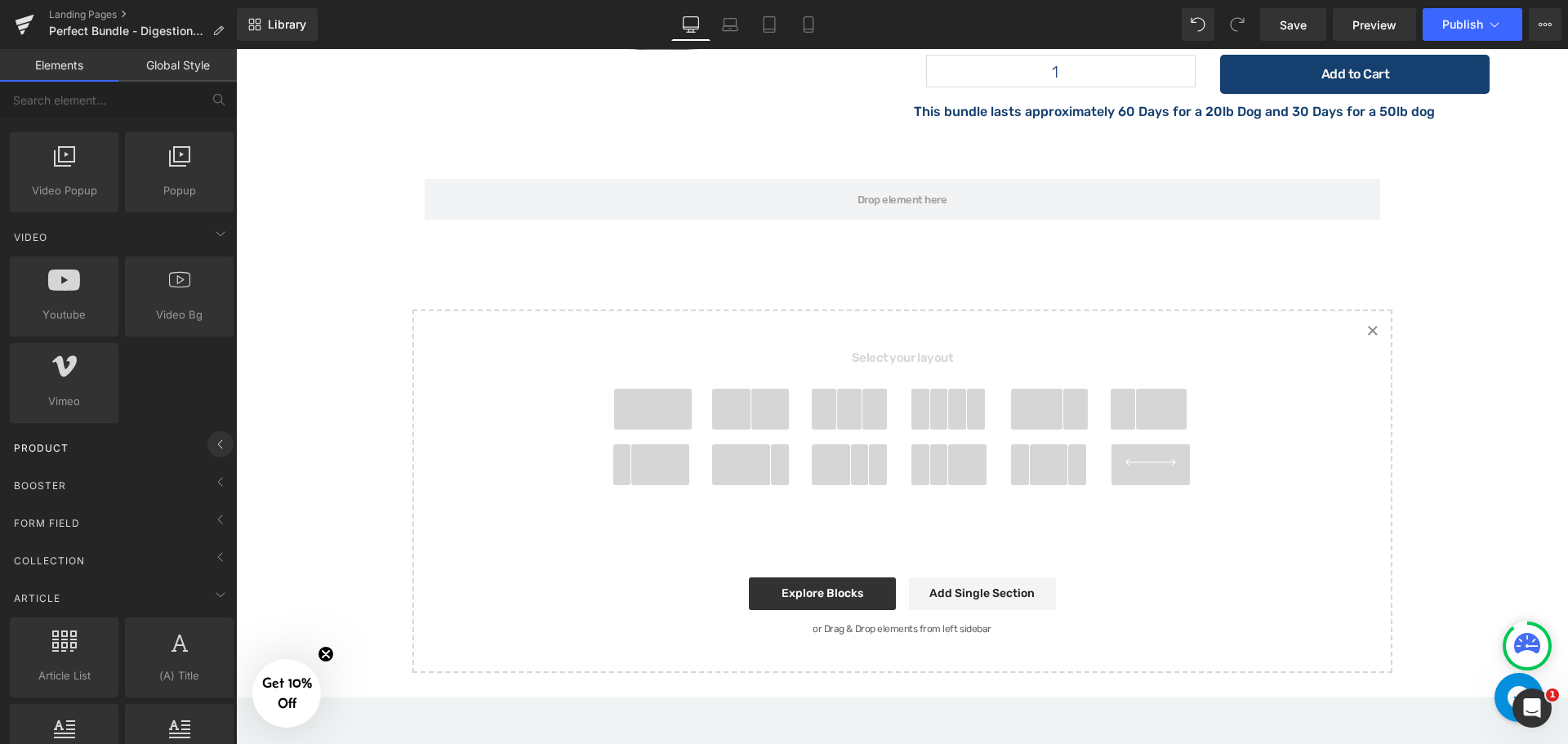
scroll to position [1013, 0]
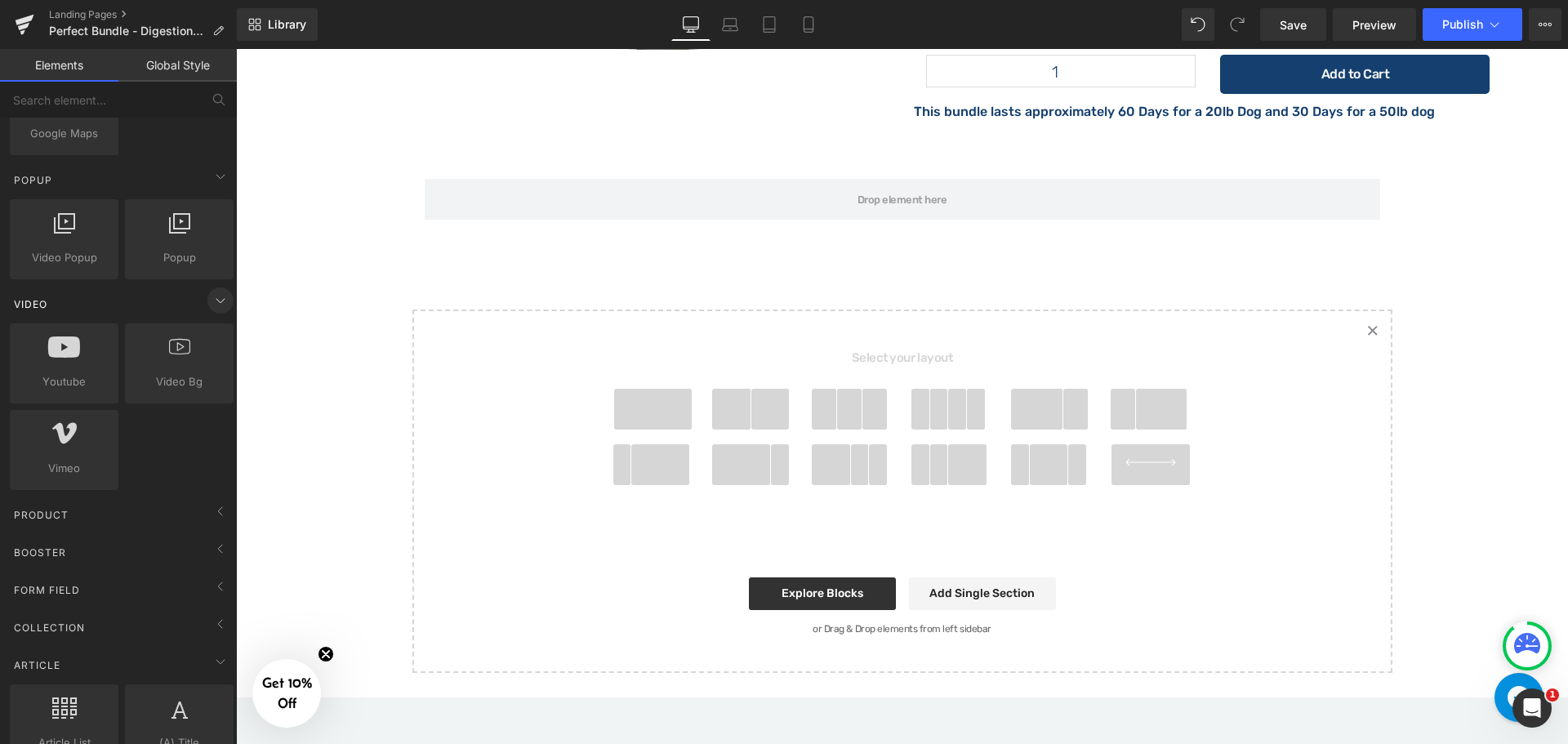
click at [211, 299] on icon at bounding box center [221, 301] width 20 height 20
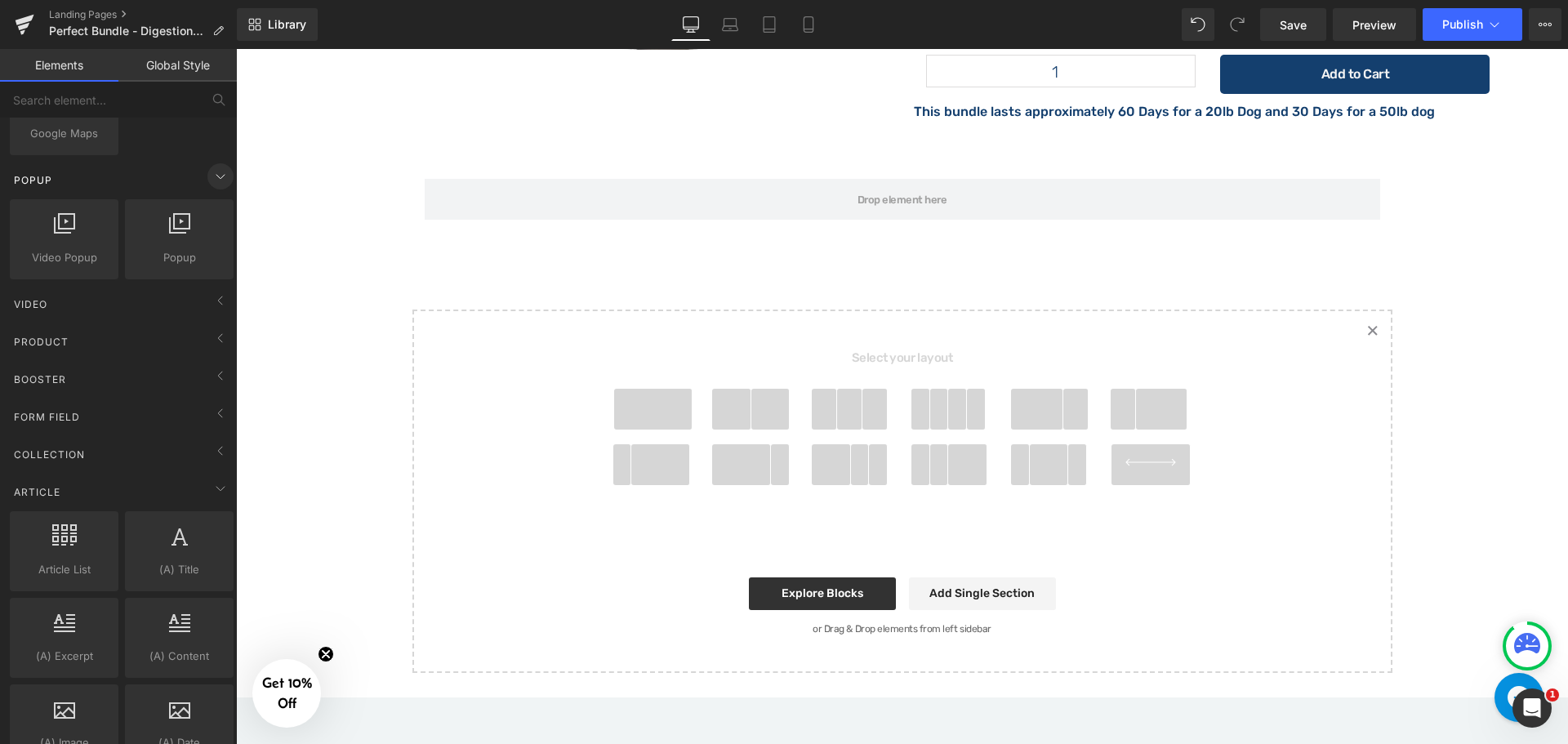
click at [214, 174] on icon at bounding box center [221, 176] width 20 height 20
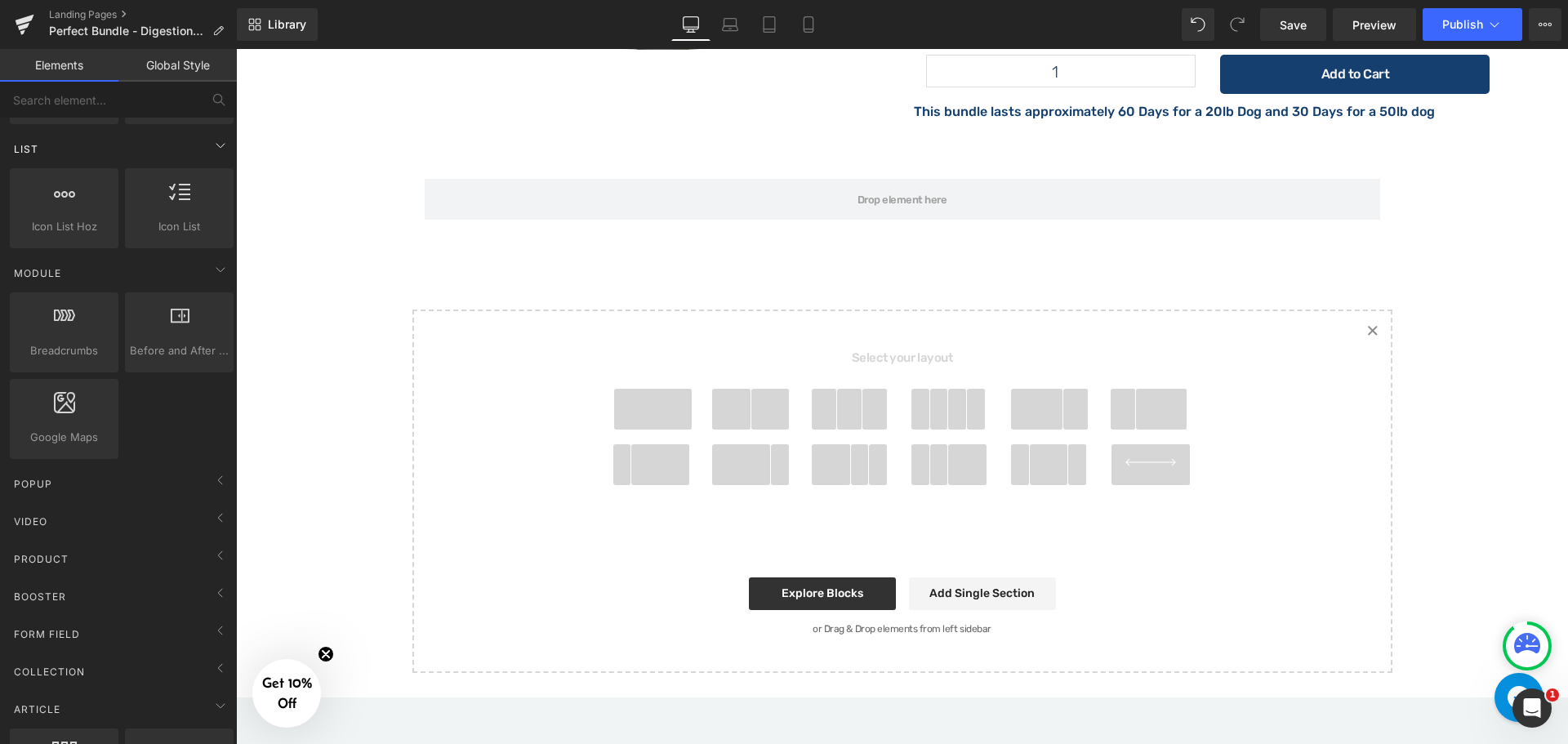
scroll to position [686, 0]
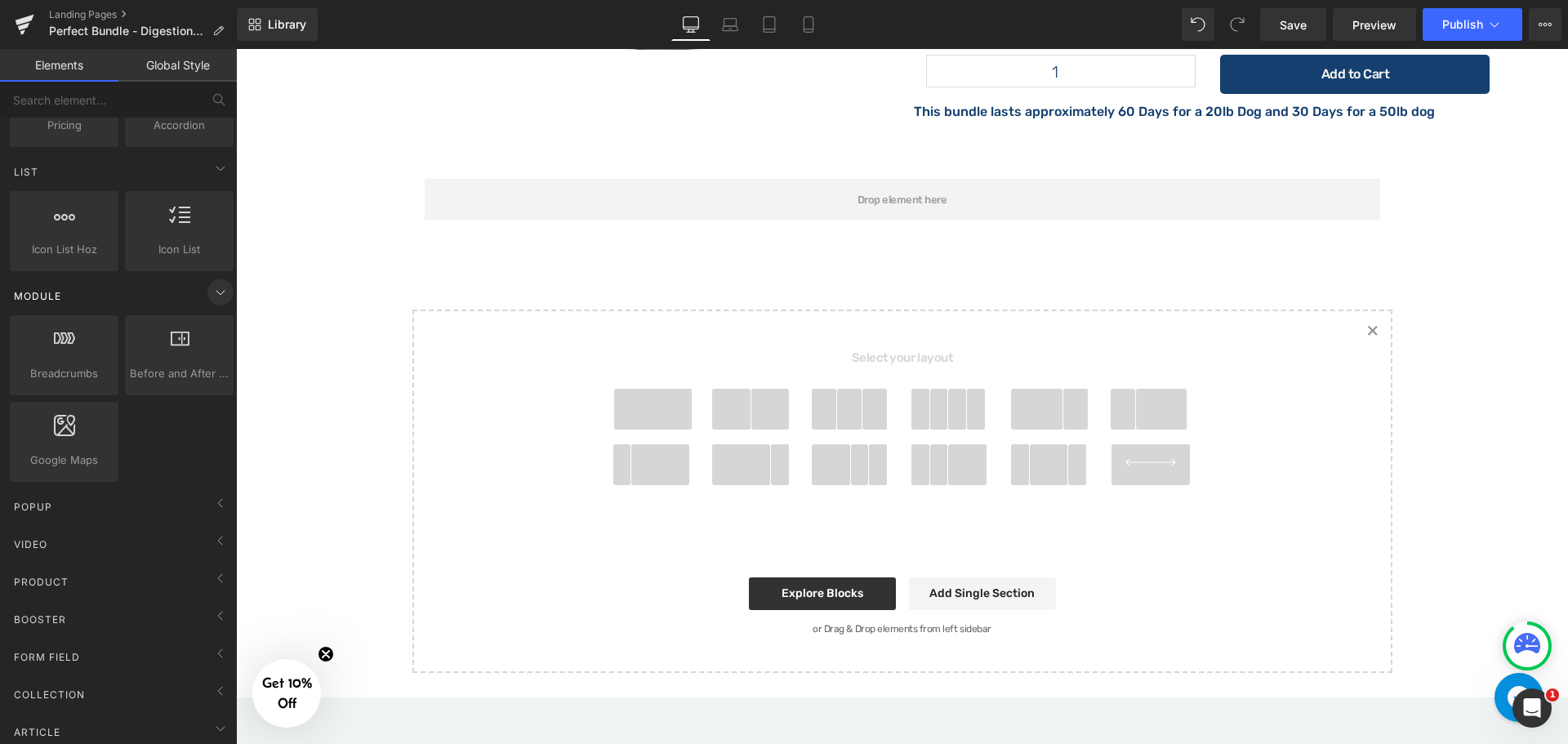
click at [207, 288] on span at bounding box center [220, 293] width 26 height 26
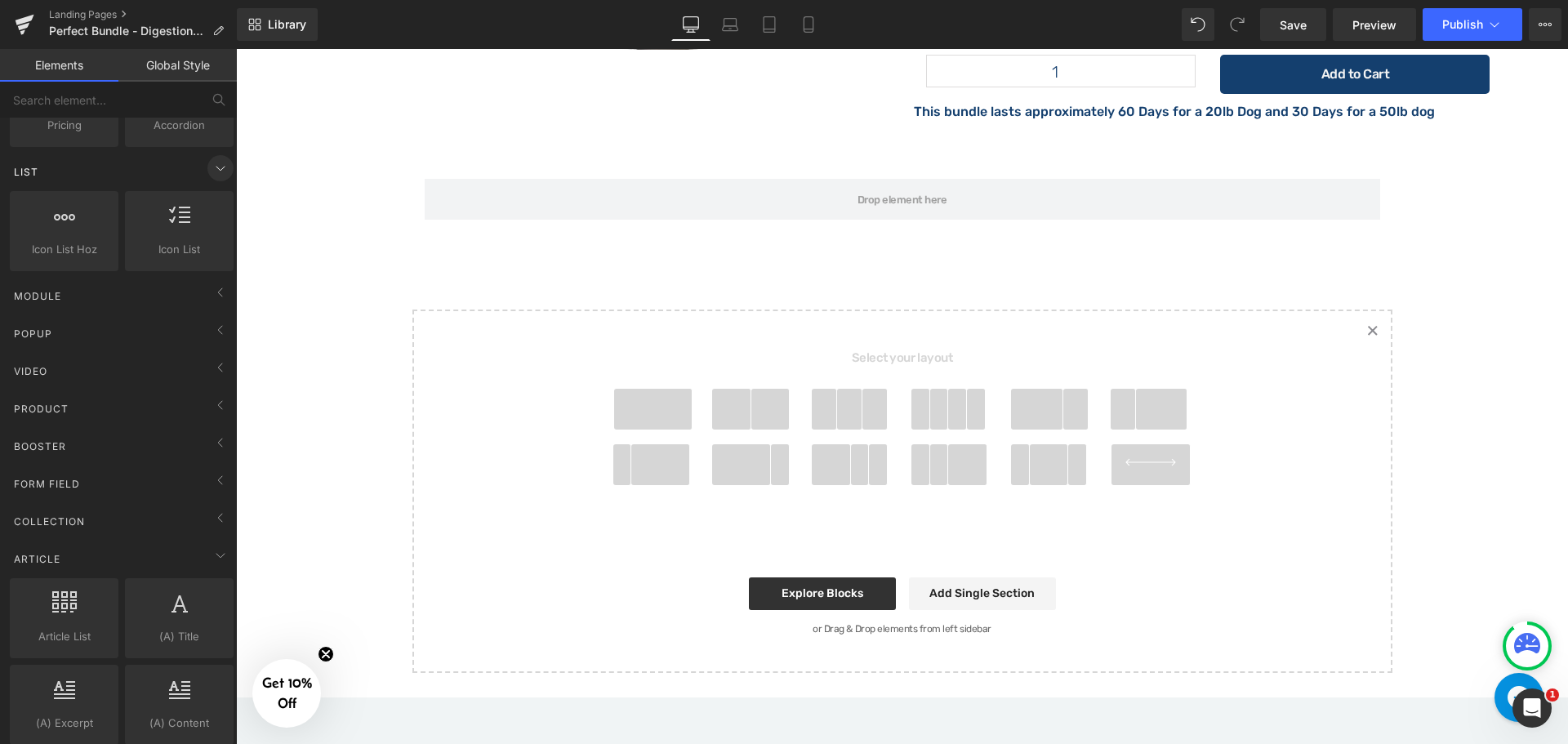
click at [211, 174] on icon at bounding box center [221, 168] width 20 height 20
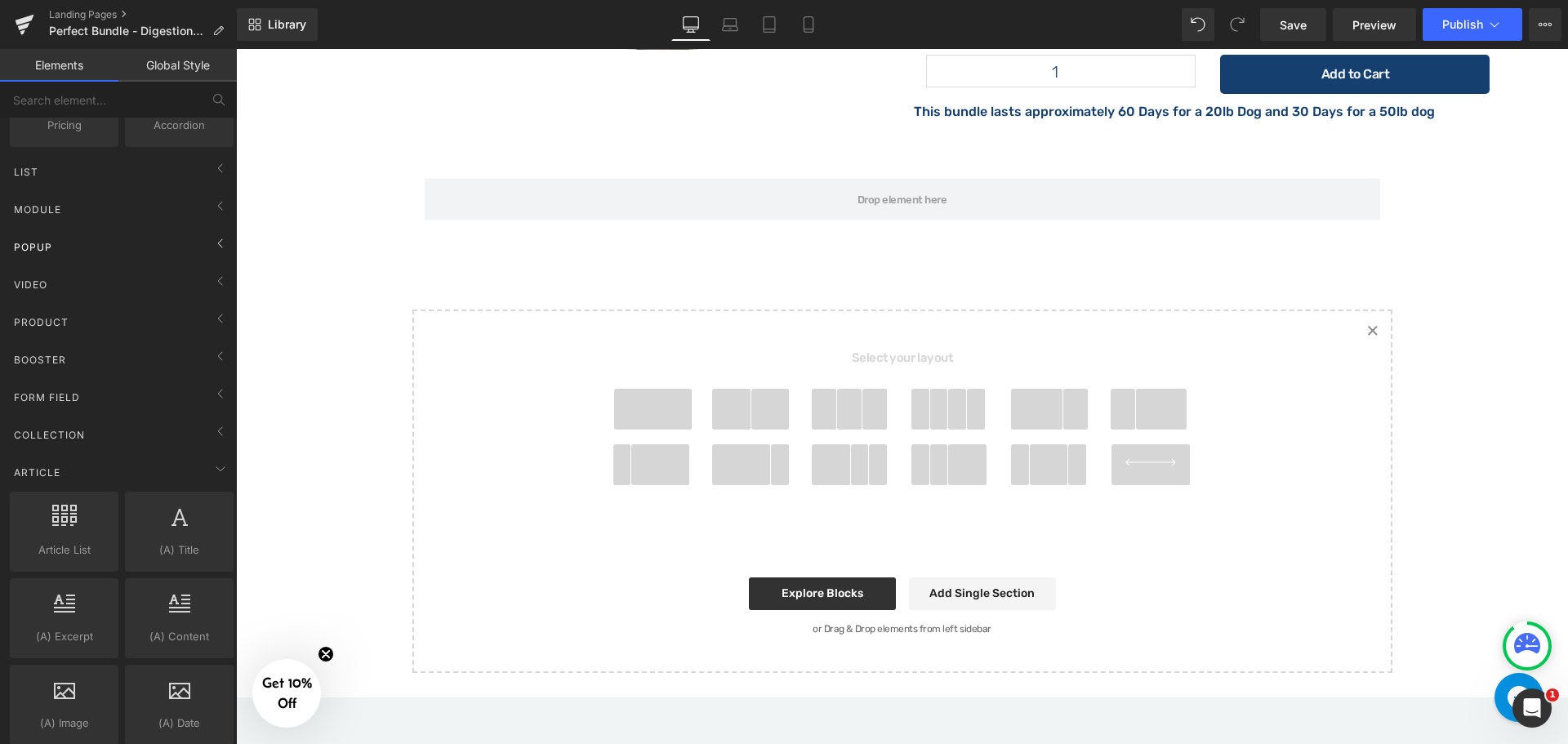
scroll to position [360, 0]
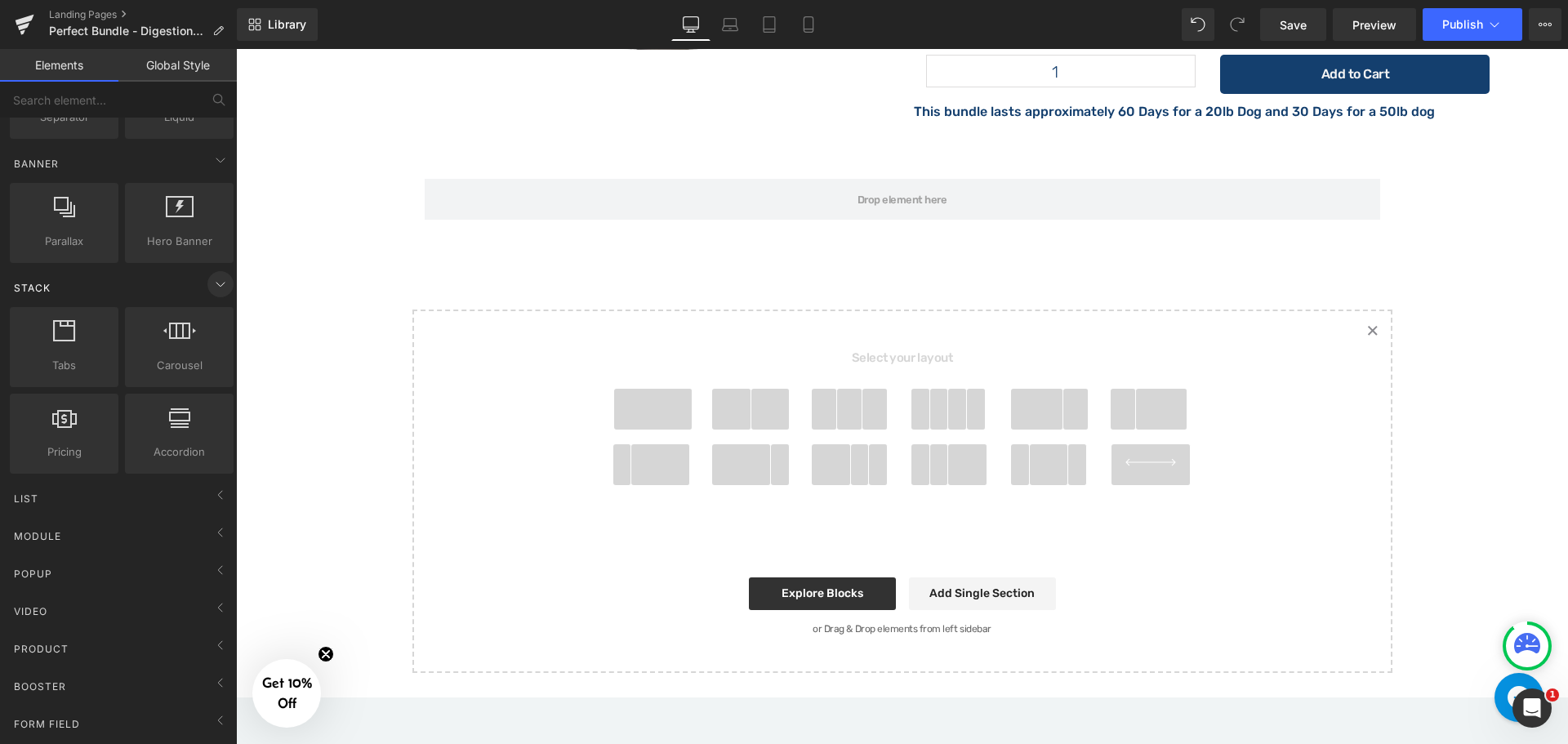
click at [211, 292] on icon at bounding box center [221, 284] width 20 height 20
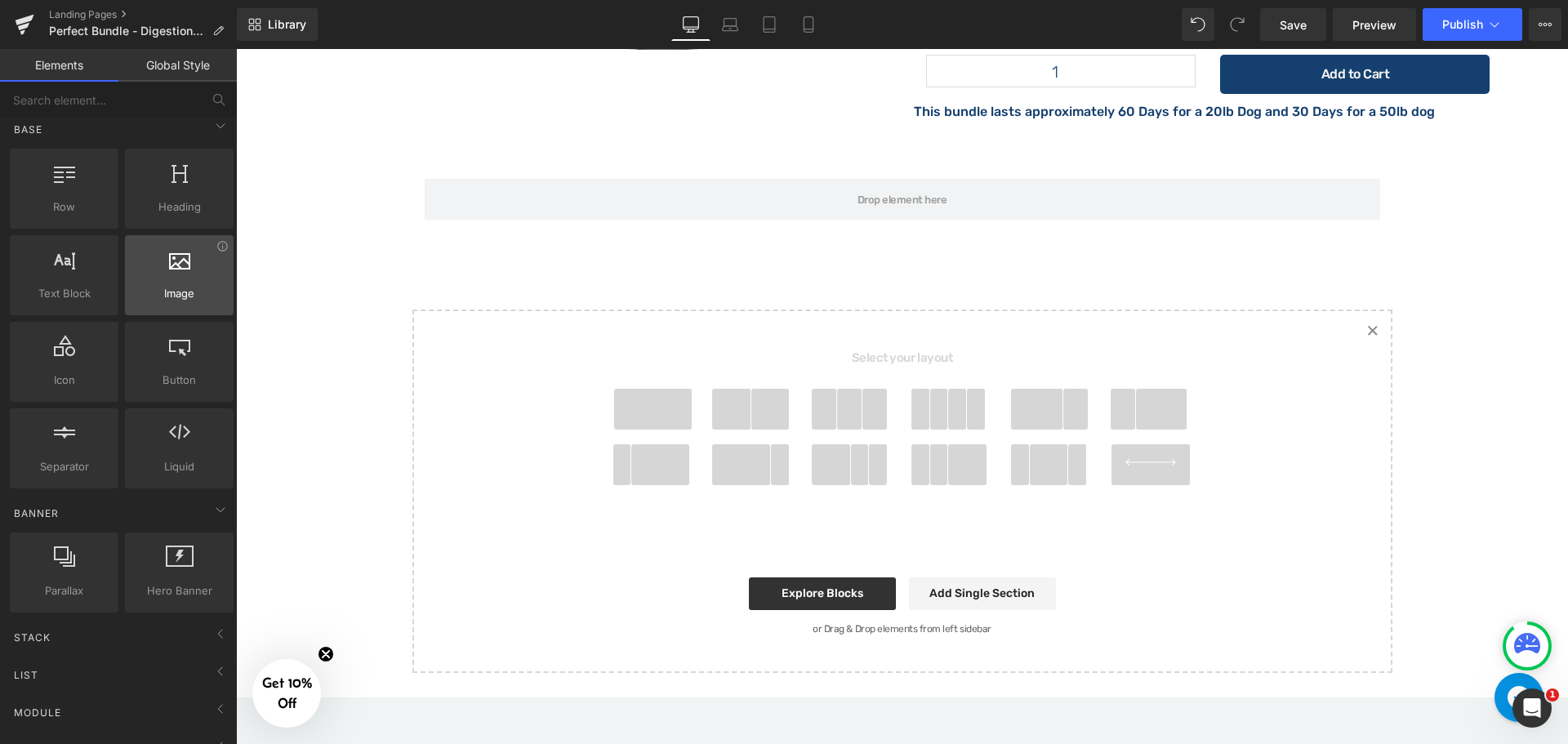
scroll to position [0, 0]
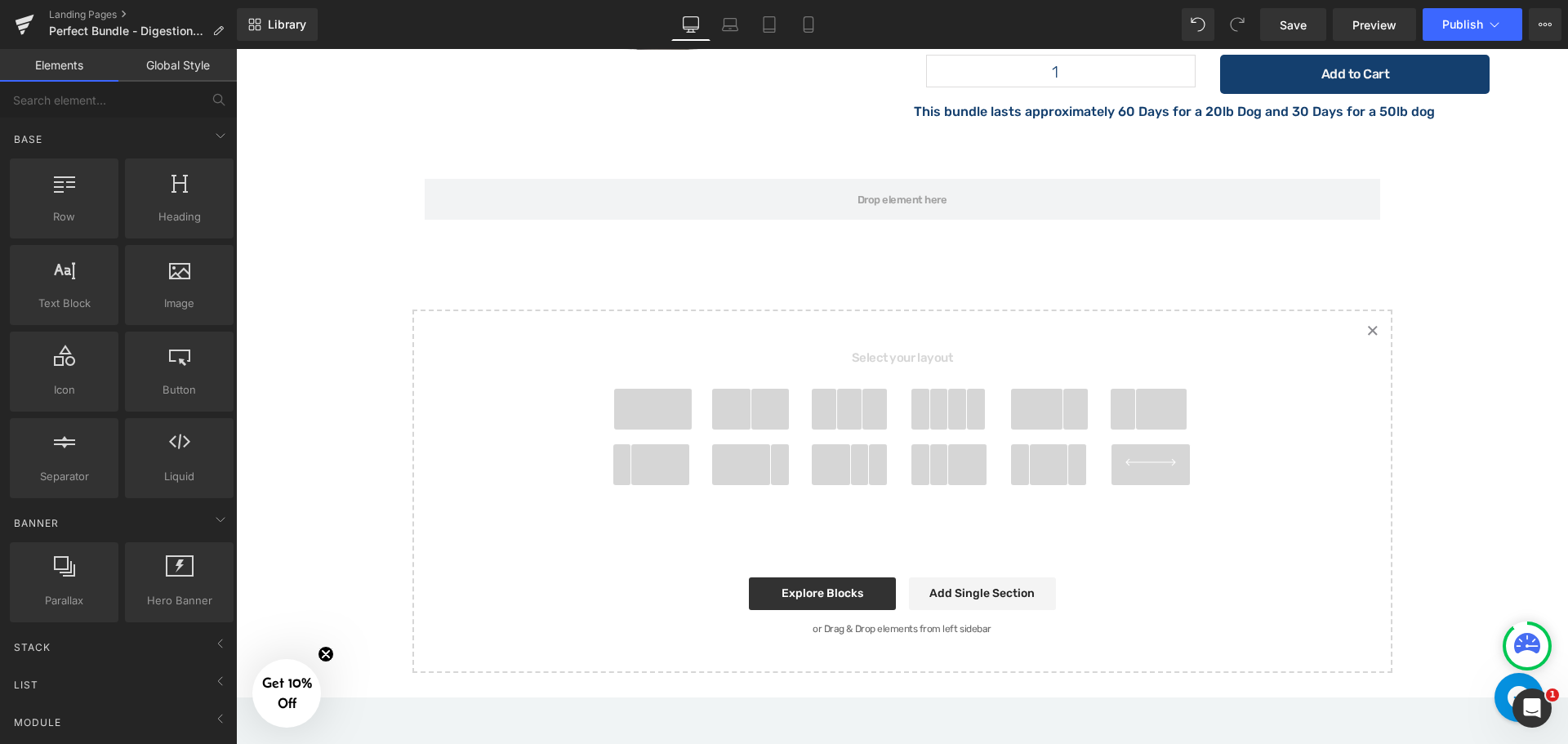
click at [182, 77] on link "Global Style" at bounding box center [177, 65] width 118 height 33
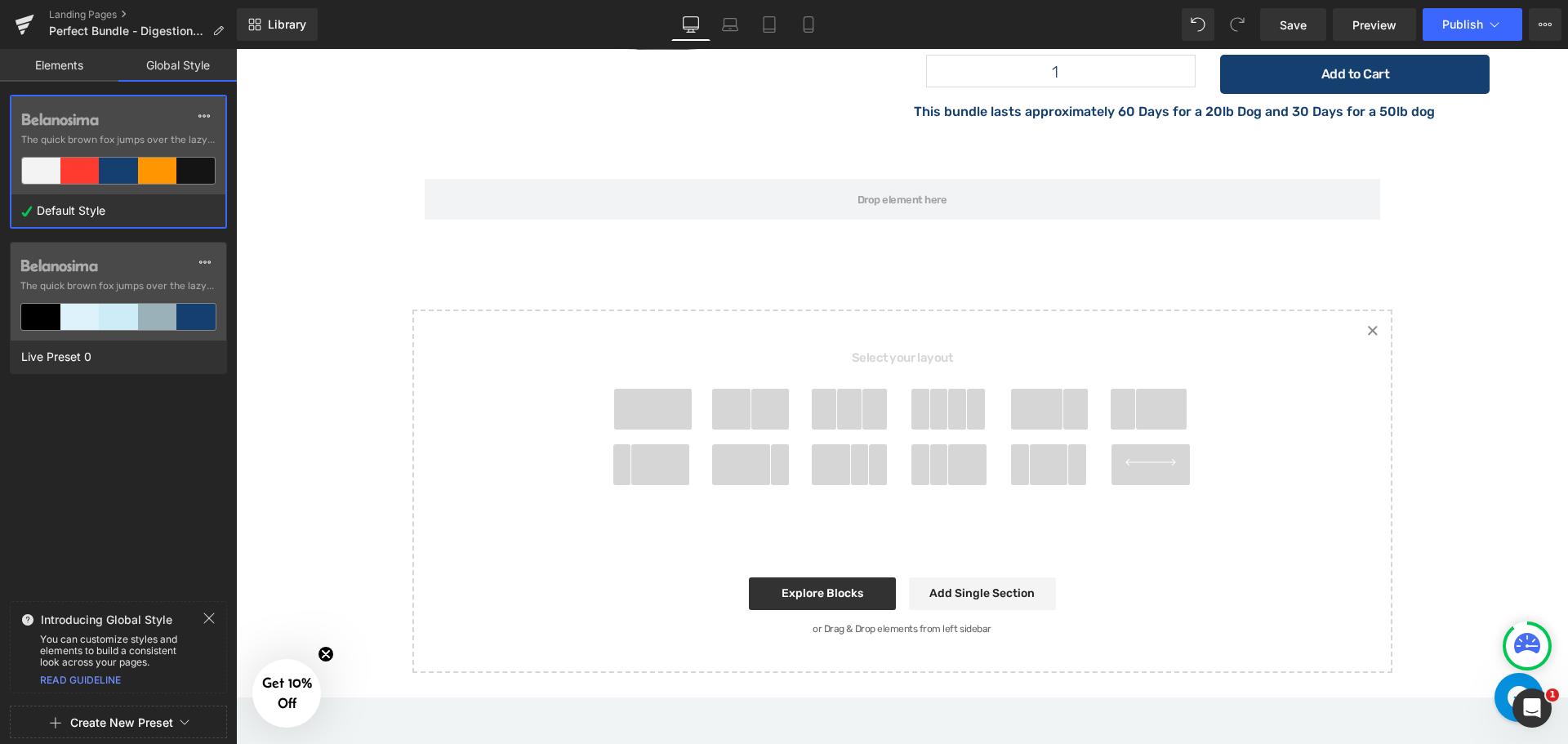
click at [44, 67] on link "Elements" at bounding box center [59, 65] width 118 height 33
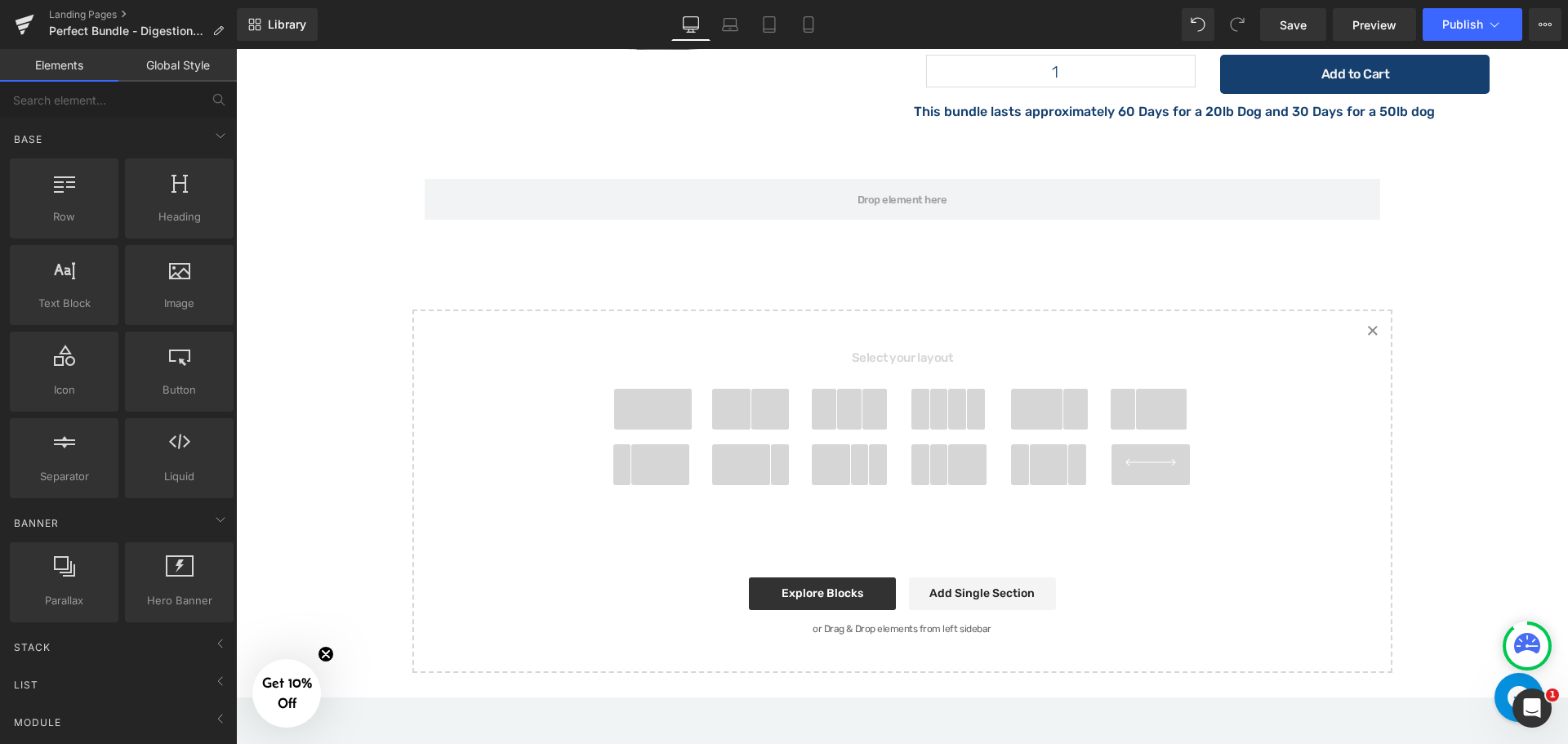
drag, startPoint x: 44, startPoint y: 67, endPoint x: 37, endPoint y: 59, distance: 10.6
click at [37, 59] on link "Elements" at bounding box center [59, 65] width 118 height 33
click at [279, 17] on span "Library" at bounding box center [287, 25] width 38 height 15
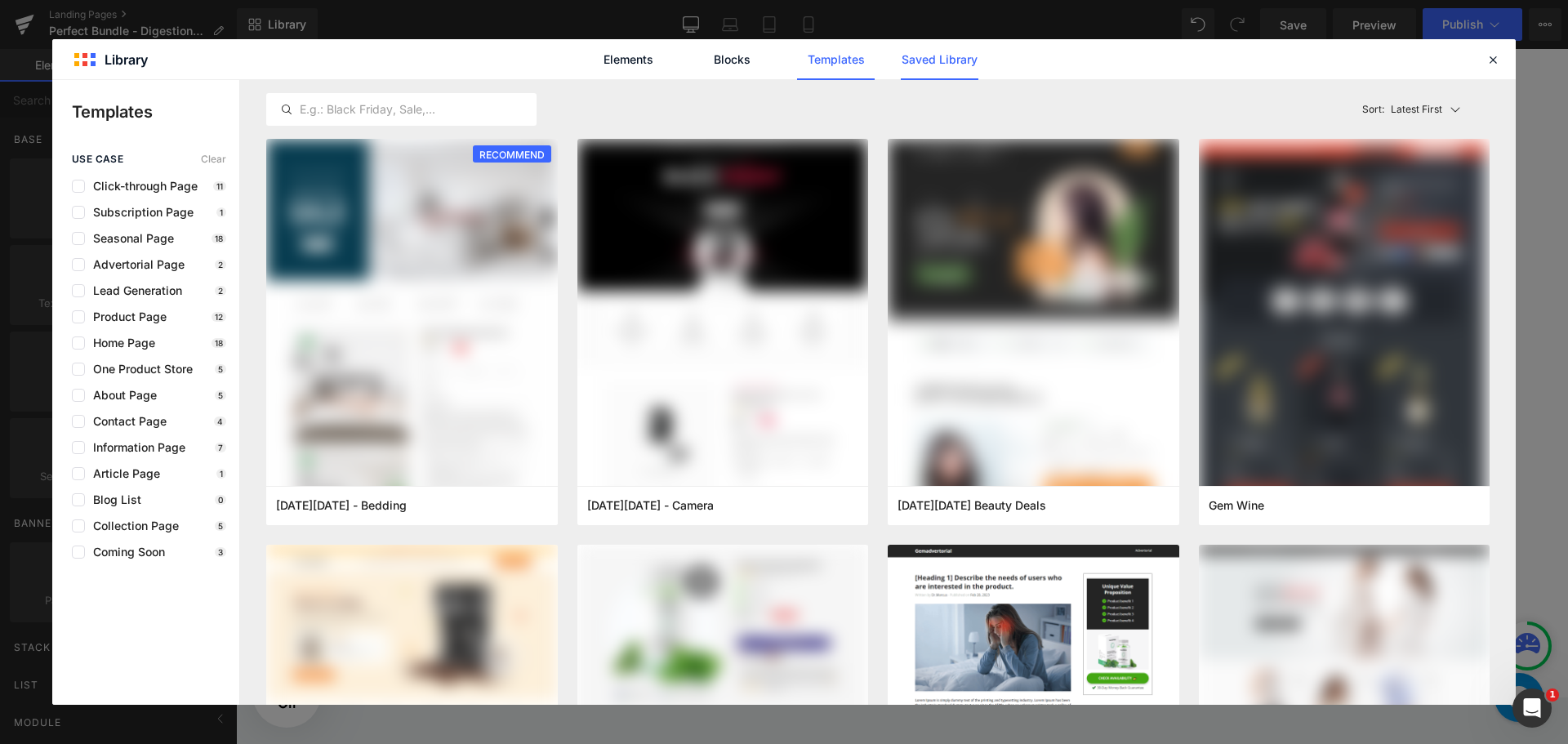
click at [923, 59] on link "Saved Library" at bounding box center [939, 59] width 77 height 41
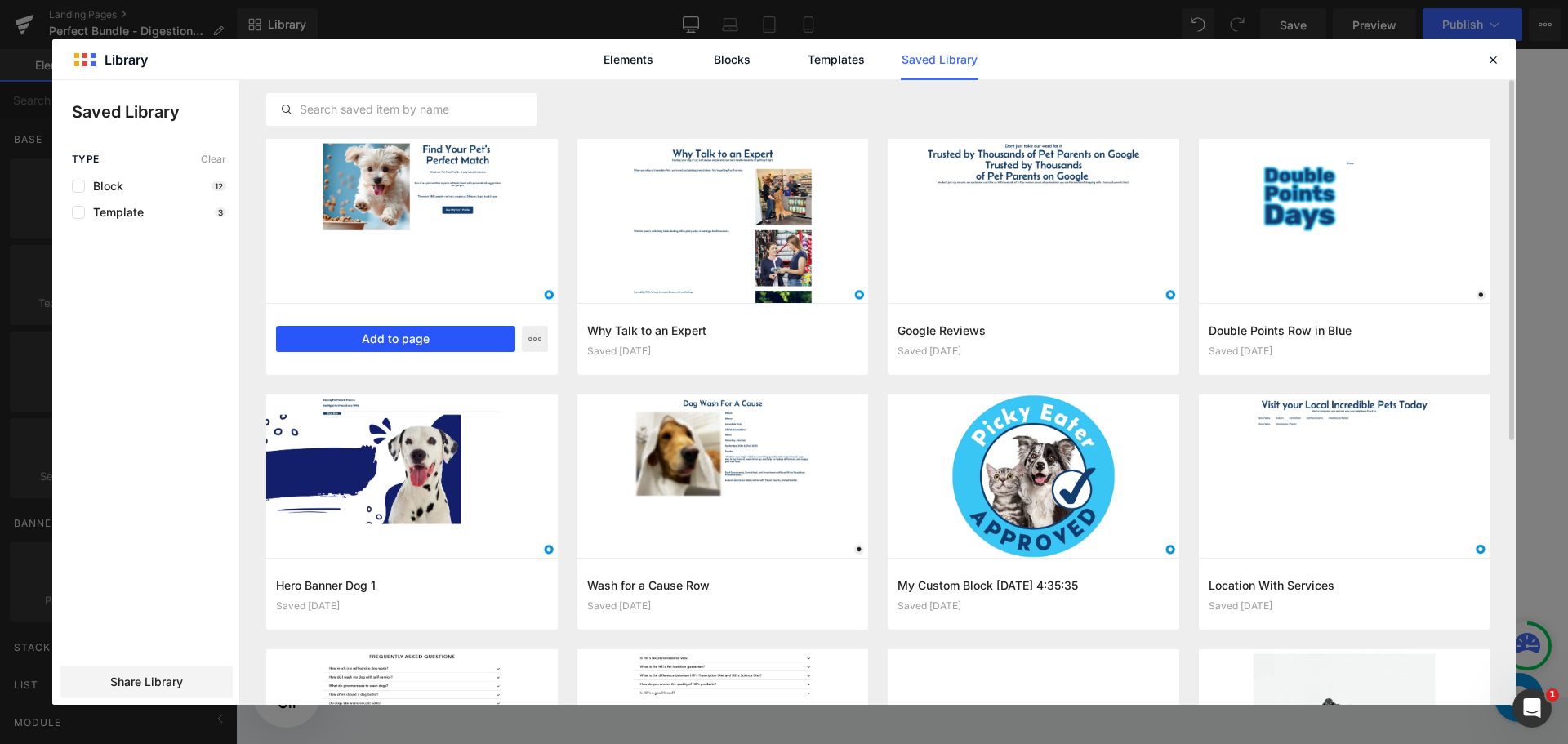
click at [391, 342] on button "Add to page" at bounding box center [395, 339] width 239 height 26
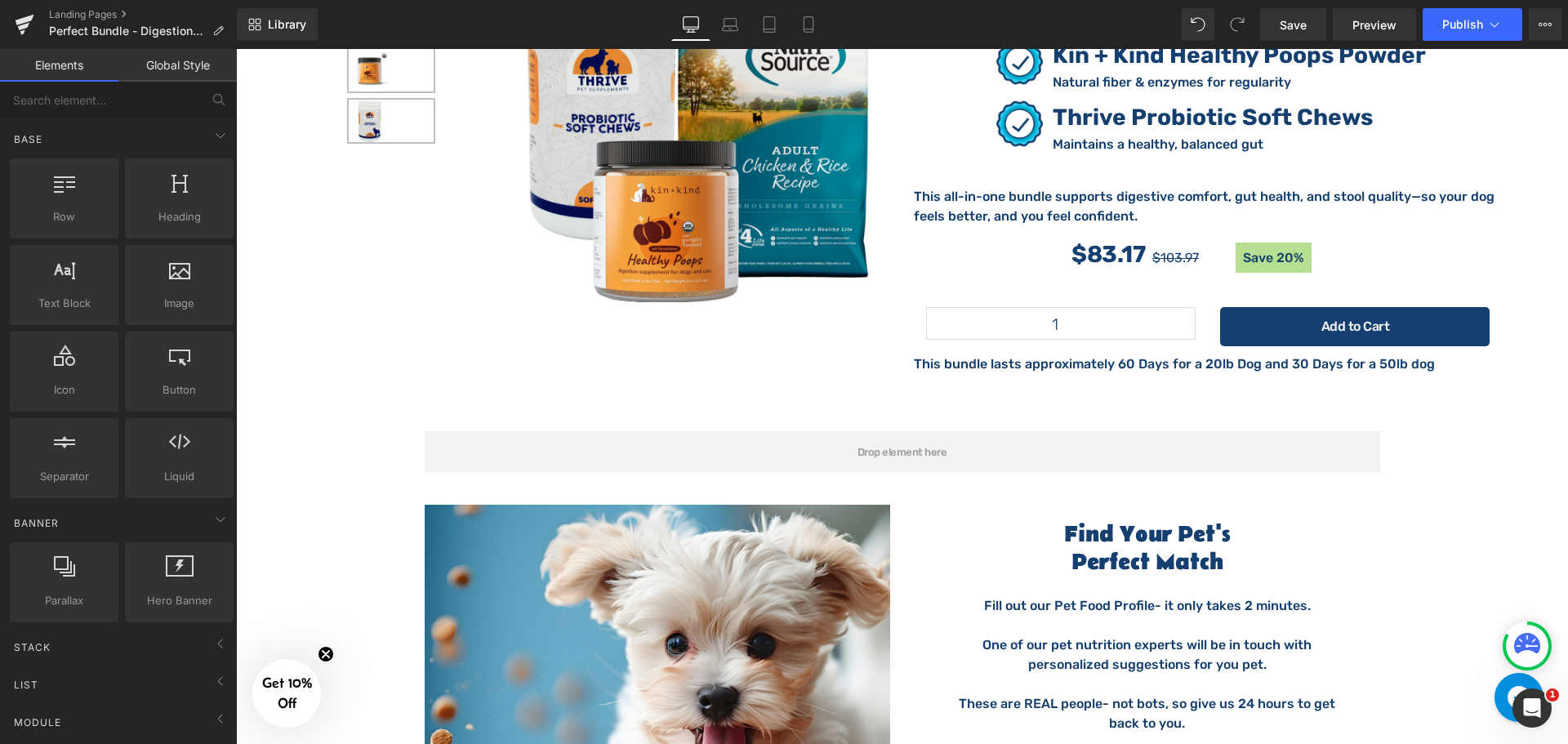
scroll to position [2995, 0]
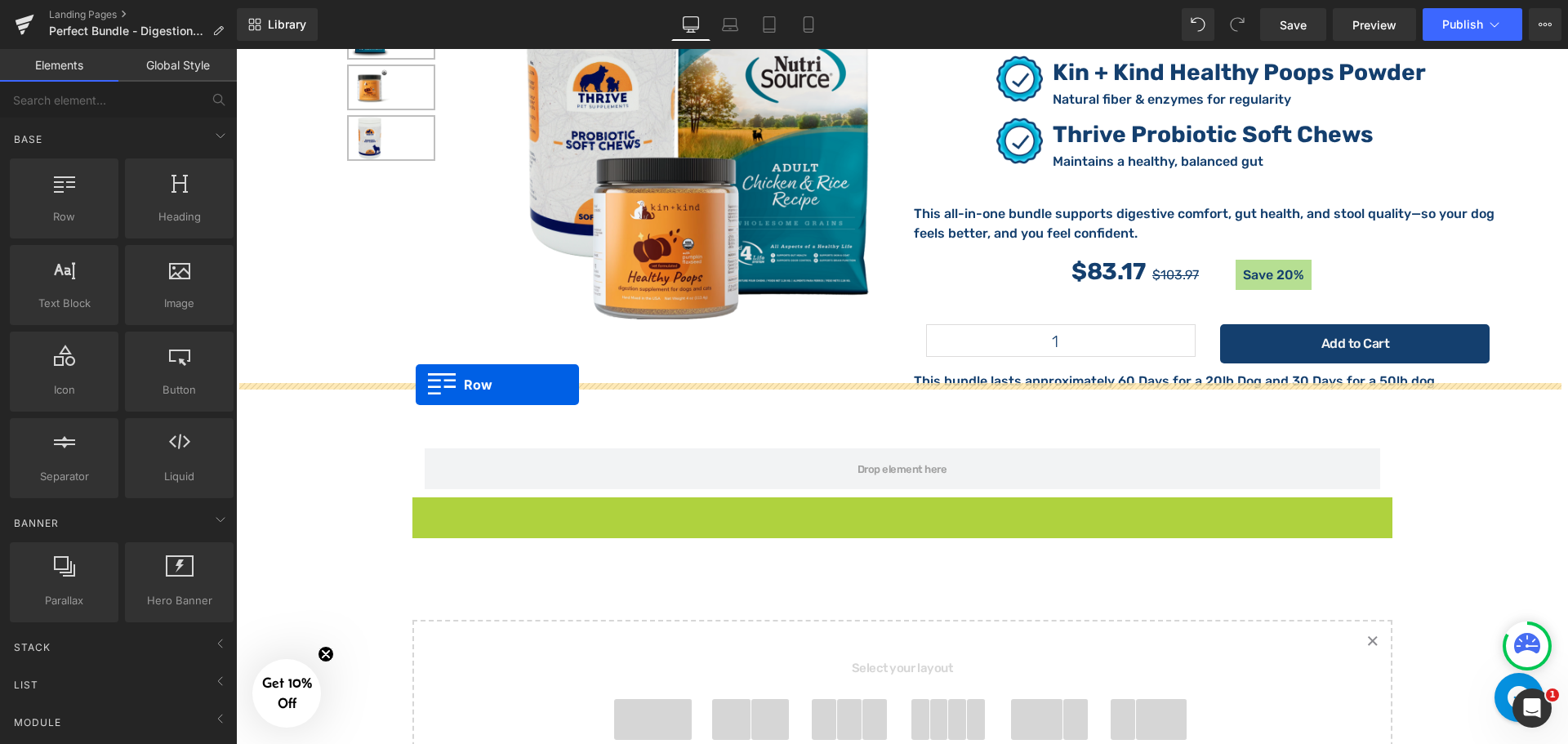
drag, startPoint x: 424, startPoint y: 476, endPoint x: 419, endPoint y: 385, distance: 91.1
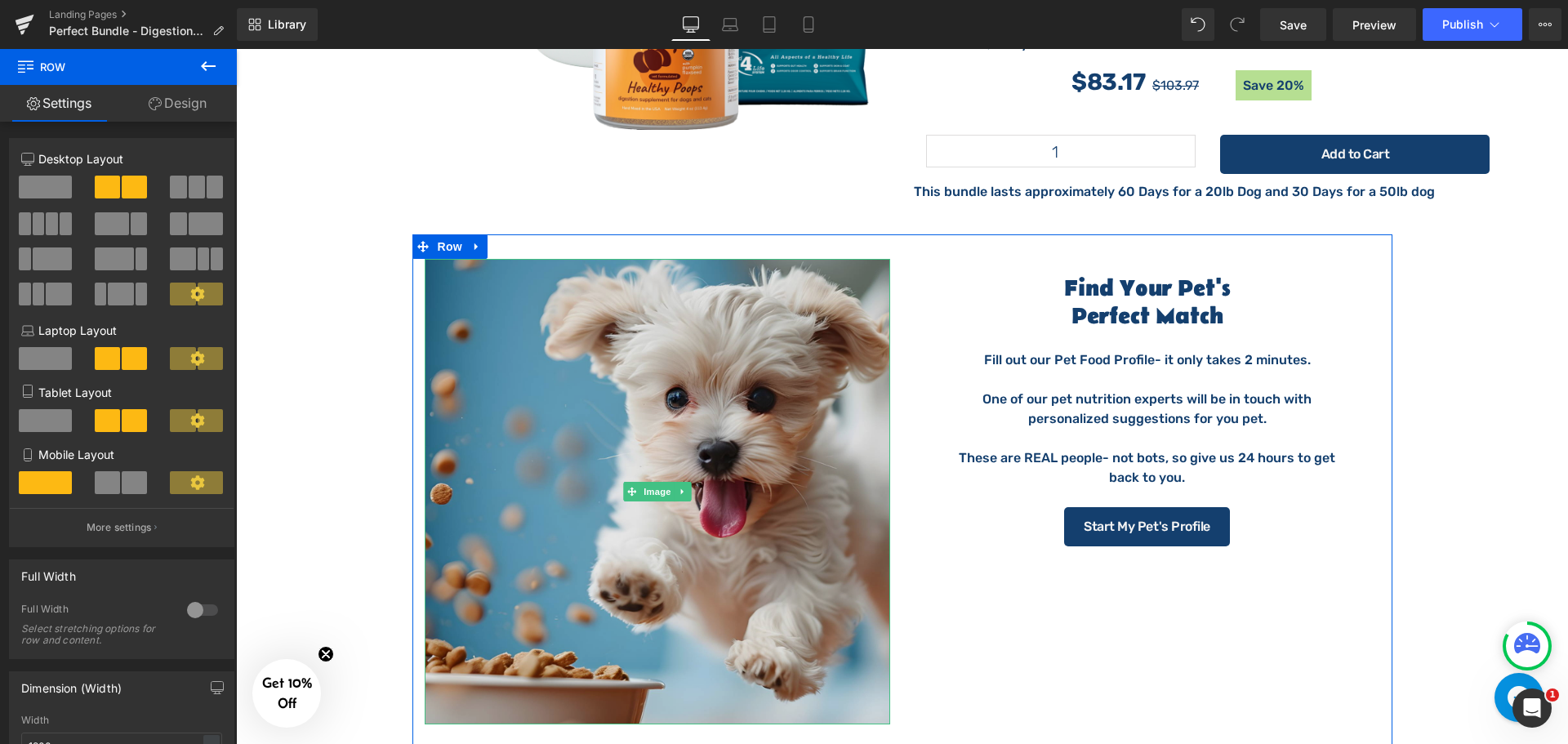
scroll to position [3239, 0]
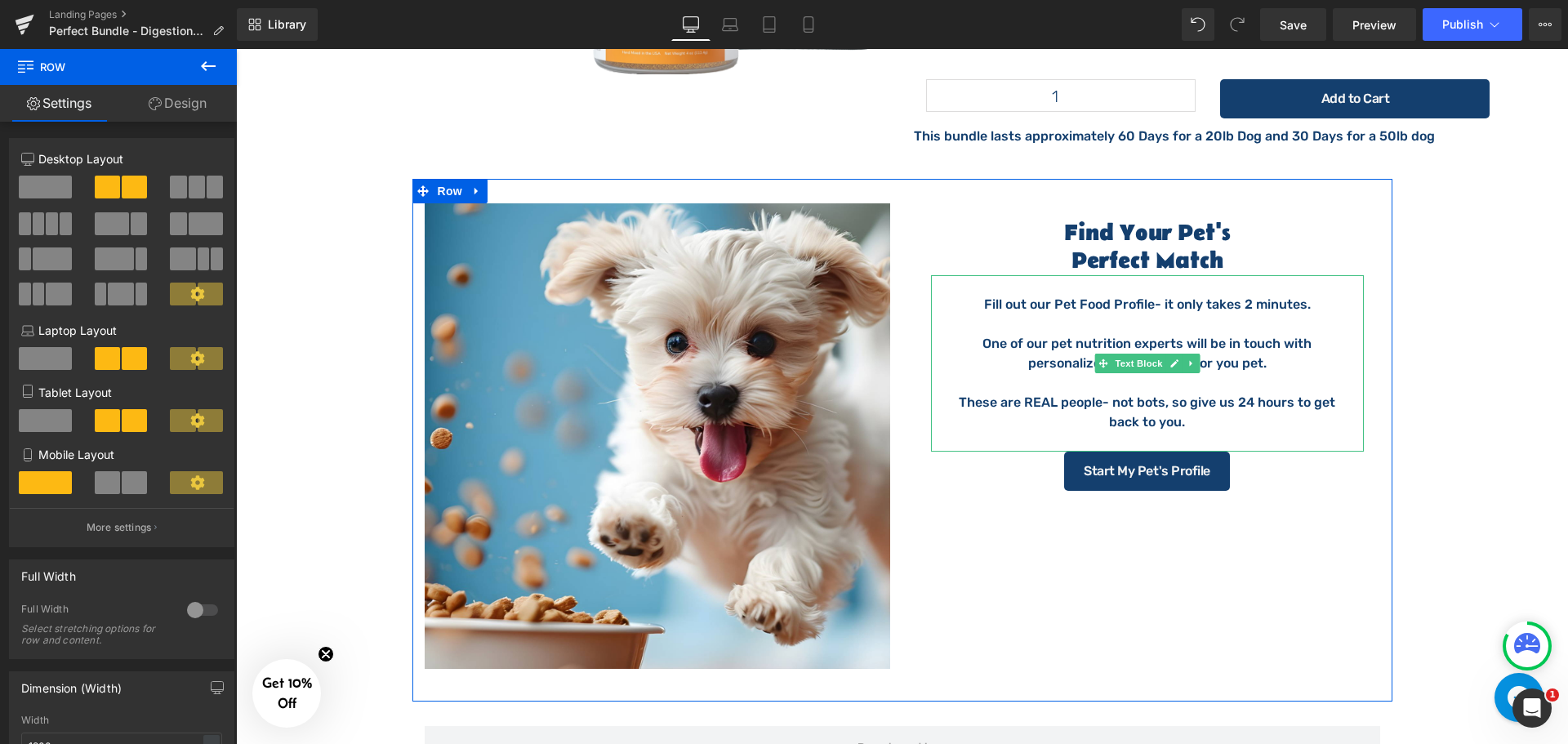
click at [1080, 393] on p "These are REAL people- not bots, so give us 24 hours to get back to you." at bounding box center [1147, 412] width 400 height 39
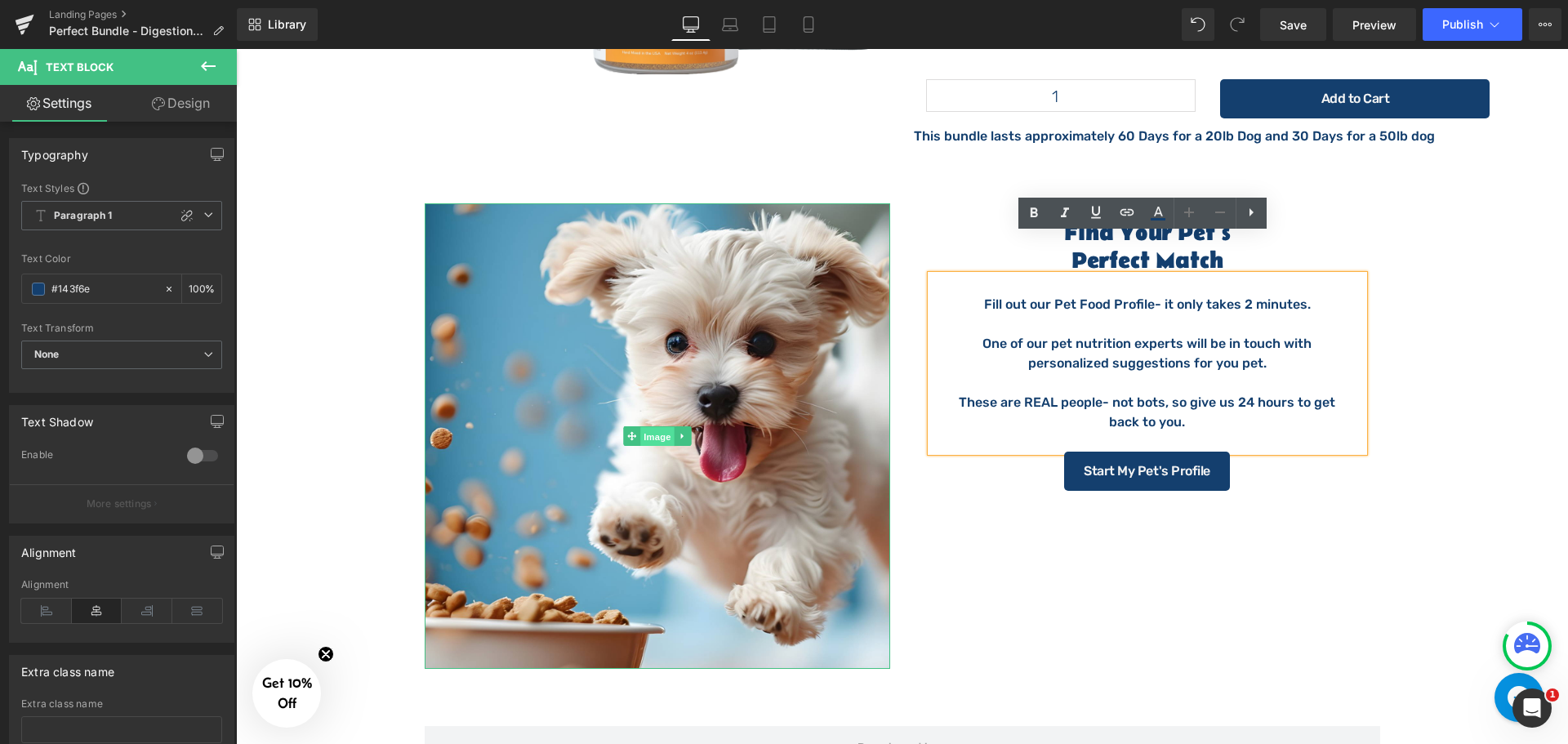
click at [646, 427] on span "Image" at bounding box center [657, 437] width 35 height 20
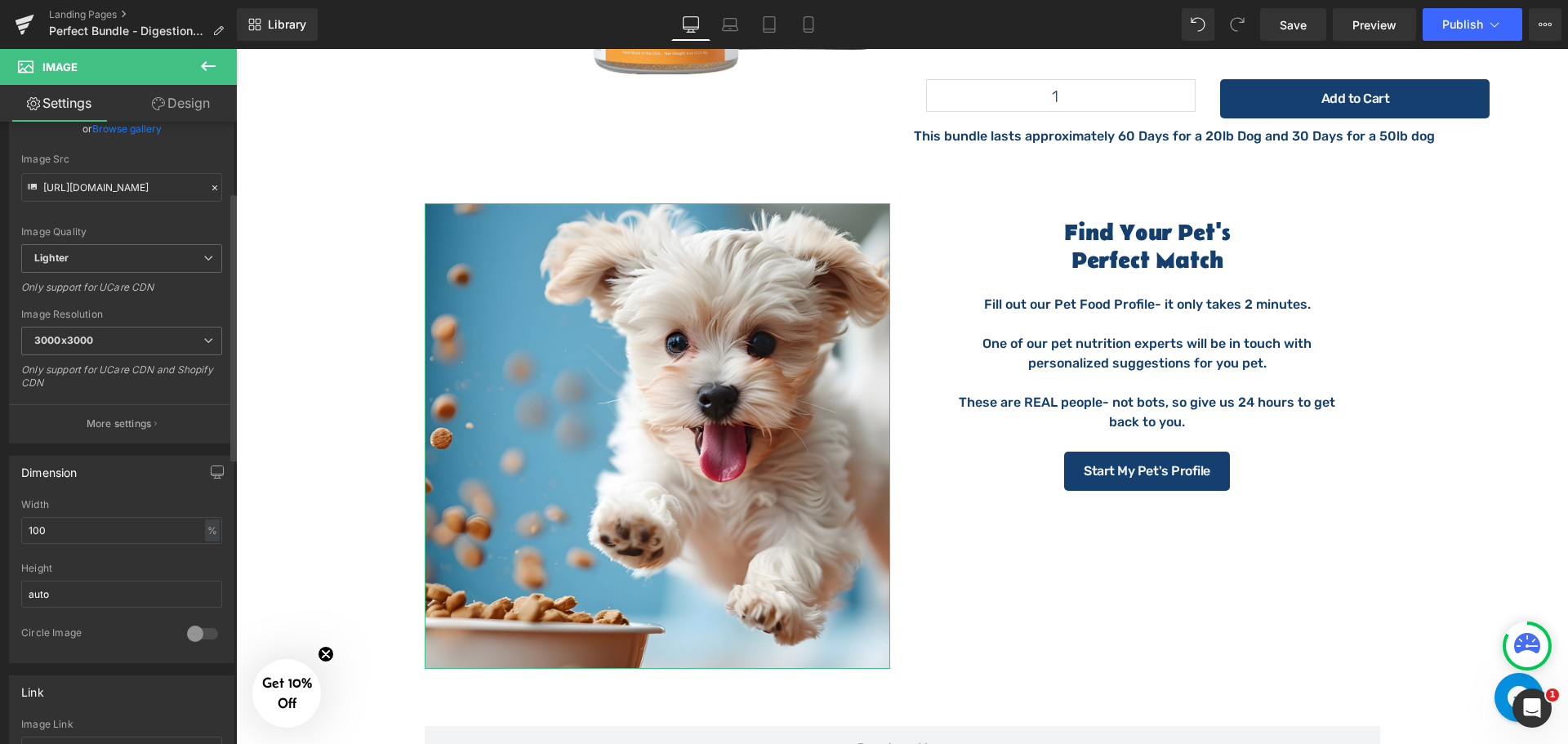
scroll to position [245, 0]
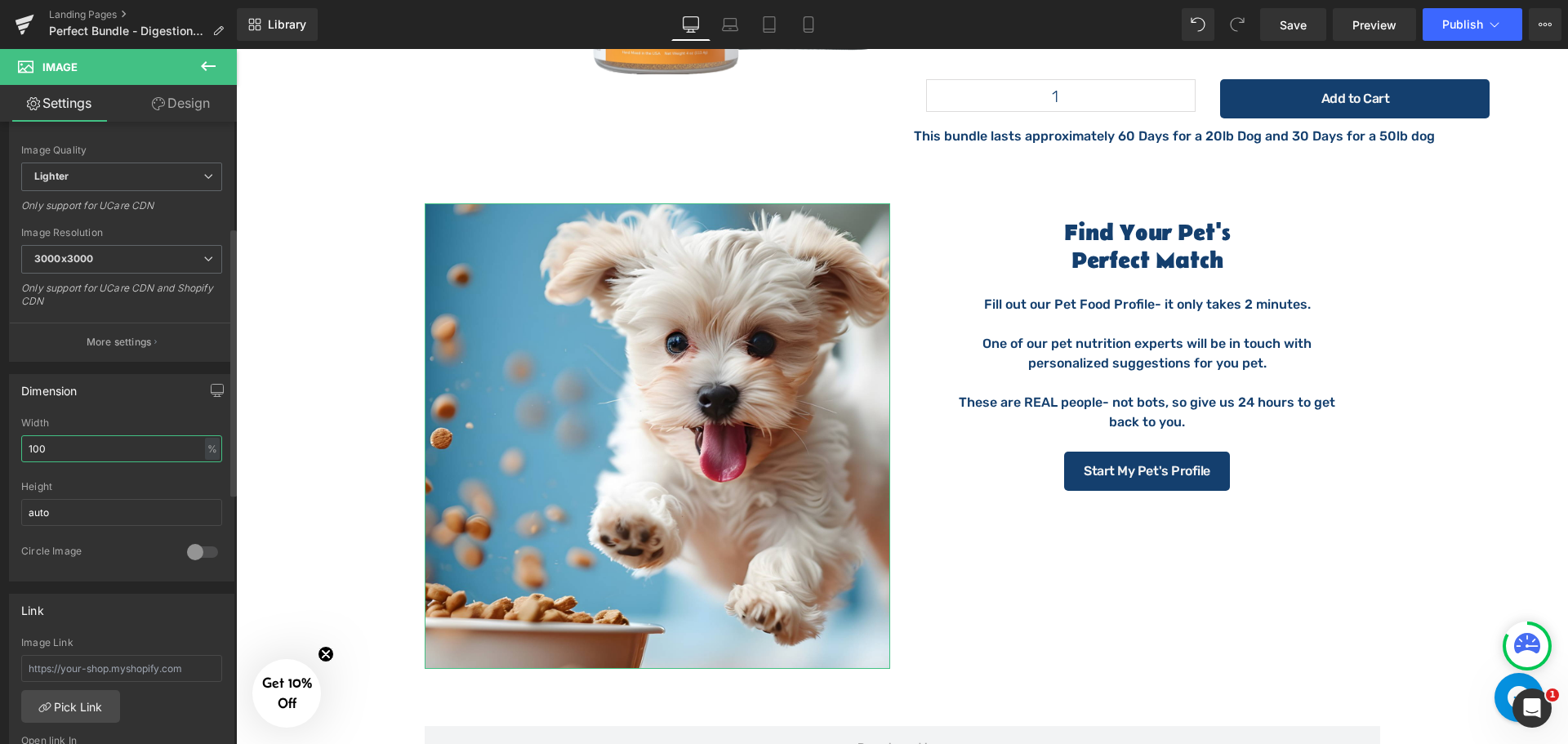
click at [104, 451] on input "100" at bounding box center [121, 449] width 201 height 27
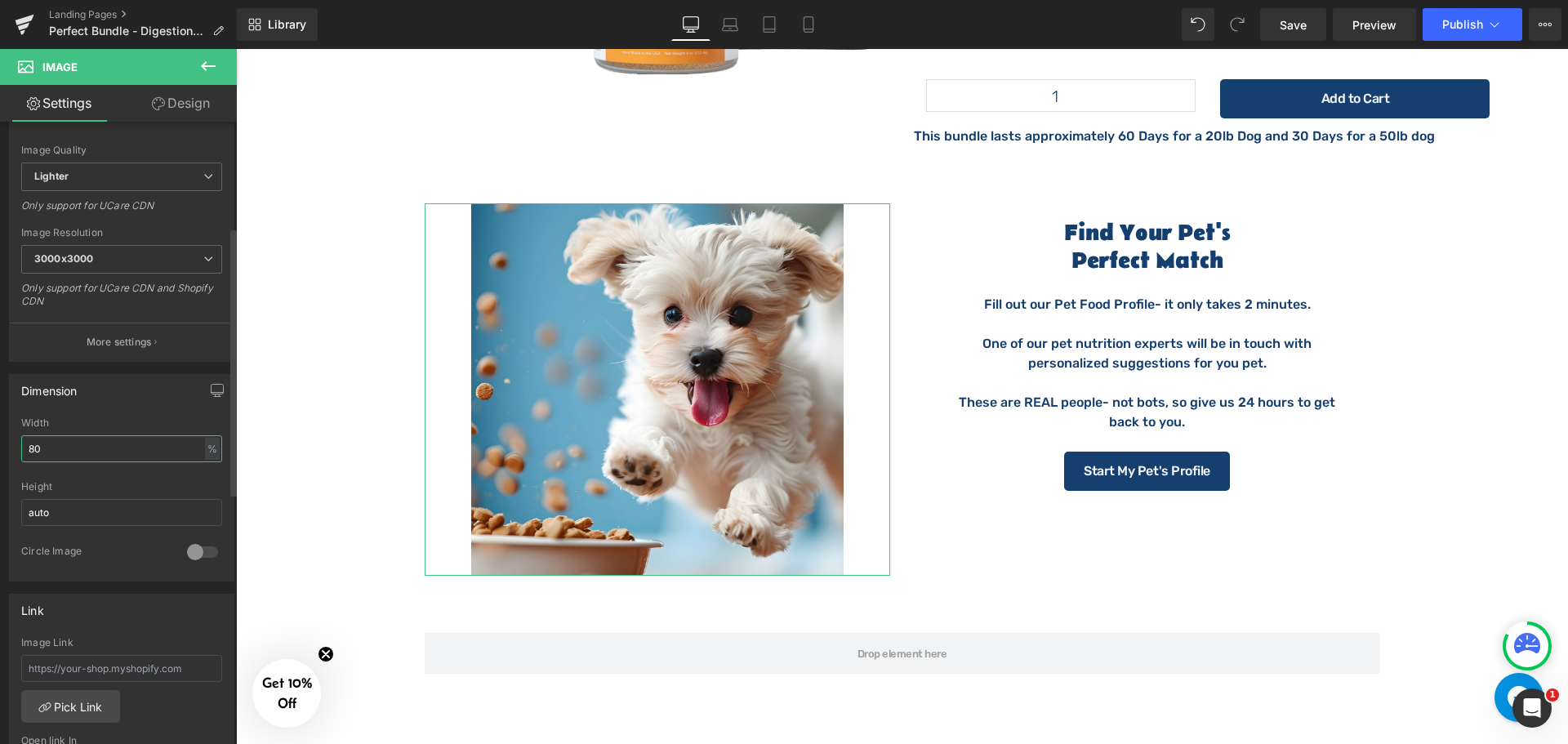
type input "80"
type input "50"
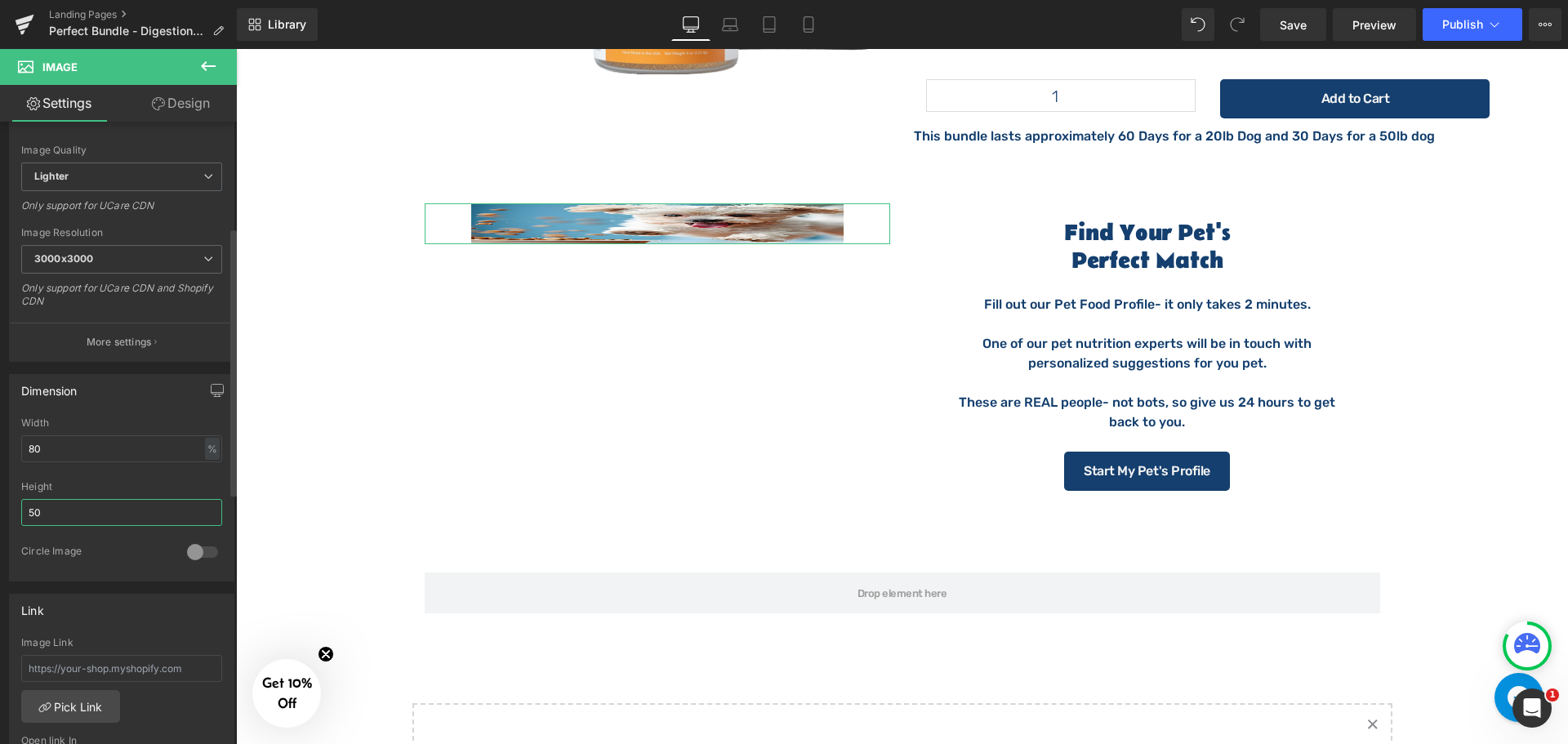
drag, startPoint x: 106, startPoint y: 515, endPoint x: 99, endPoint y: 511, distance: 8.1
click at [99, 511] on input "50" at bounding box center [121, 512] width 201 height 27
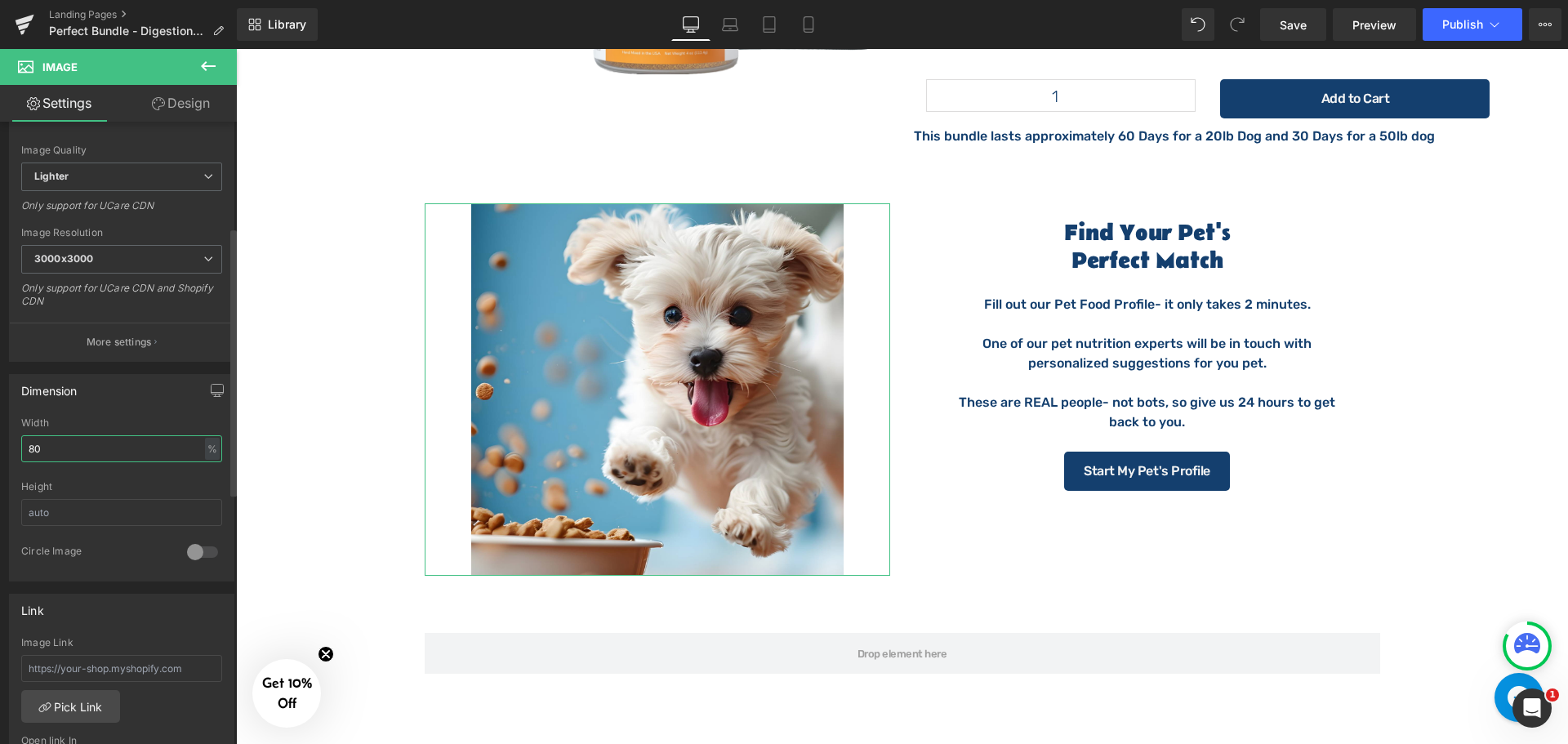
click at [85, 461] on input "80" at bounding box center [121, 449] width 201 height 27
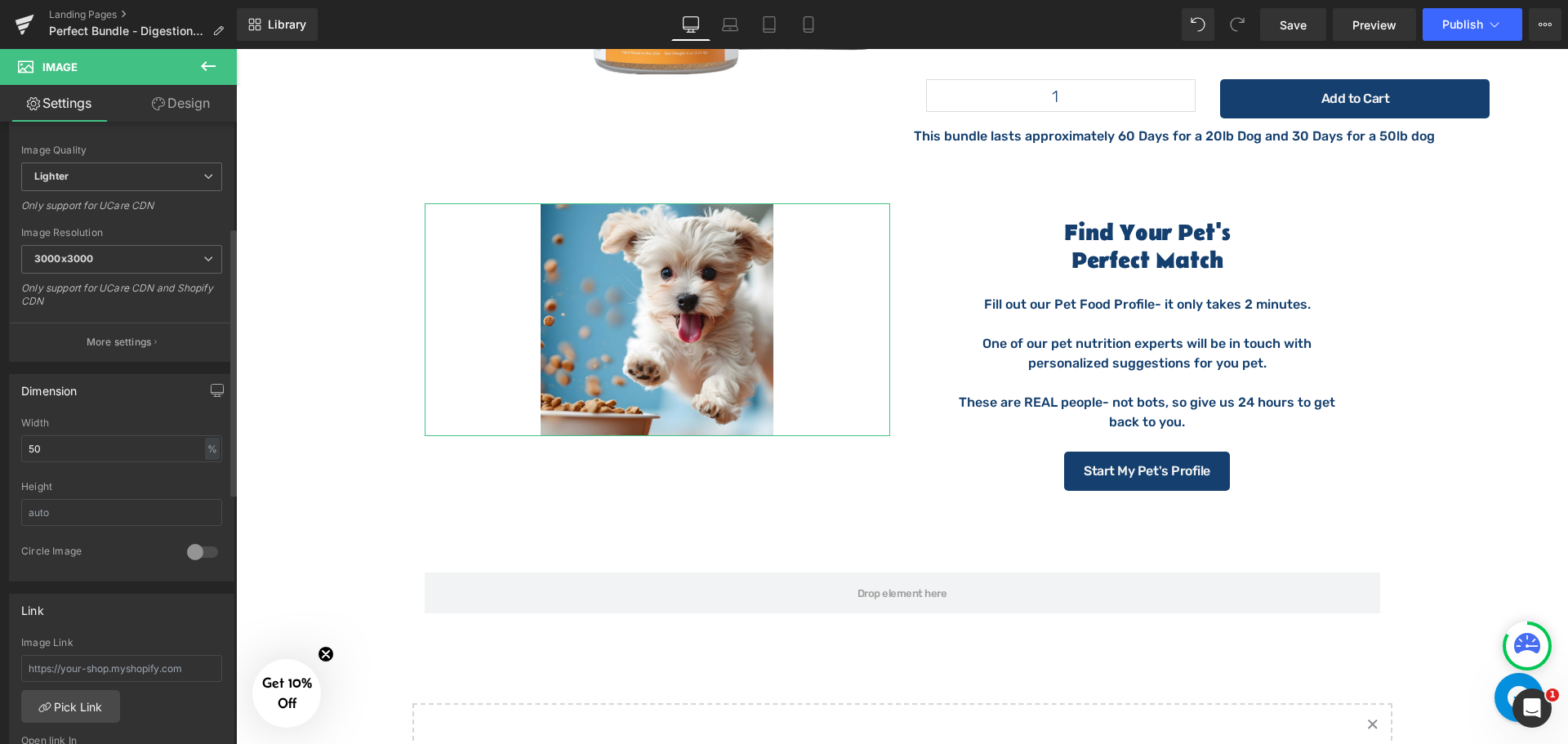
click at [85, 432] on div "Width 50 % % px" at bounding box center [121, 450] width 201 height 64
click at [84, 474] on div at bounding box center [121, 476] width 201 height 11
click at [85, 447] on input "50" at bounding box center [121, 449] width 201 height 27
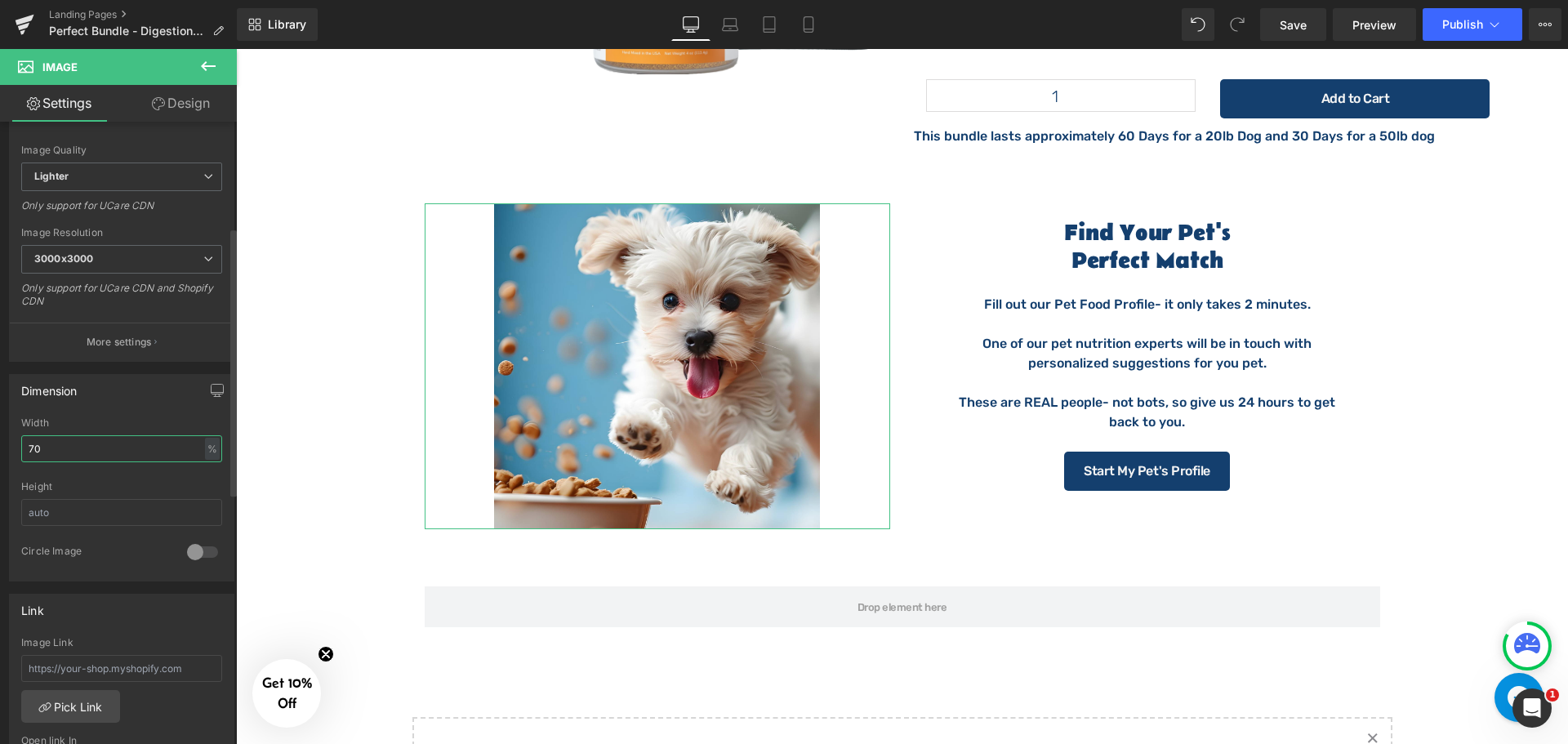
type input "70"
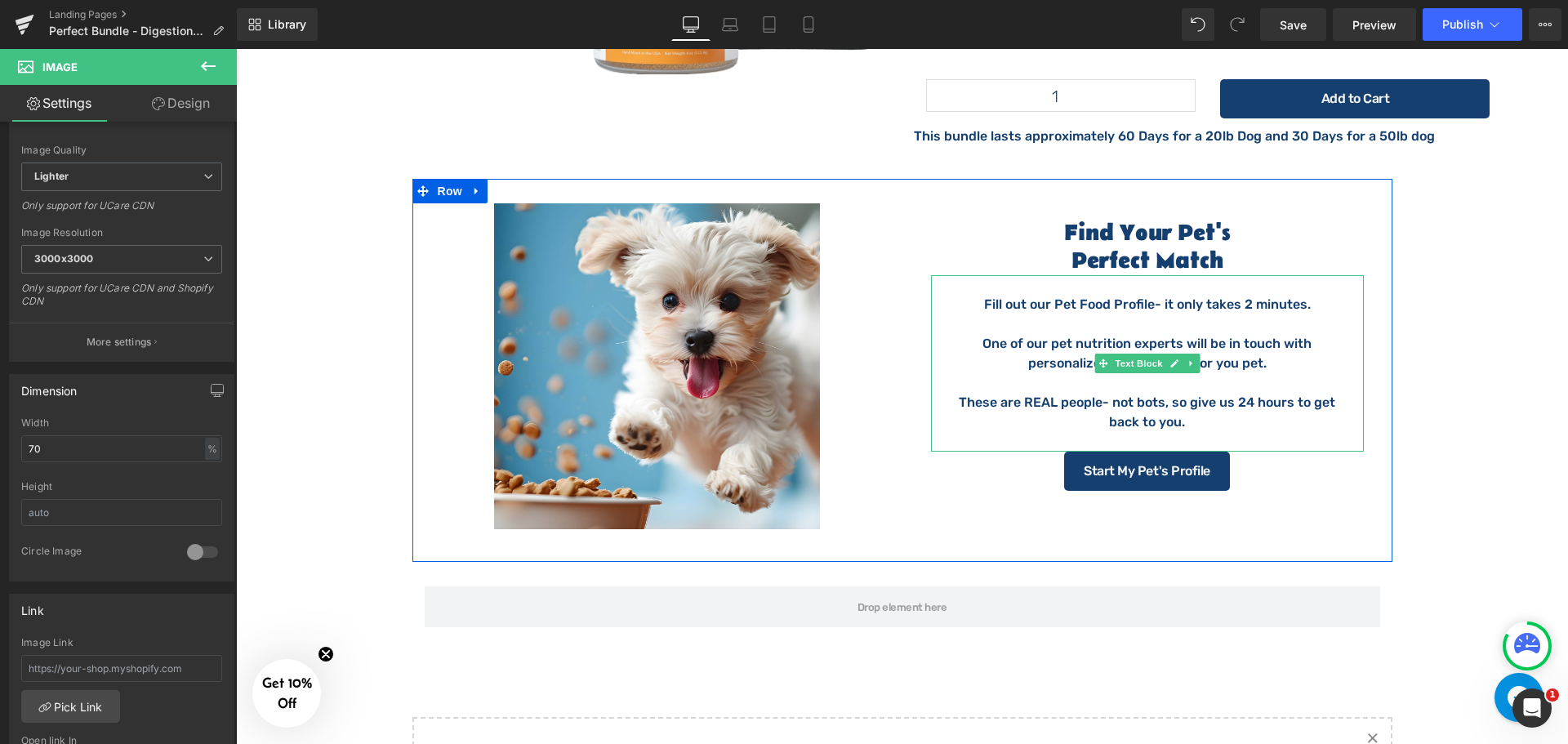
click at [1151, 295] on p "Fill out our Pet Food Profile- it only takes 2 minutes." at bounding box center [1147, 305] width 400 height 20
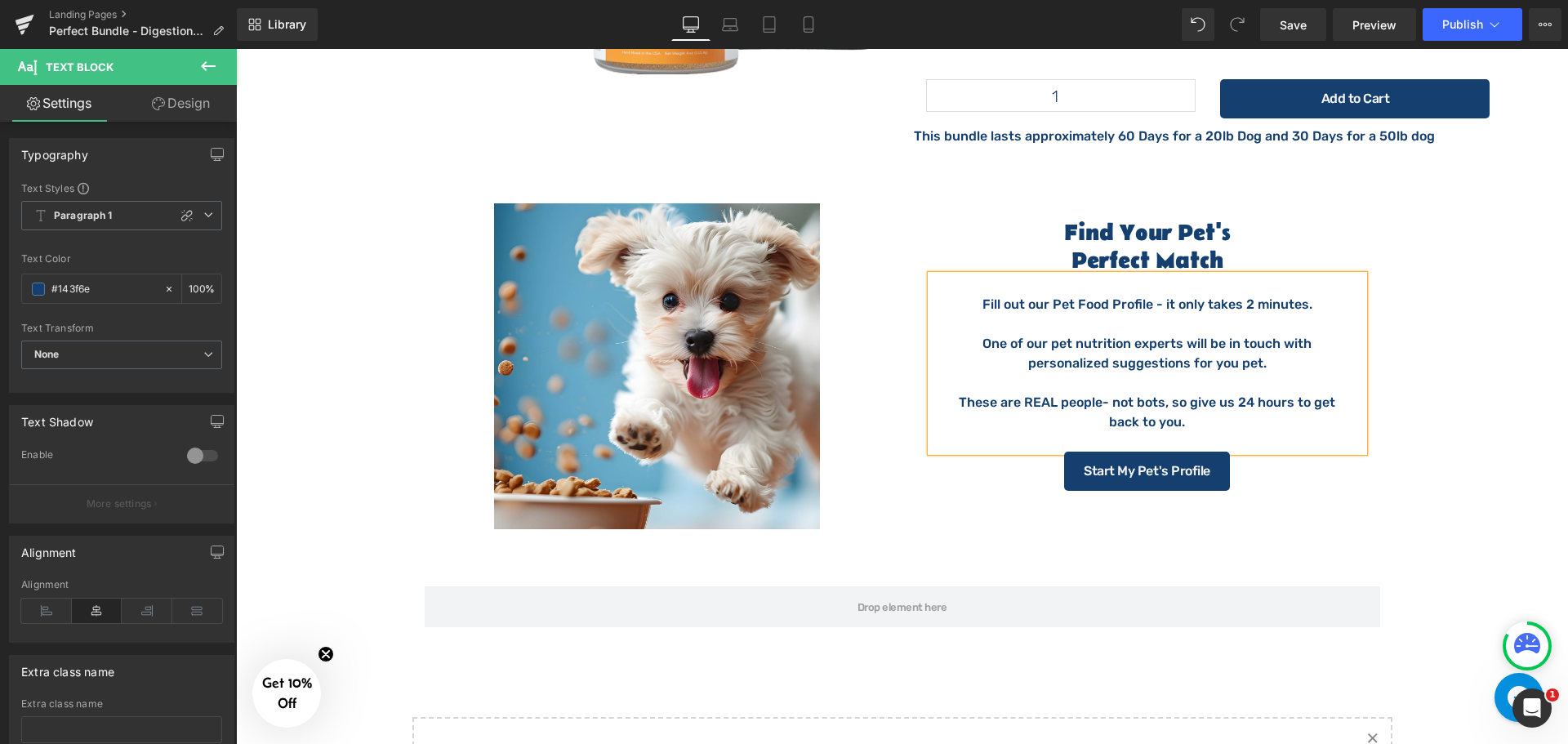
click at [1082, 393] on p "These are REAL people- not bots, so give us 24 hours to get back to you." at bounding box center [1147, 412] width 400 height 39
drag, startPoint x: 1044, startPoint y: 209, endPoint x: 1064, endPoint y: 209, distance: 20.0
click at [1044, 247] on h1 "Perfect Match" at bounding box center [1147, 261] width 466 height 28
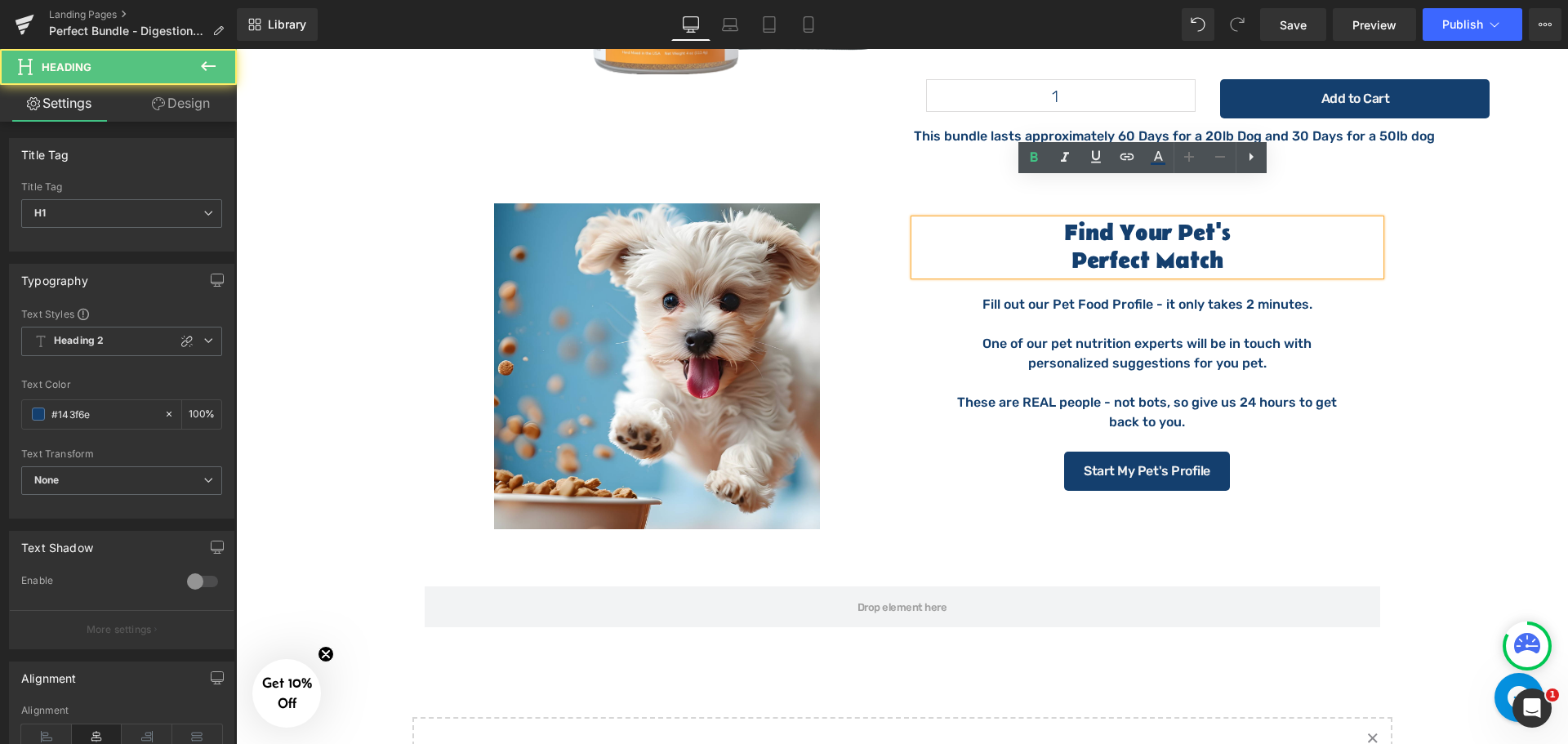
click at [1077, 247] on h1 "Perfect Match" at bounding box center [1147, 261] width 466 height 28
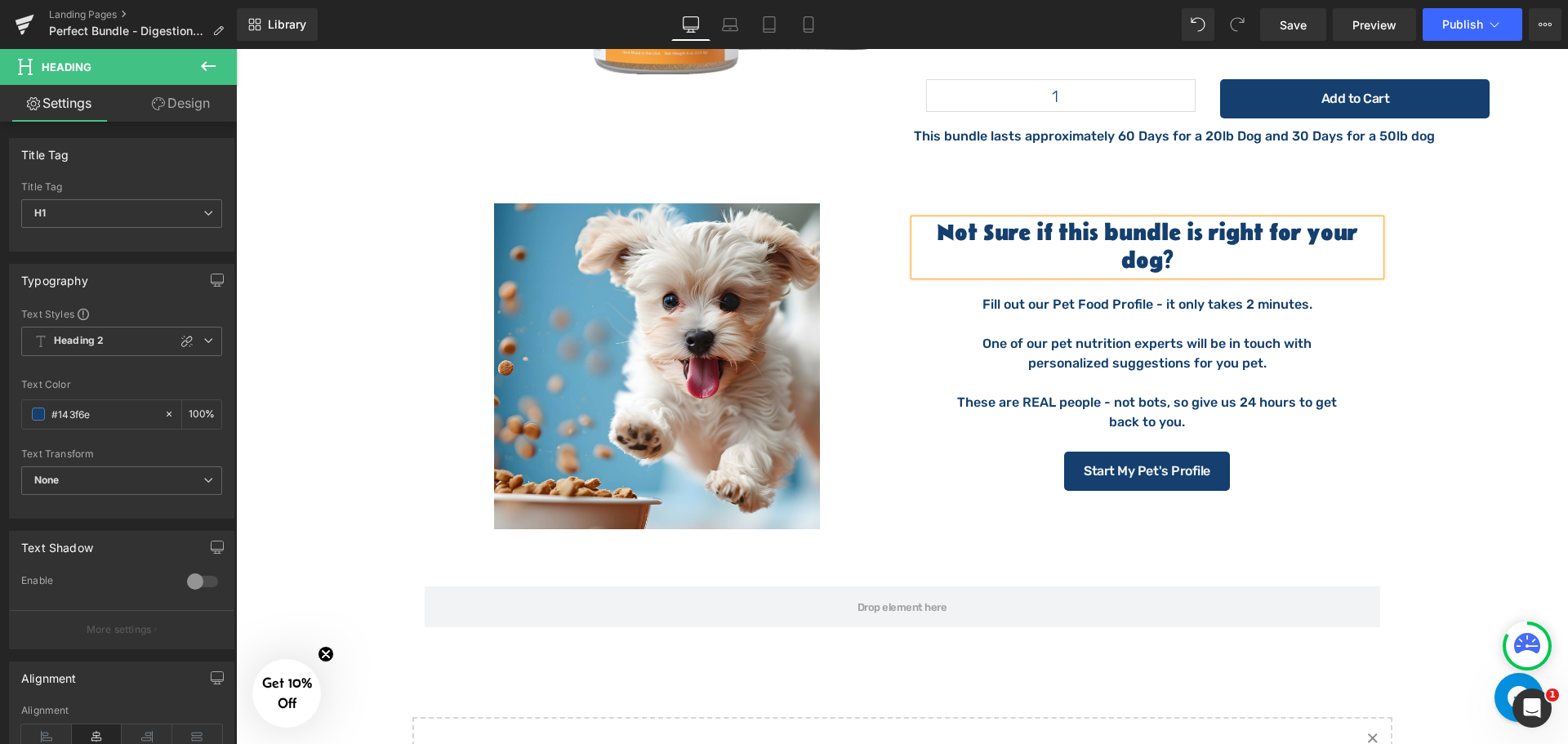
click at [903, 332] on div "Not Sure if this bundle is right for your dog? Heading Fill out our Pet Food Pr…" at bounding box center [1148, 360] width 490 height 312
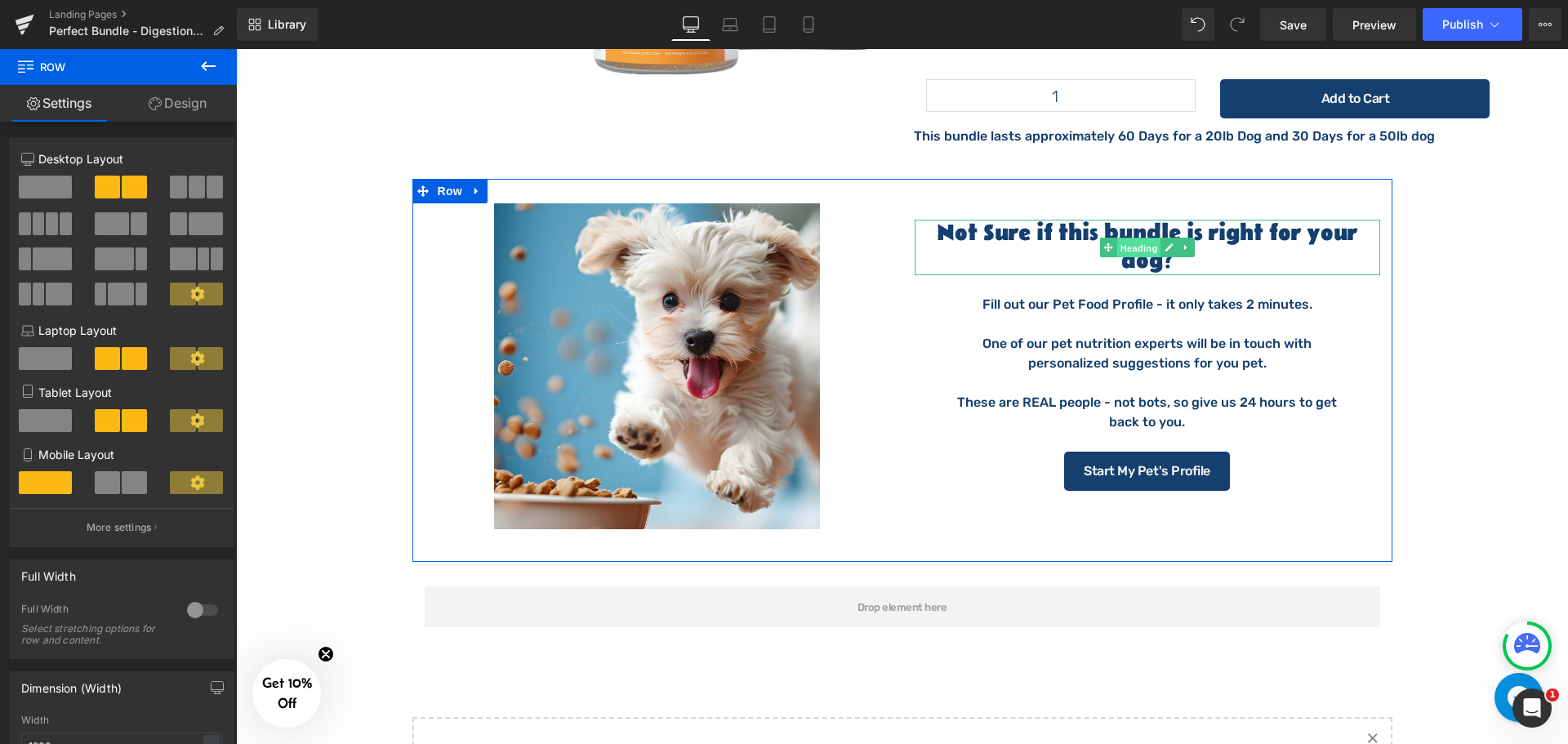
click at [1132, 239] on span "Heading" at bounding box center [1138, 249] width 44 height 20
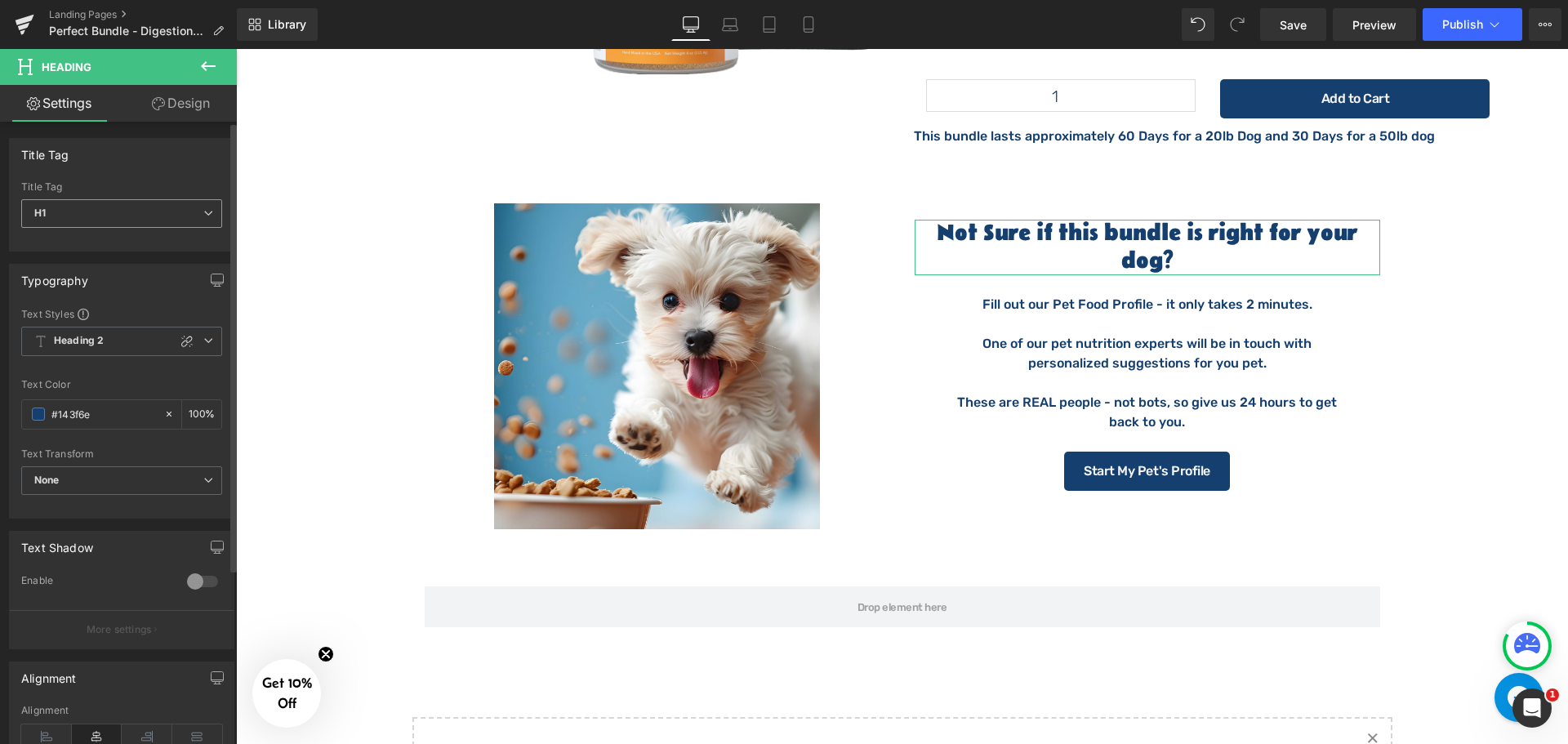
click at [113, 213] on span "H1" at bounding box center [121, 213] width 201 height 28
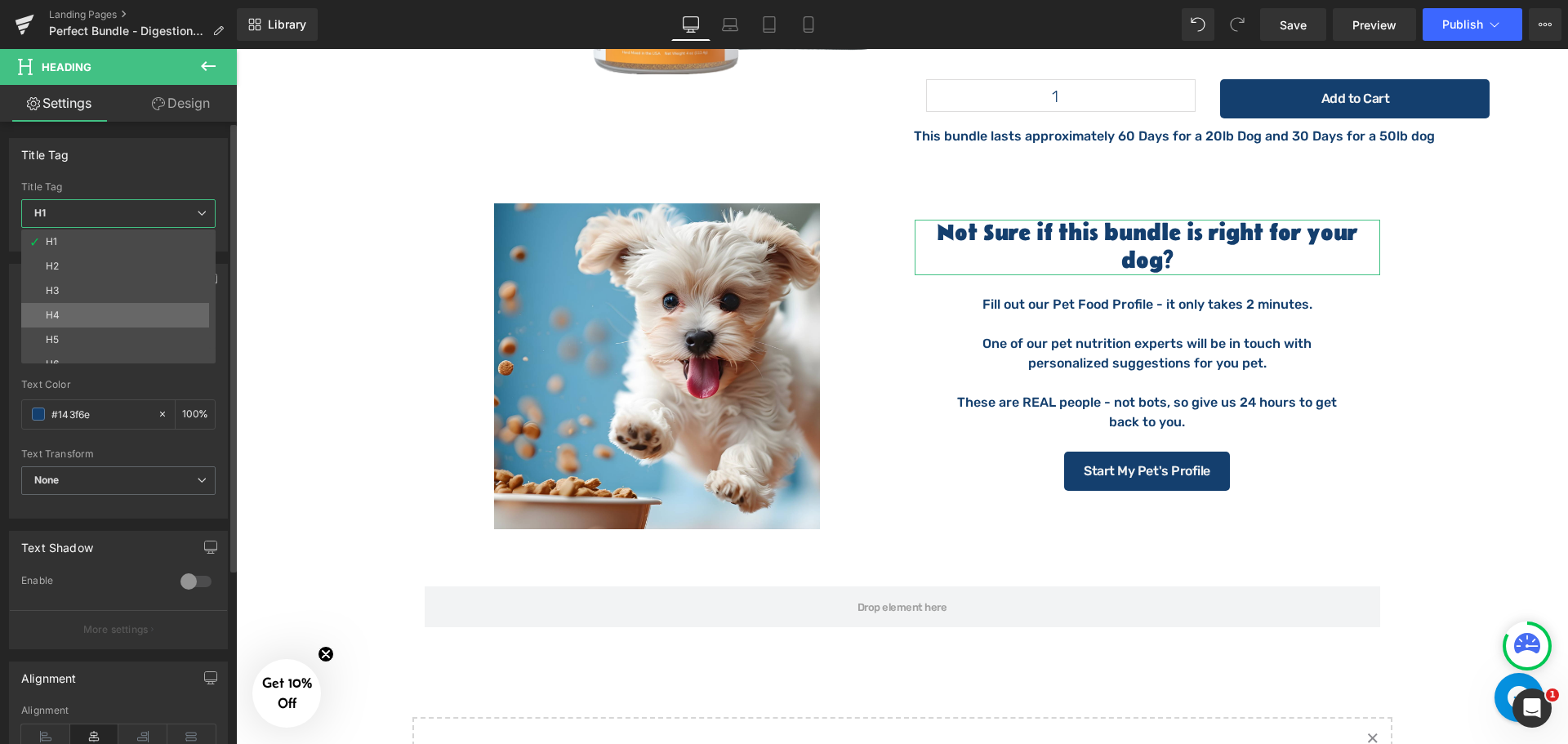
click at [59, 318] on div "H4" at bounding box center [52, 315] width 14 height 12
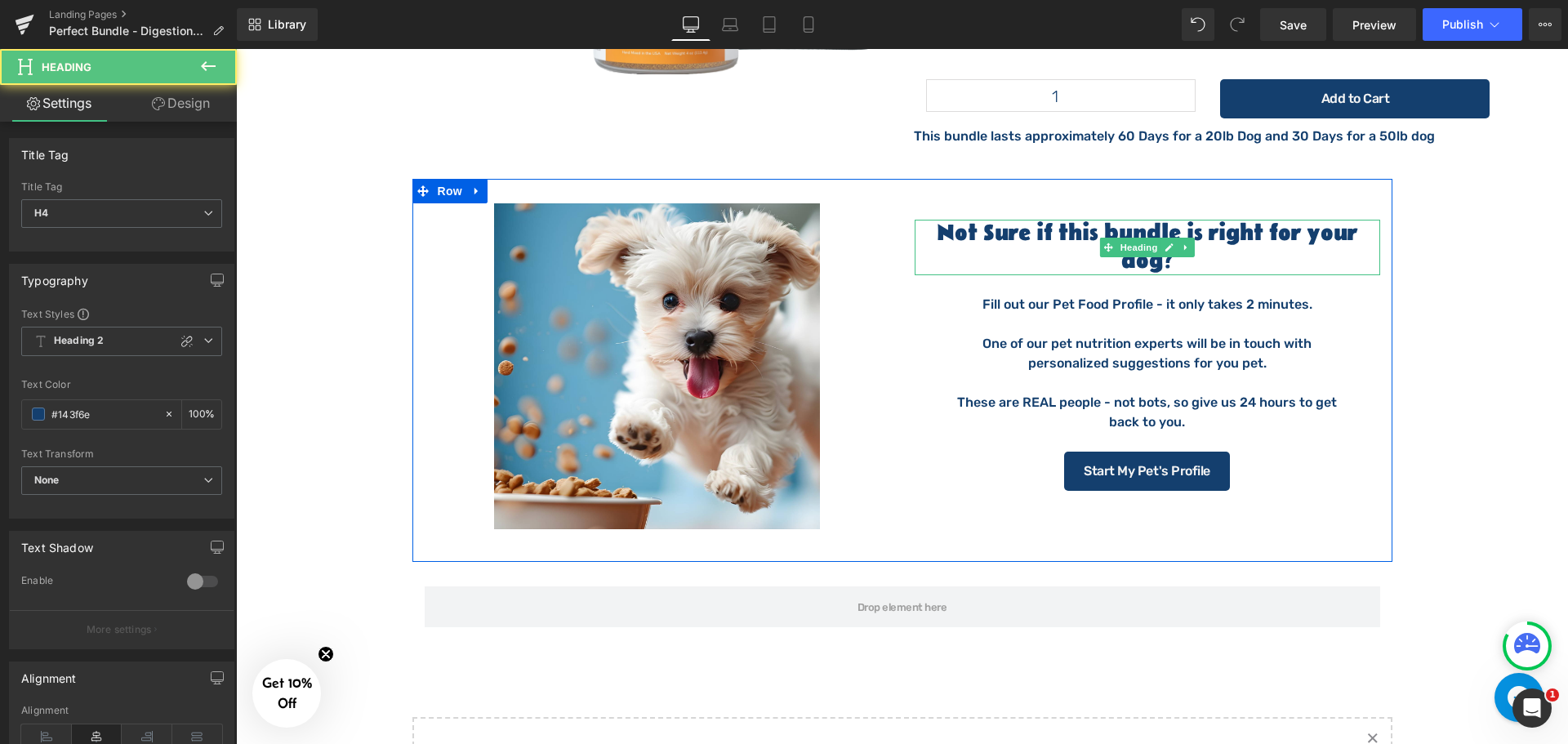
click at [1195, 220] on h4 "Not Sure if this bundle is right for your dog?" at bounding box center [1147, 247] width 466 height 55
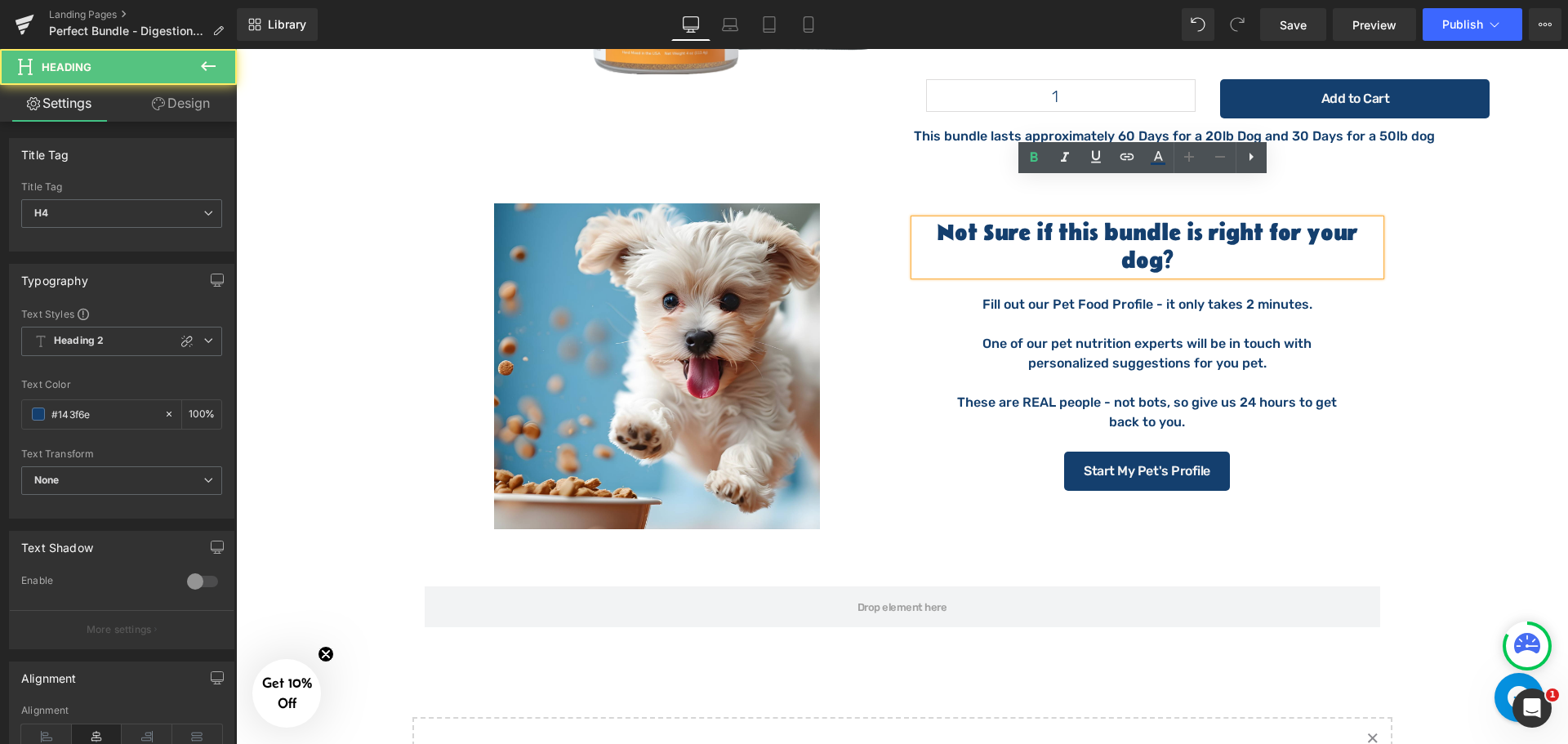
click at [1240, 220] on h4 "Not Sure if this bundle is right for your dog?" at bounding box center [1147, 247] width 466 height 55
drag, startPoint x: 1196, startPoint y: 203, endPoint x: 1188, endPoint y: 204, distance: 8.1
click at [1189, 220] on h4 "Not Sure if this bundle is right for your dog?" at bounding box center [1147, 247] width 466 height 55
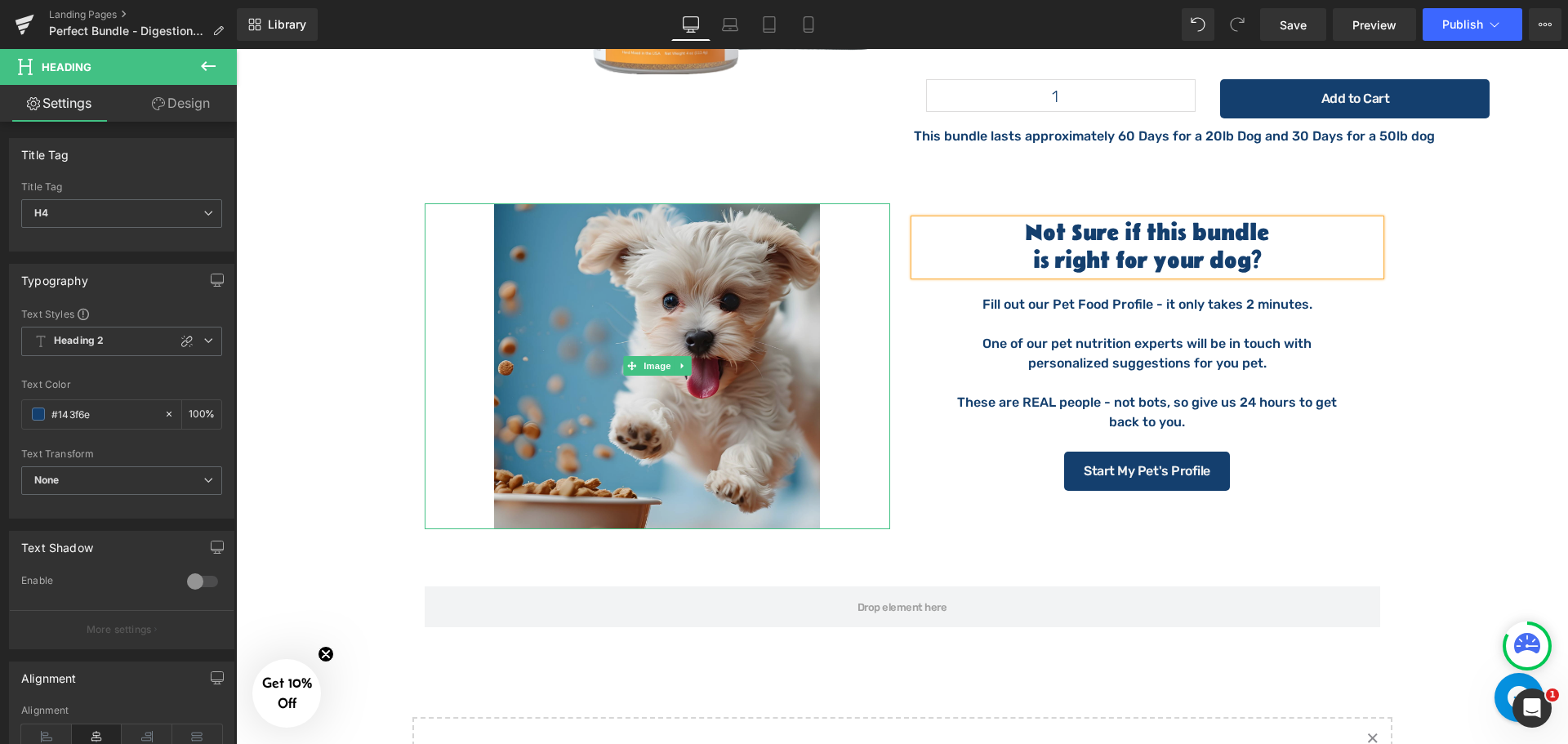
click at [709, 431] on img at bounding box center [656, 366] width 326 height 326
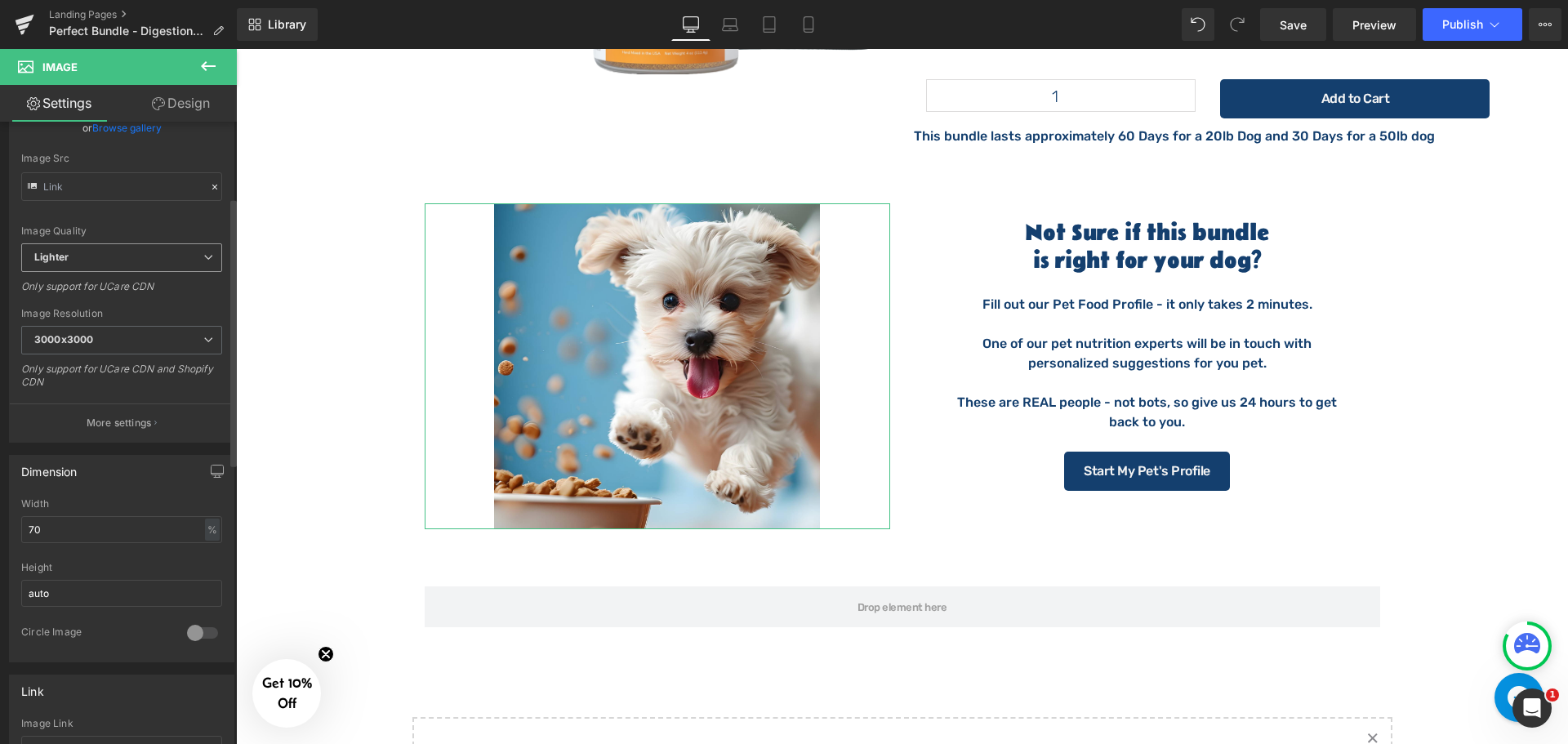
scroll to position [164, 0]
click at [171, 104] on link "Design" at bounding box center [181, 104] width 118 height 36
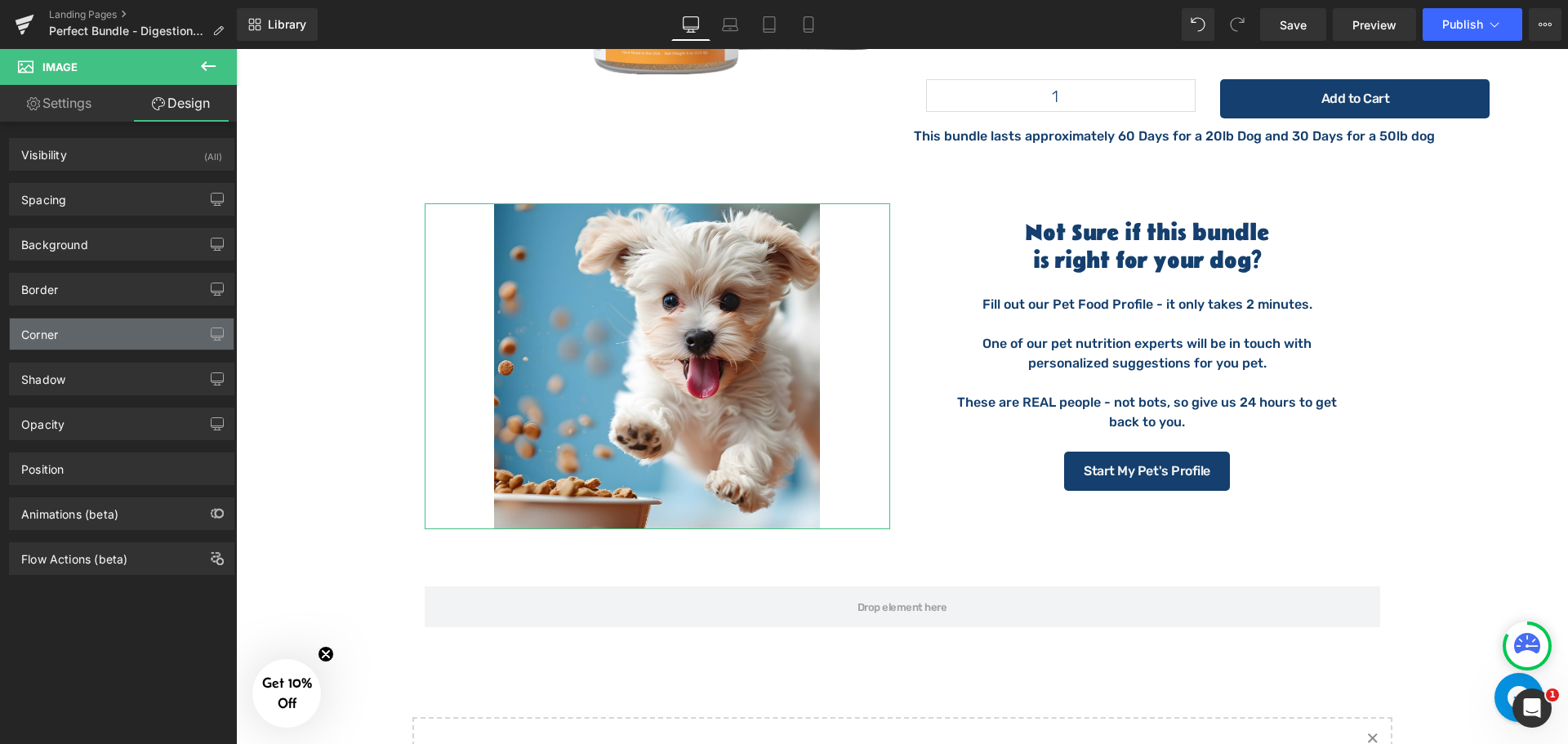
click at [54, 326] on div "Corner" at bounding box center [39, 330] width 36 height 23
click at [197, 339] on div "Corner" at bounding box center [122, 334] width 223 height 31
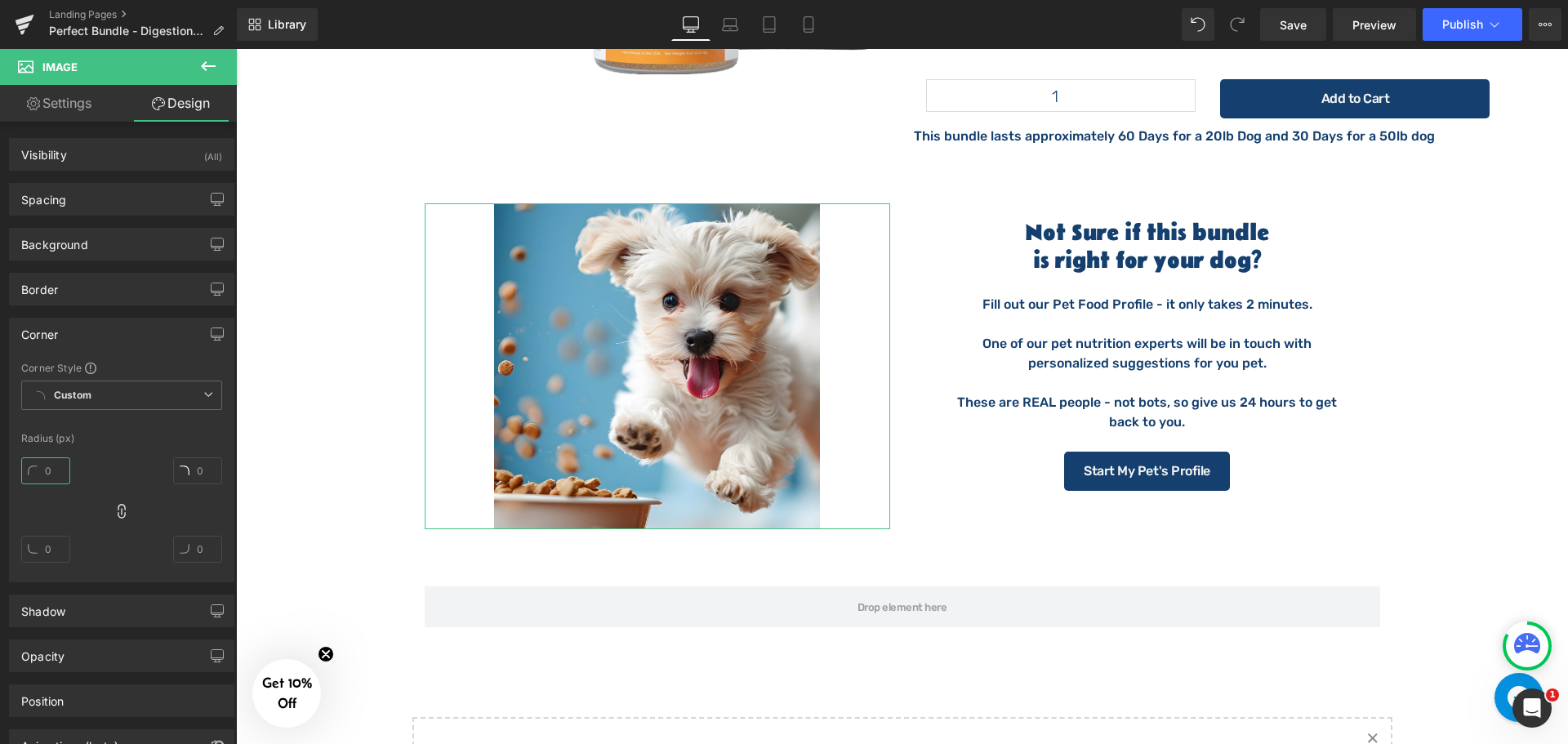
click at [65, 467] on input "text" at bounding box center [45, 471] width 49 height 27
type input "20"
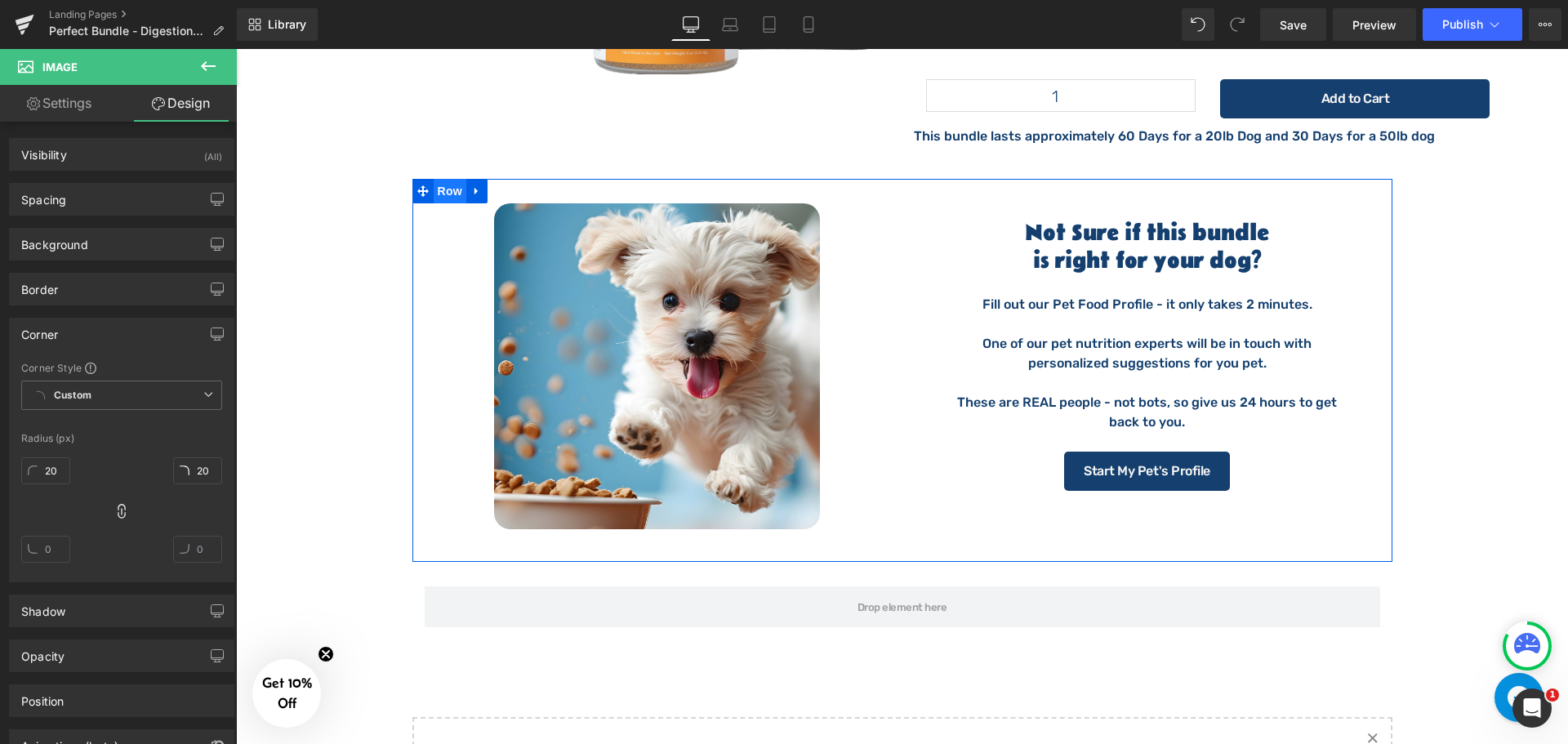
click at [438, 179] on span "Row" at bounding box center [450, 191] width 33 height 25
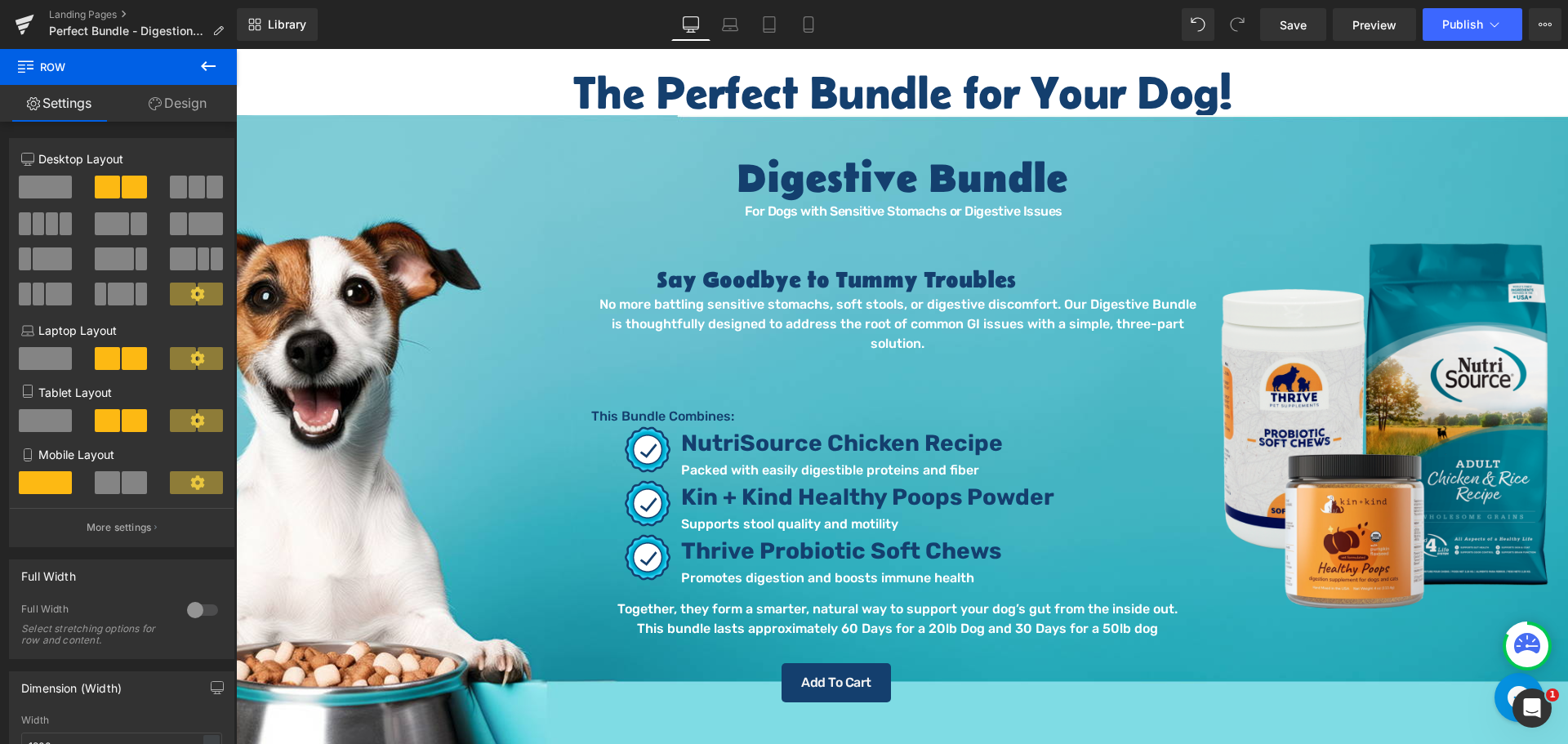
scroll to position [54, 0]
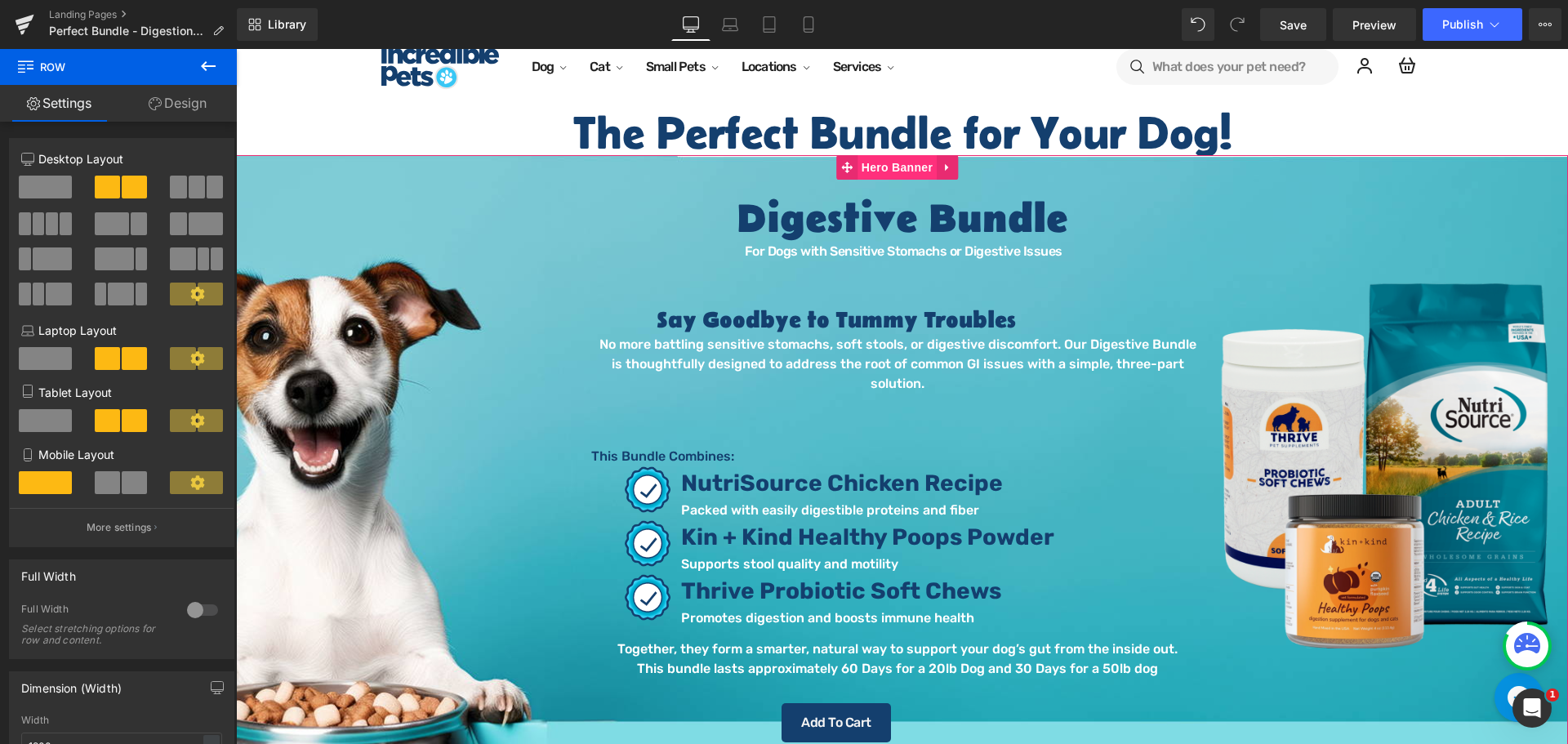
click at [905, 160] on span "Hero Banner" at bounding box center [896, 167] width 79 height 25
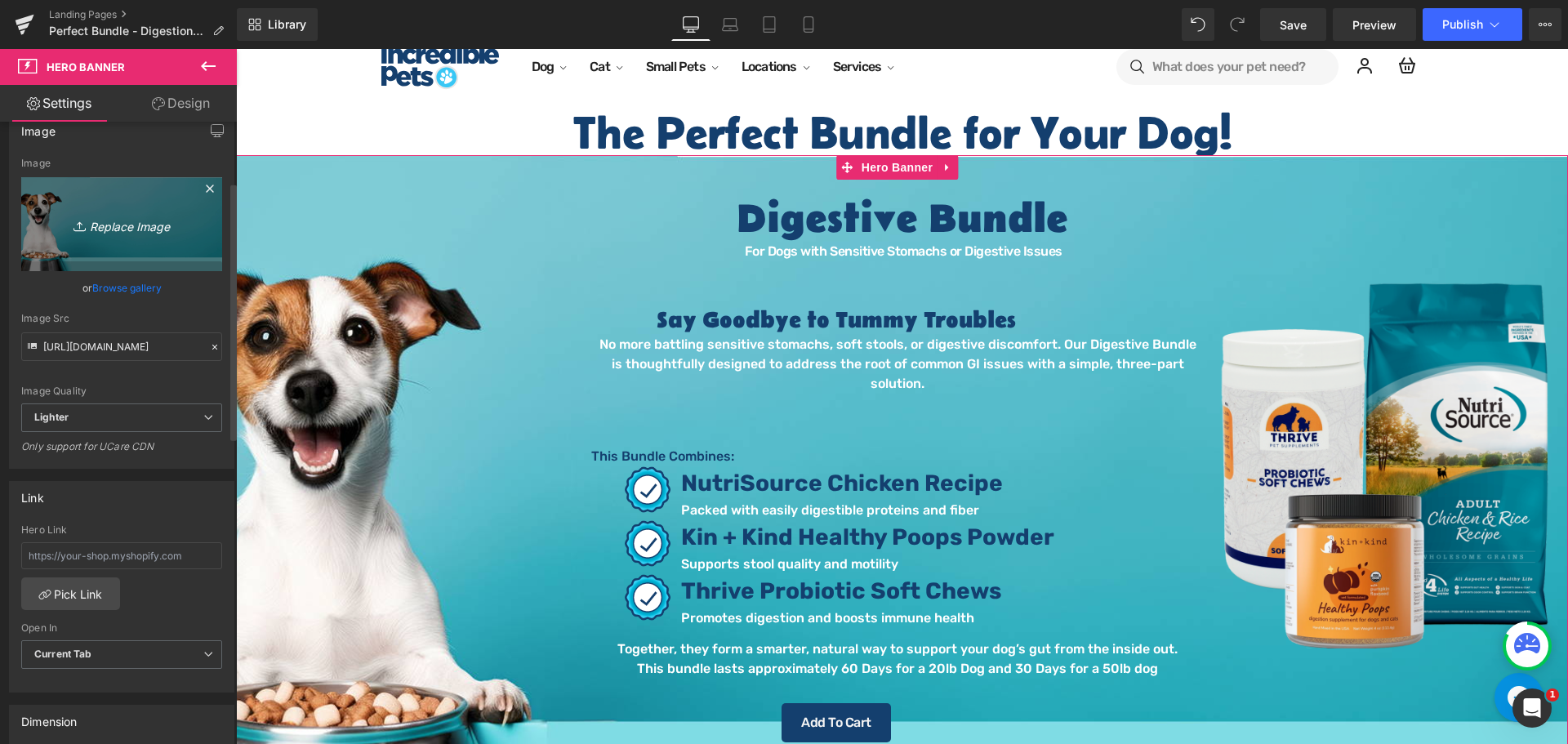
scroll to position [0, 0]
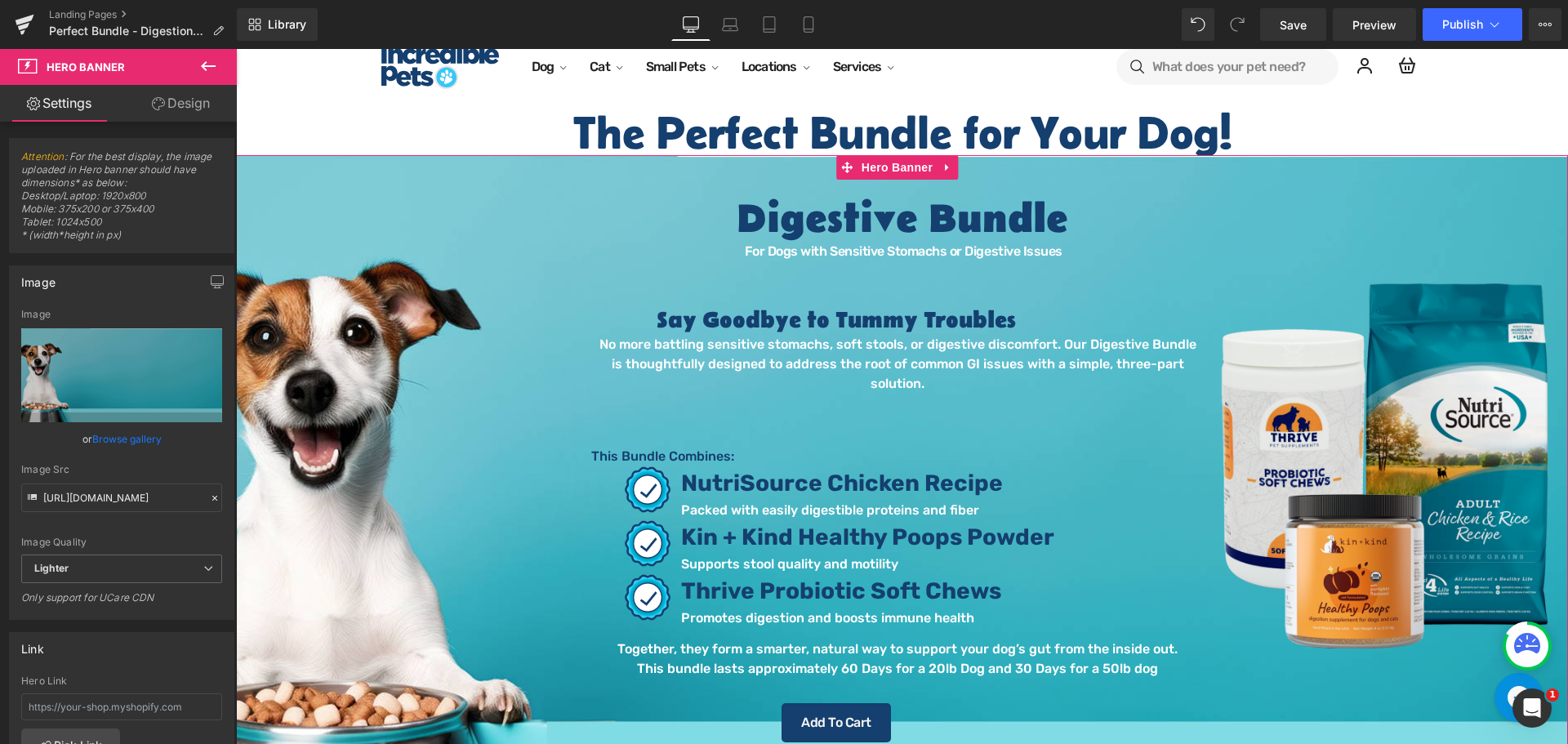
click at [166, 95] on link "Design" at bounding box center [181, 104] width 118 height 36
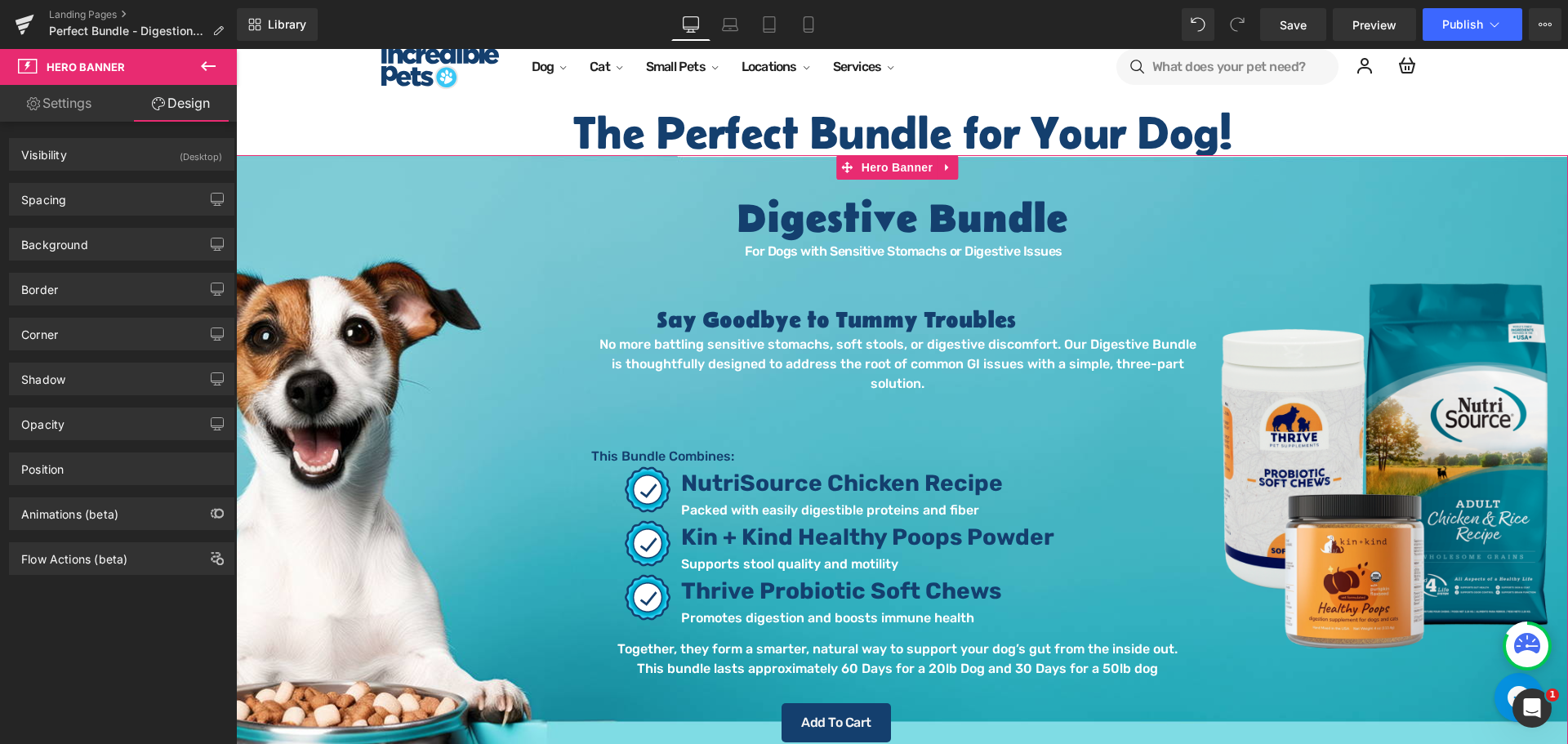
click at [65, 95] on link "Settings" at bounding box center [59, 104] width 118 height 36
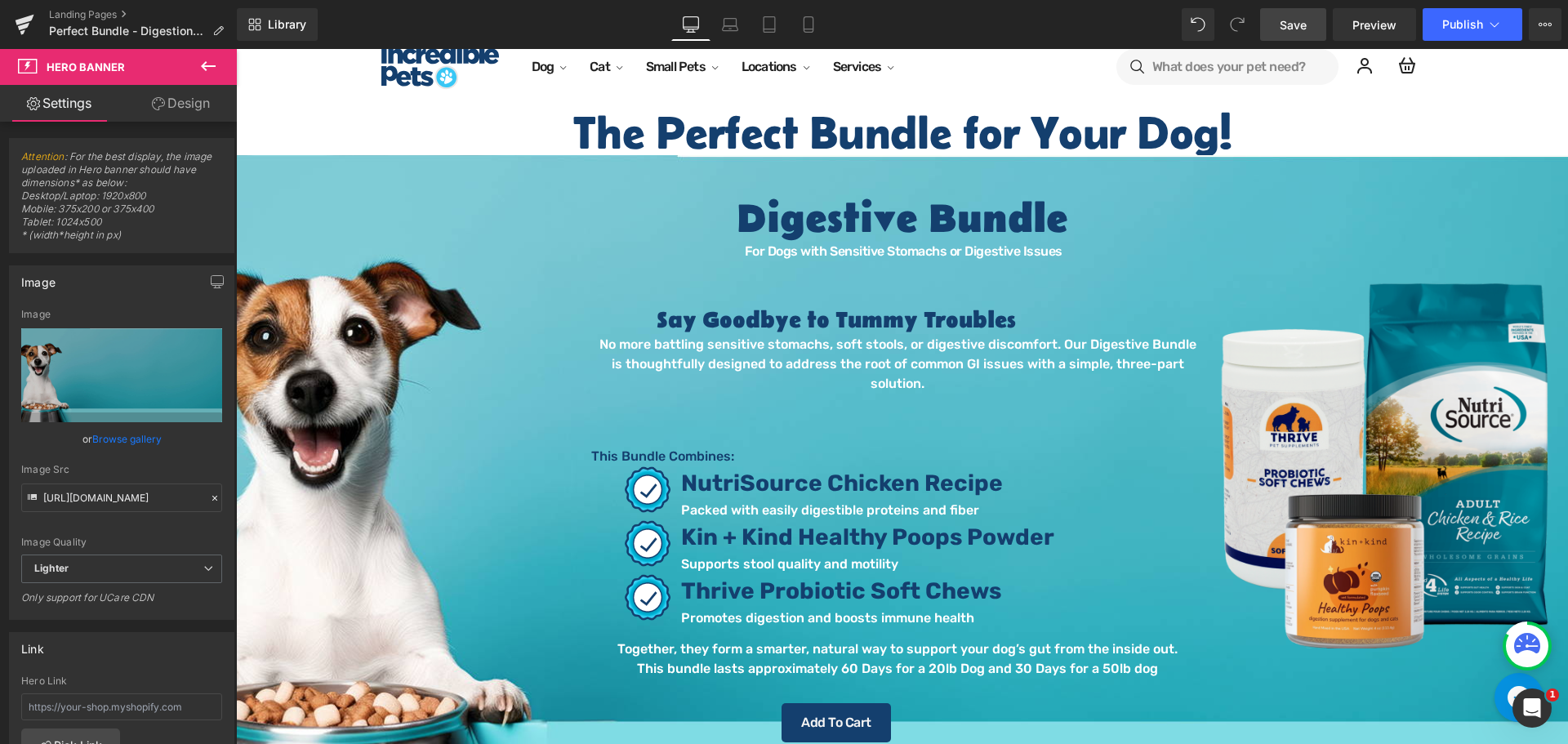
click at [1307, 16] on span "Save" at bounding box center [1293, 25] width 27 height 17
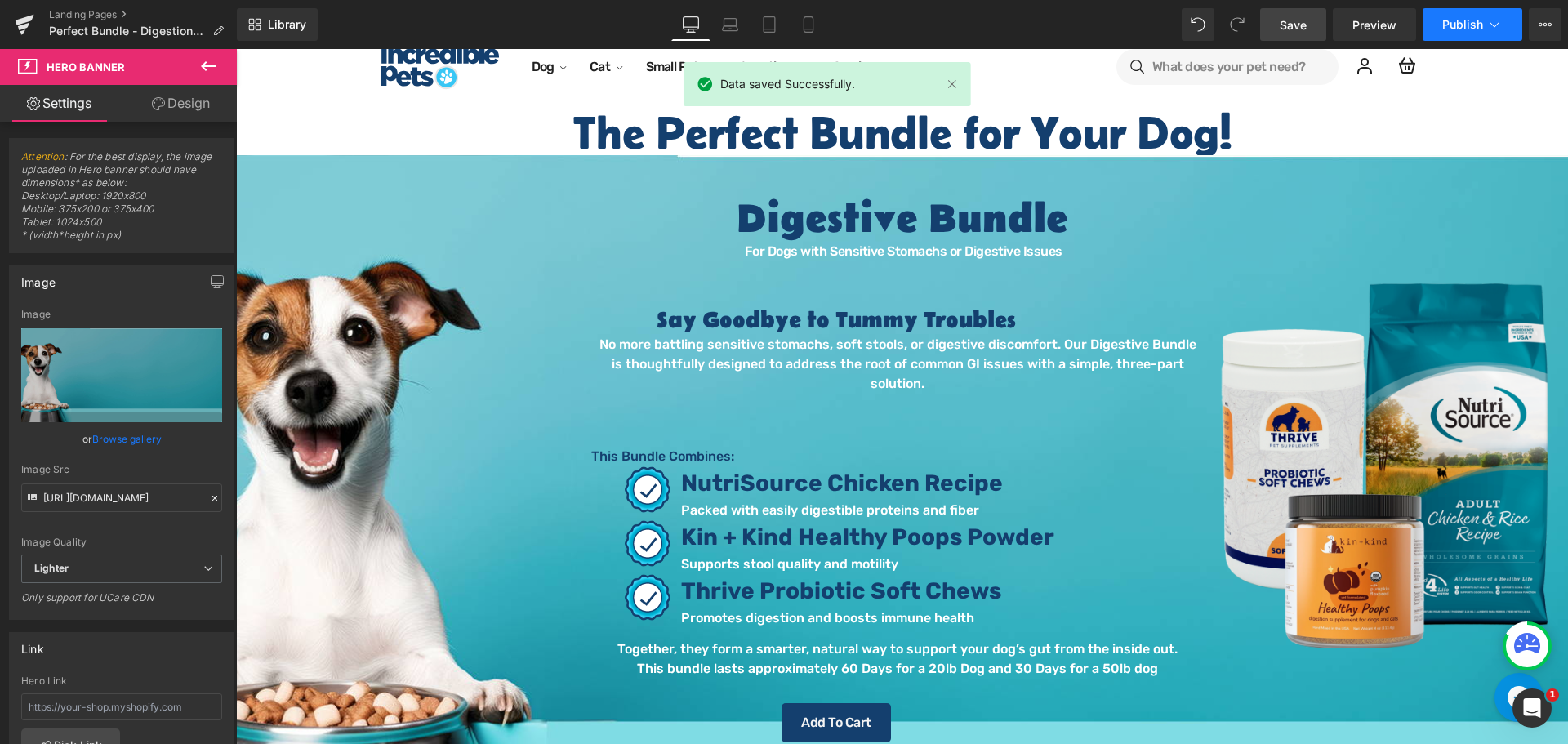
click at [1474, 20] on span "Publish" at bounding box center [1462, 25] width 41 height 13
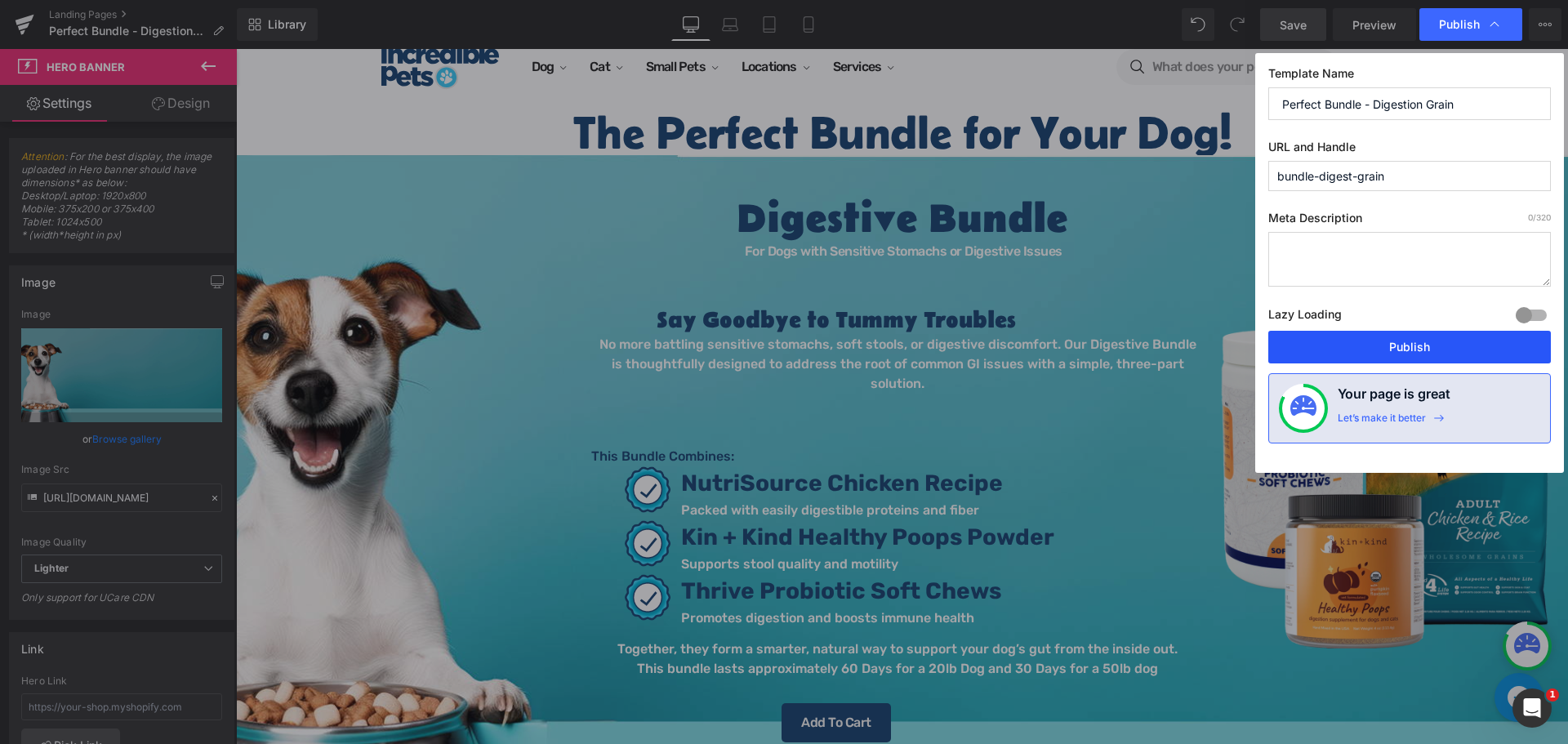
drag, startPoint x: 1150, startPoint y: 306, endPoint x: 1386, endPoint y: 355, distance: 241.0
click at [1386, 355] on button "Publish" at bounding box center [1409, 347] width 282 height 33
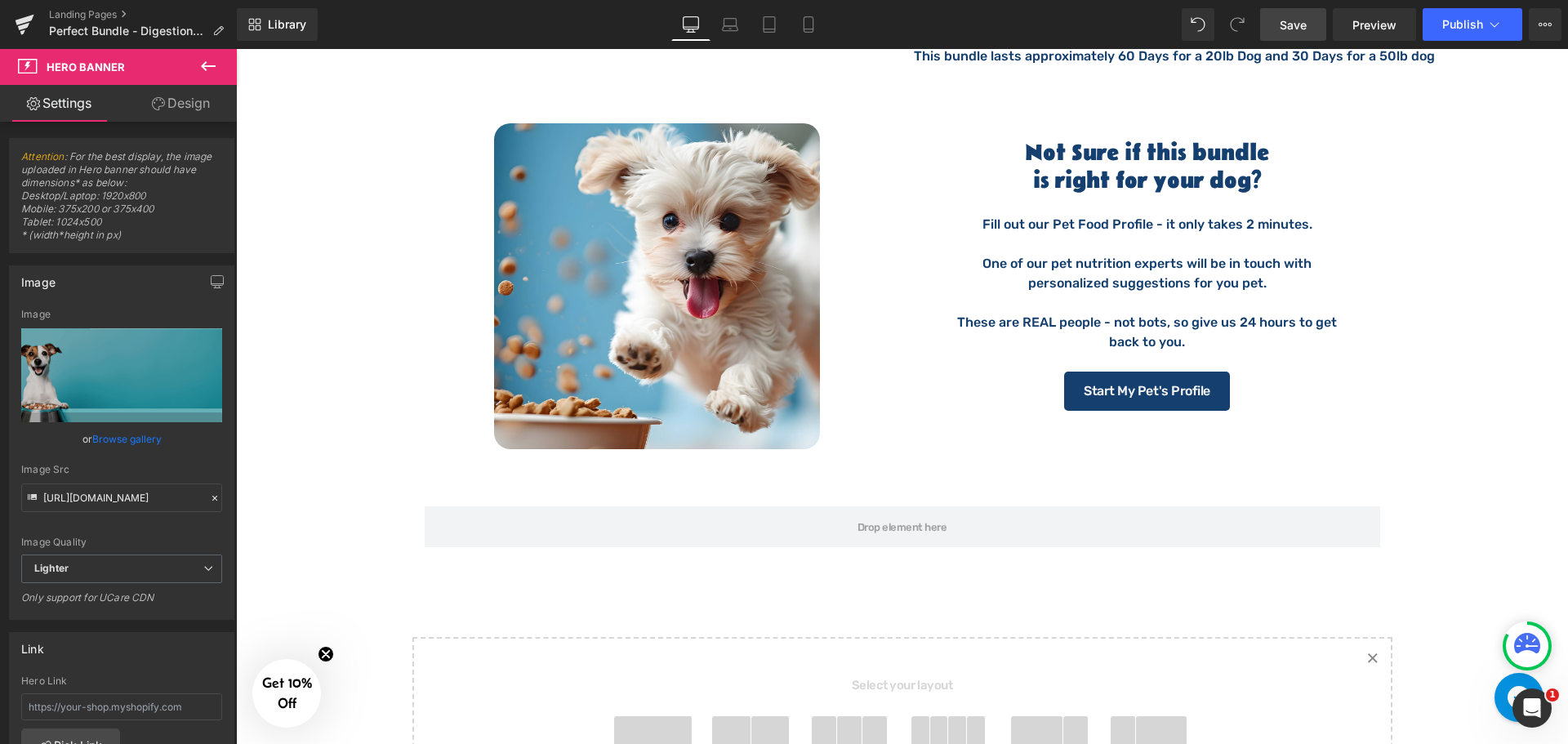
scroll to position [3159, 0]
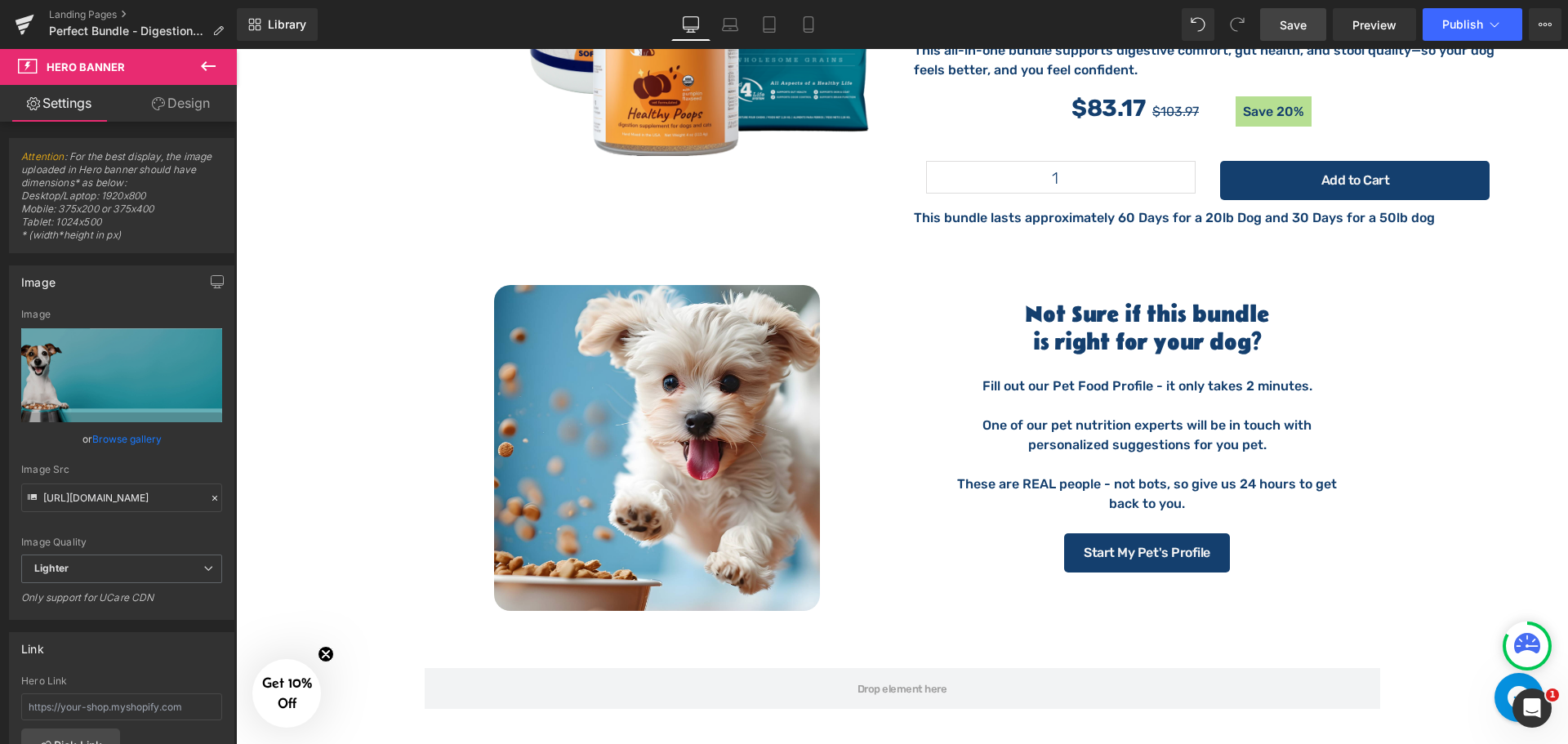
click at [209, 64] on icon at bounding box center [209, 66] width 20 height 20
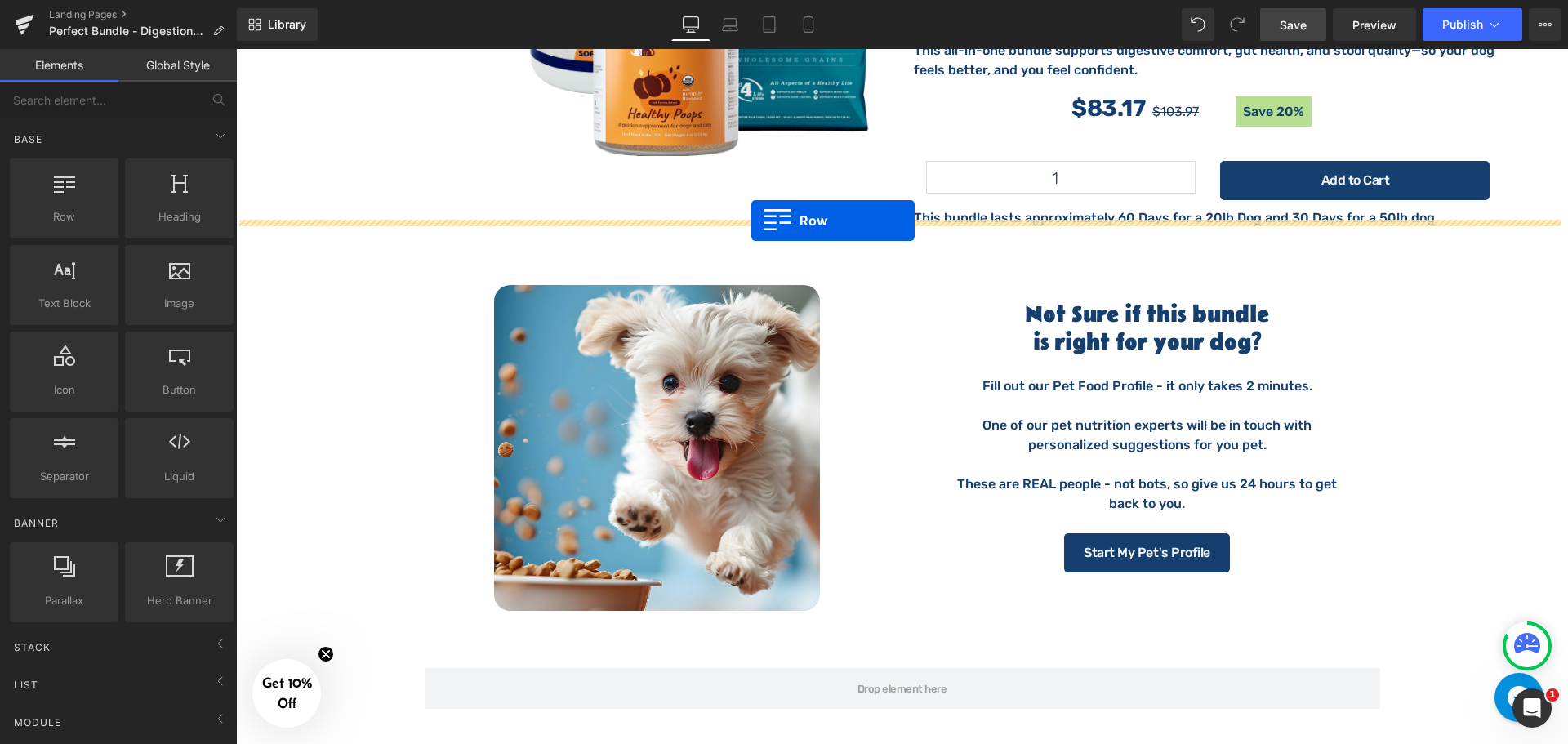
drag, startPoint x: 294, startPoint y: 265, endPoint x: 751, endPoint y: 221, distance: 459.1
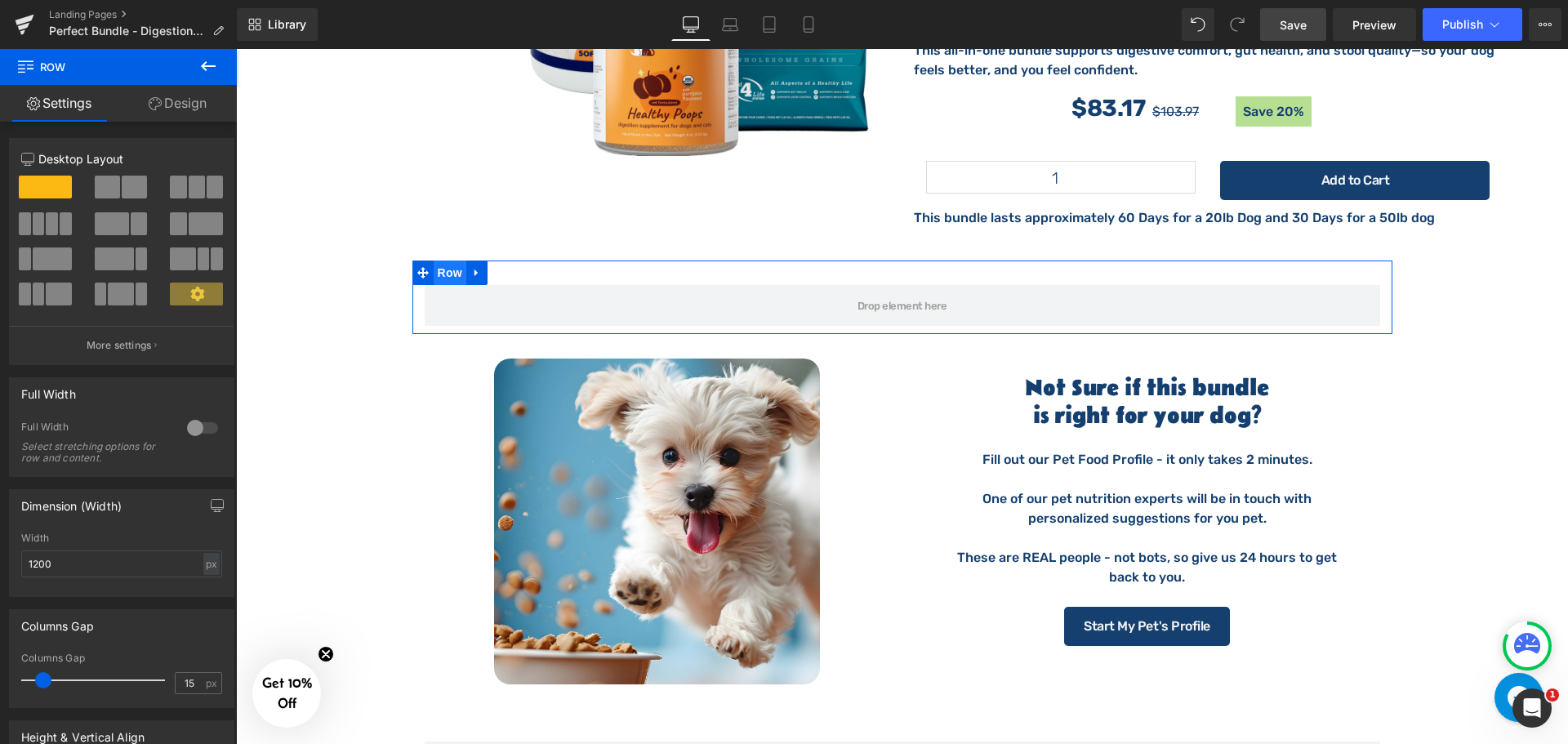
click at [437, 261] on span "Row" at bounding box center [450, 273] width 33 height 25
click at [189, 432] on div at bounding box center [202, 428] width 39 height 26
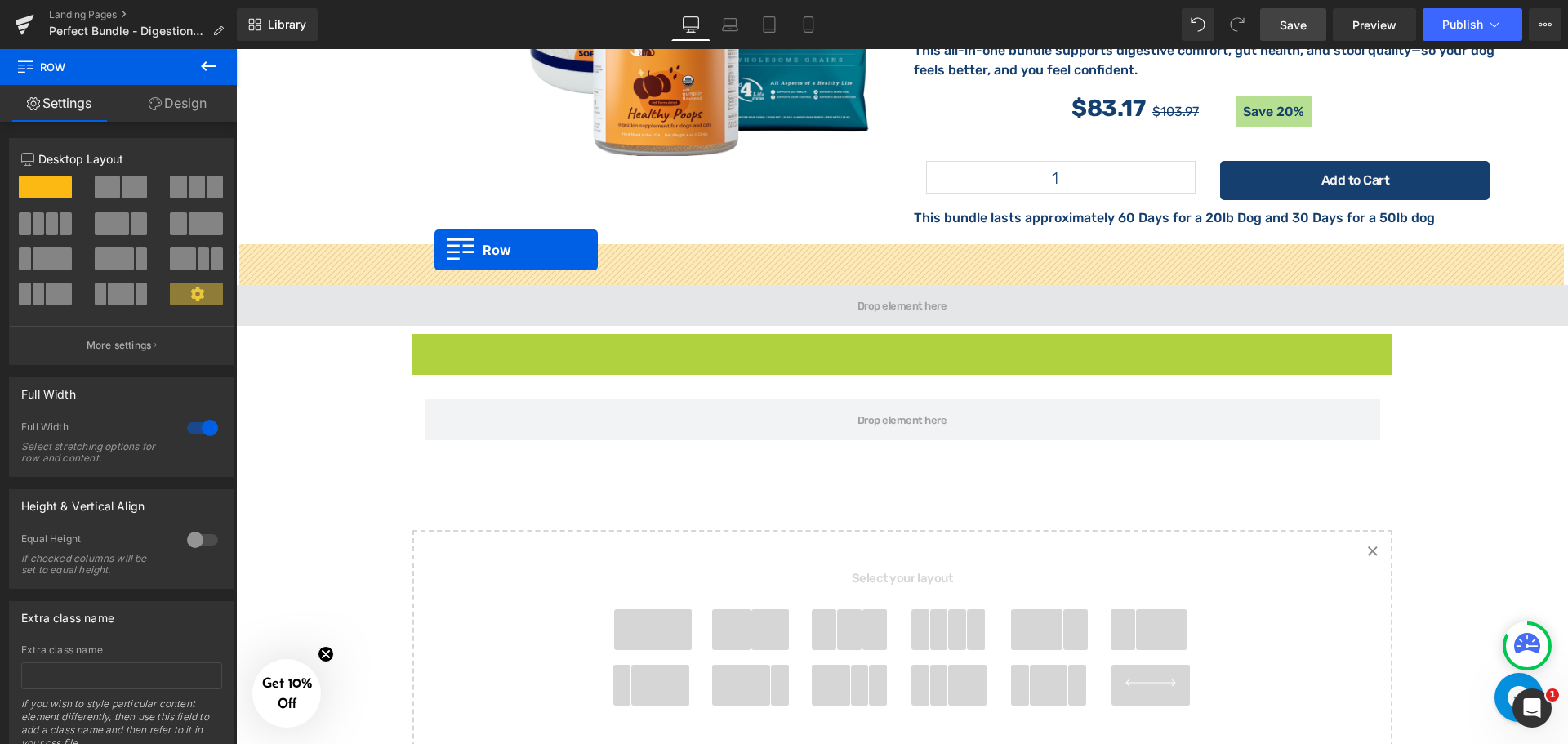
drag, startPoint x: 418, startPoint y: 307, endPoint x: 434, endPoint y: 250, distance: 59.2
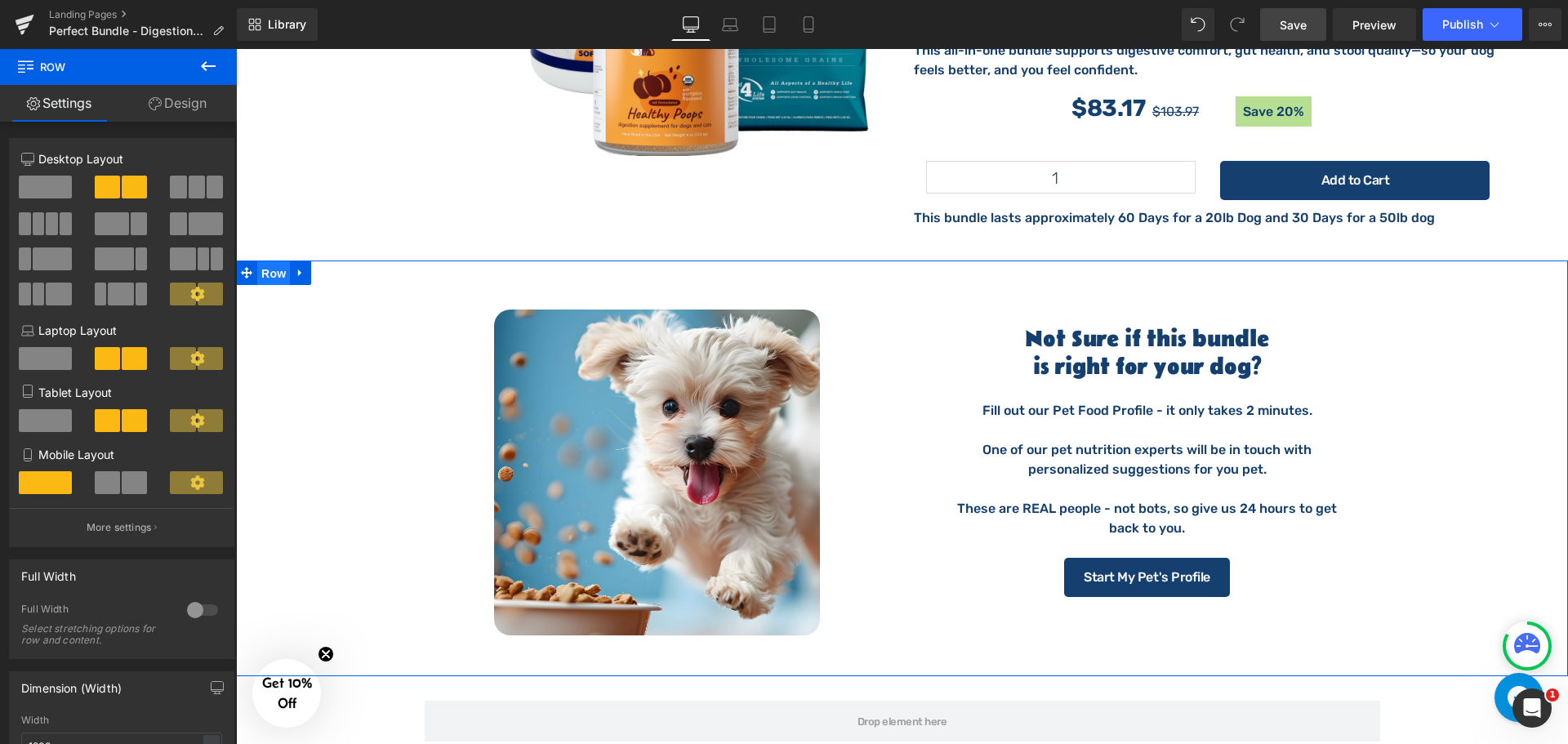
click at [276, 262] on span "Row" at bounding box center [273, 273] width 33 height 25
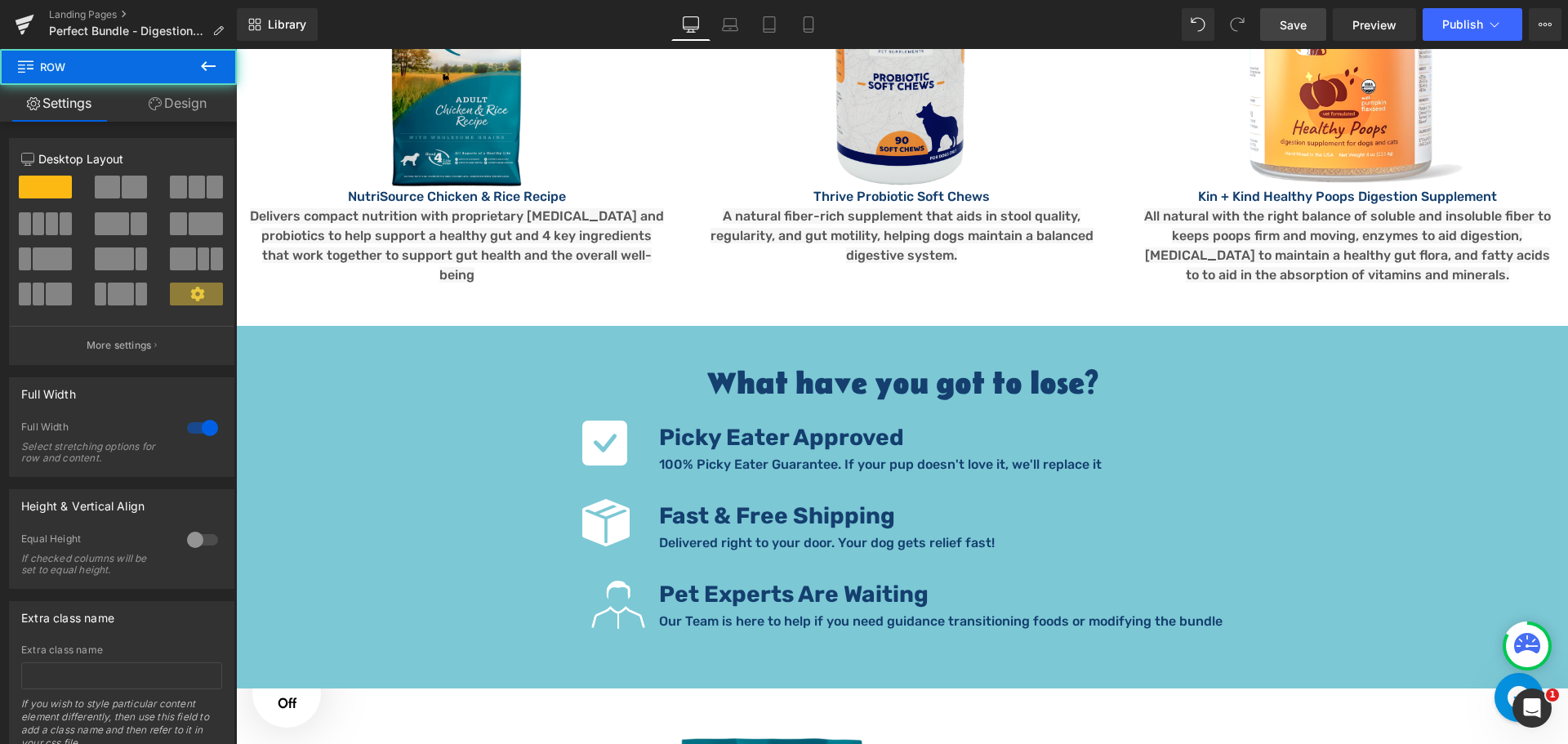
scroll to position [2097, 0]
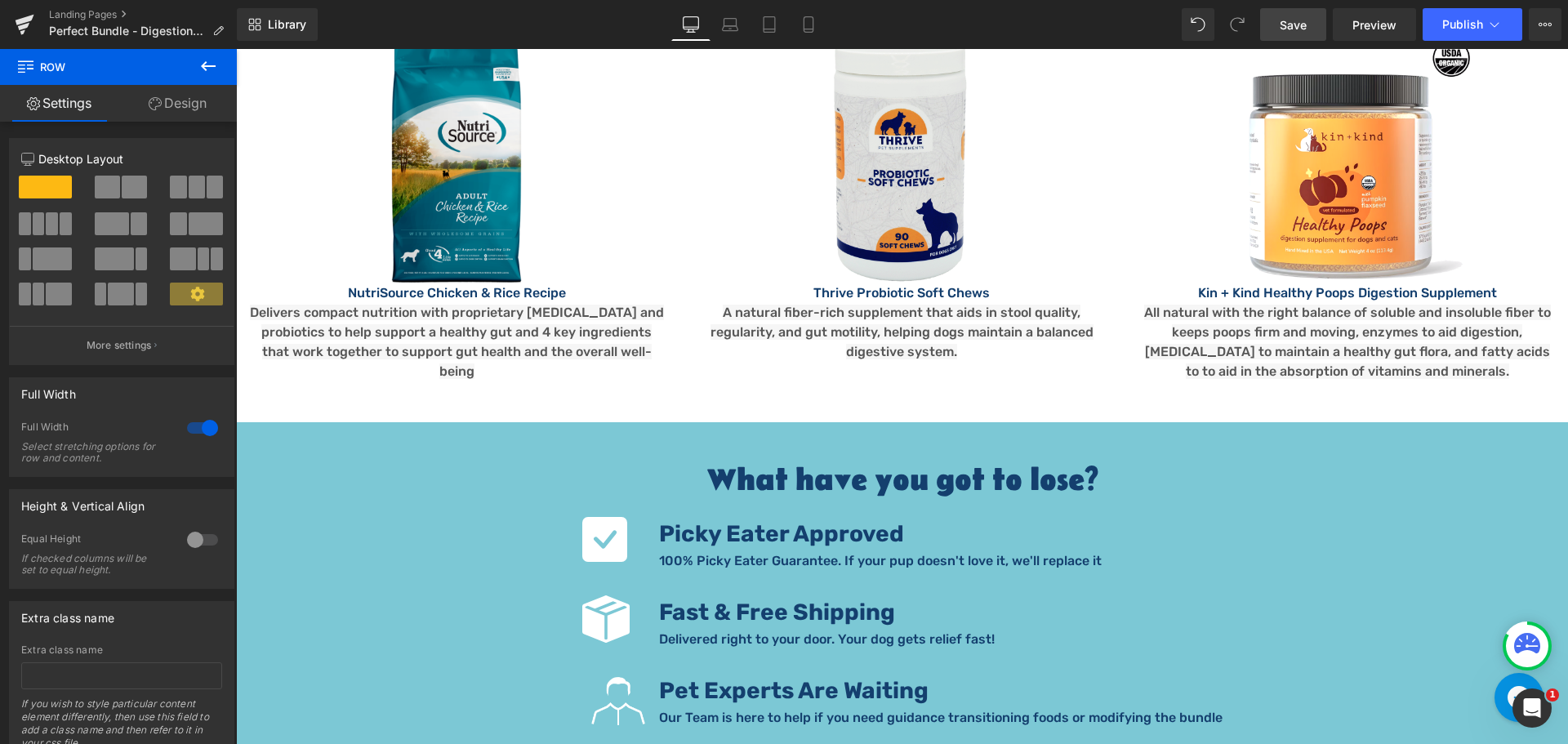
click at [406, 542] on div "Icon Picky Eater Approved Text Block 100% Picky Eater Guarantee. If your pup do…" at bounding box center [902, 634] width 1332 height 235
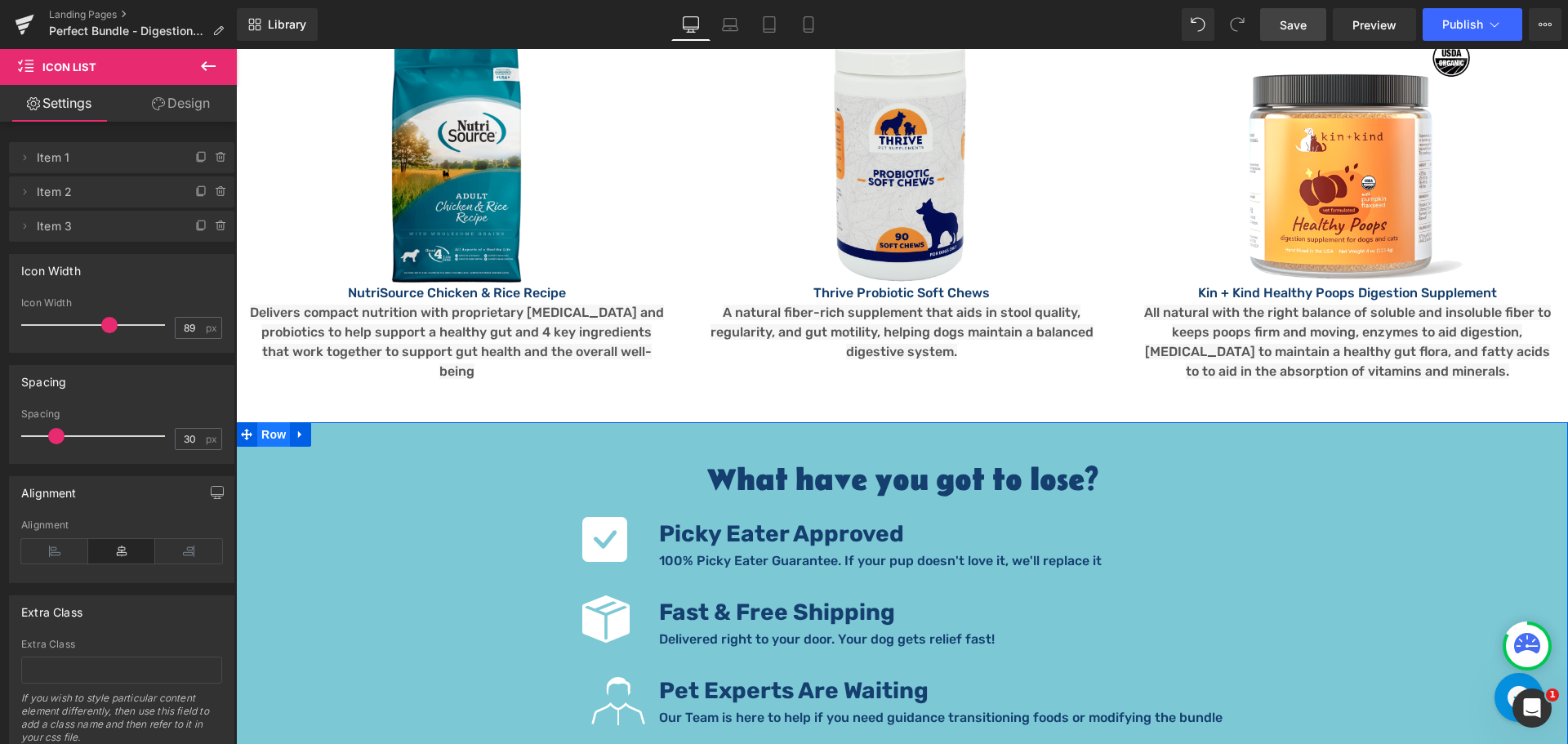
click at [268, 422] on span "Row" at bounding box center [273, 434] width 33 height 25
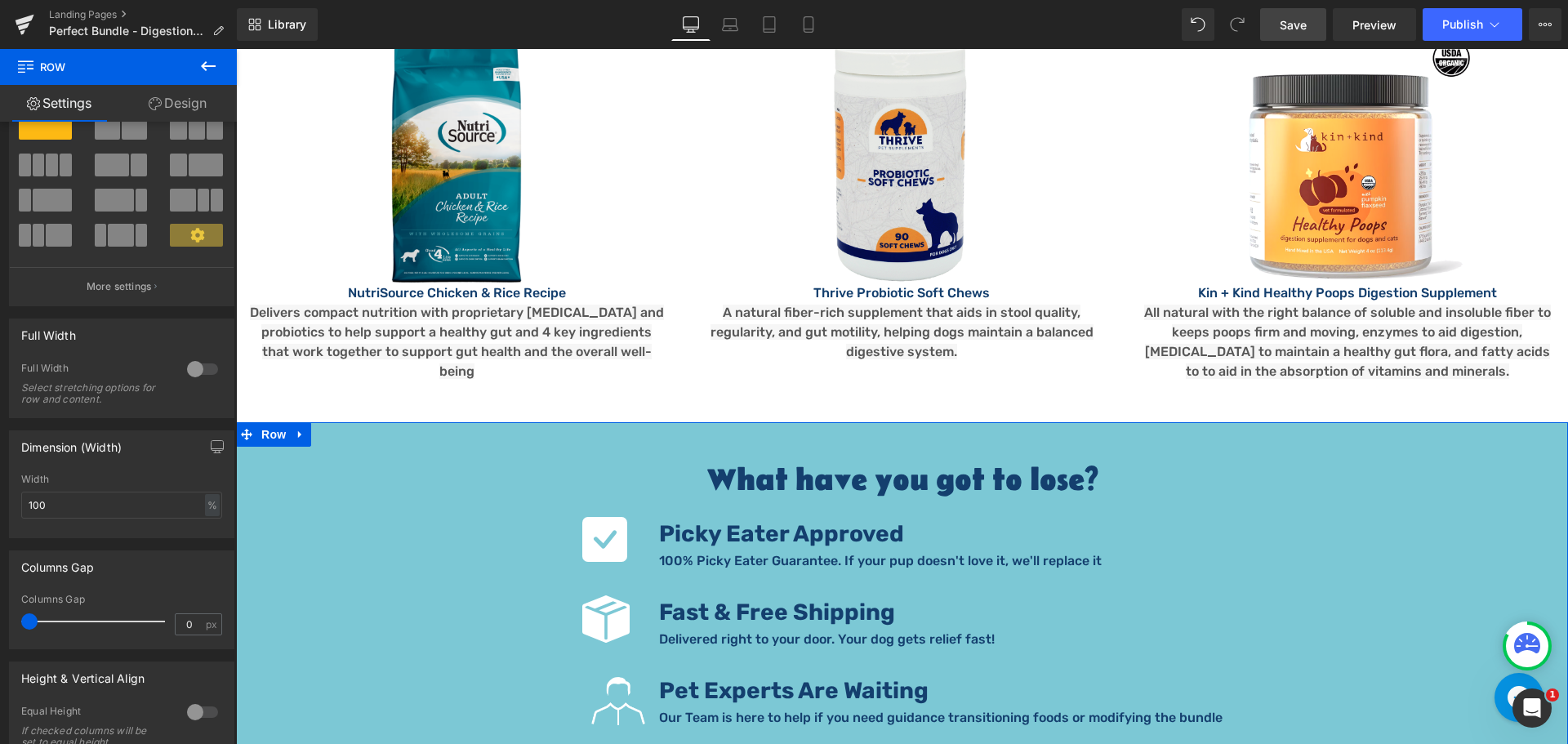
scroll to position [0, 0]
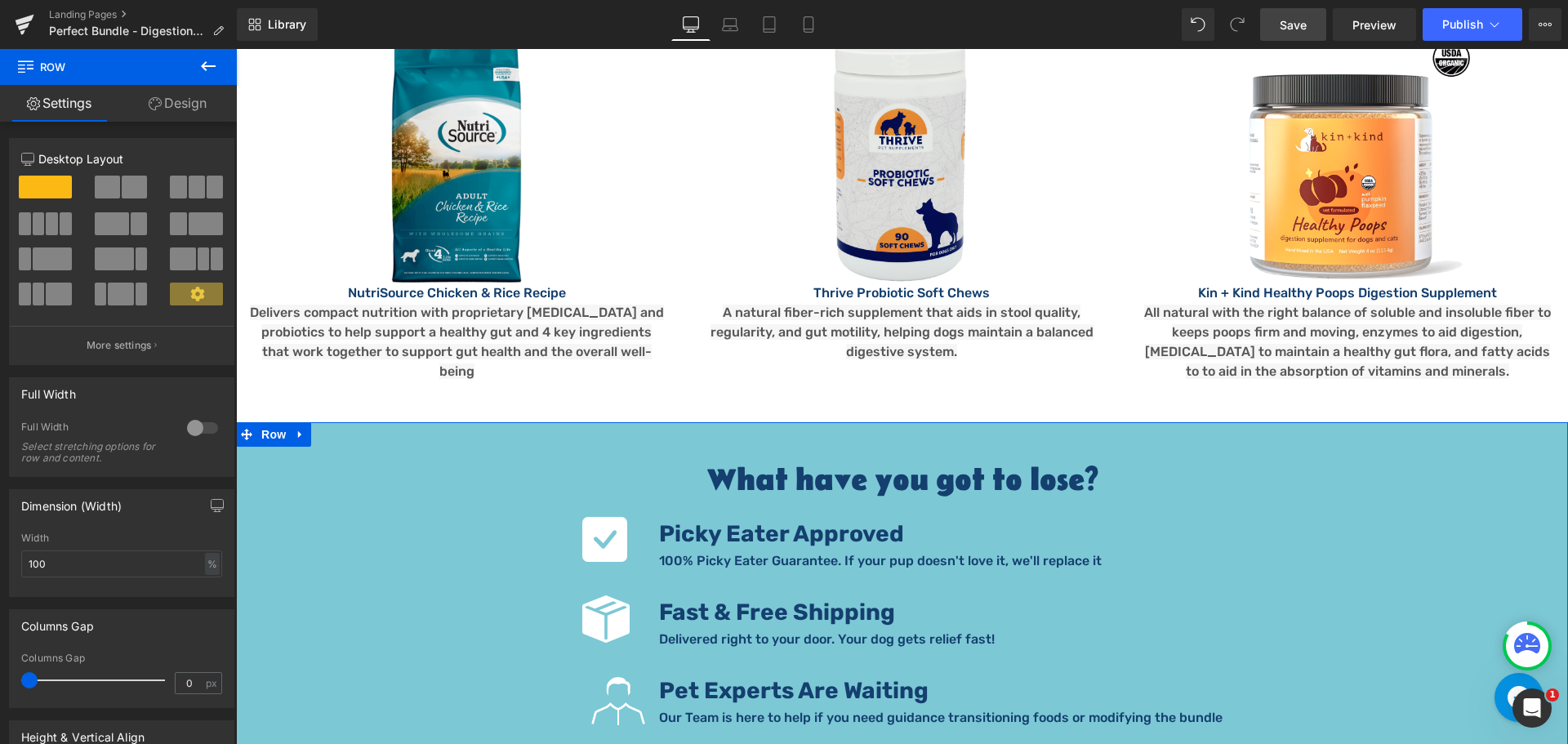
click at [179, 114] on link "Design" at bounding box center [177, 104] width 118 height 36
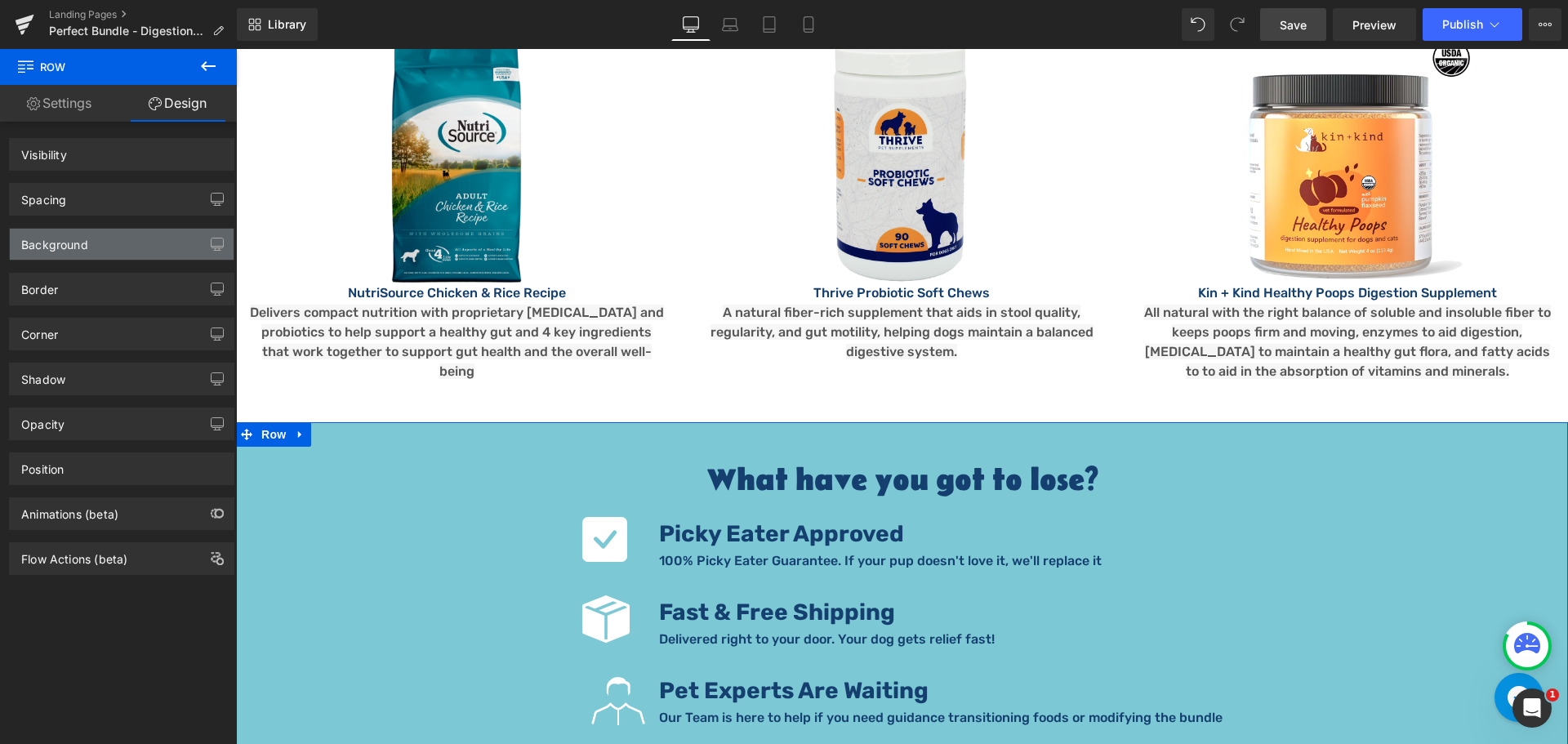
click at [101, 249] on div "Background" at bounding box center [122, 244] width 223 height 31
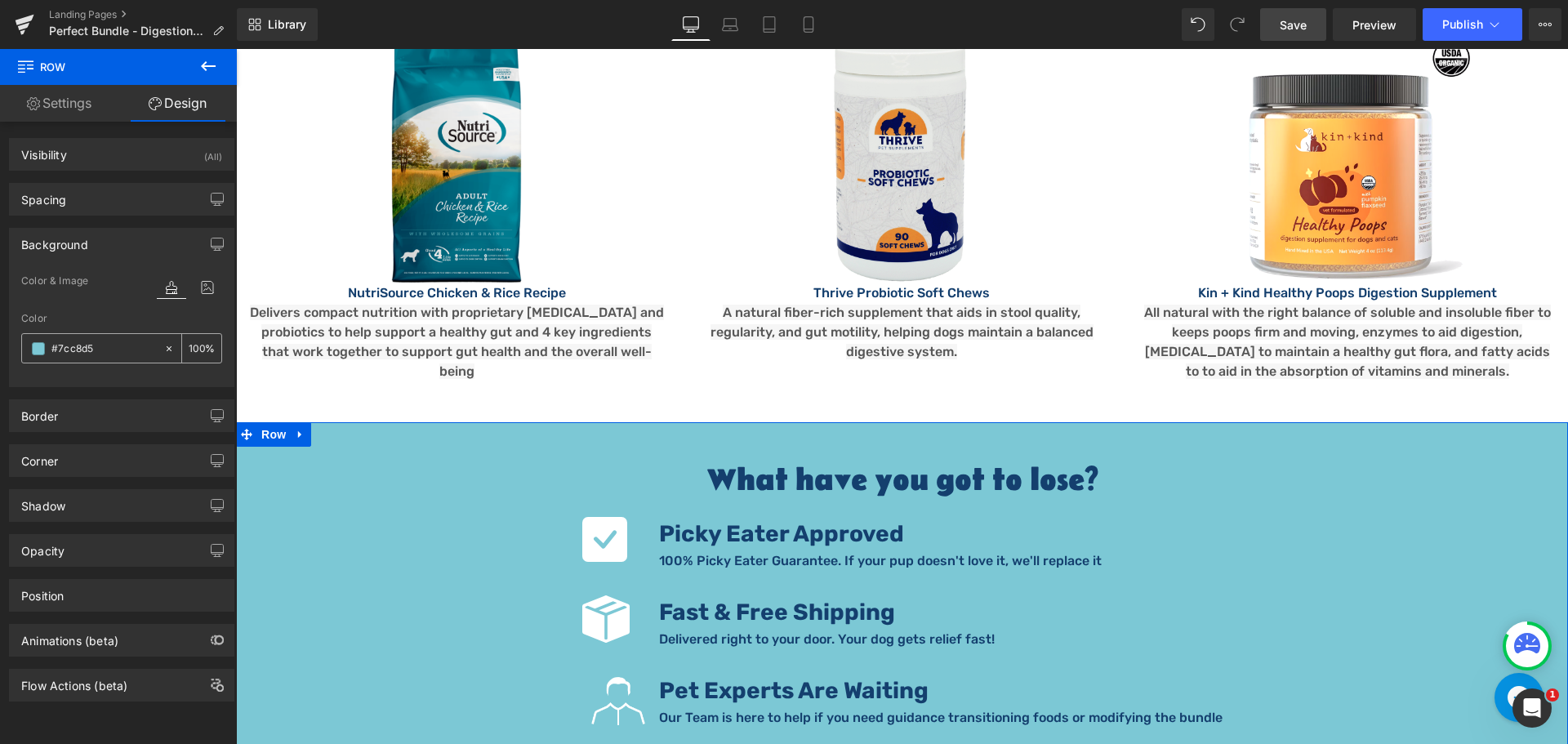
click at [106, 344] on input "#7cc8d5" at bounding box center [104, 349] width 104 height 18
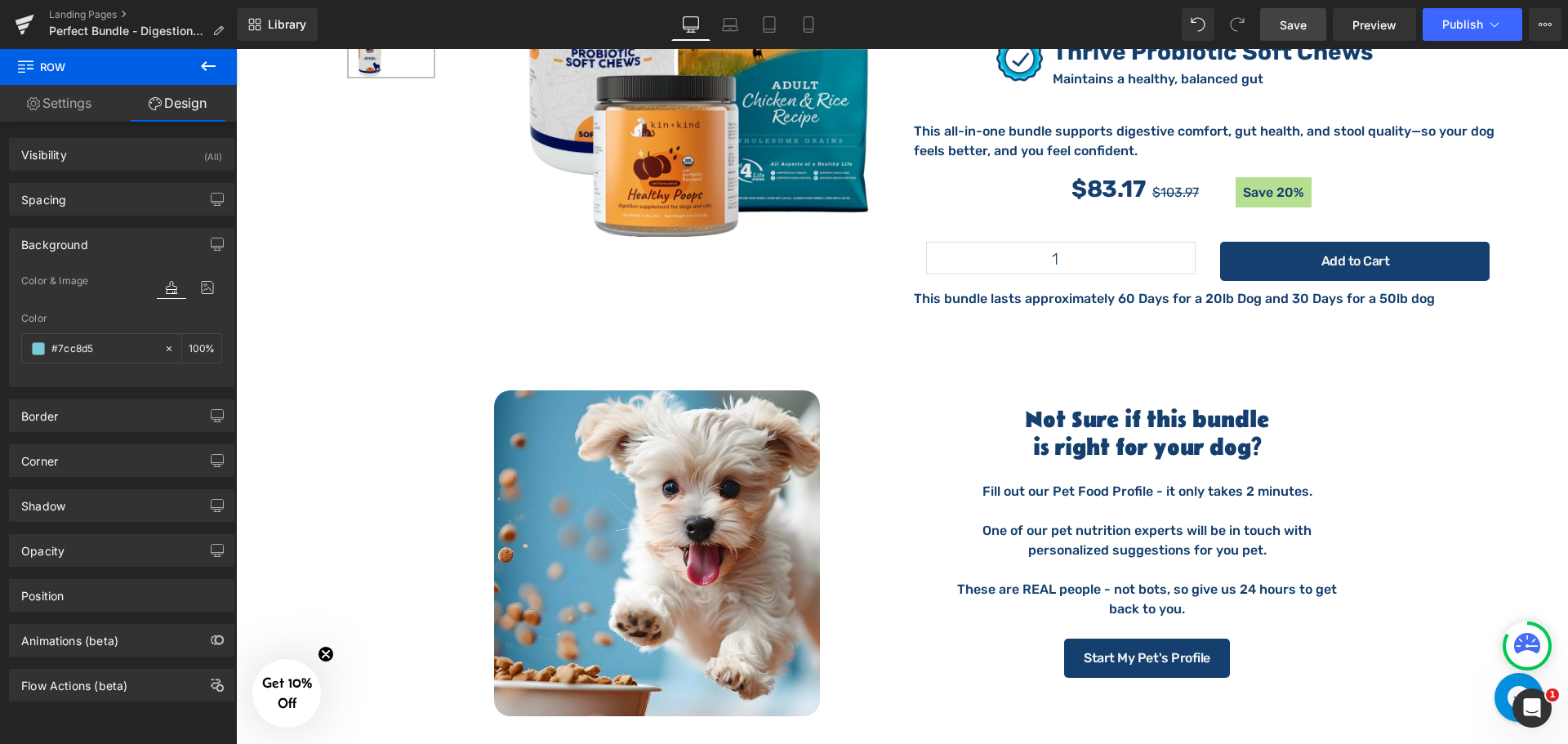
scroll to position [3077, 0]
click at [547, 342] on div "Image Not Sure if this bundle is right for your dog? Heading Fill out our Pet F…" at bounding box center [902, 551] width 1332 height 416
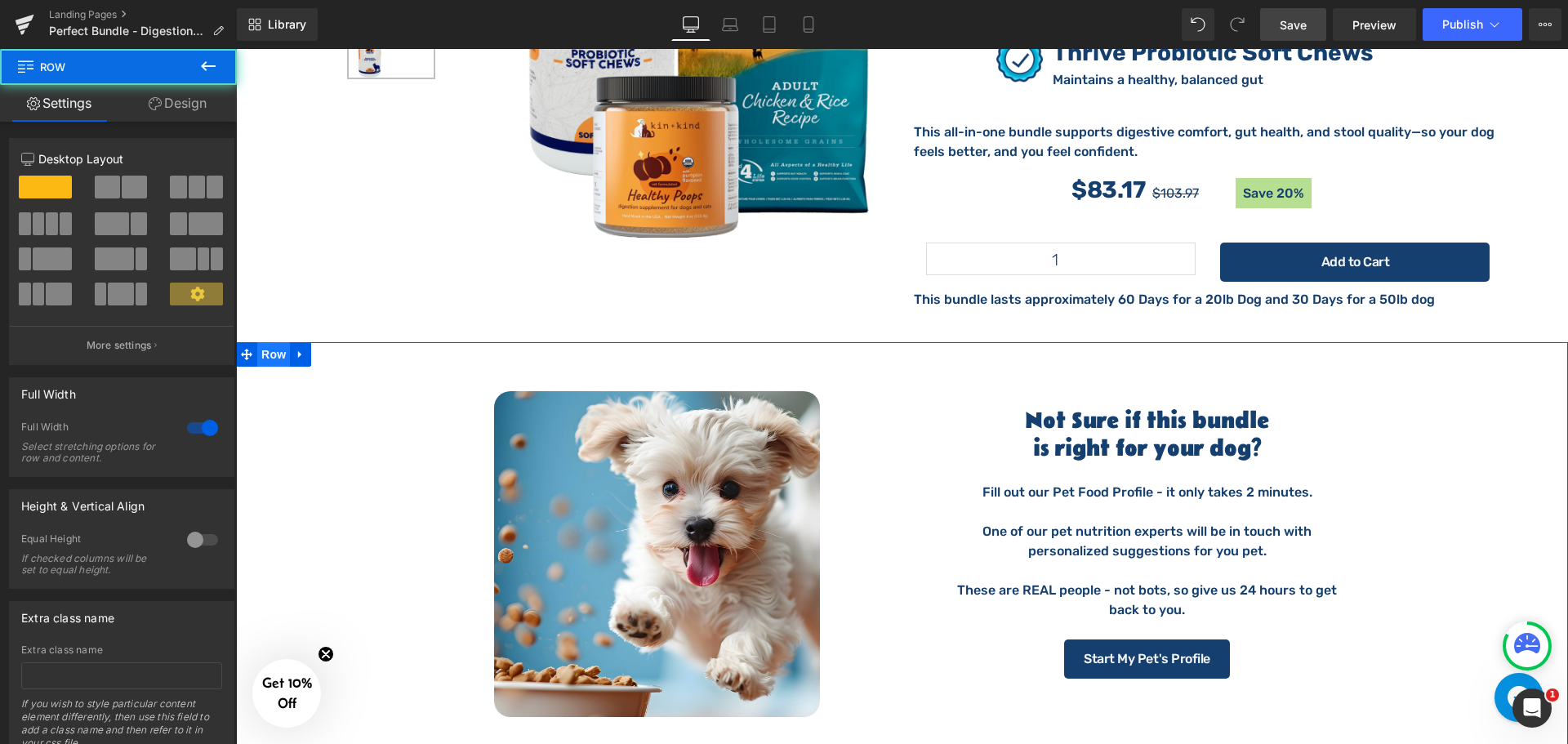
click at [270, 342] on span "Row" at bounding box center [273, 354] width 33 height 25
click at [164, 102] on link "Design" at bounding box center [177, 104] width 118 height 36
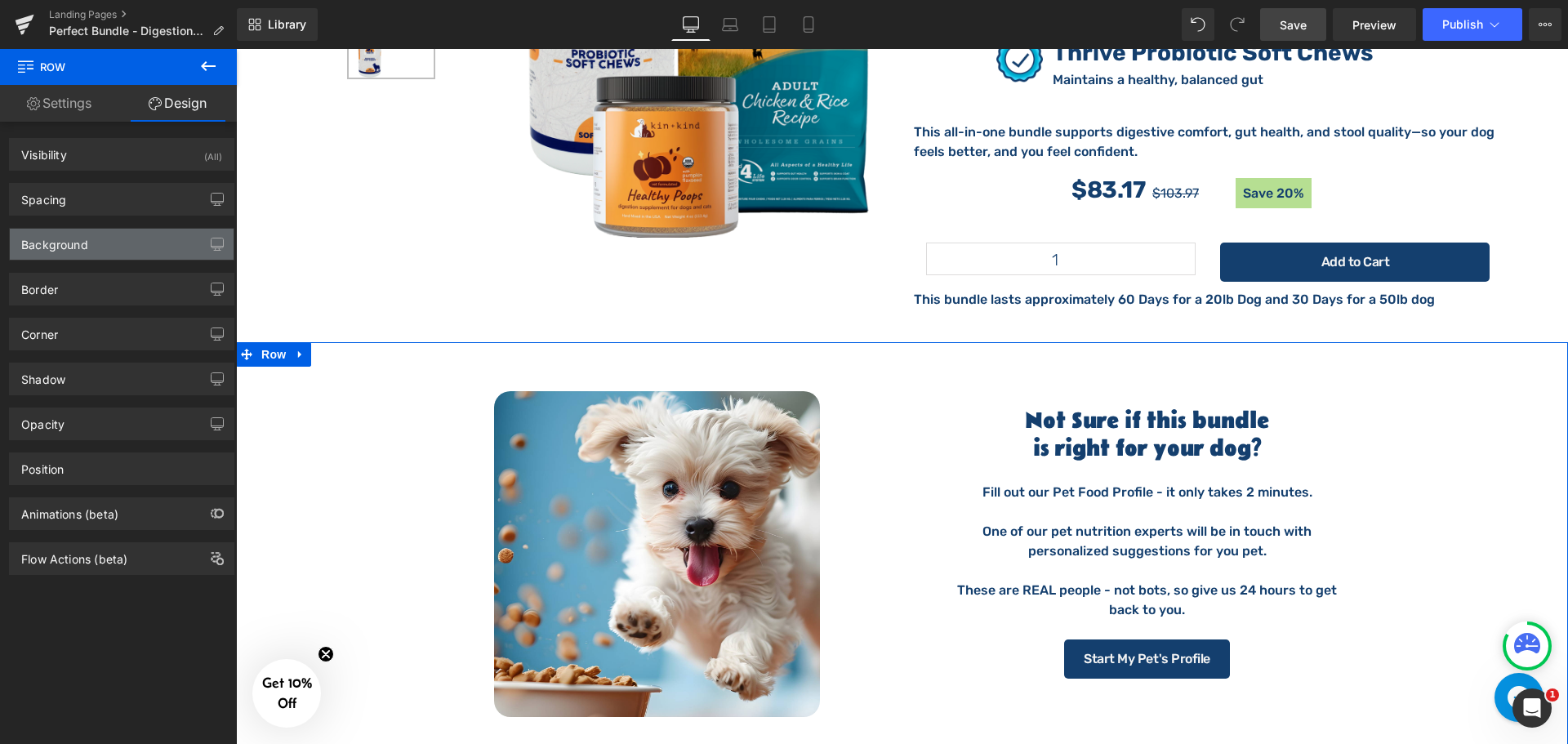
click at [90, 249] on div "Background" at bounding box center [122, 244] width 223 height 31
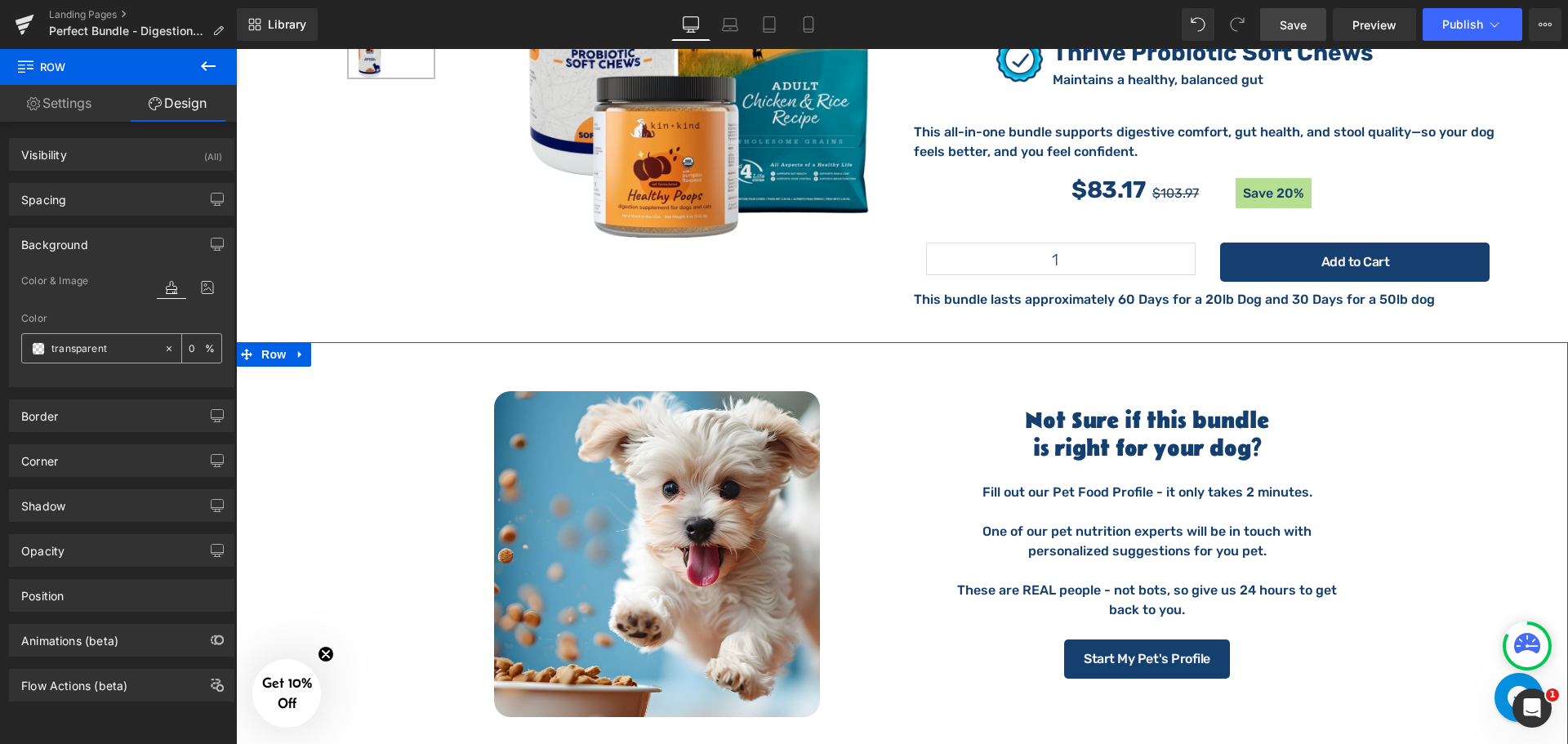
click at [92, 352] on input "text" at bounding box center [104, 349] width 104 height 18
paste input "#7cc8d5"
type input "#7cc8d5"
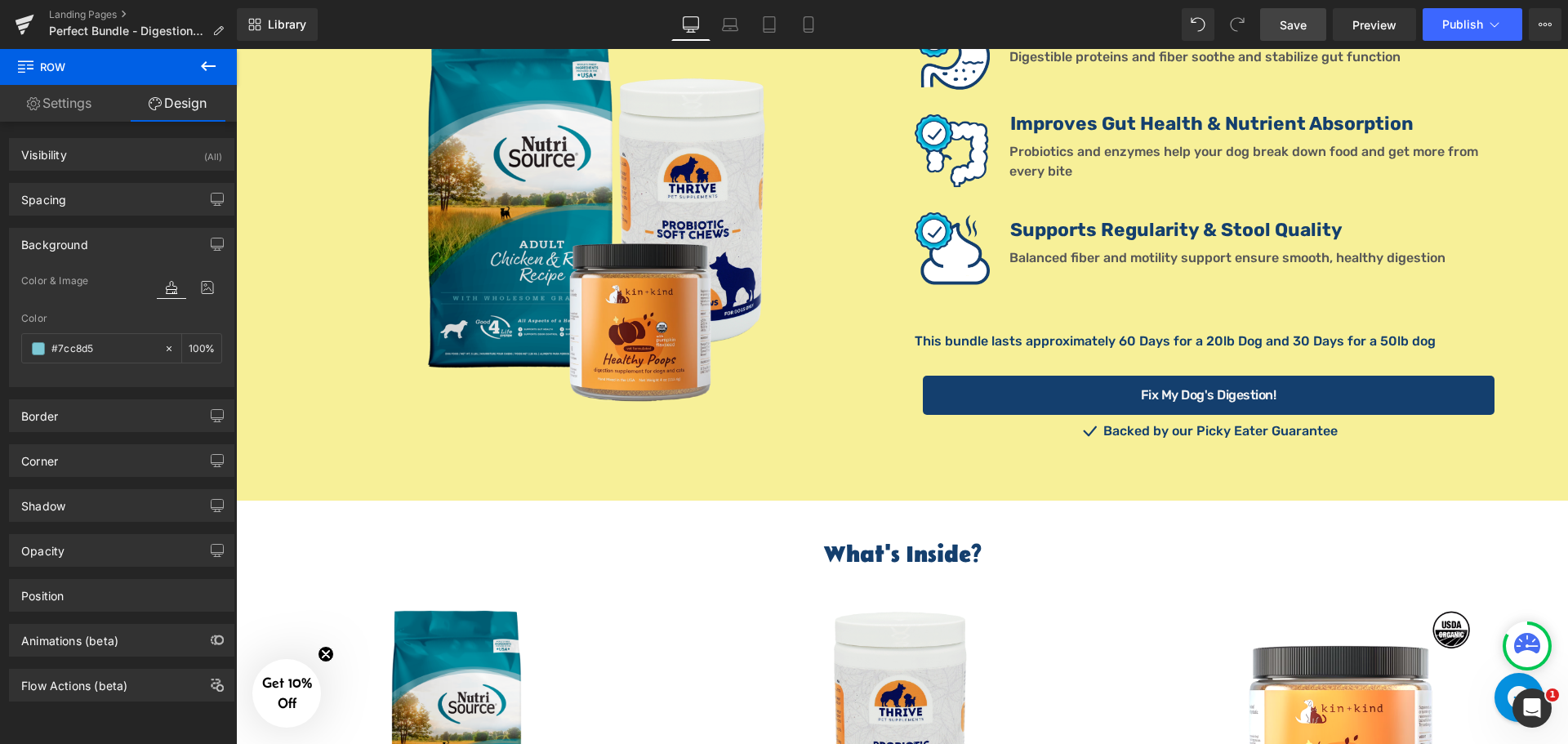
scroll to position [1116, 0]
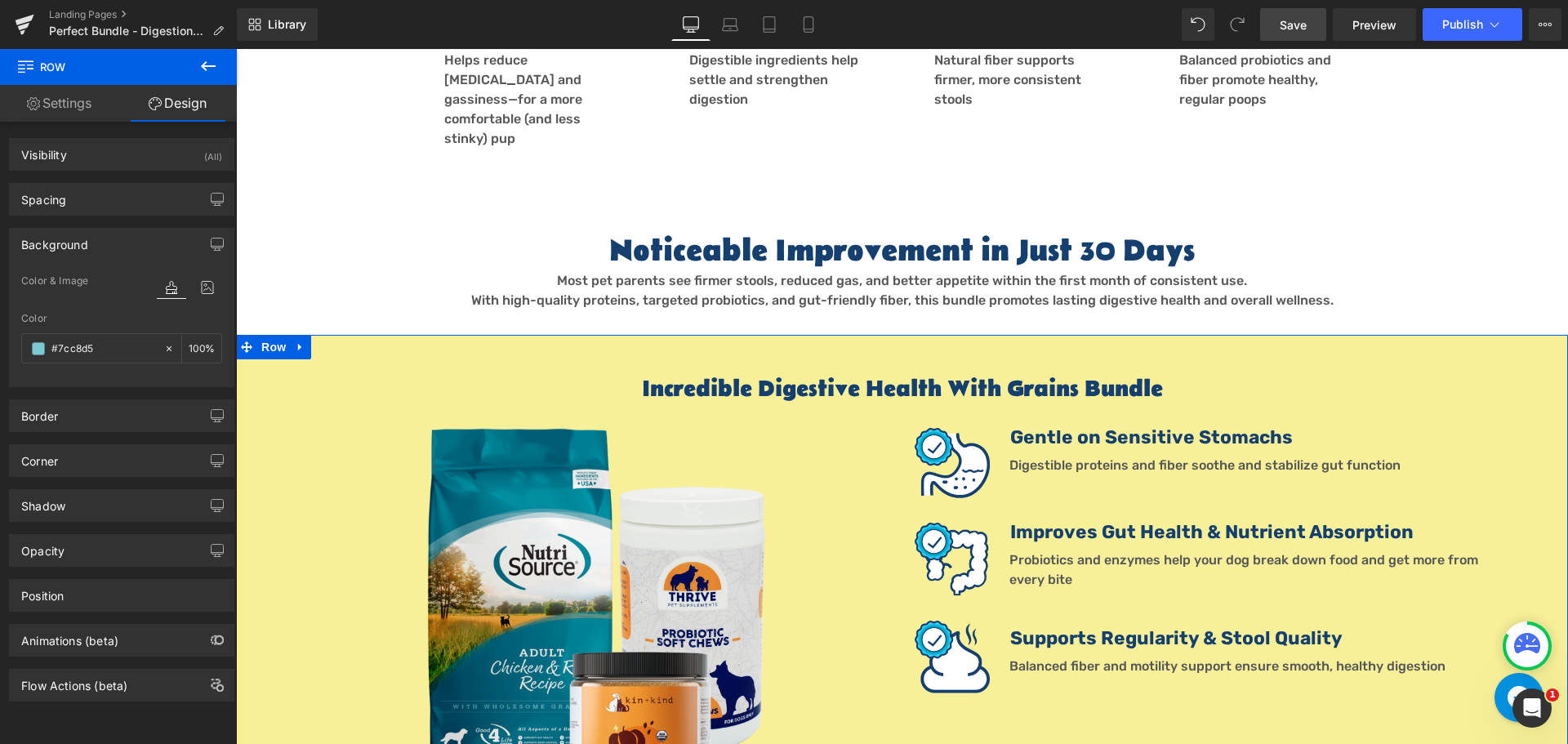
click at [287, 335] on div "Incredible Digestive Health With Grains Bundle Heading Image Image Gentle on Se…" at bounding box center [902, 622] width 1332 height 574
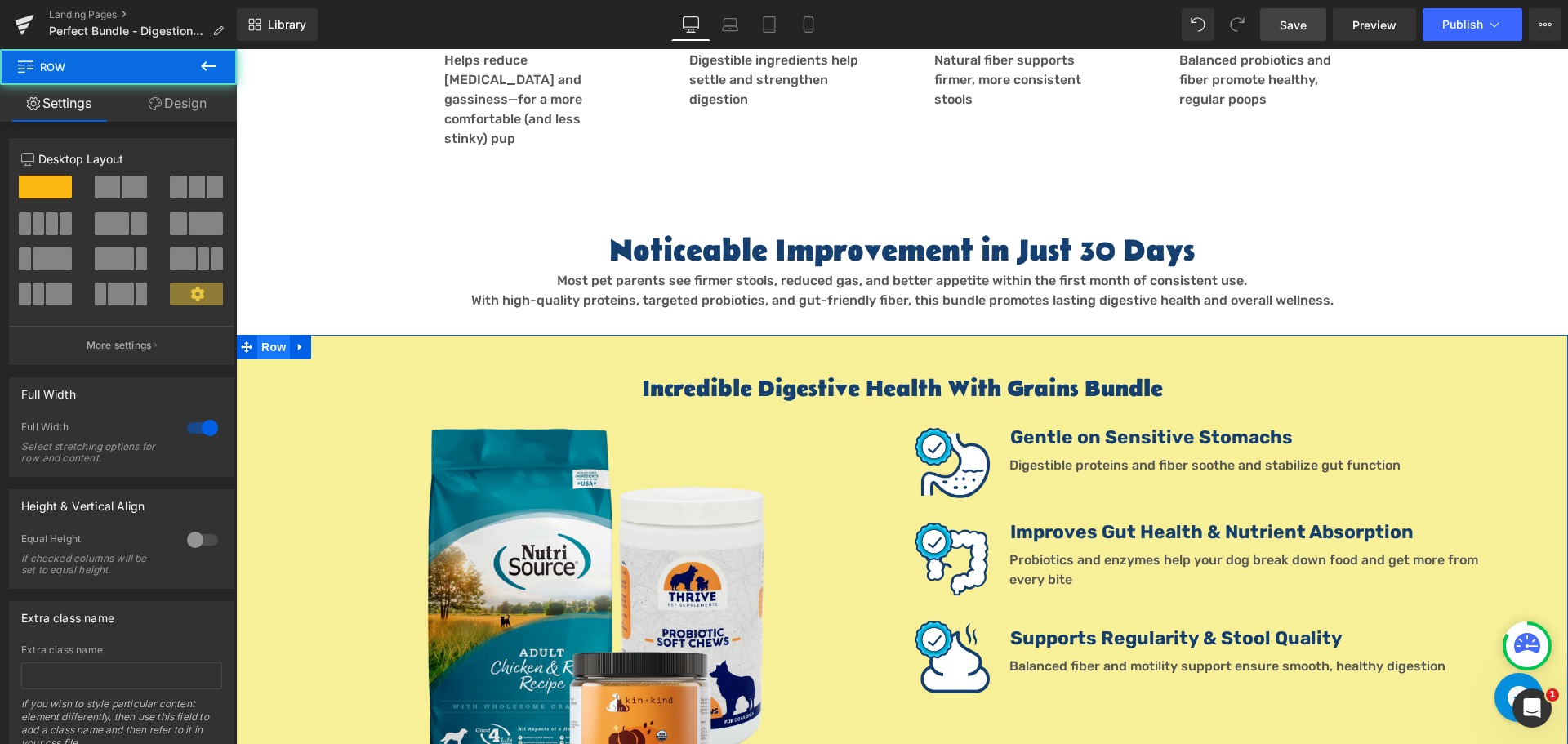
click at [278, 335] on span "Row" at bounding box center [273, 347] width 33 height 25
click at [186, 112] on link "Design" at bounding box center [177, 104] width 118 height 36
click at [0, 0] on div "Background" at bounding box center [0, 0] width 0 height 0
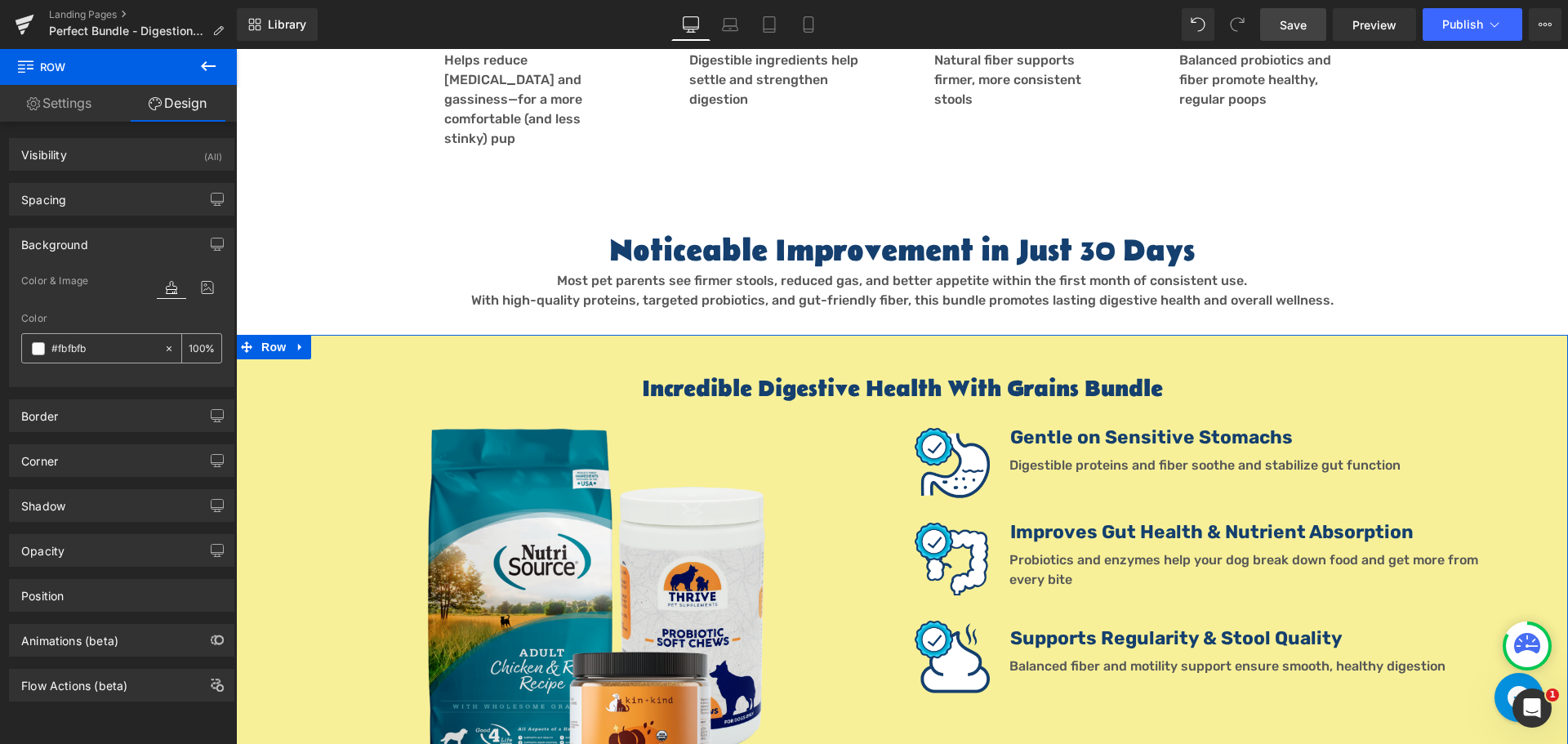
click at [109, 352] on input "#fbfbfb" at bounding box center [104, 349] width 104 height 18
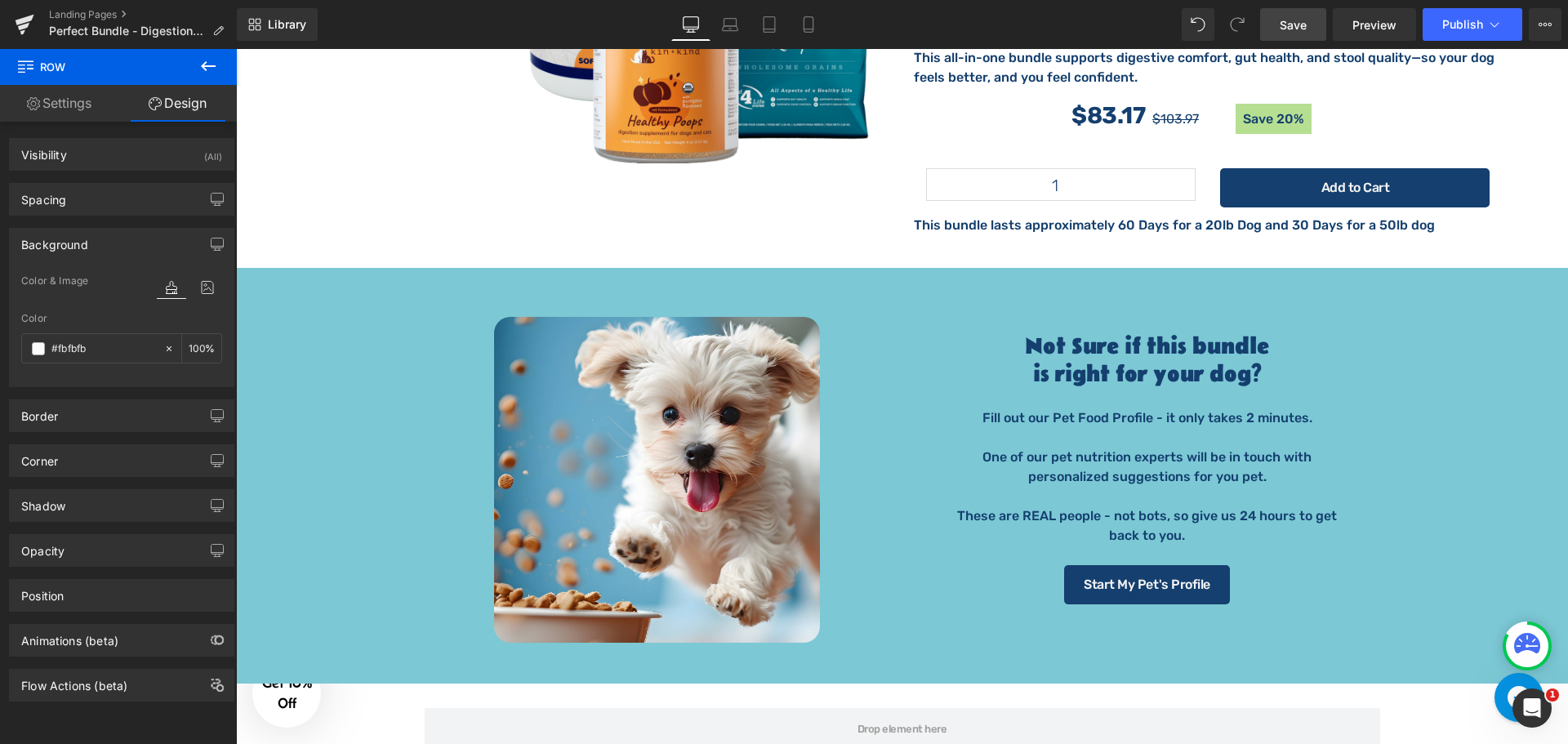
scroll to position [3239, 0]
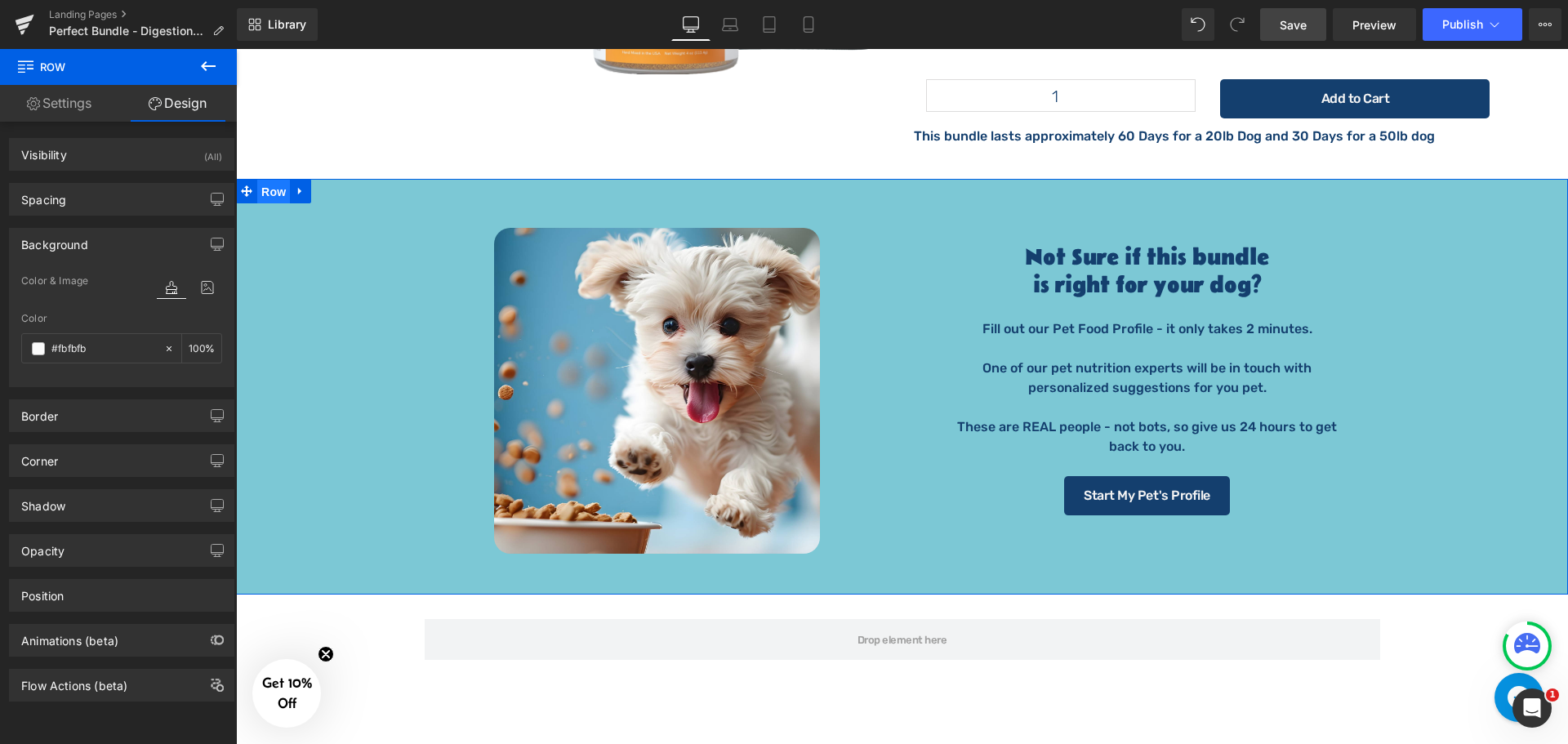
click at [263, 180] on span "Row" at bounding box center [273, 192] width 33 height 25
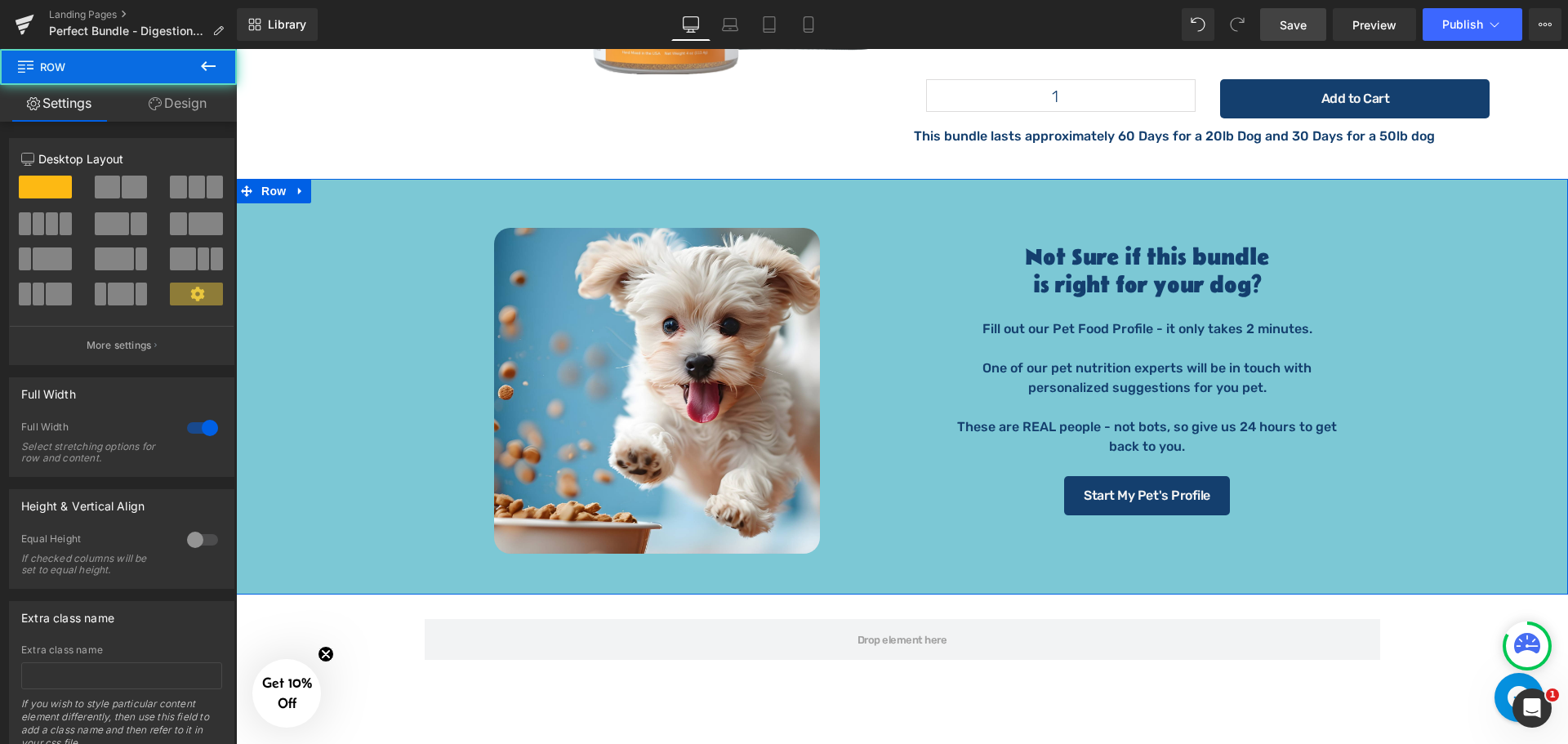
click at [157, 100] on icon at bounding box center [155, 104] width 13 height 13
click at [0, 0] on div "Background" at bounding box center [0, 0] width 0 height 0
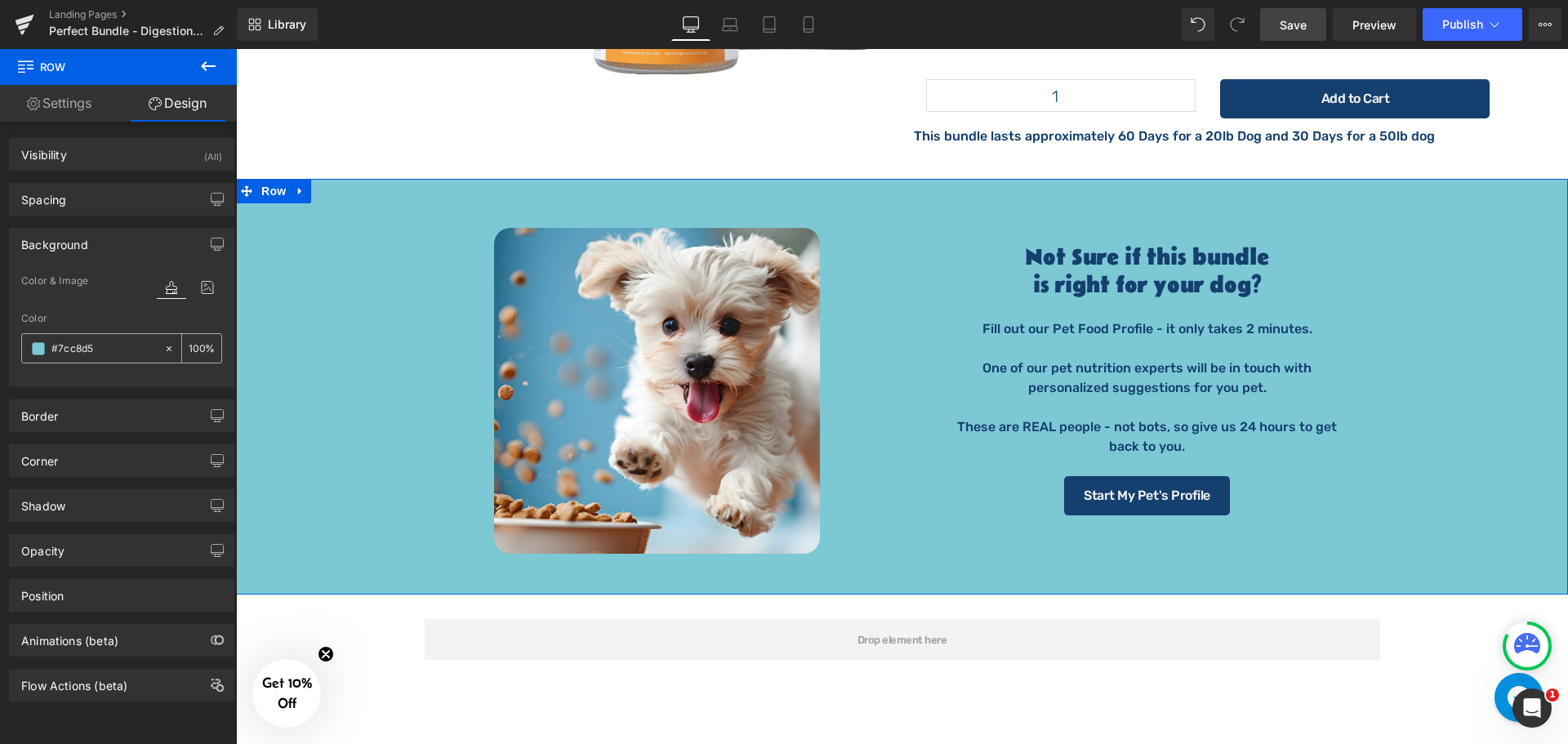
click at [89, 340] on input "text" at bounding box center [104, 349] width 104 height 18
paste input "fbfbfb"
type input "#fbfbfb"
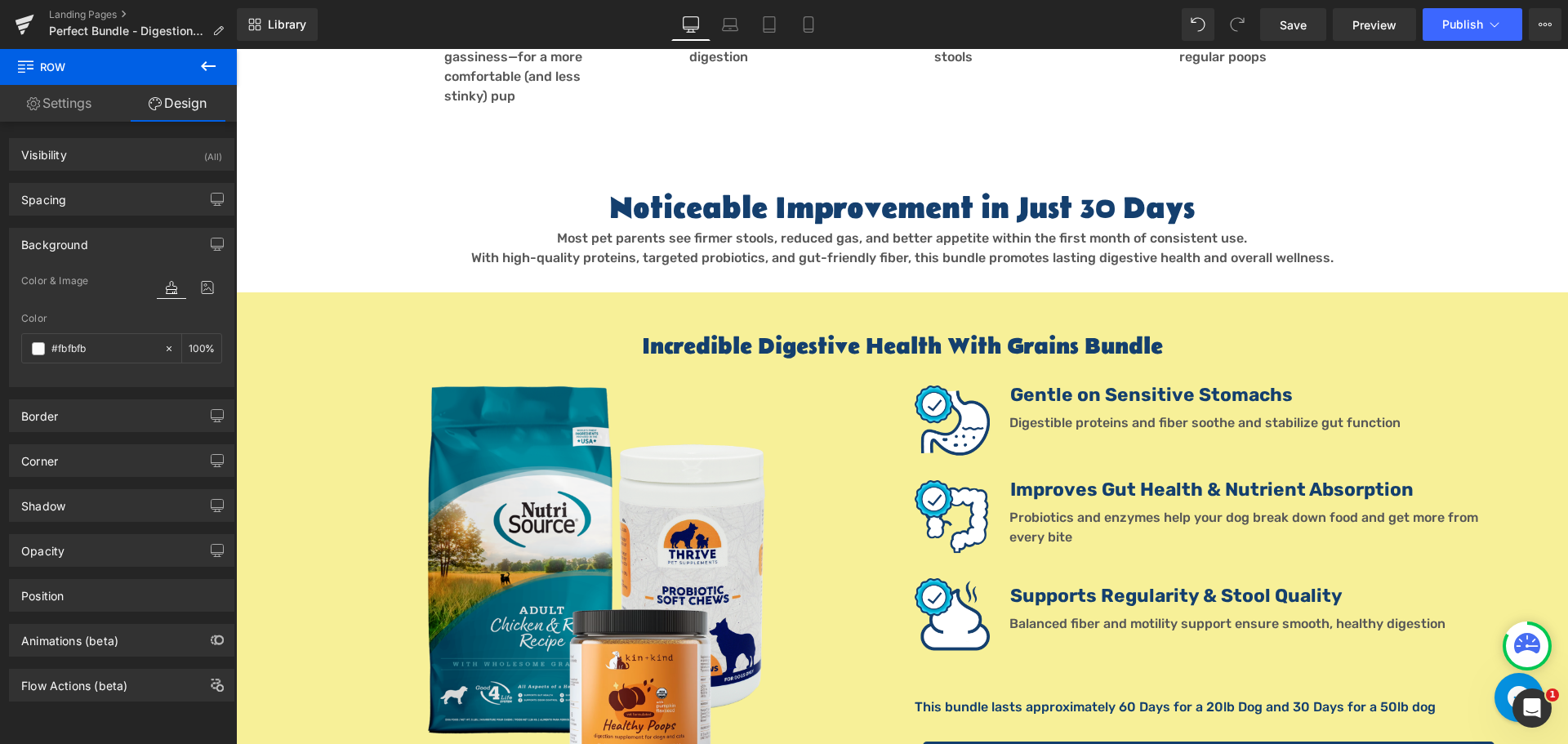
scroll to position [1034, 0]
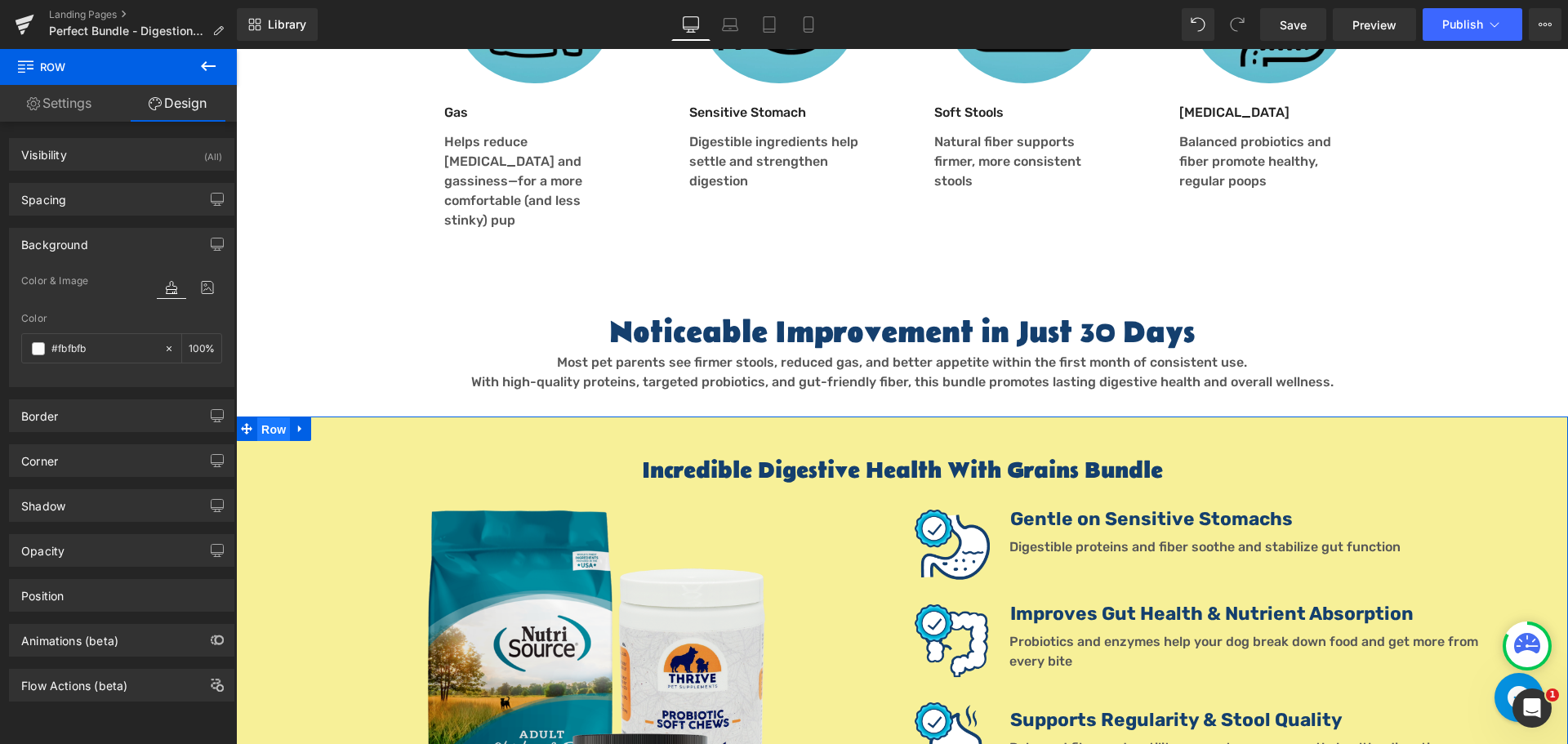
click at [276, 418] on span "Row" at bounding box center [273, 430] width 33 height 25
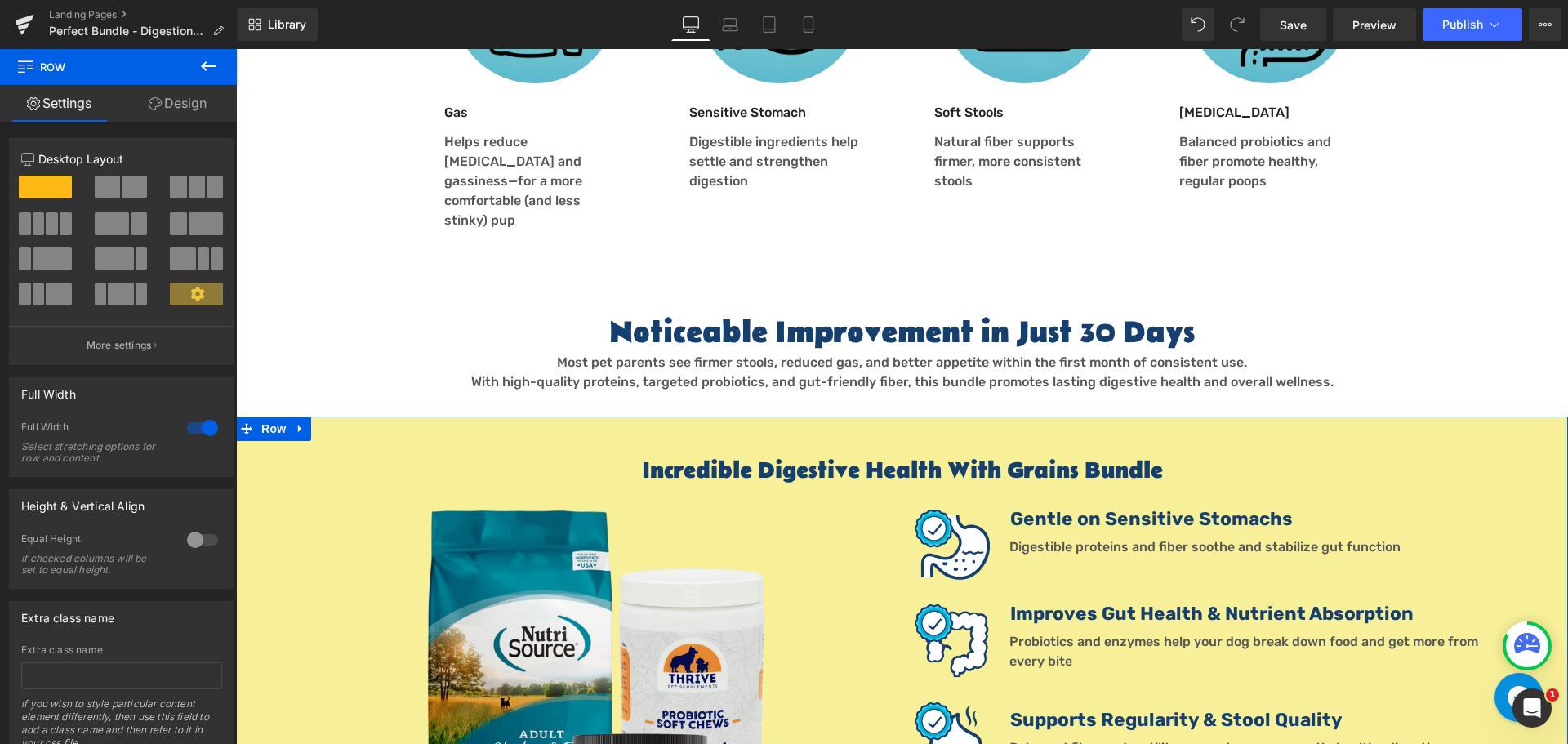
click at [173, 106] on link "Design" at bounding box center [177, 104] width 118 height 36
click at [0, 0] on div "Background" at bounding box center [0, 0] width 0 height 0
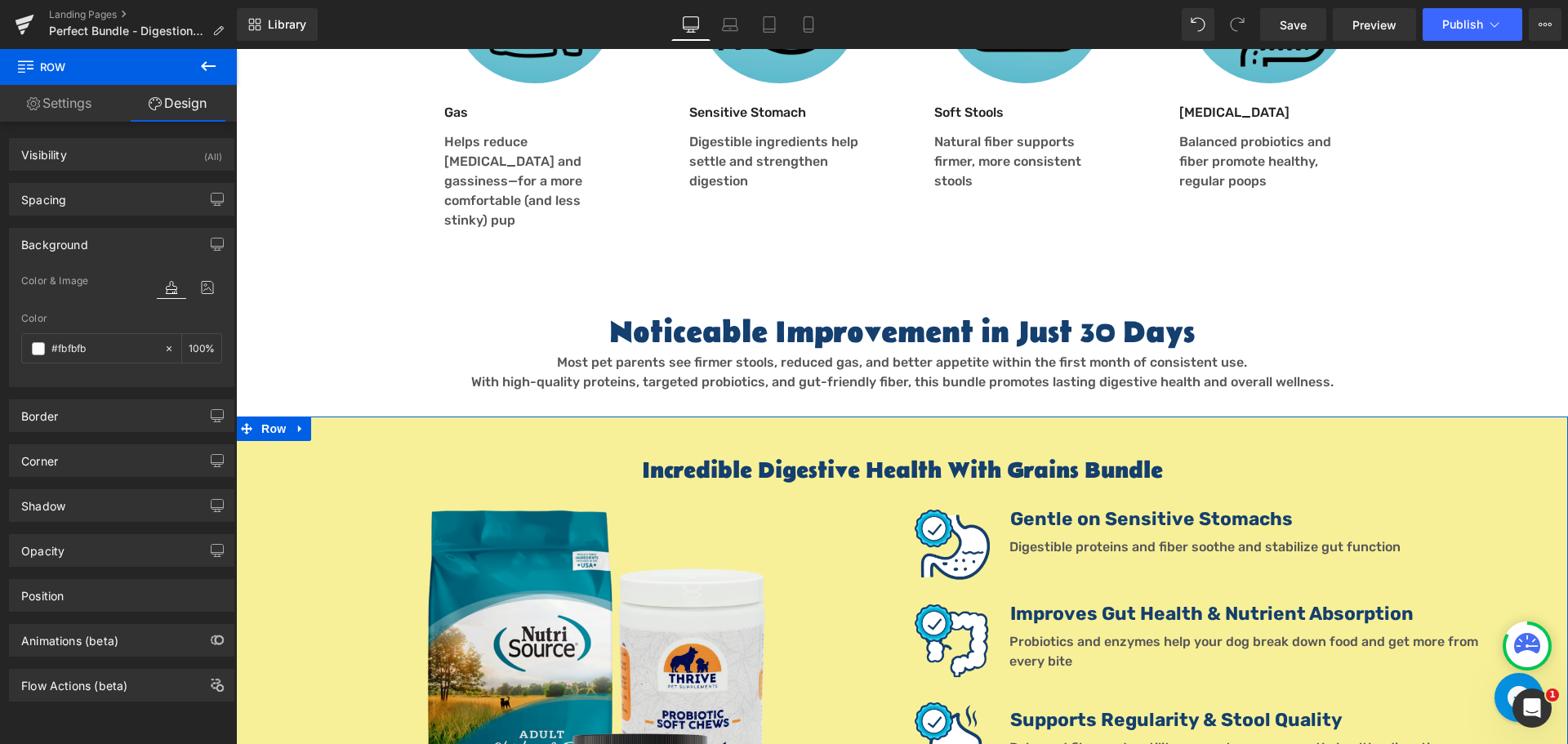
type input "#fbfbfb"
type input "100"
click at [347, 417] on div "Incredible Digestive Health With Grains Bundle Heading Image Image Gentle on Se…" at bounding box center [902, 704] width 1332 height 574
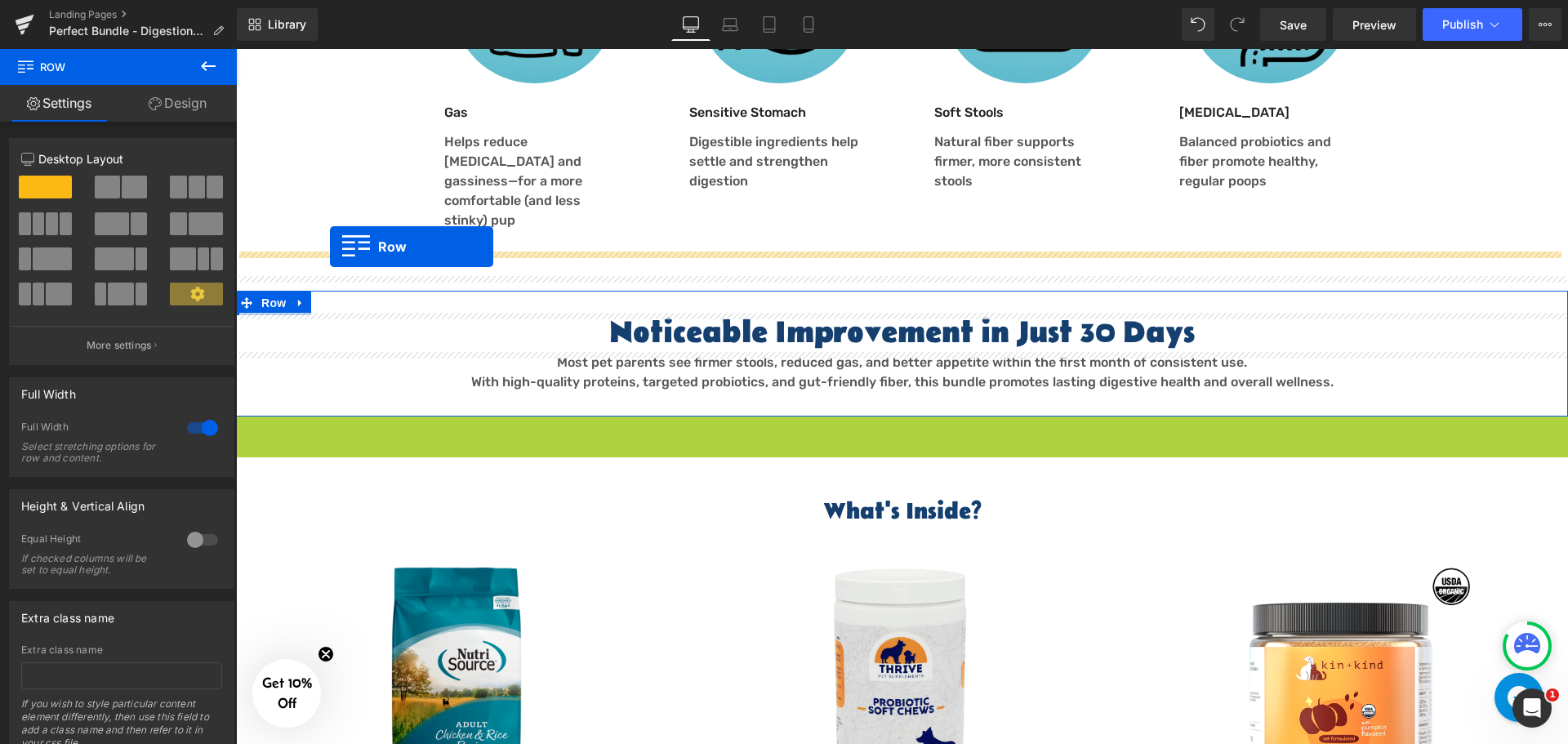
drag, startPoint x: 246, startPoint y: 389, endPoint x: 330, endPoint y: 247, distance: 165.0
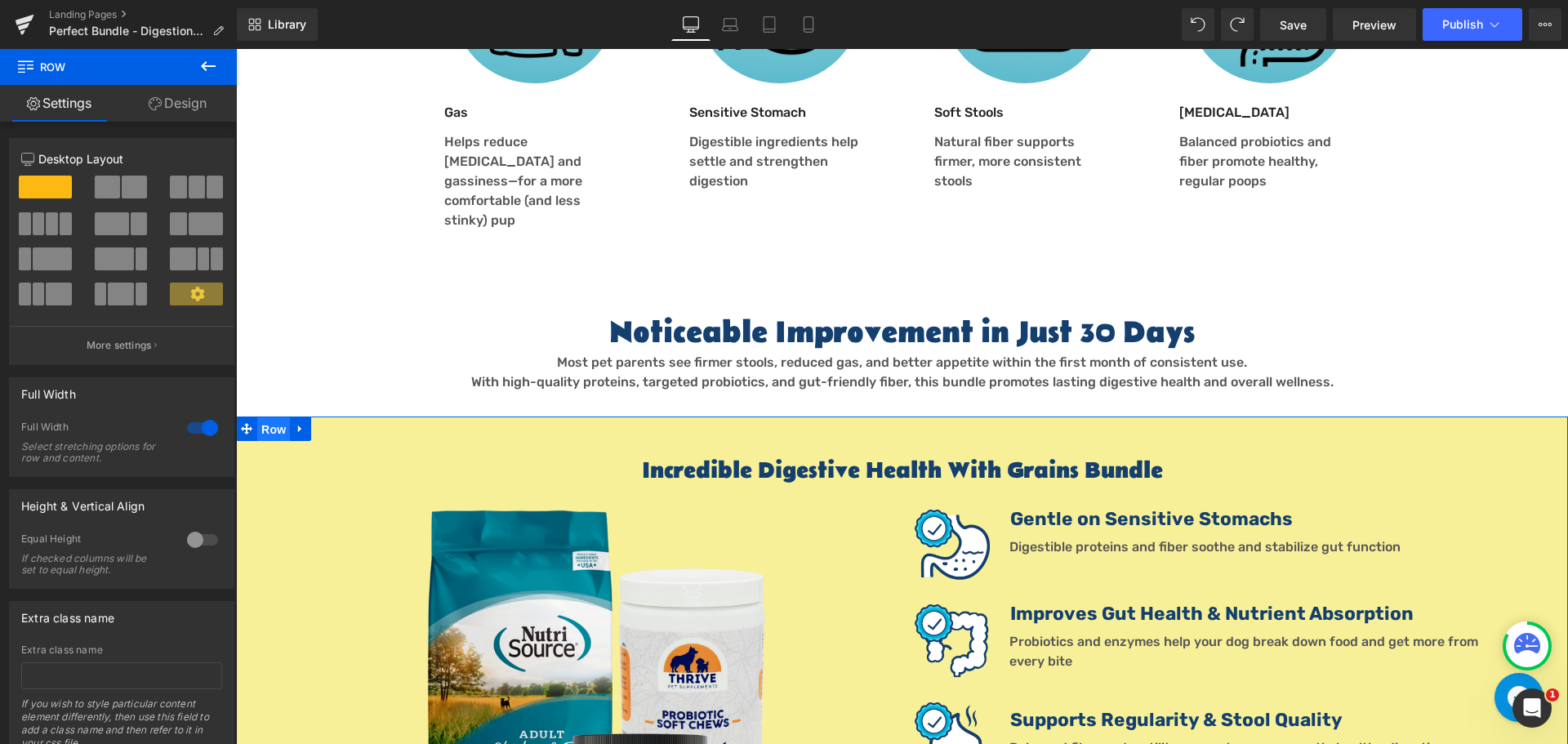
click at [276, 418] on span "Row" at bounding box center [273, 430] width 33 height 25
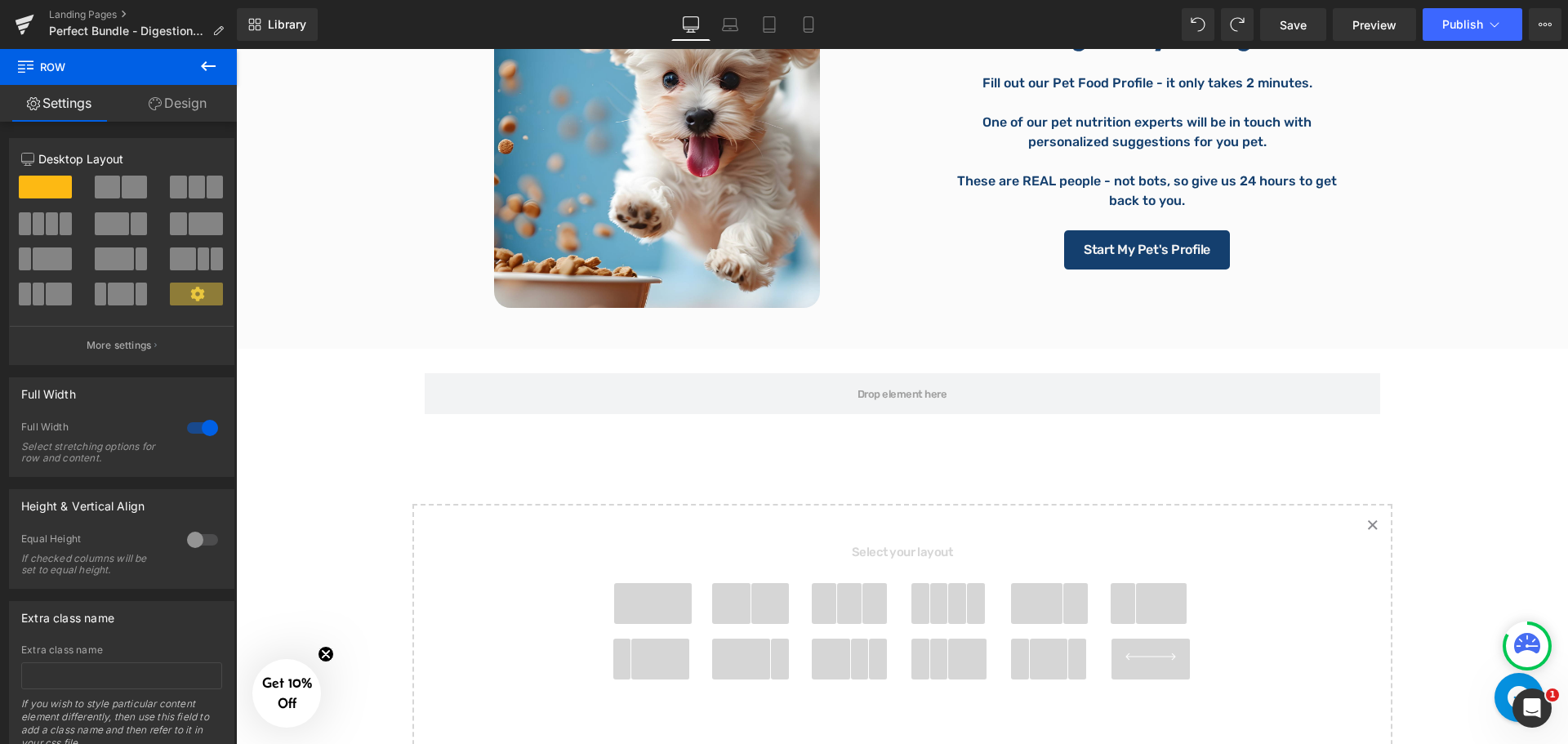
scroll to position [3239, 0]
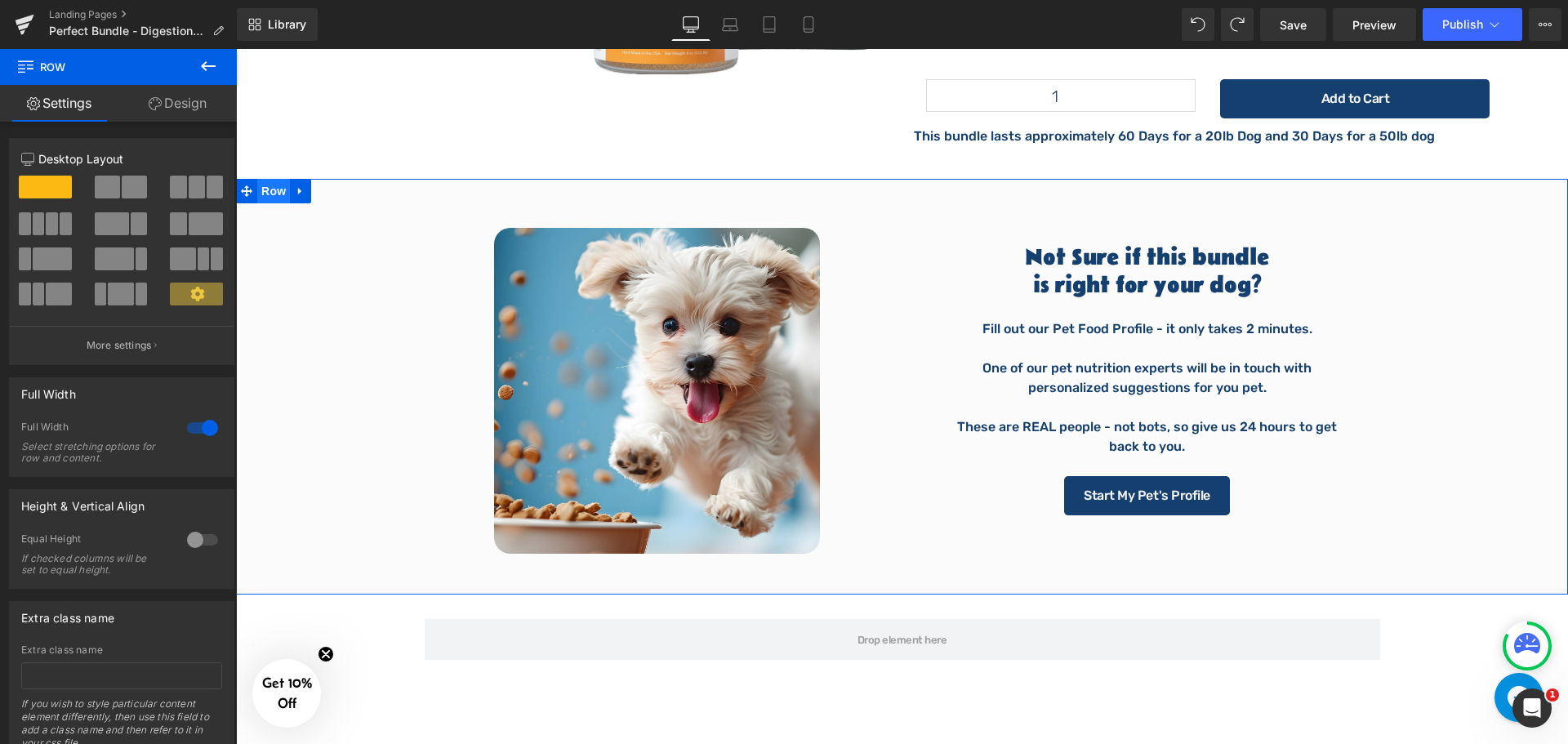
click at [273, 179] on span "Row" at bounding box center [273, 191] width 33 height 25
click at [171, 110] on link "Design" at bounding box center [177, 104] width 118 height 36
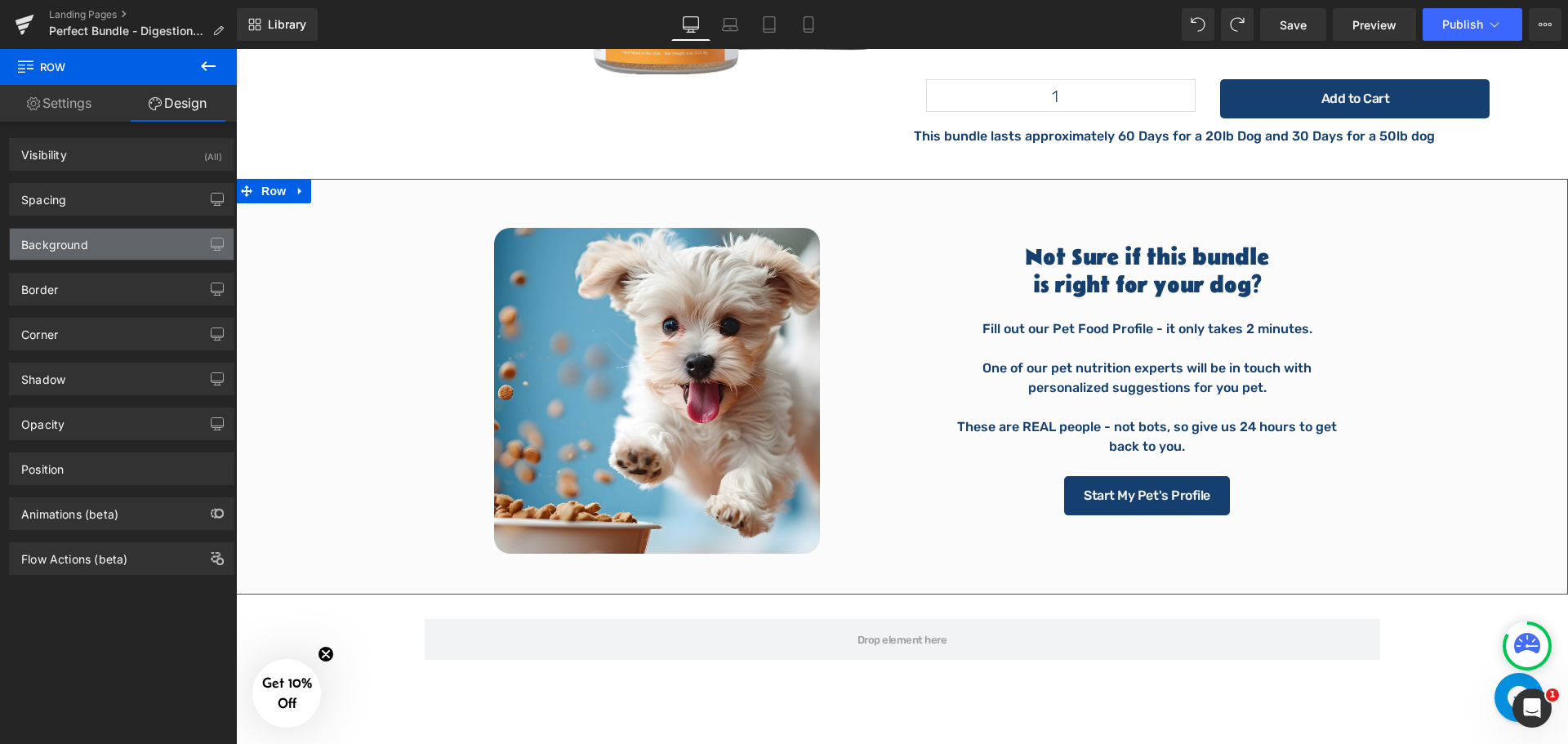
click at [73, 258] on div "Background" at bounding box center [122, 244] width 223 height 31
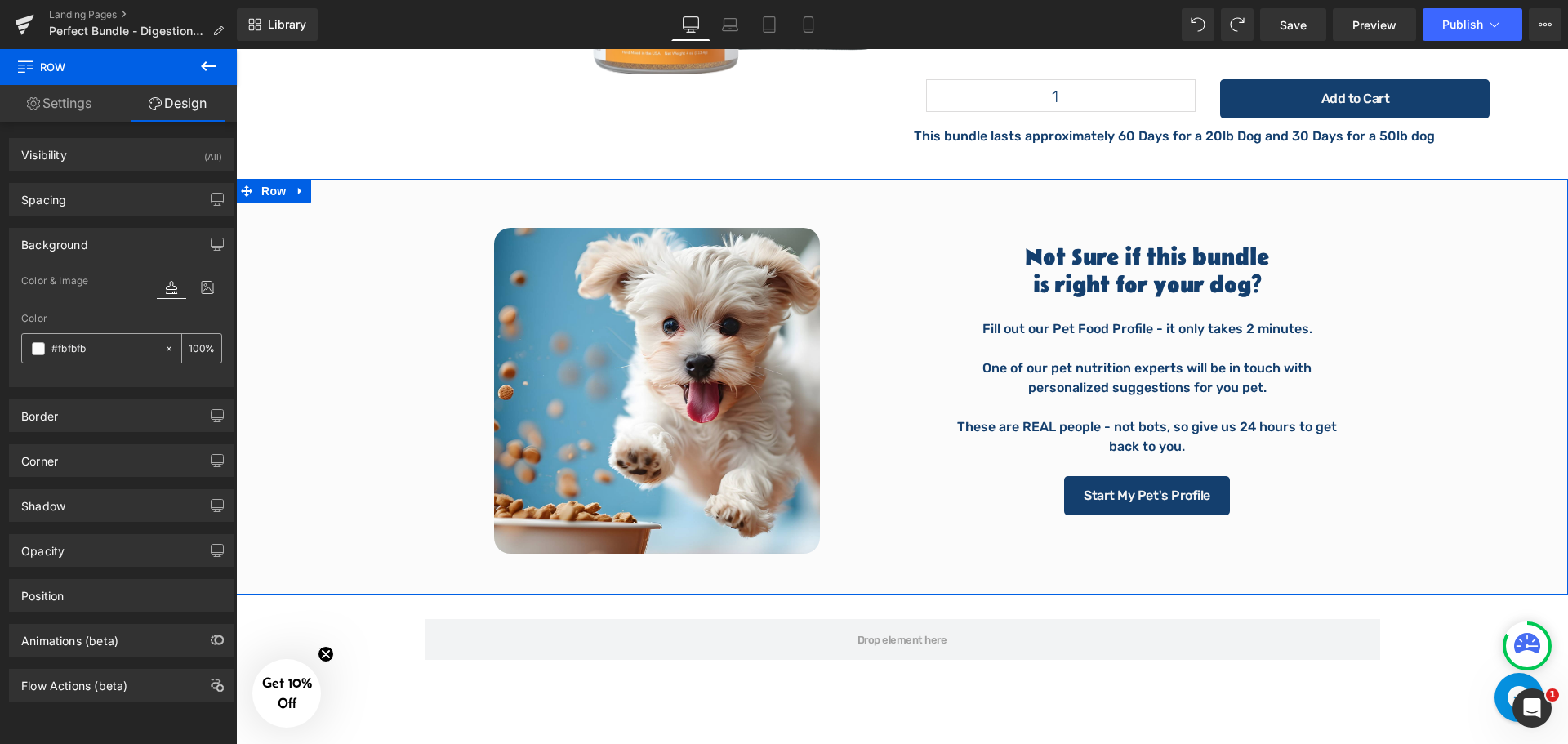
click at [100, 356] on input "#fbfbfb" at bounding box center [104, 349] width 104 height 18
paste input "F8EF99"
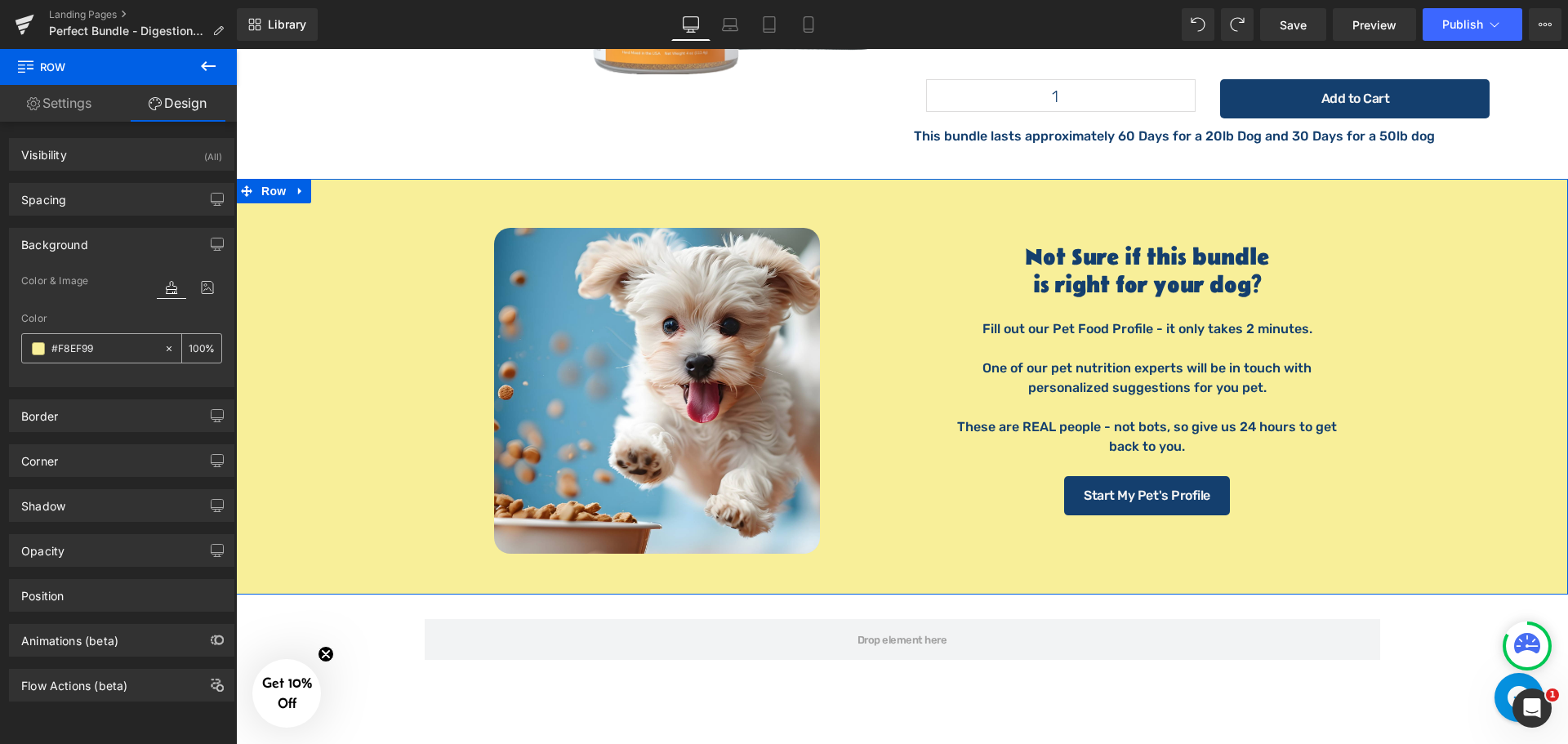
type input "#f8ef99"
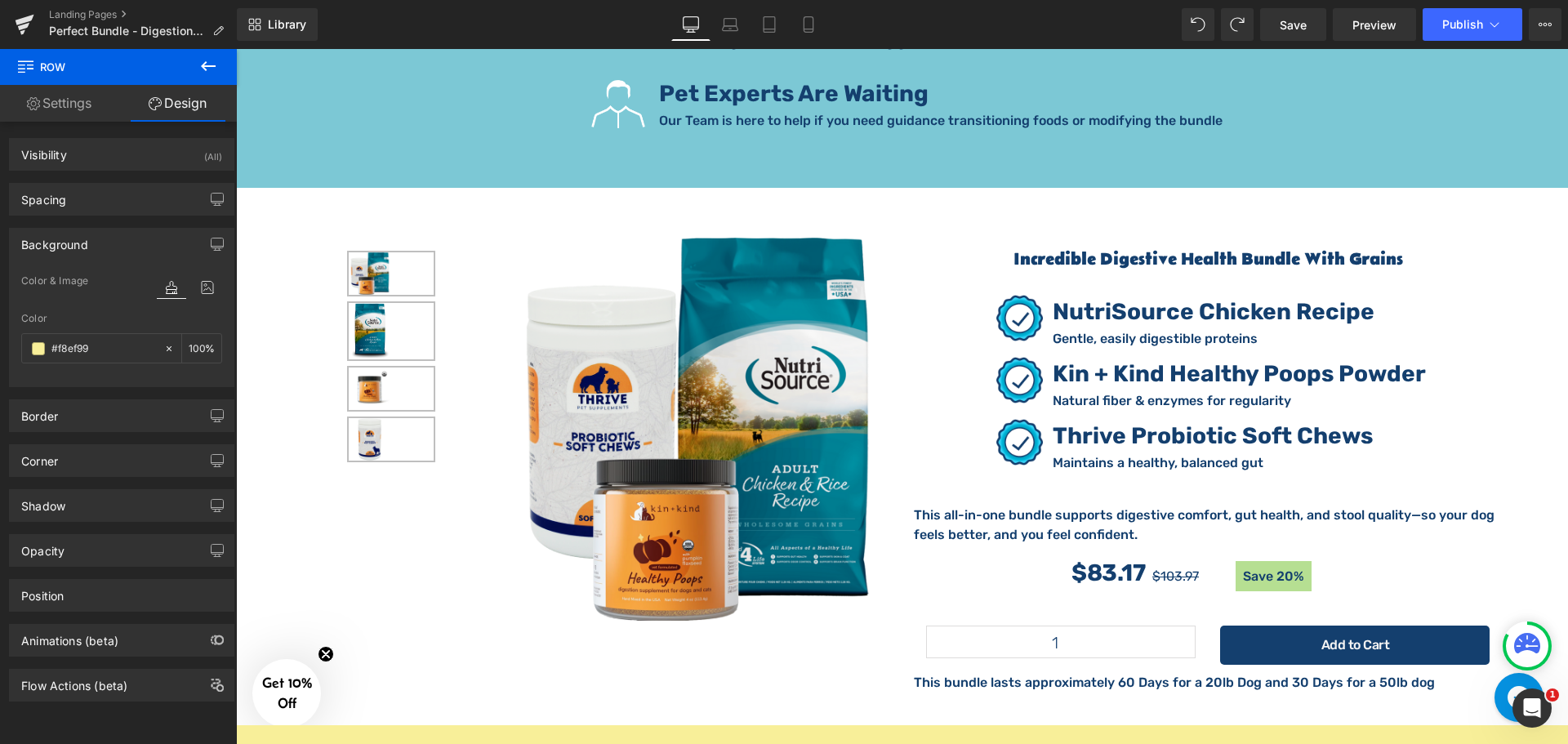
scroll to position [2668, 0]
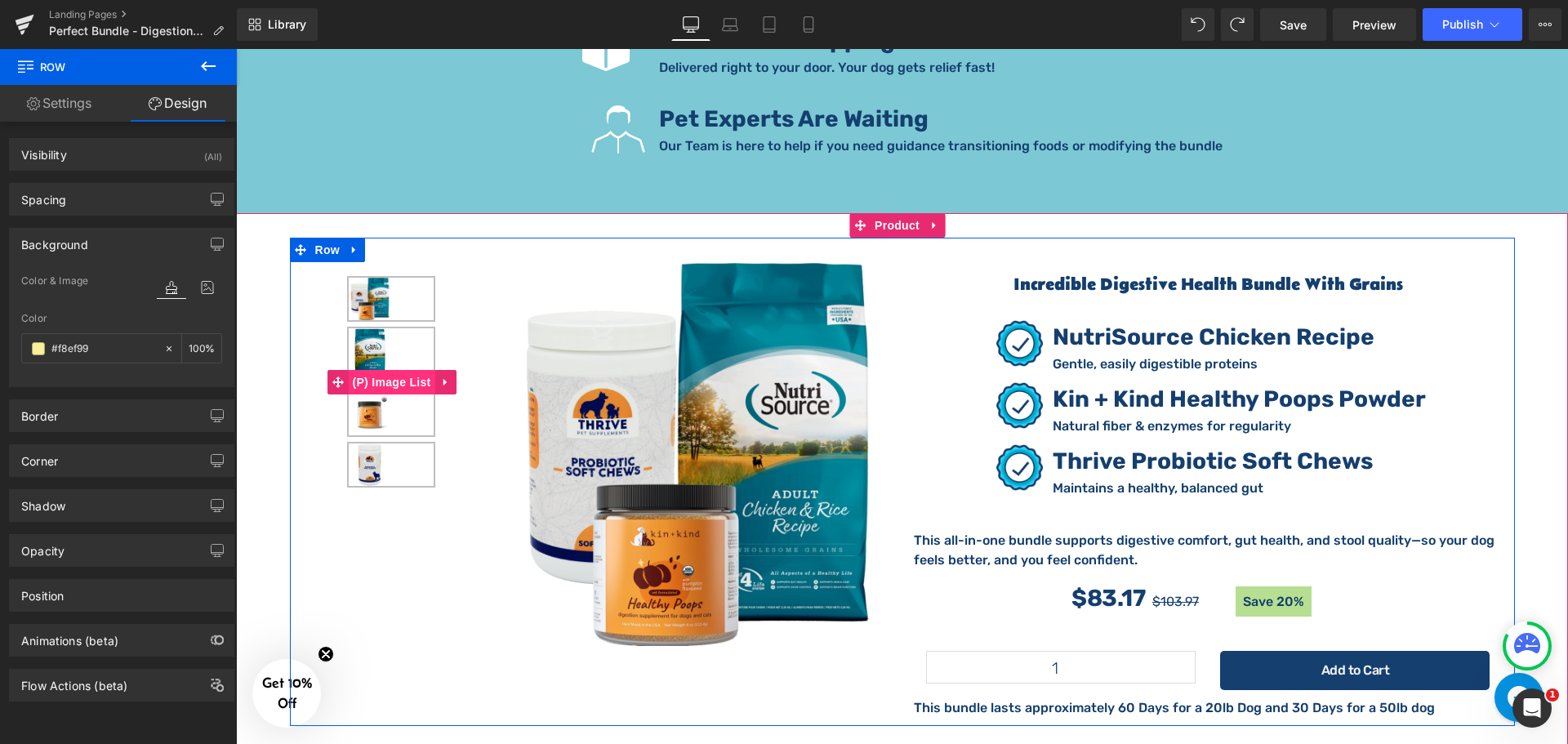
click at [392, 370] on span "(P) Image List" at bounding box center [391, 382] width 86 height 25
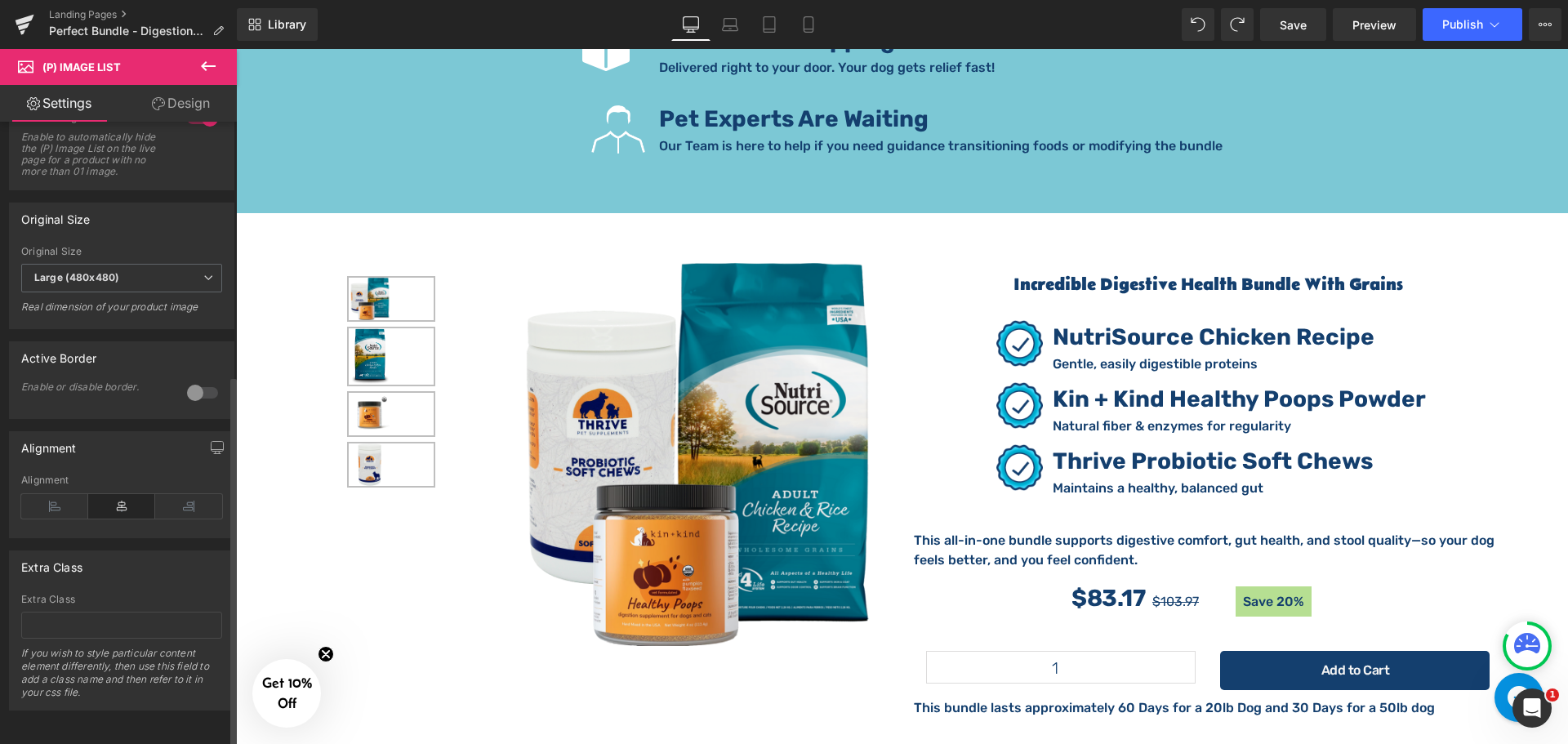
scroll to position [518, 0]
click at [192, 499] on icon at bounding box center [189, 506] width 67 height 25
click at [126, 500] on icon at bounding box center [122, 506] width 67 height 25
